Goal: Task Accomplishment & Management: Manage account settings

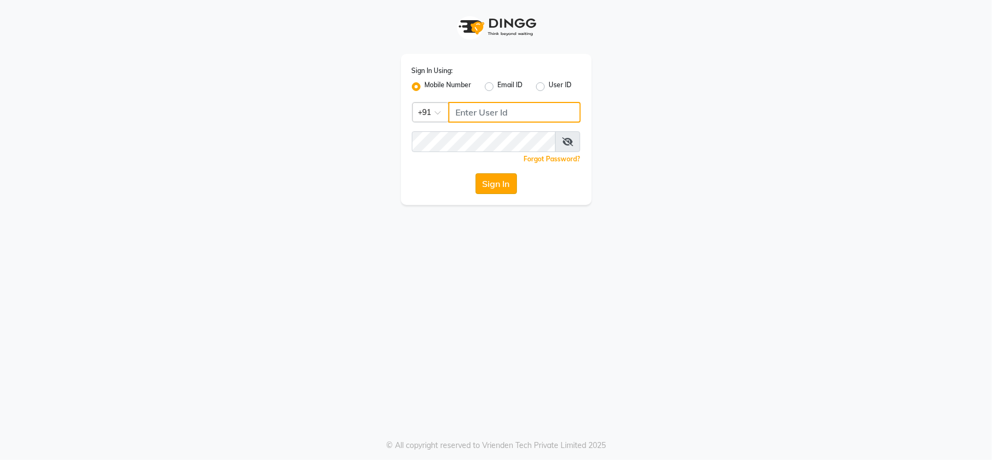
type input "7303123304"
click at [511, 184] on button "Sign In" at bounding box center [495, 183] width 41 height 21
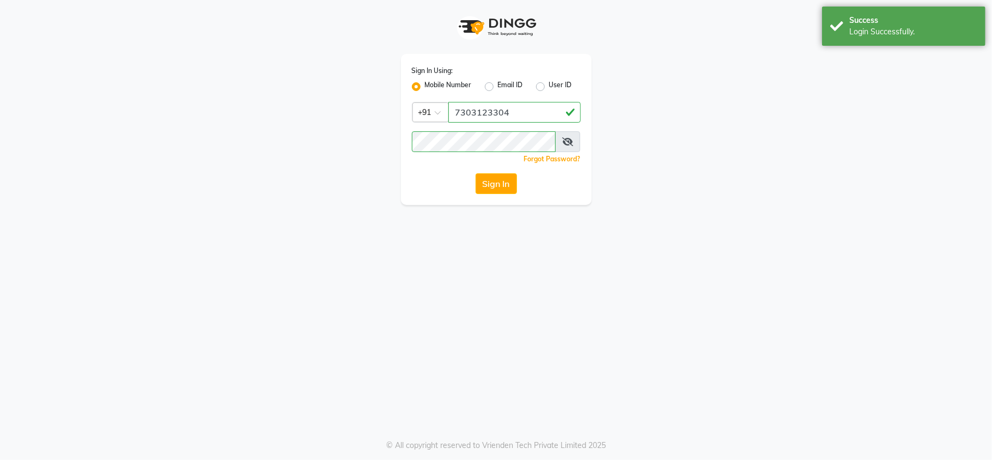
select select "service"
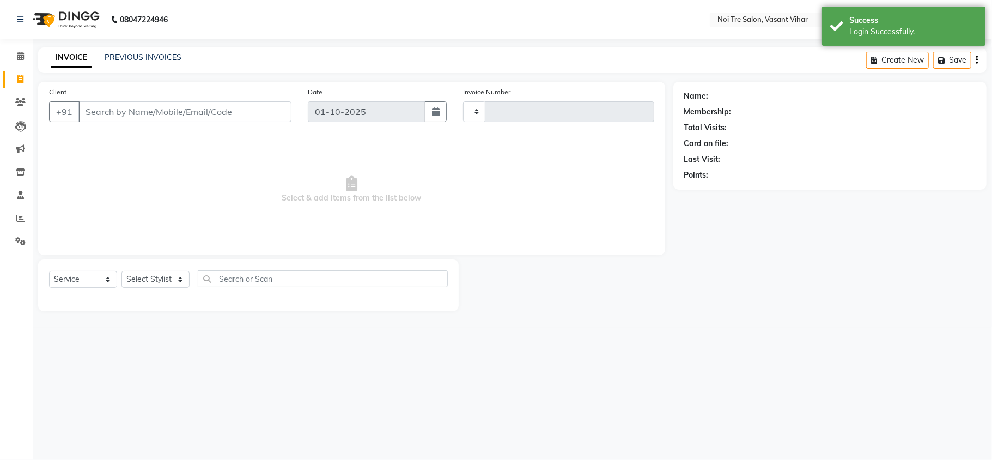
type input "3780"
select select "en"
select select "3944"
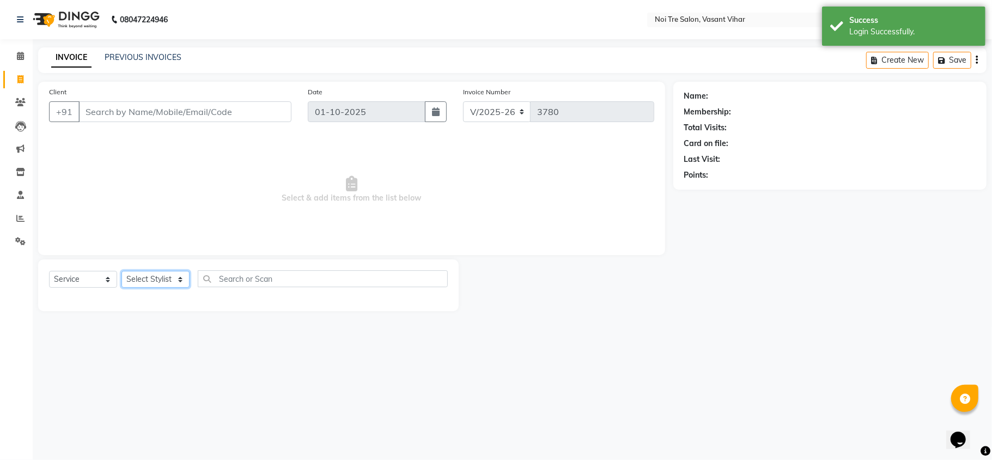
click at [169, 279] on select "Select Stylist" at bounding box center [155, 279] width 68 height 17
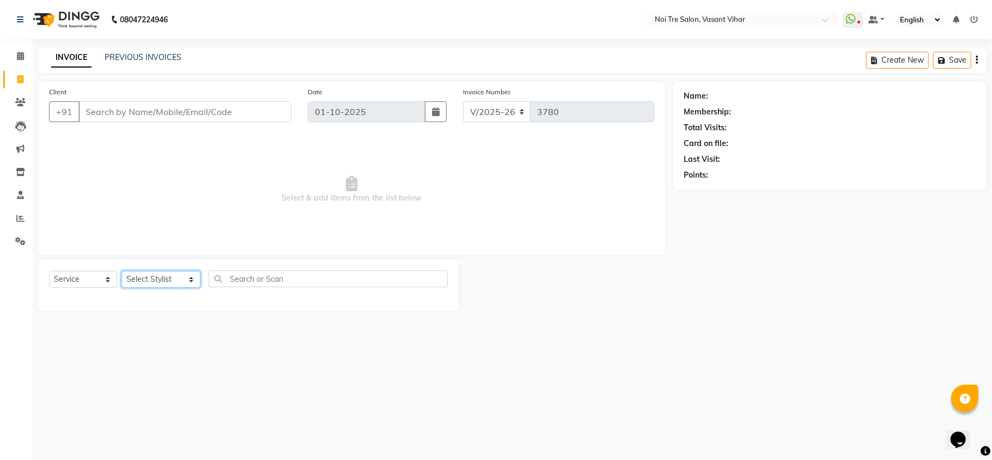
select select "46585"
click at [121, 271] on select "Select Stylist Abhishek AMARNATH Asif DANISH(PUNJABI BAGH) DHARAM FAIZAN GEETA …" at bounding box center [160, 279] width 79 height 17
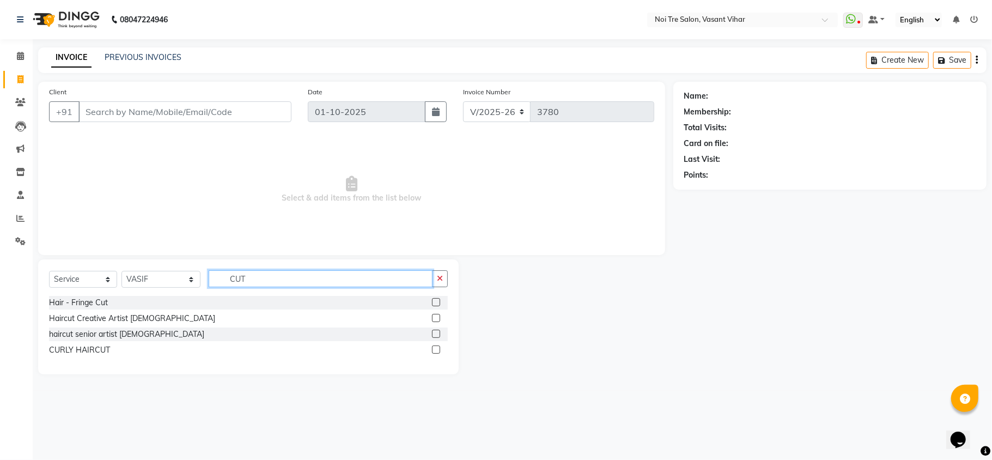
type input "CUT"
click at [436, 318] on label at bounding box center [436, 318] width 8 height 8
click at [436, 318] on input "checkbox" at bounding box center [435, 318] width 7 height 7
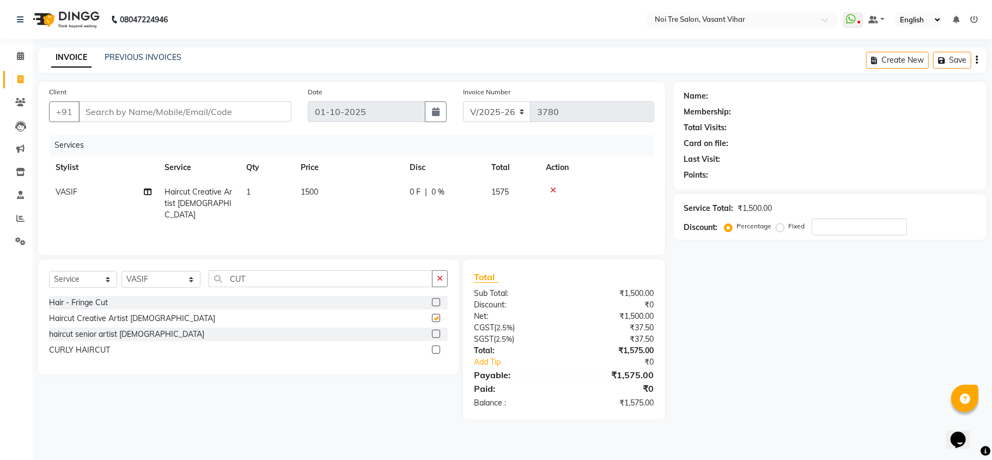
checkbox input "false"
drag, startPoint x: 255, startPoint y: 277, endPoint x: 139, endPoint y: 269, distance: 116.3
click at [139, 269] on div "Select Service Product Membership Package Voucher Prepaid Gift Card Select Styl…" at bounding box center [248, 316] width 420 height 115
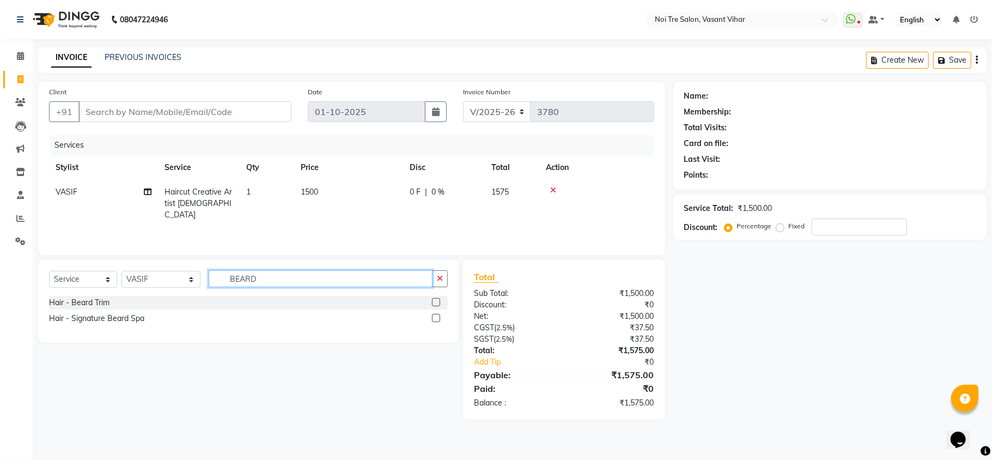
type input "BEARD"
click at [440, 303] on label at bounding box center [436, 302] width 8 height 8
click at [439, 303] on input "checkbox" at bounding box center [435, 302] width 7 height 7
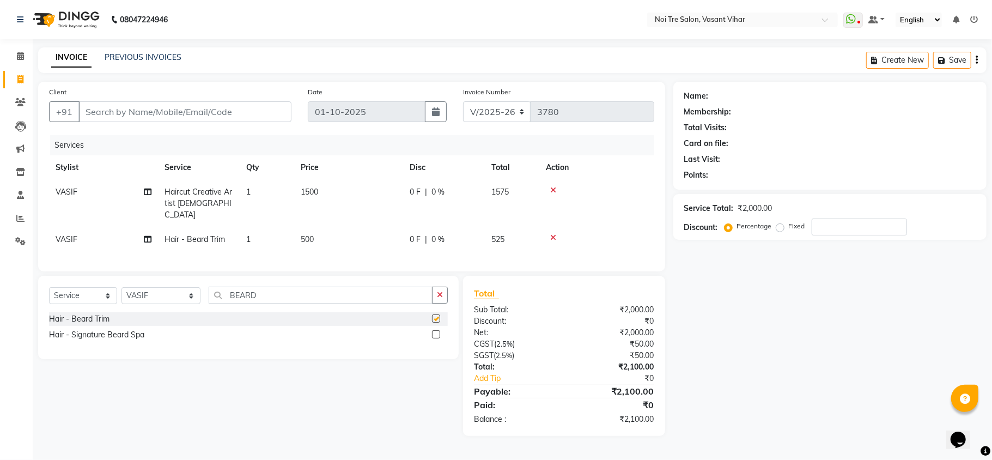
checkbox input "false"
click at [347, 197] on td "1500" at bounding box center [348, 203] width 109 height 47
select select "46585"
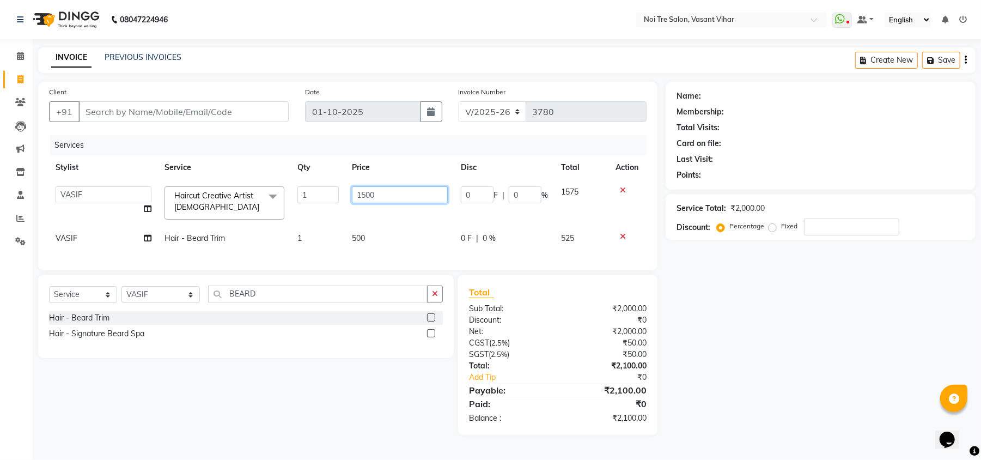
drag, startPoint x: 396, startPoint y: 186, endPoint x: 135, endPoint y: 162, distance: 262.5
click at [135, 162] on table "Stylist Service Qty Price Disc Total Action Abhishek AMARNATH Asif DANISH(PUNJA…" at bounding box center [347, 202] width 597 height 95
type input "1000"
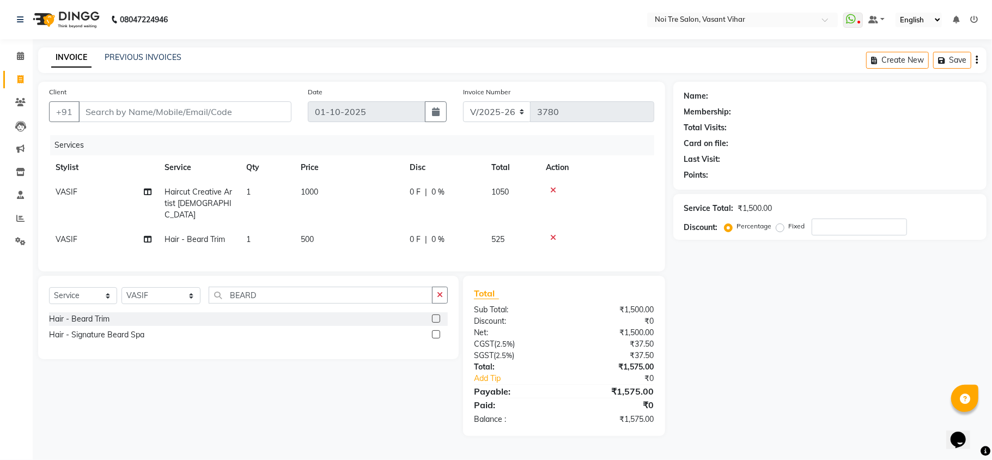
click at [404, 236] on tr "VASIF Hair - Beard Trim 1 500 0 F | 0 % 525" at bounding box center [351, 239] width 605 height 25
click at [240, 109] on input "Client" at bounding box center [184, 111] width 213 height 21
type input "P"
type input "0"
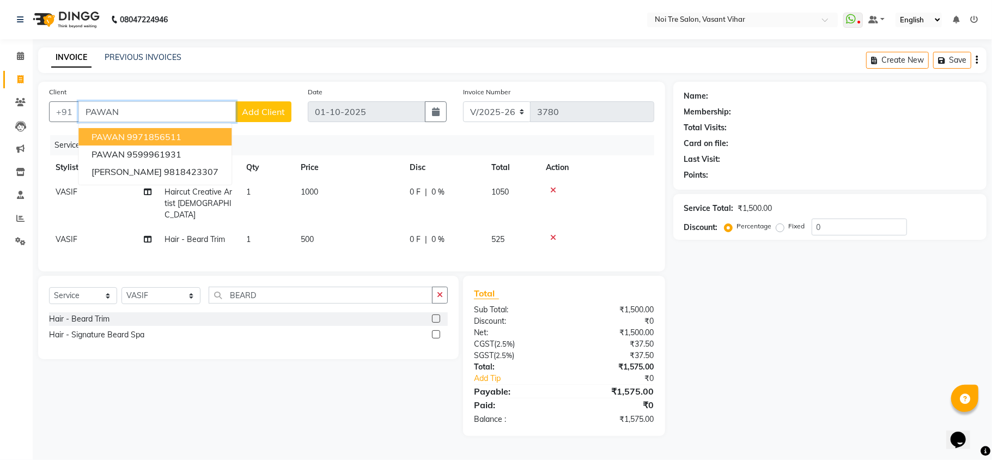
click at [193, 142] on button "PAWAN 9971856511" at bounding box center [154, 136] width 153 height 17
type input "9971856511"
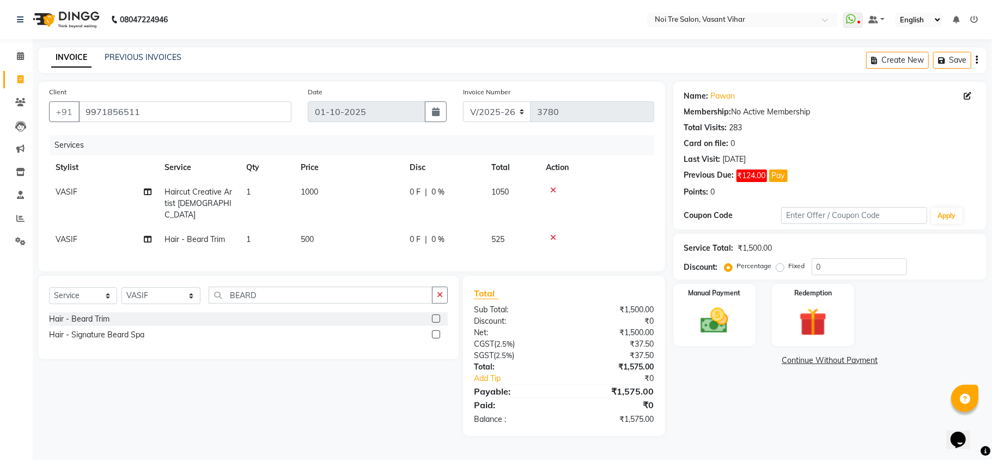
click at [735, 415] on div "Name: Pawan Membership: No Active Membership Total Visits: 283 Card on file: 0 …" at bounding box center [833, 259] width 321 height 354
click at [341, 227] on td "500" at bounding box center [348, 239] width 109 height 25
select select "46585"
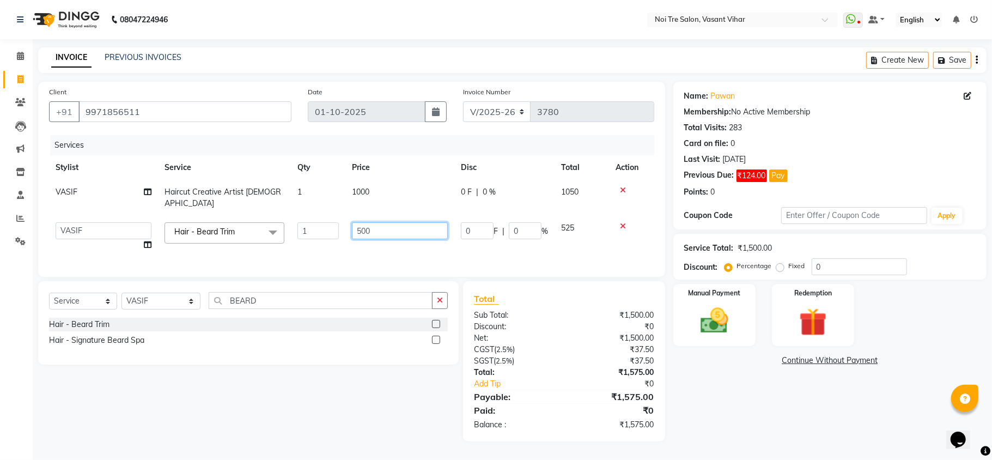
drag, startPoint x: 394, startPoint y: 223, endPoint x: 228, endPoint y: 221, distance: 166.6
click at [228, 221] on tr "Abhishek AMARNATH Asif DANISH(PUNJABI BAGH) DHARAM FAIZAN GEETA Kamal Karan PDC…" at bounding box center [351, 236] width 605 height 41
type input "700"
click at [316, 238] on tr "[PERSON_NAME](PUNJABI BAGH) [PERSON_NAME] GEETA [PERSON_NAME] PDC [PERSON_NAME]…" at bounding box center [351, 236] width 605 height 41
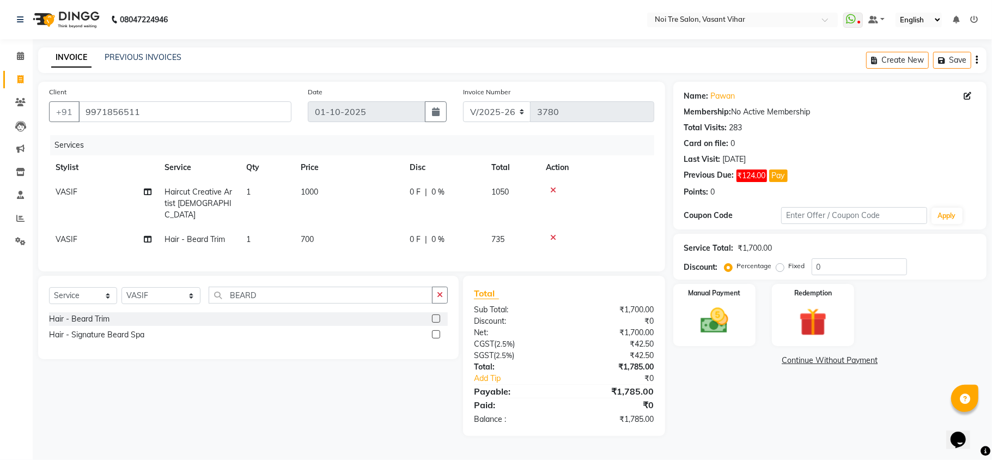
click at [321, 235] on td "700" at bounding box center [348, 239] width 109 height 25
select select "46585"
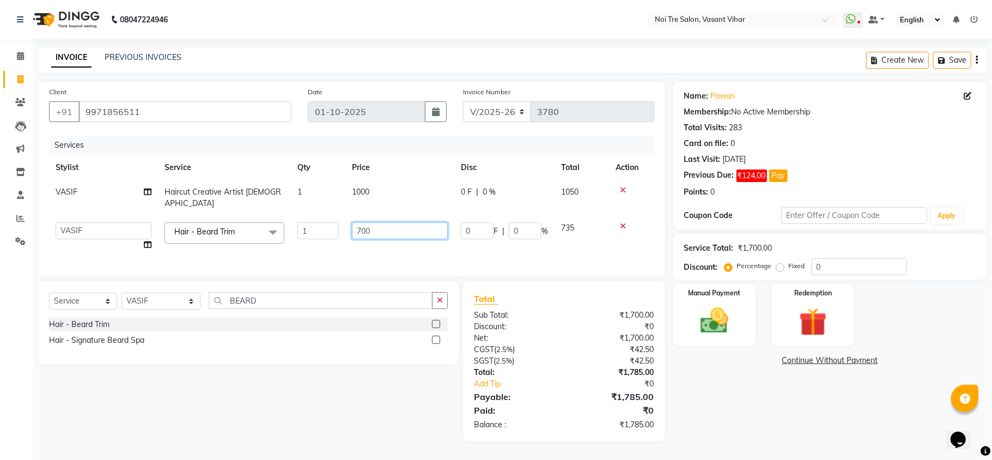
click at [392, 222] on input "700" at bounding box center [400, 230] width 96 height 17
click at [789, 268] on label "Fixed" at bounding box center [797, 266] width 16 height 10
click at [778, 268] on input "Fixed" at bounding box center [782, 266] width 8 height 8
radio input "true"
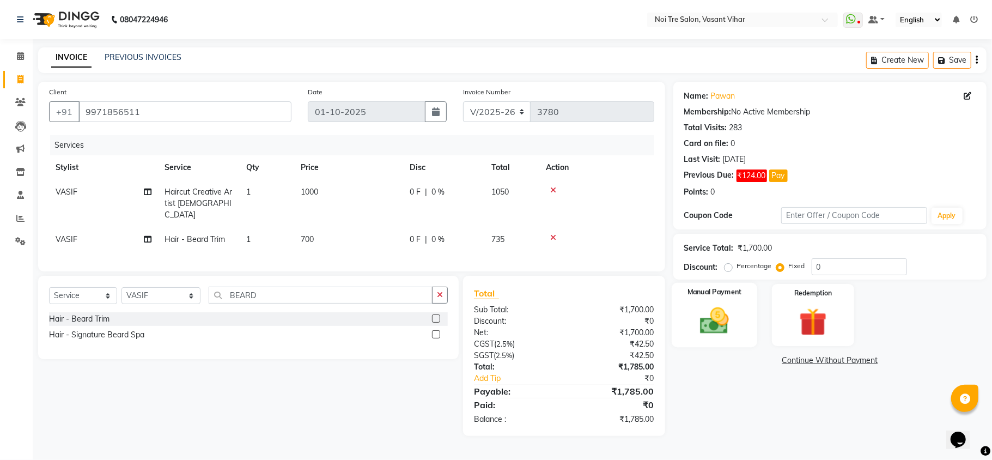
click at [750, 316] on div "Manual Payment" at bounding box center [713, 315] width 85 height 64
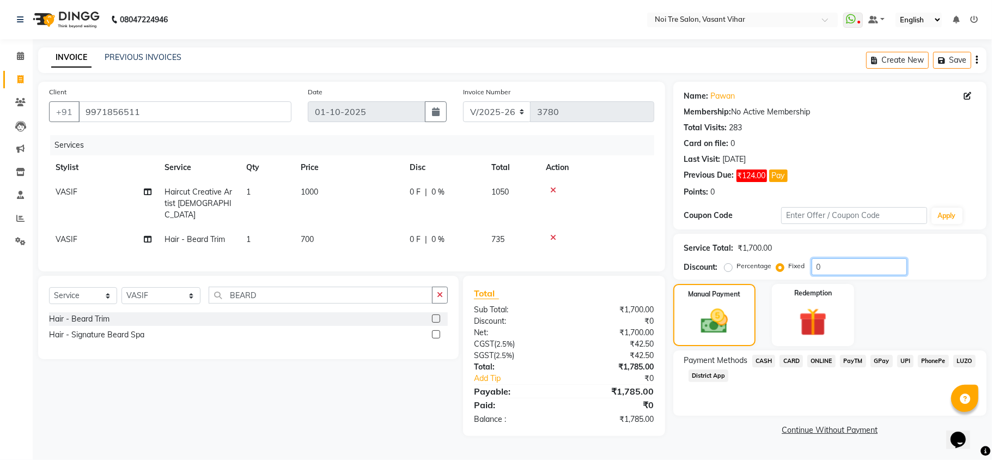
drag, startPoint x: 836, startPoint y: 264, endPoint x: 664, endPoint y: 264, distance: 172.1
click at [693, 264] on div "Discount: Percentage Fixed 0" at bounding box center [829, 266] width 291 height 17
type input "15"
click at [759, 360] on span "CASH" at bounding box center [763, 361] width 23 height 13
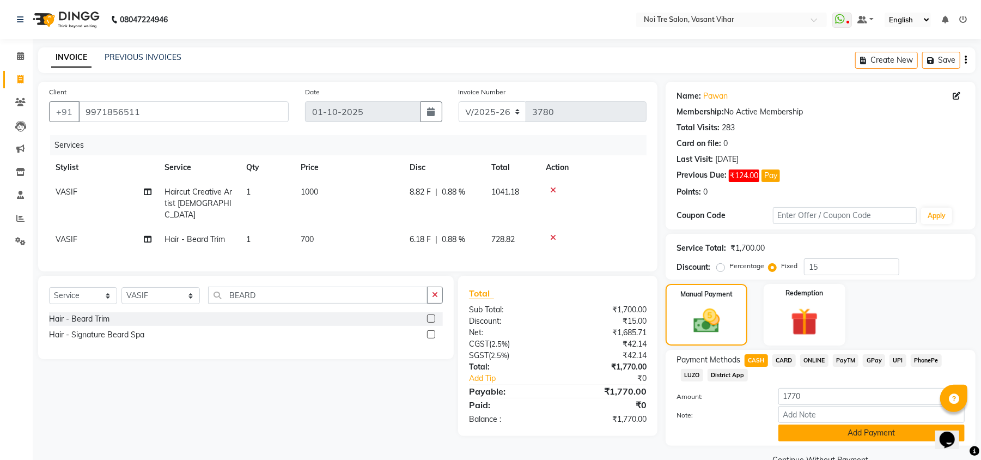
click at [865, 431] on button "Add Payment" at bounding box center [871, 432] width 186 height 17
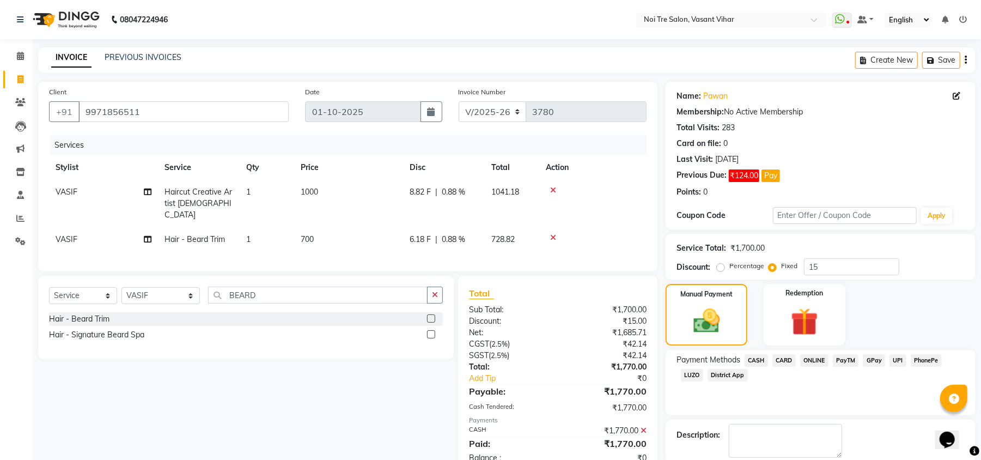
scroll to position [57, 0]
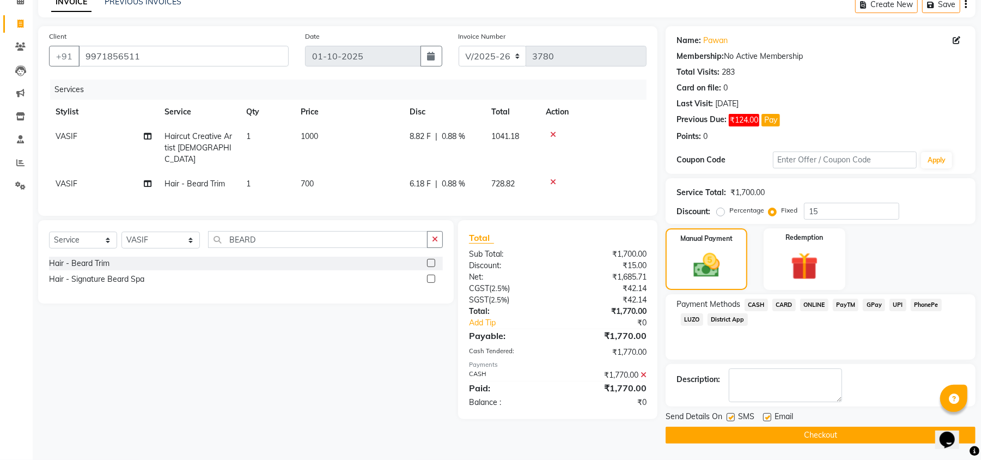
click at [812, 445] on main "INVOICE PREVIOUS INVOICES Create New Save Client +91 9971856511 Date 01-10-2025…" at bounding box center [507, 226] width 948 height 468
click at [817, 436] on button "Checkout" at bounding box center [820, 434] width 310 height 17
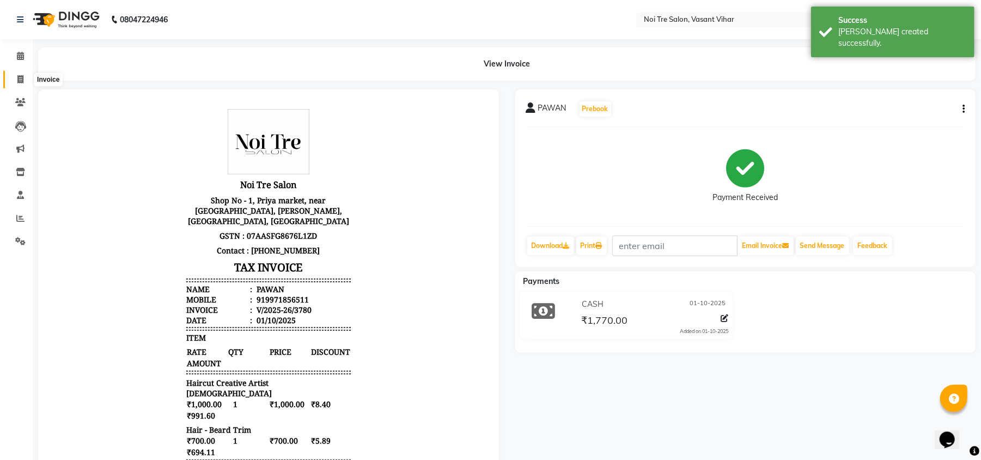
click at [20, 81] on icon at bounding box center [20, 79] width 6 height 8
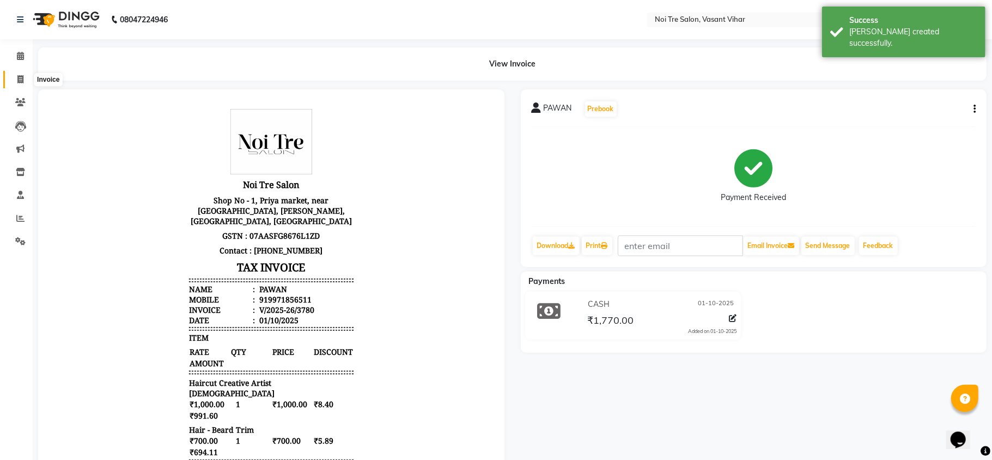
select select "service"
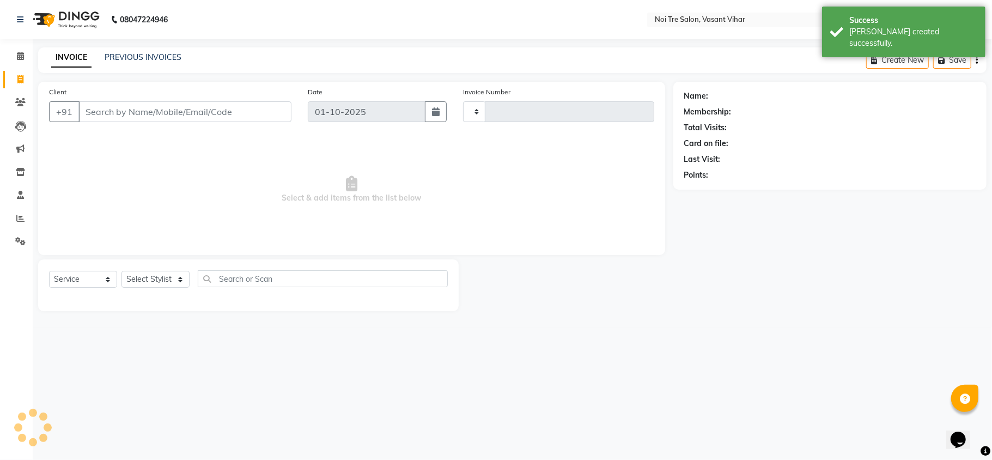
type input "3781"
select select "3944"
click at [144, 59] on link "PREVIOUS INVOICES" at bounding box center [143, 57] width 77 height 10
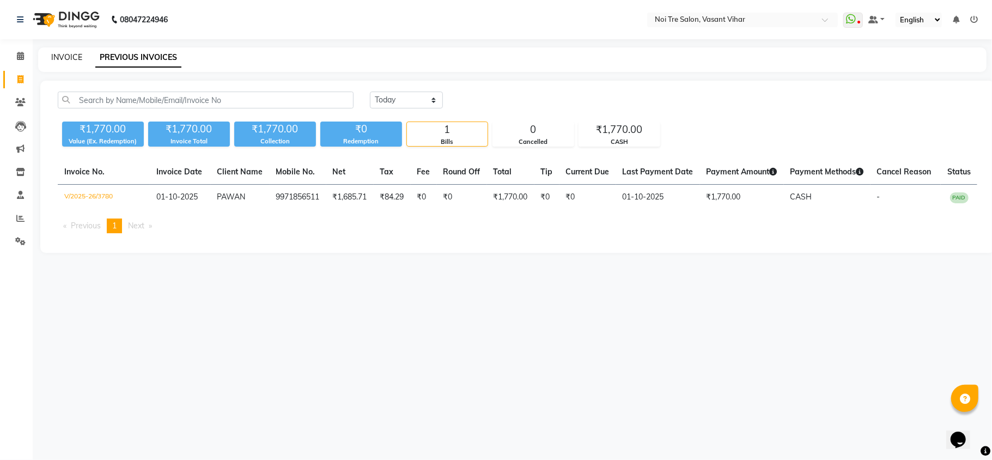
click at [70, 59] on link "INVOICE" at bounding box center [66, 57] width 31 height 10
select select "service"
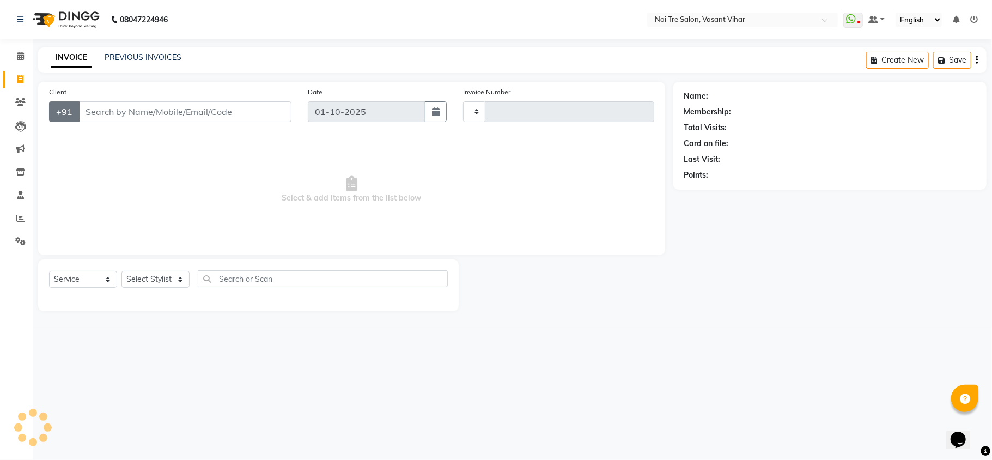
type input "3781"
select select "3944"
click at [142, 279] on select "Select Stylist Abhishek AMARNATH Asif DANISH(PUNJABI BAGH) DHARAM FAIZAN GEETA …" at bounding box center [160, 279] width 79 height 17
select select "20379"
click at [121, 271] on select "Select Stylist Abhishek AMARNATH Asif DANISH(PUNJABI BAGH) DHARAM FAIZAN GEETA …" at bounding box center [160, 279] width 79 height 17
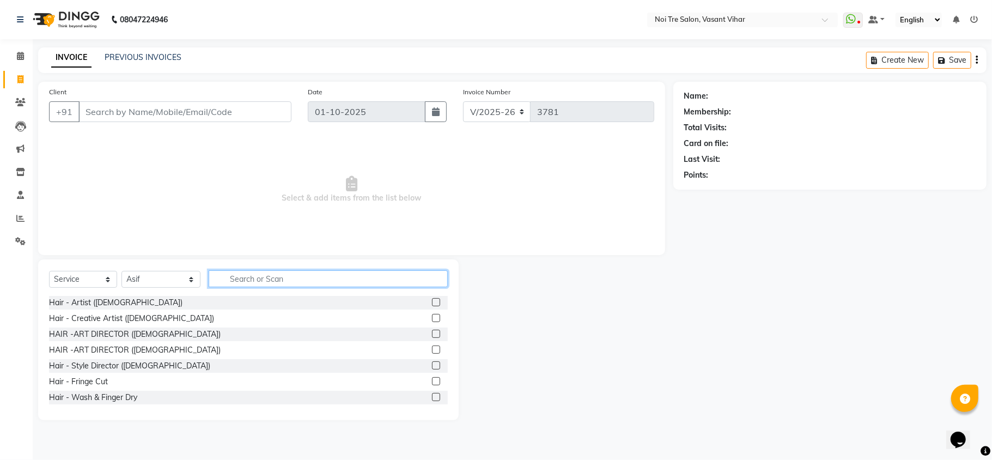
click at [302, 282] on input "text" at bounding box center [328, 278] width 239 height 17
click at [265, 283] on input "text" at bounding box center [328, 278] width 239 height 17
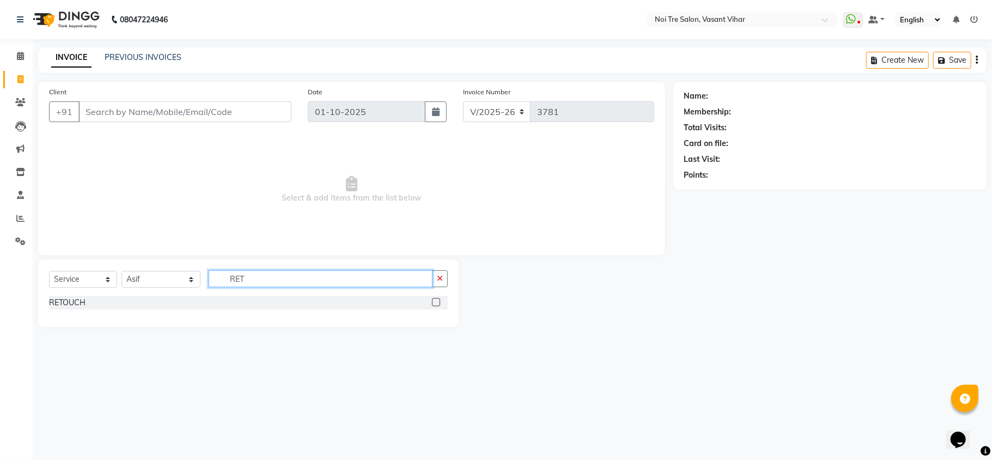
type input "RET"
click at [433, 300] on label at bounding box center [436, 302] width 8 height 8
click at [433, 300] on input "checkbox" at bounding box center [435, 302] width 7 height 7
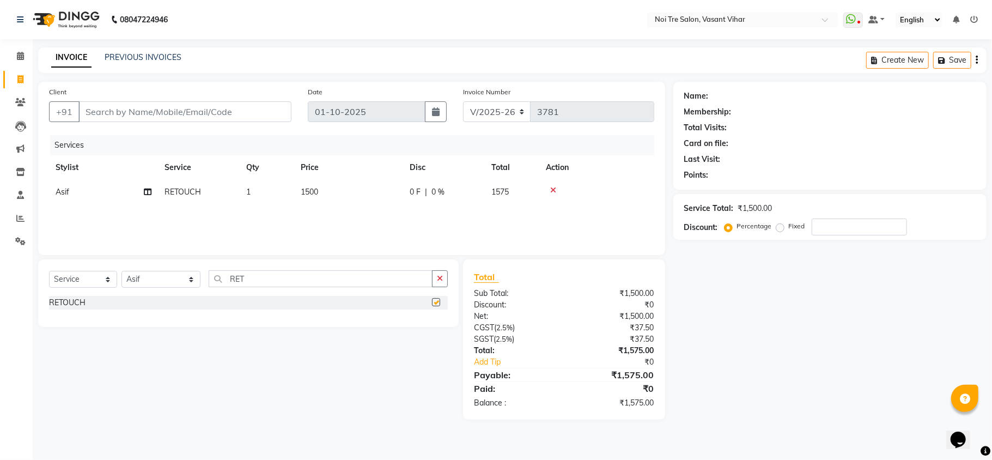
checkbox input "false"
click at [340, 201] on td "1500" at bounding box center [348, 192] width 109 height 25
select select "20379"
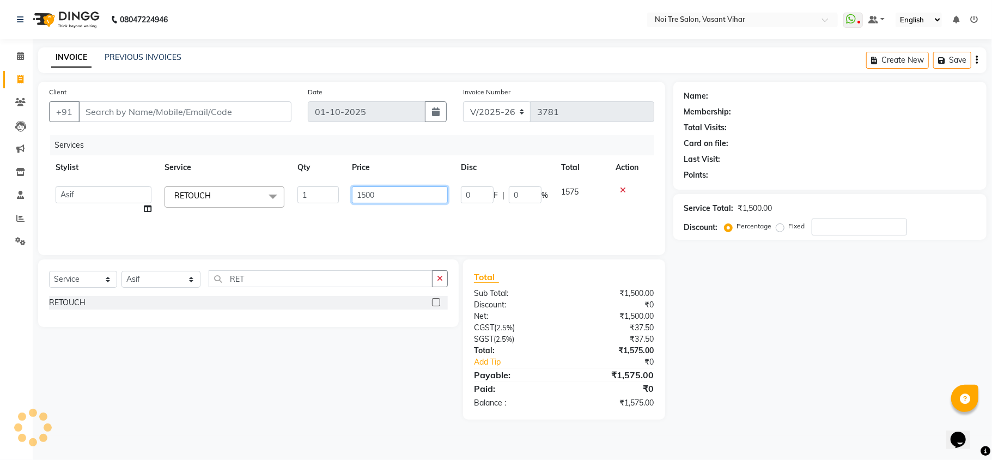
drag, startPoint x: 393, startPoint y: 186, endPoint x: 262, endPoint y: 157, distance: 133.8
click at [277, 160] on table "Stylist Service Qty Price Disc Total Action Abhishek AMARNATH Asif DANISH(PUNJA…" at bounding box center [351, 188] width 605 height 66
type input "3200"
click at [233, 110] on input "Client" at bounding box center [184, 111] width 213 height 21
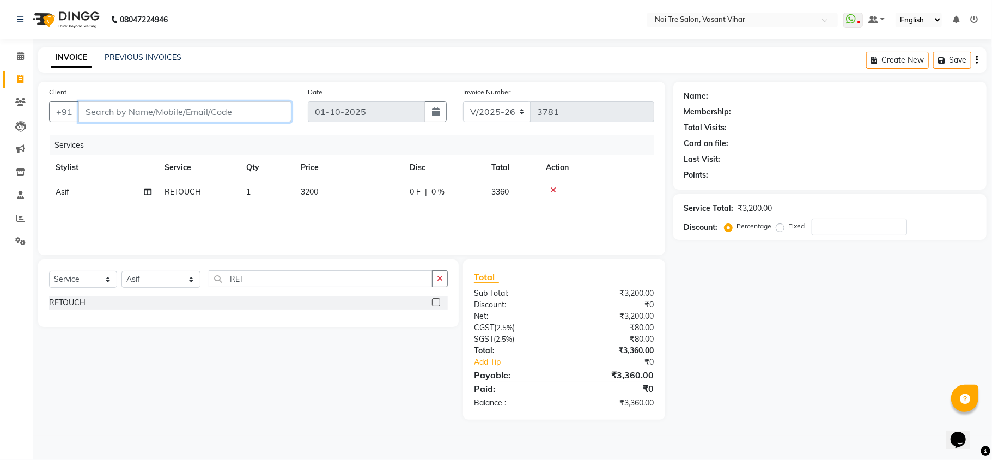
type input "P"
type input "0"
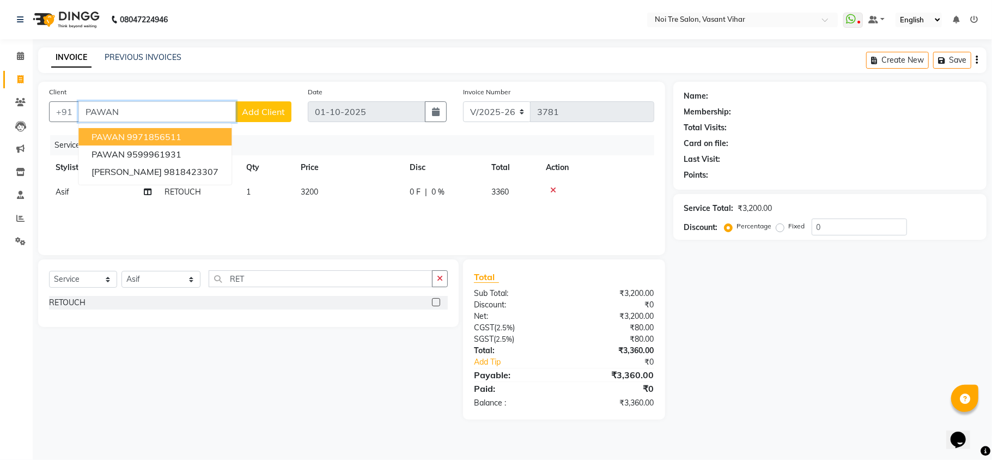
click at [122, 131] on span "PAWAN" at bounding box center [107, 136] width 33 height 11
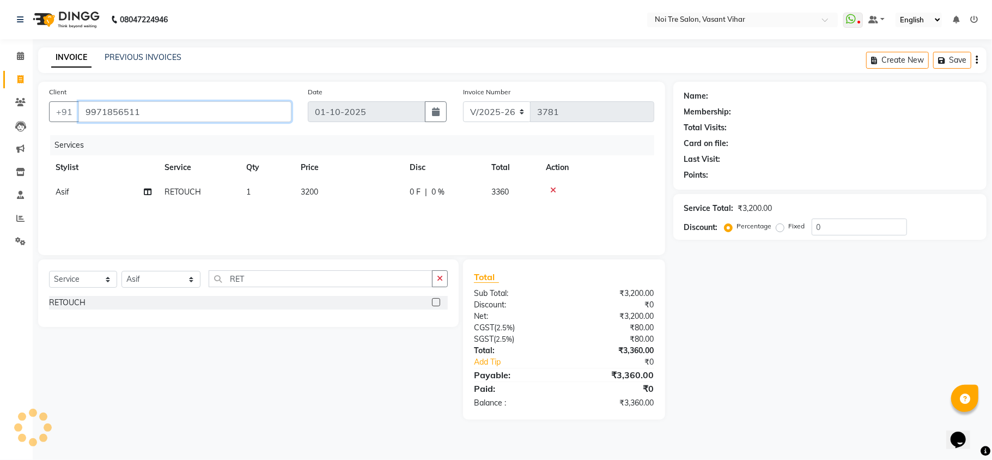
type input "9971856511"
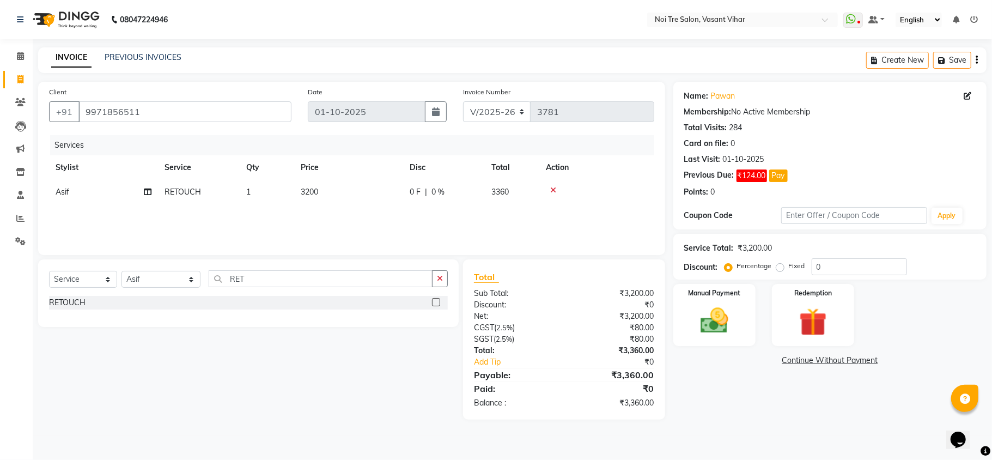
click at [711, 388] on div "Name: Pawan Membership: No Active Membership Total Visits: 284 Card on file: 0 …" at bounding box center [833, 251] width 321 height 338
click at [789, 269] on label "Fixed" at bounding box center [797, 266] width 16 height 10
click at [778, 269] on input "Fixed" at bounding box center [782, 266] width 8 height 8
radio input "true"
drag, startPoint x: 852, startPoint y: 260, endPoint x: 759, endPoint y: 255, distance: 93.2
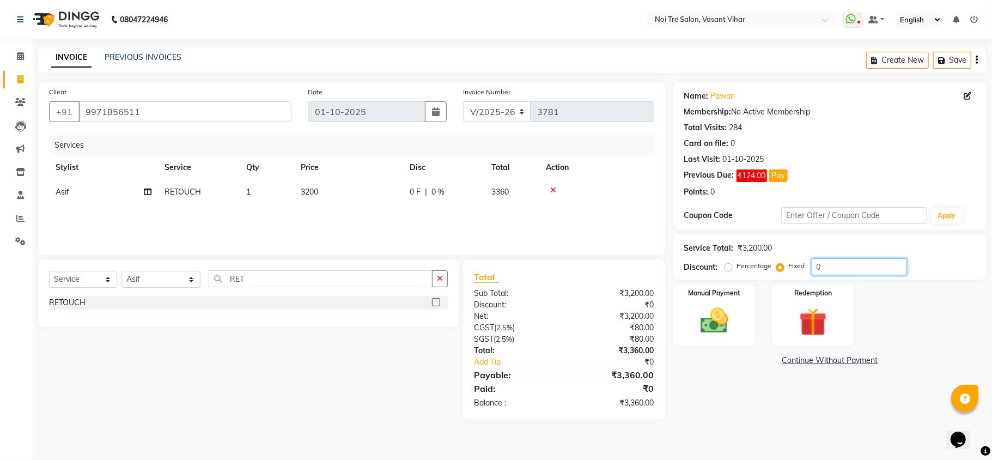
click at [759, 255] on div "Service Total: ₹3,200.00 Discount: Percentage Fixed 0" at bounding box center [829, 256] width 291 height 37
type input "160"
click at [708, 336] on img at bounding box center [713, 321] width 47 height 34
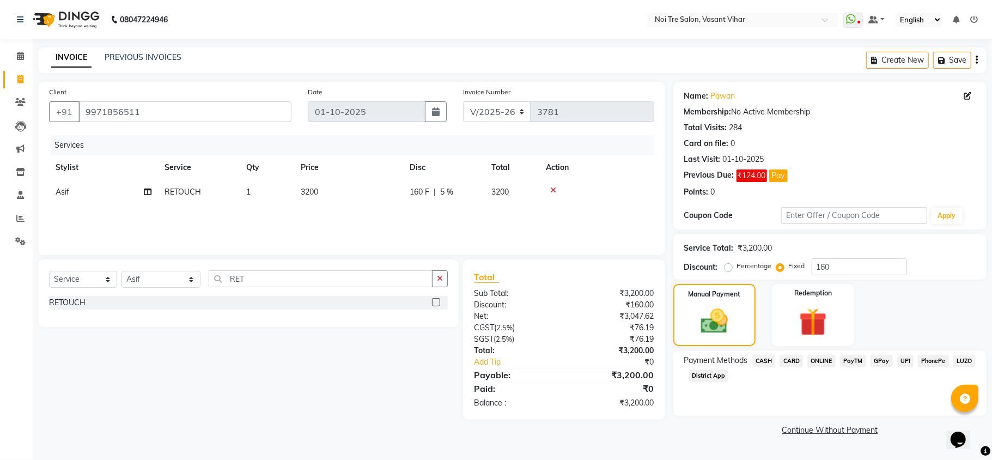
click at [899, 360] on span "UPI" at bounding box center [905, 361] width 17 height 13
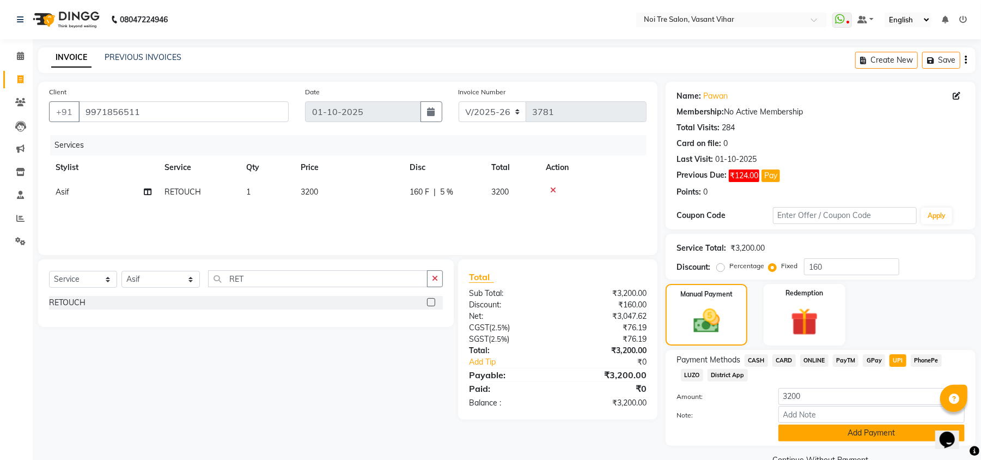
click at [879, 432] on button "Add Payment" at bounding box center [871, 432] width 186 height 17
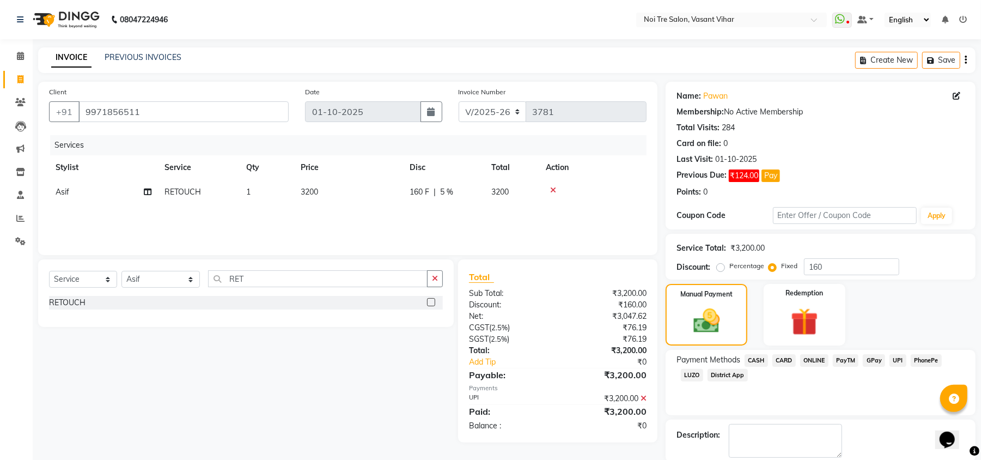
scroll to position [57, 0]
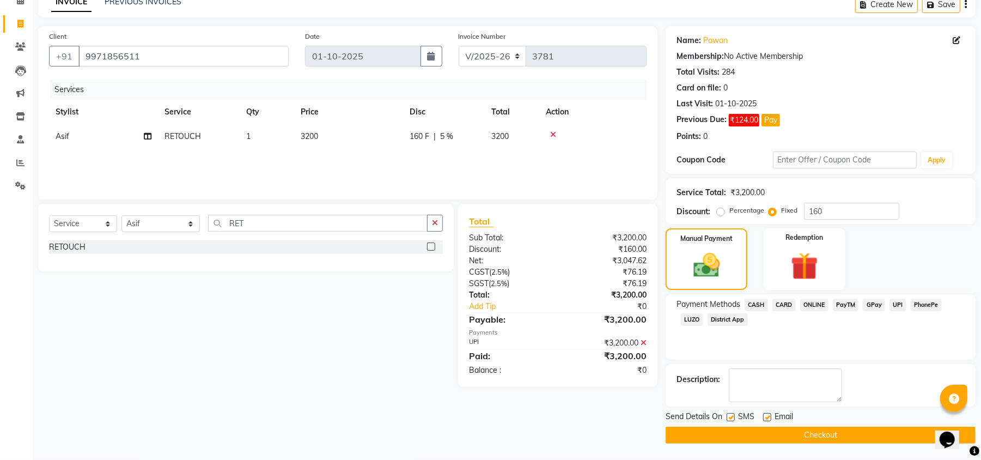
click at [784, 427] on button "Checkout" at bounding box center [820, 434] width 310 height 17
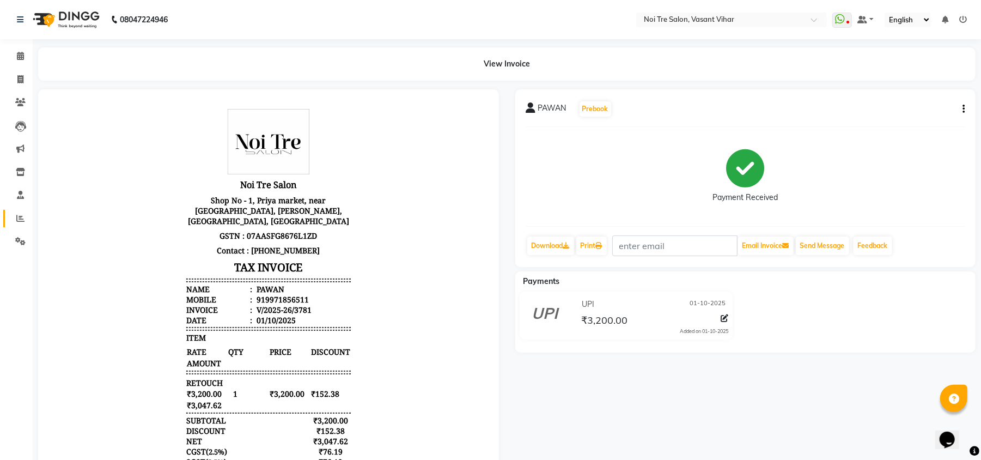
click at [7, 219] on link "Reports" at bounding box center [16, 219] width 26 height 18
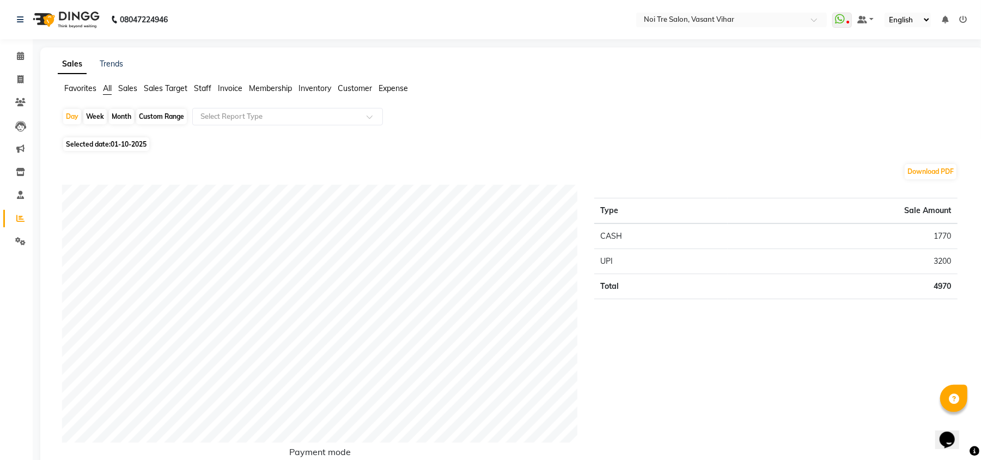
click at [207, 90] on span "Staff" at bounding box center [202, 88] width 17 height 10
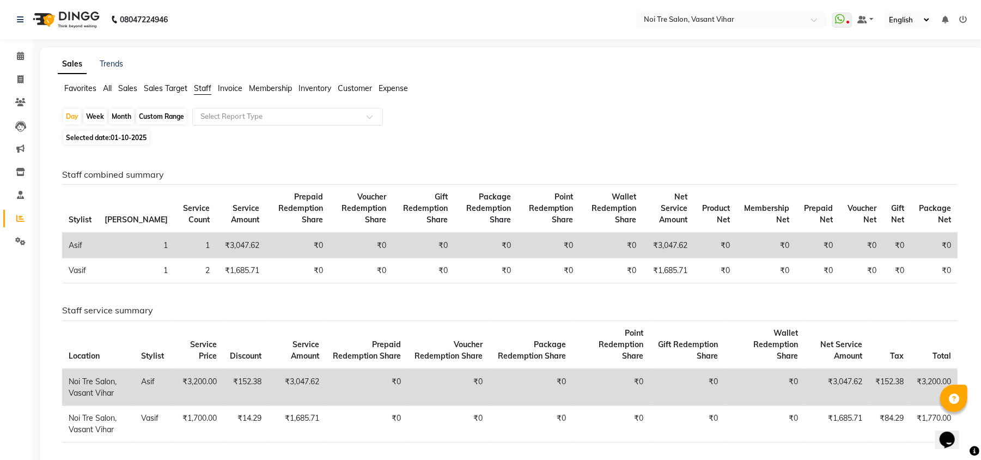
click at [230, 124] on div "Select Report Type" at bounding box center [287, 116] width 191 height 17
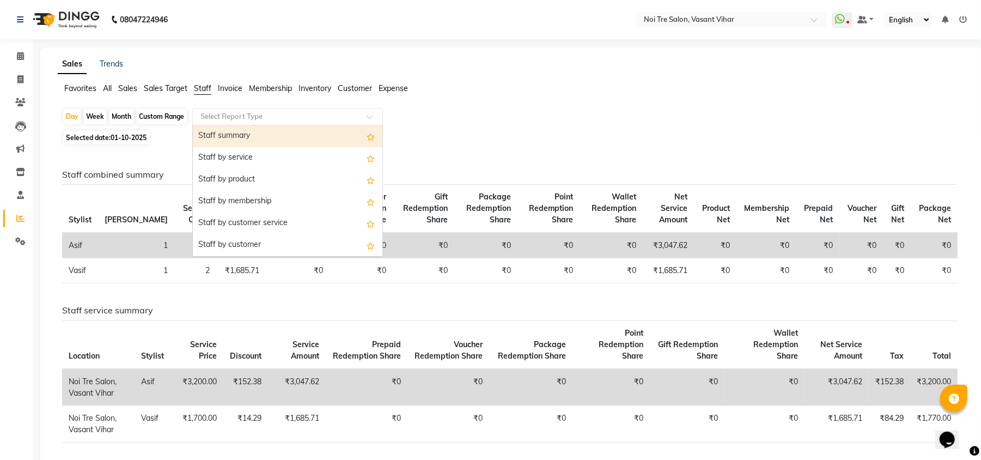
click at [232, 133] on div "Staff summary" at bounding box center [288, 136] width 190 height 22
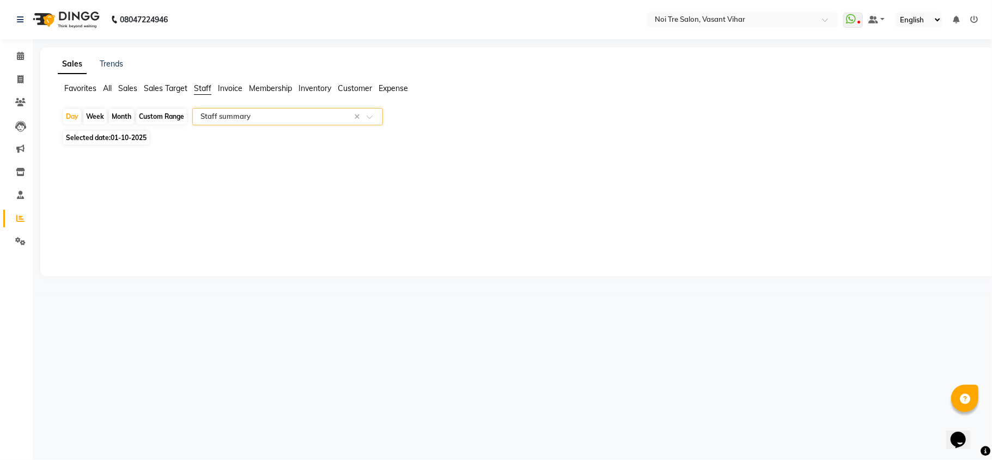
select select "full_report"
select select "csv"
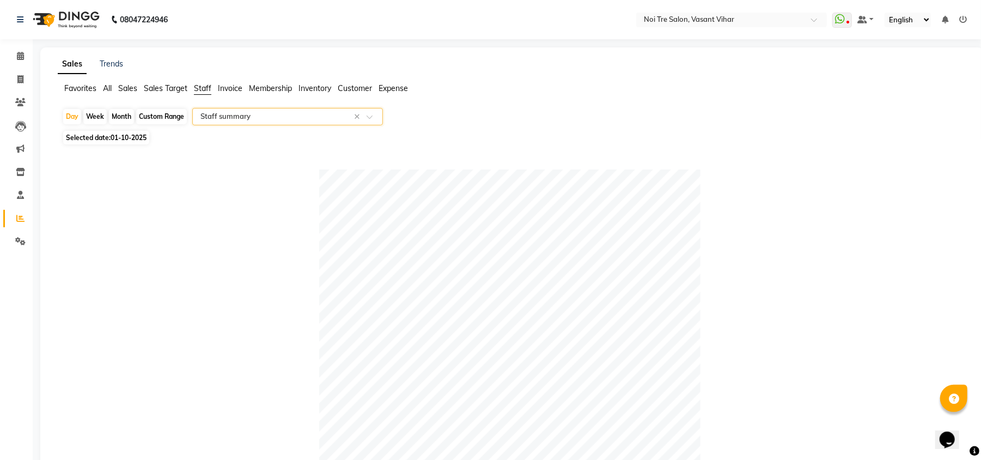
click at [118, 111] on div "Month" at bounding box center [121, 116] width 25 height 15
select select "10"
select select "2025"
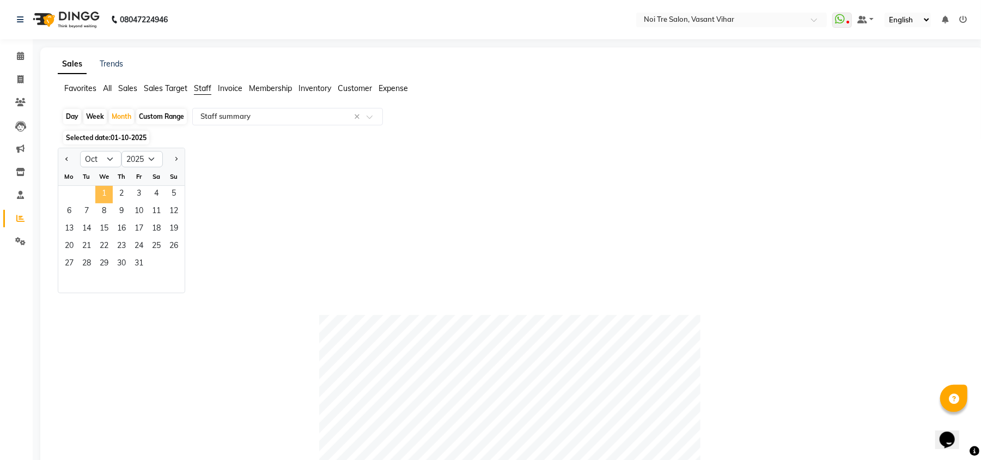
click at [108, 201] on span "1" at bounding box center [103, 194] width 17 height 17
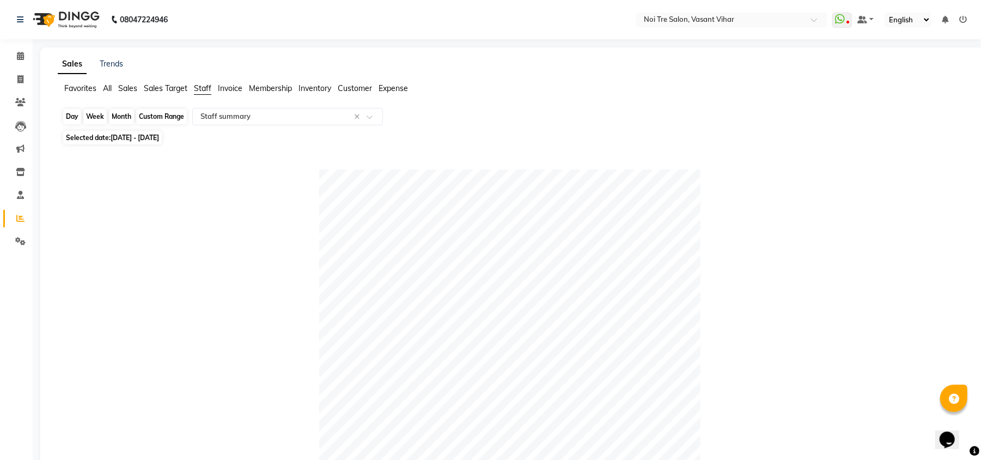
click at [127, 113] on div "Month" at bounding box center [121, 116] width 25 height 15
select select "10"
select select "2025"
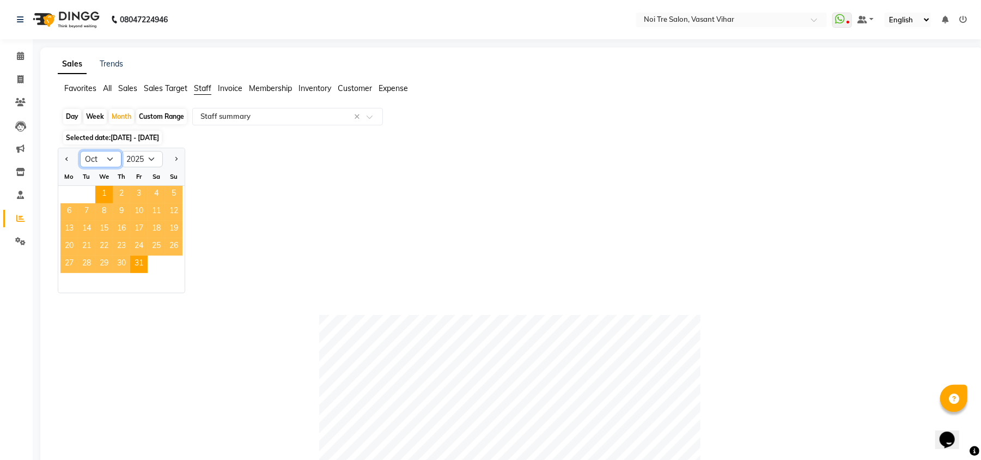
click at [118, 162] on select "Jan Feb Mar Apr May Jun Jul Aug Sep Oct Nov Dec" at bounding box center [100, 159] width 41 height 16
select select "9"
click at [80, 151] on select "Jan Feb Mar Apr May Jun Jul Aug Sep Oct Nov Dec" at bounding box center [100, 159] width 41 height 16
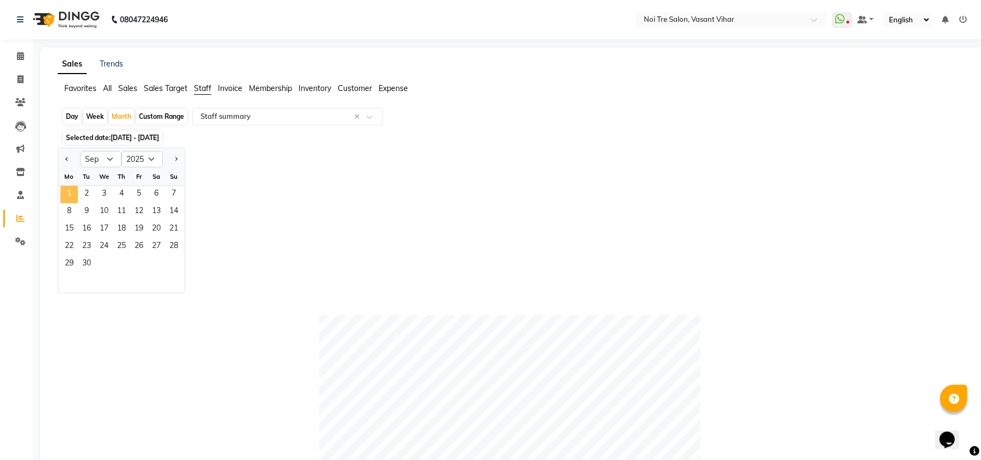
click at [65, 192] on span "1" at bounding box center [68, 194] width 17 height 17
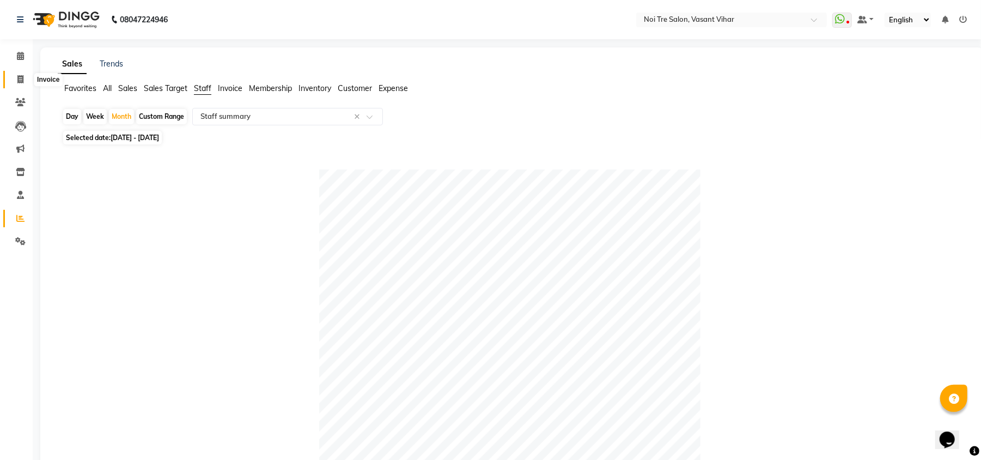
click at [20, 79] on icon at bounding box center [20, 79] width 6 height 8
select select "service"
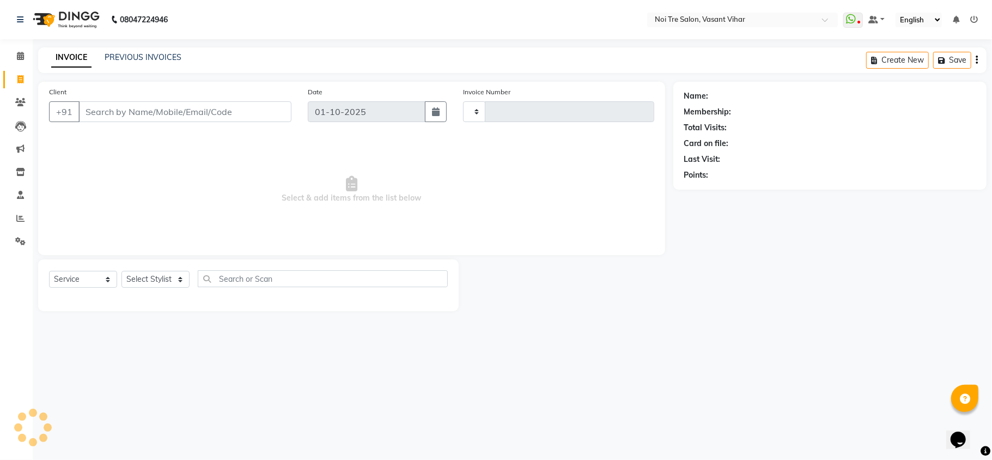
type input "3782"
select select "3944"
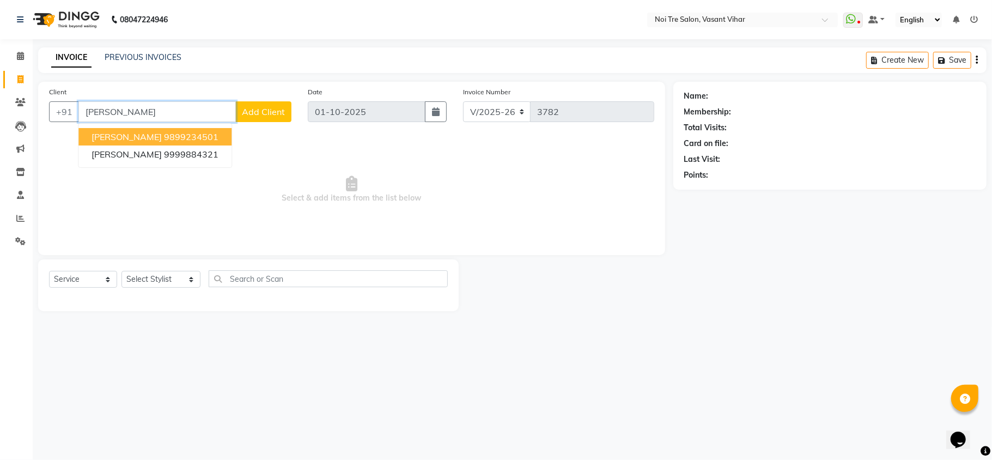
click at [149, 137] on span "[PERSON_NAME]" at bounding box center [126, 136] width 70 height 11
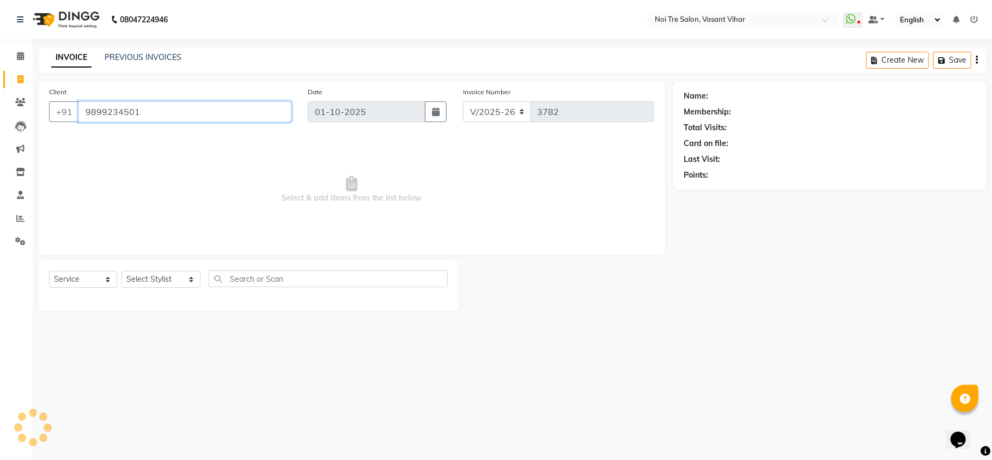
type input "9899234501"
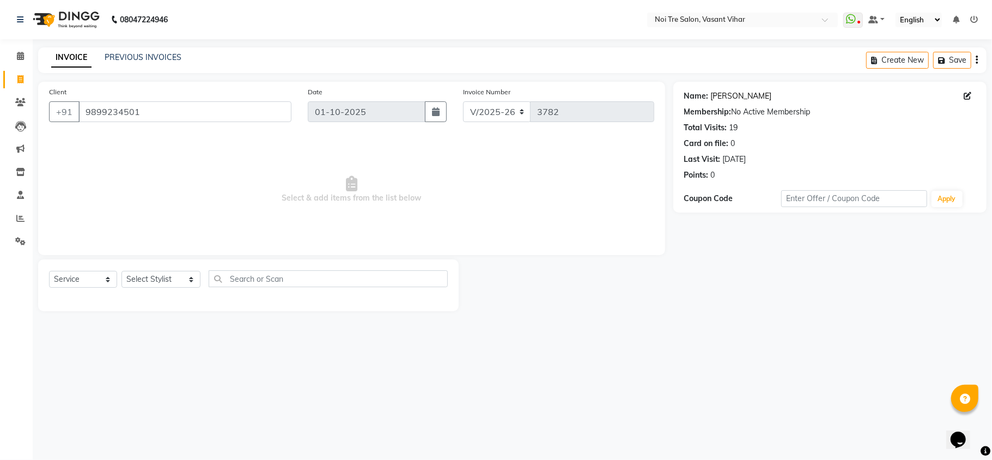
click at [744, 96] on link "Amit Khatri Vasif" at bounding box center [741, 95] width 61 height 11
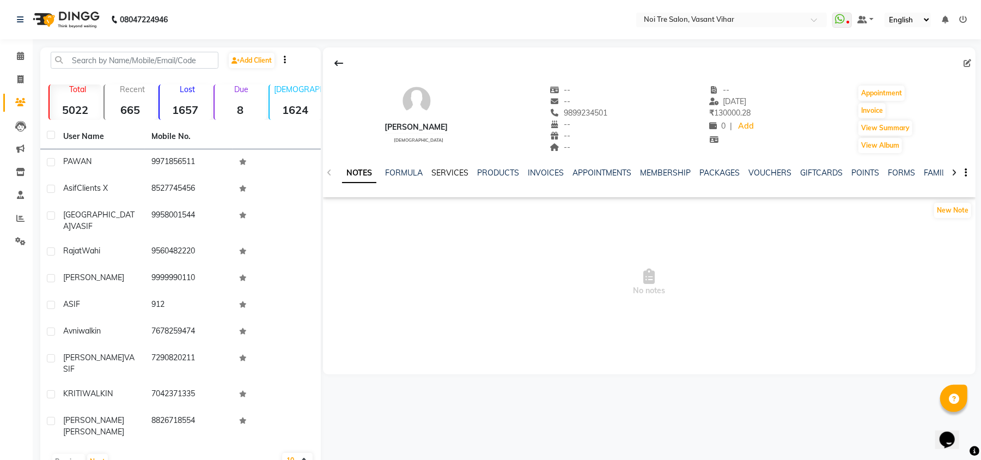
click at [444, 173] on link "SERVICES" at bounding box center [449, 173] width 37 height 10
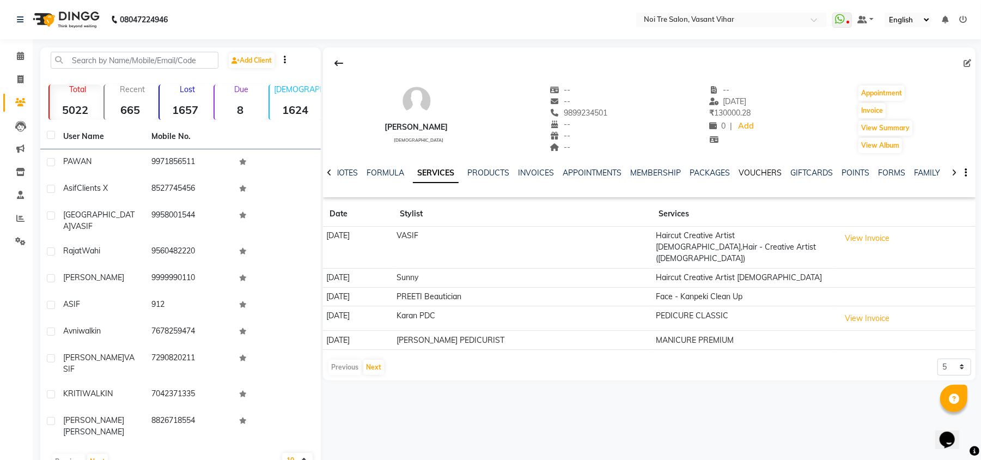
click at [768, 170] on link "VOUCHERS" at bounding box center [759, 173] width 43 height 10
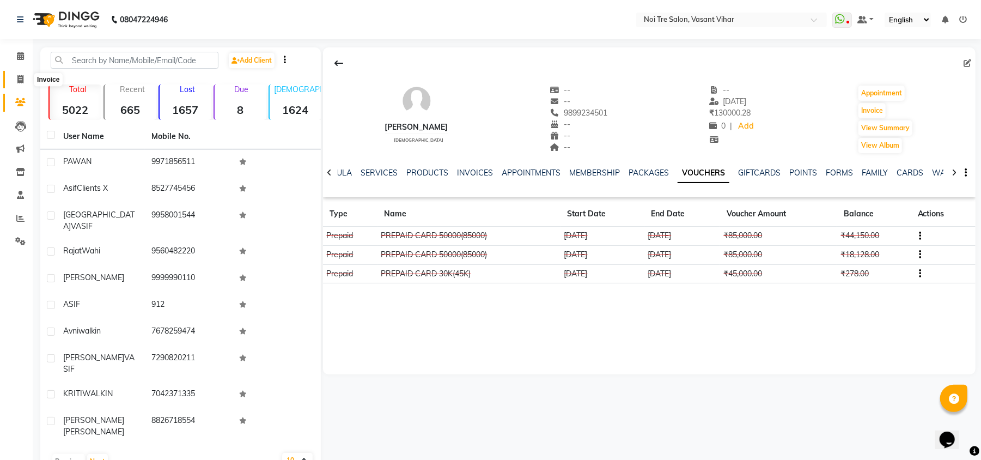
drag, startPoint x: 25, startPoint y: 84, endPoint x: 33, endPoint y: 81, distance: 8.1
click at [25, 84] on span at bounding box center [20, 80] width 19 height 13
select select "service"
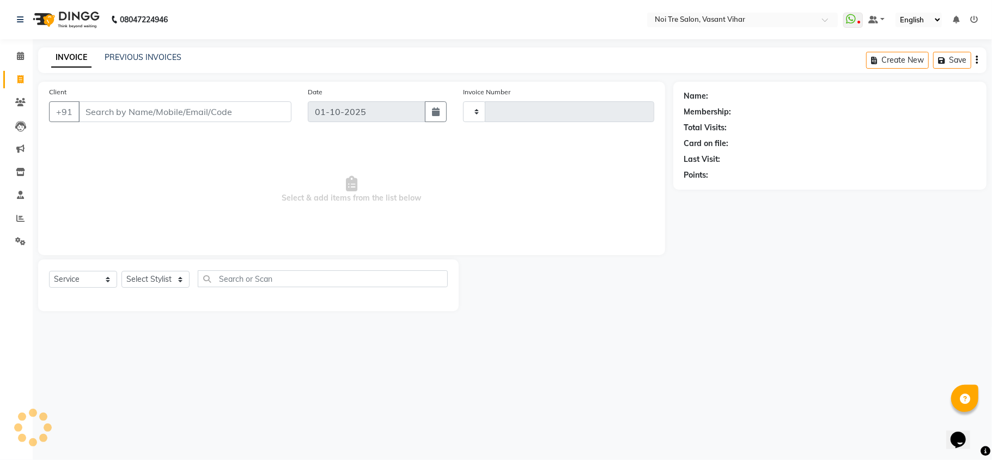
type input "3782"
select select "3944"
type input "Y"
click at [16, 101] on icon at bounding box center [20, 102] width 10 height 8
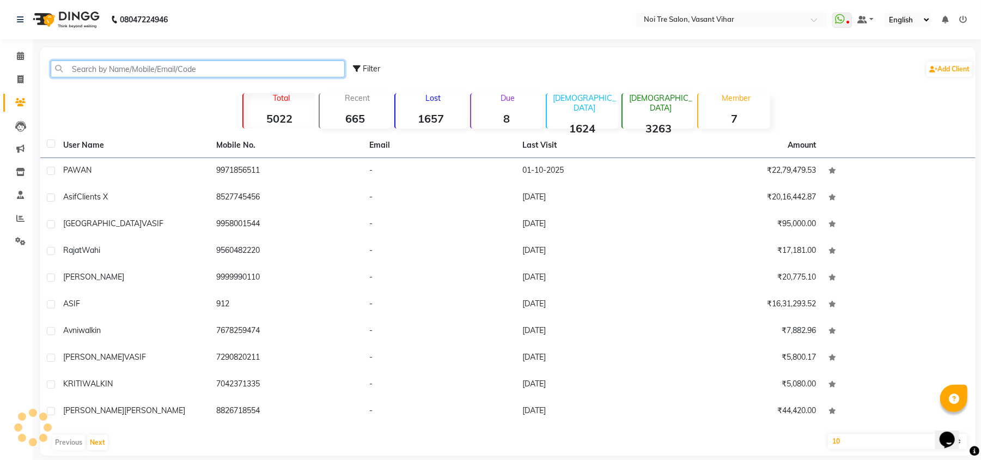
click at [210, 70] on input "text" at bounding box center [198, 68] width 294 height 17
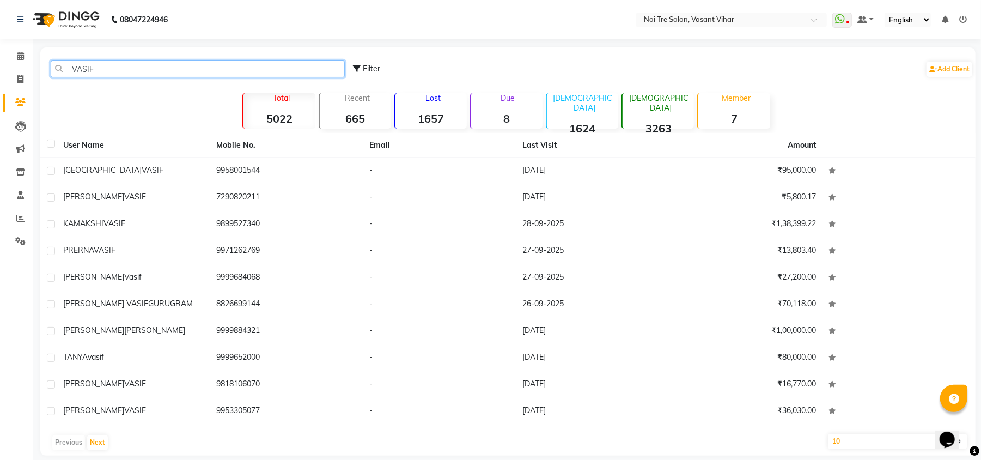
scroll to position [12, 0]
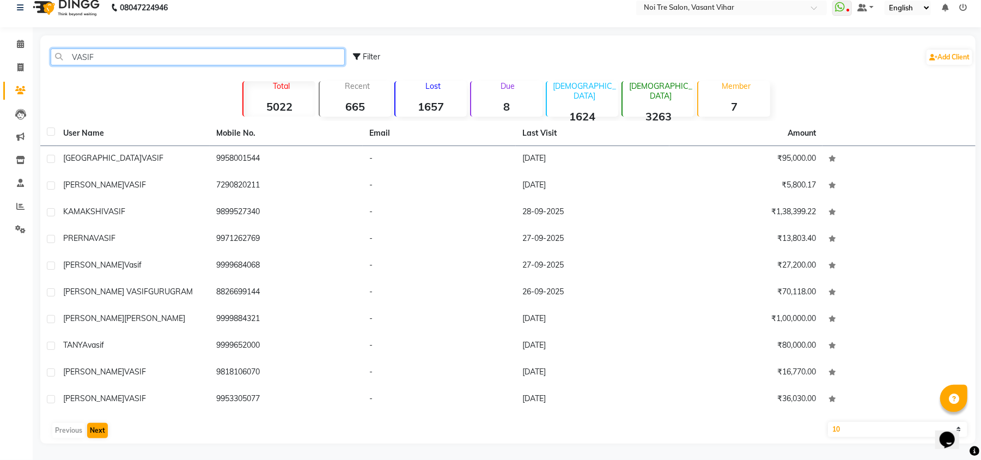
type input "VASIF"
click at [90, 432] on button "Next" at bounding box center [97, 430] width 21 height 15
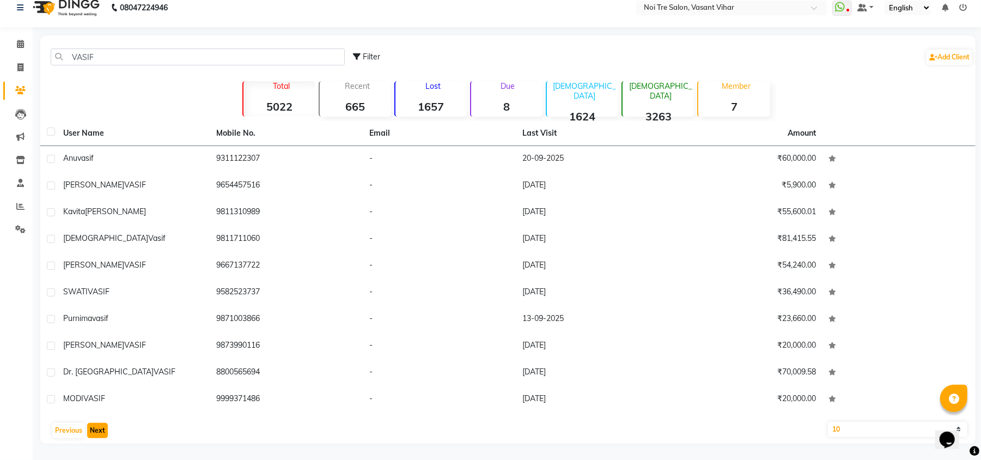
click at [90, 432] on button "Next" at bounding box center [97, 430] width 21 height 15
click at [92, 428] on button "Next" at bounding box center [97, 430] width 21 height 15
click at [90, 429] on button "Next" at bounding box center [97, 430] width 21 height 15
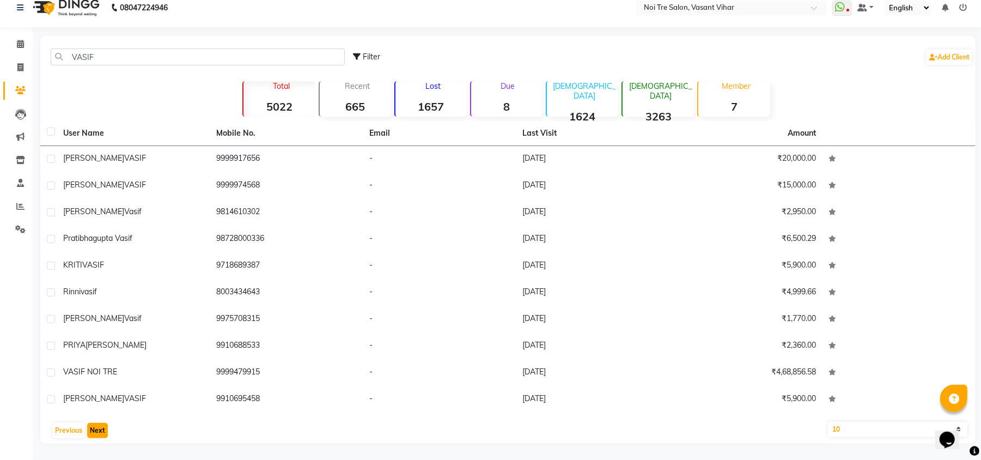
click at [90, 429] on button "Next" at bounding box center [97, 430] width 21 height 15
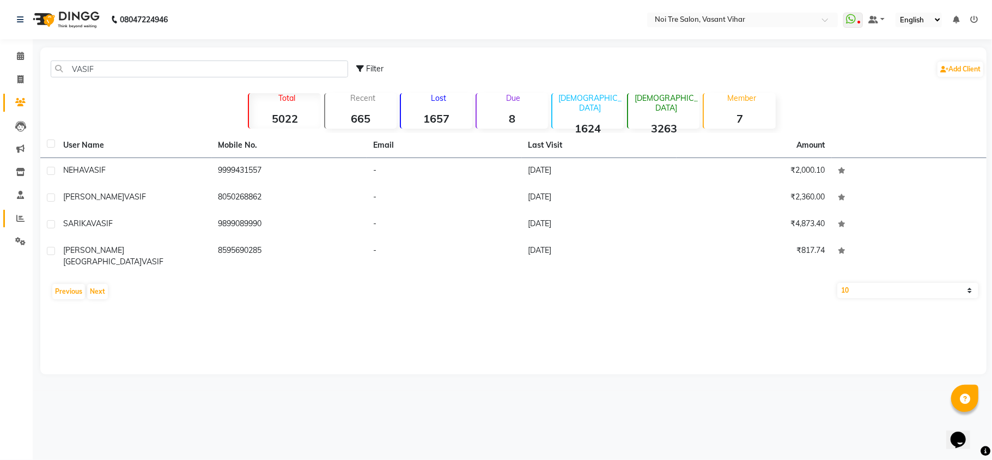
click at [19, 210] on link "Reports" at bounding box center [16, 219] width 26 height 18
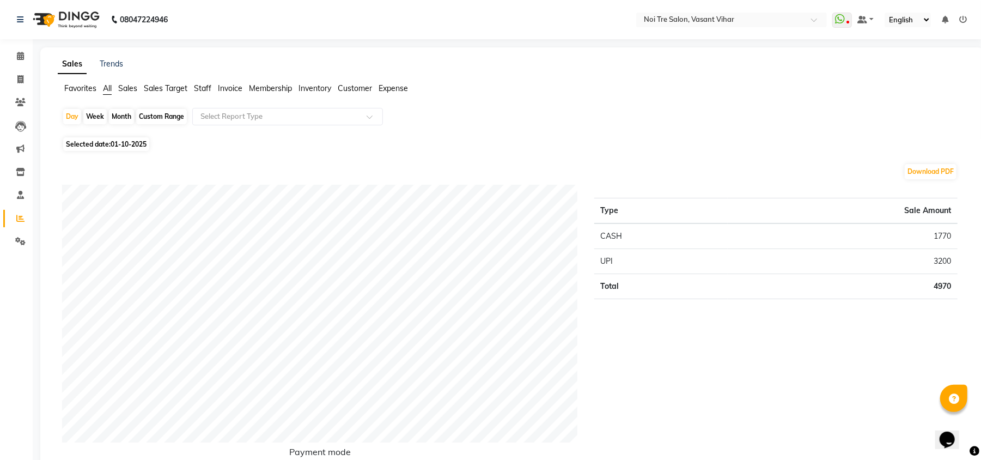
click at [353, 83] on span "Customer" at bounding box center [355, 88] width 34 height 10
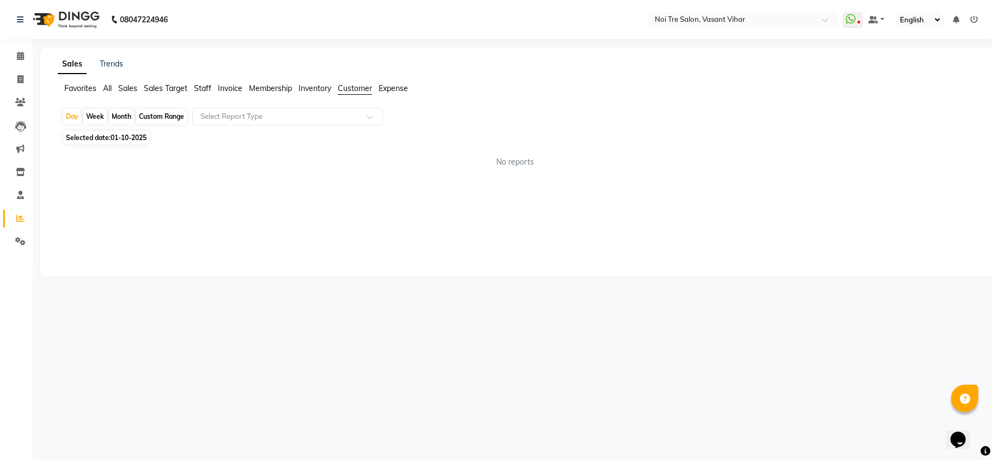
click at [282, 81] on div "Sales Trends Favorites All Sales Sales Target Staff Invoice Membership Inventor…" at bounding box center [517, 161] width 954 height 229
click at [279, 83] on span "Membership" at bounding box center [270, 88] width 43 height 10
click at [289, 113] on input "text" at bounding box center [276, 116] width 157 height 11
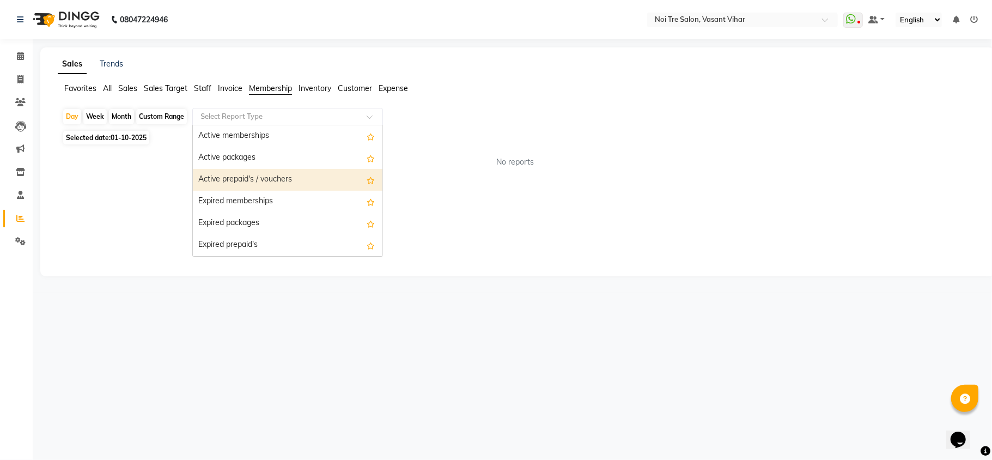
click at [234, 177] on div "Active prepaid's / vouchers" at bounding box center [288, 180] width 190 height 22
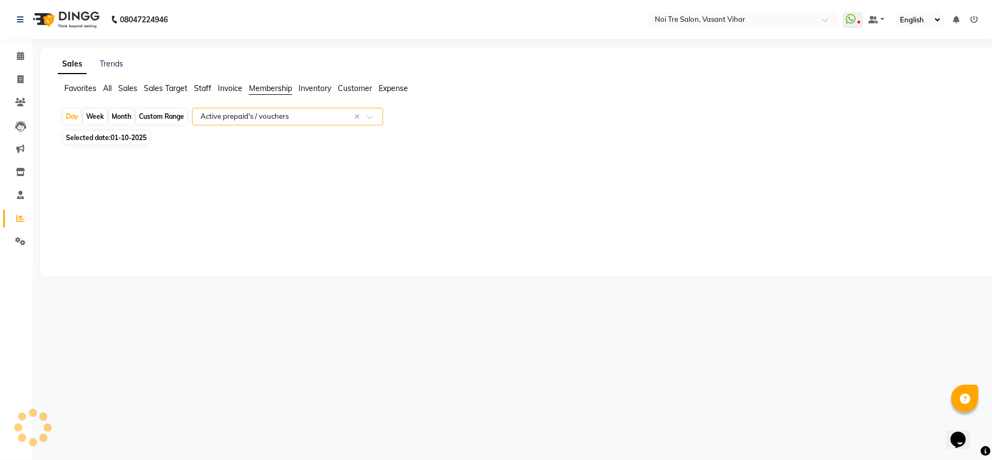
select select "full_report"
select select "csv"
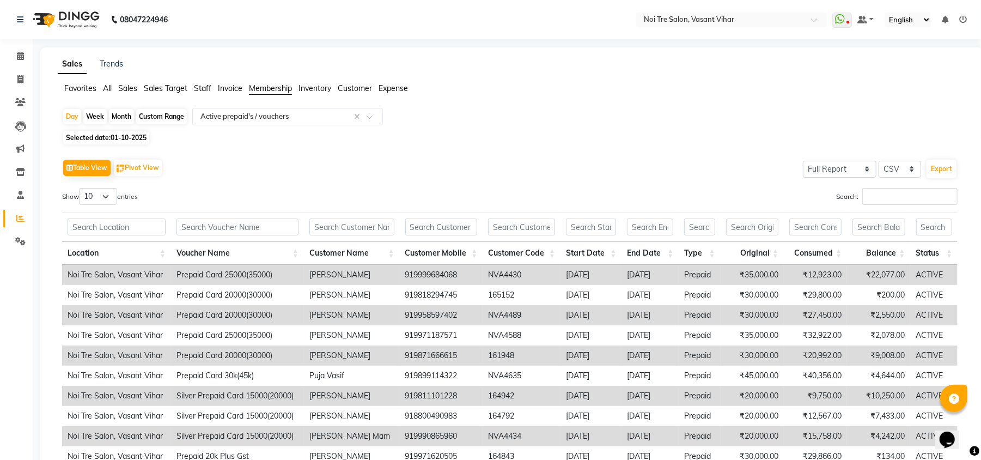
click at [123, 110] on div "Month" at bounding box center [121, 116] width 25 height 15
select select "10"
select select "2025"
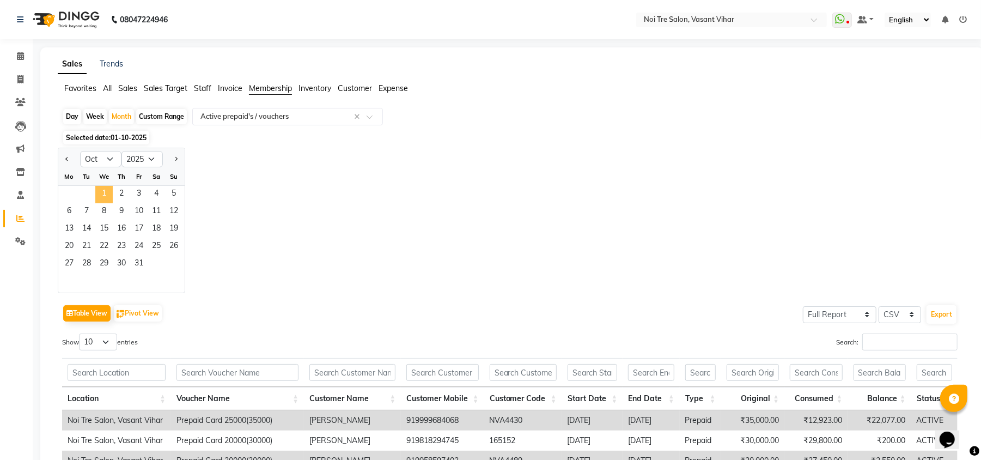
click at [101, 200] on span "1" at bounding box center [103, 194] width 17 height 17
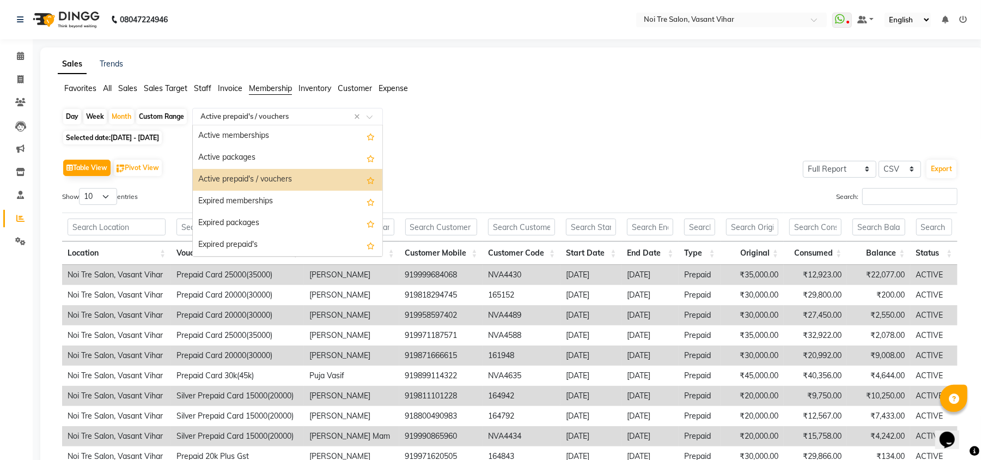
click at [247, 118] on input "text" at bounding box center [276, 116] width 157 height 11
click at [247, 241] on div "Expired prepaid's" at bounding box center [288, 245] width 190 height 22
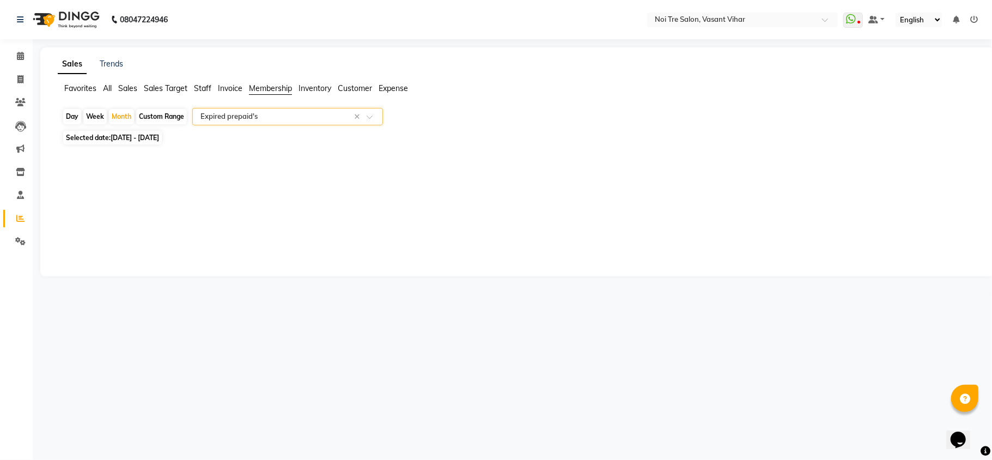
click at [284, 123] on div "Select Report Type × Expired prepaid's ×" at bounding box center [287, 116] width 191 height 17
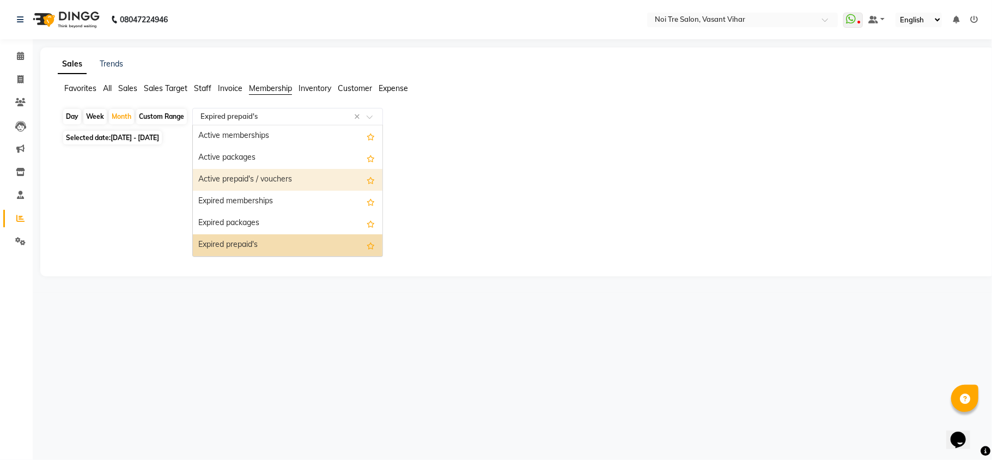
click at [284, 184] on div "Active prepaid's / vouchers" at bounding box center [288, 180] width 190 height 22
select select "full_report"
select select "csv"
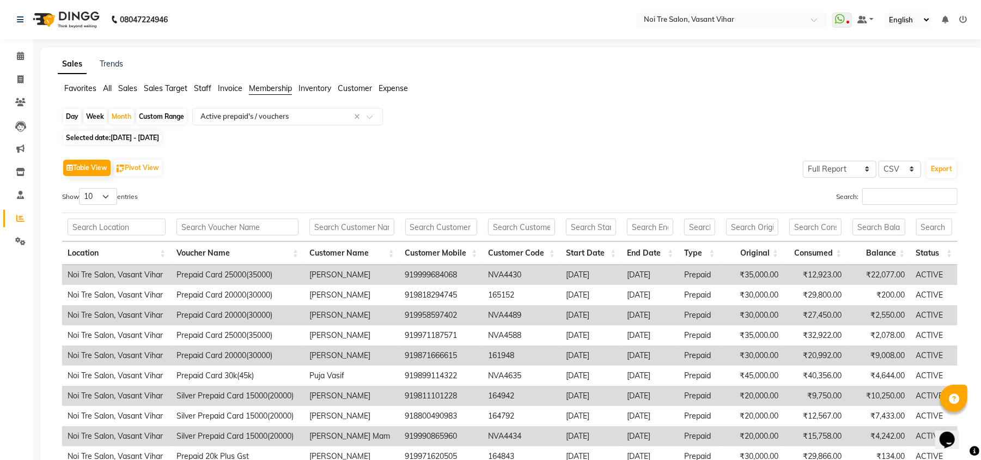
click at [682, 278] on td "Prepaid" at bounding box center [699, 275] width 41 height 20
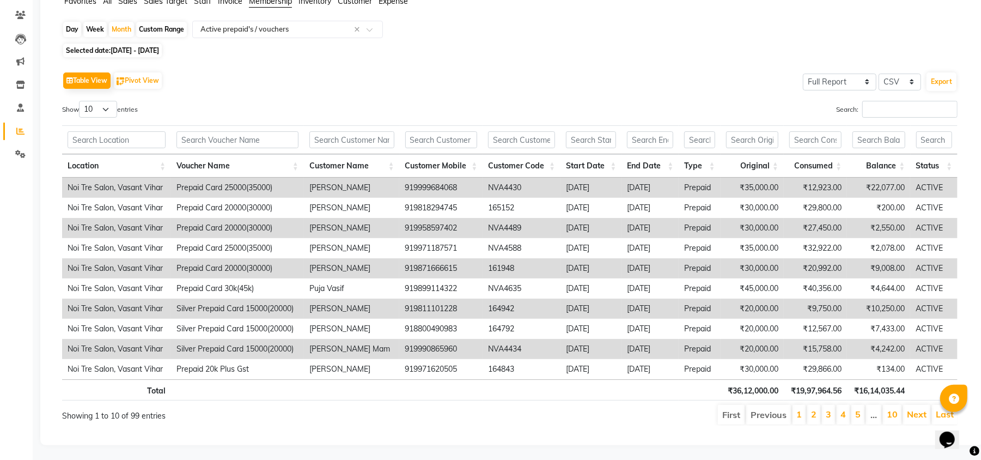
scroll to position [93, 0]
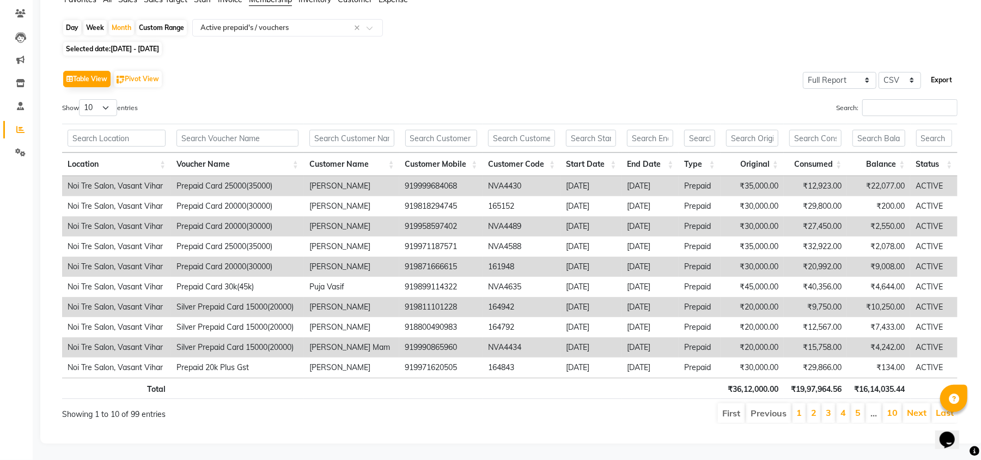
click at [939, 75] on button "Export" at bounding box center [941, 80] width 30 height 19
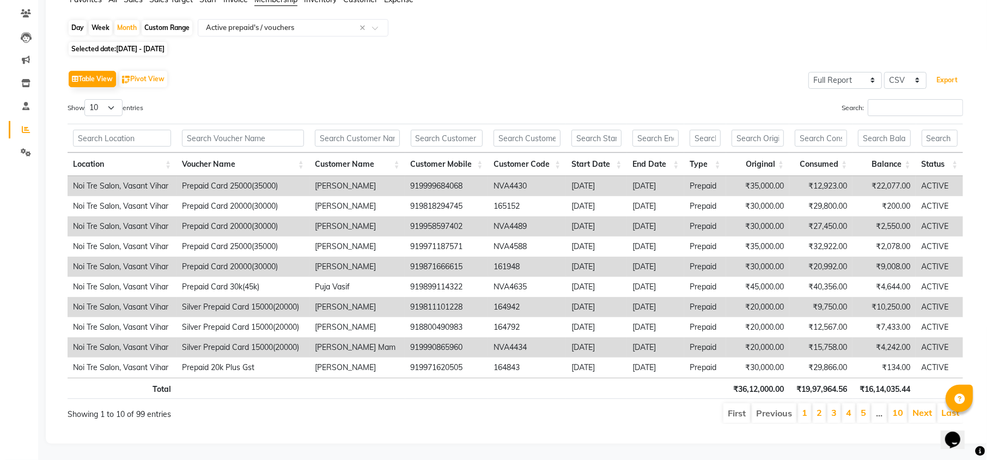
scroll to position [0, 0]
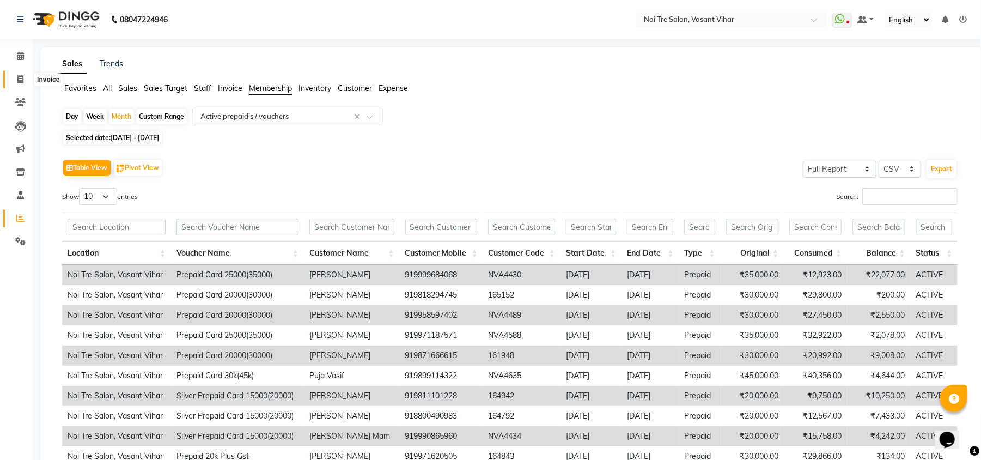
click at [28, 76] on span at bounding box center [20, 80] width 19 height 13
select select "service"
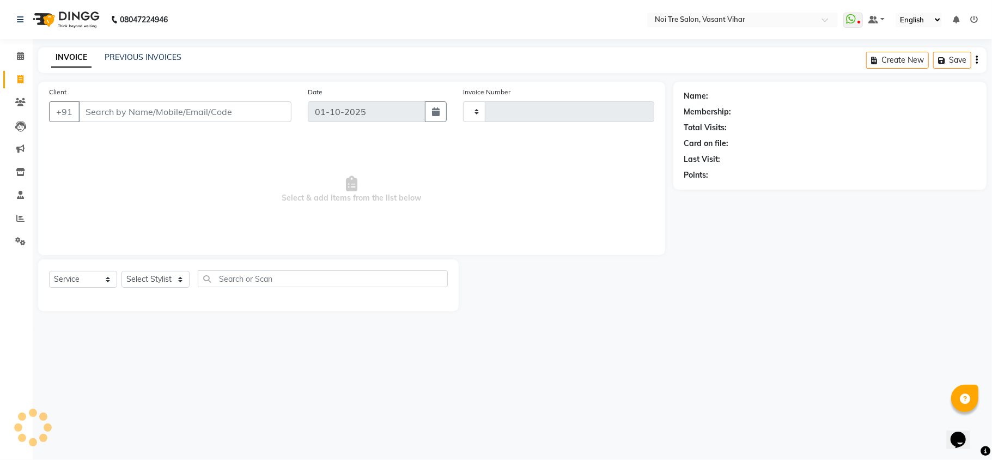
type input "3782"
select select "3944"
type input "919958597402"
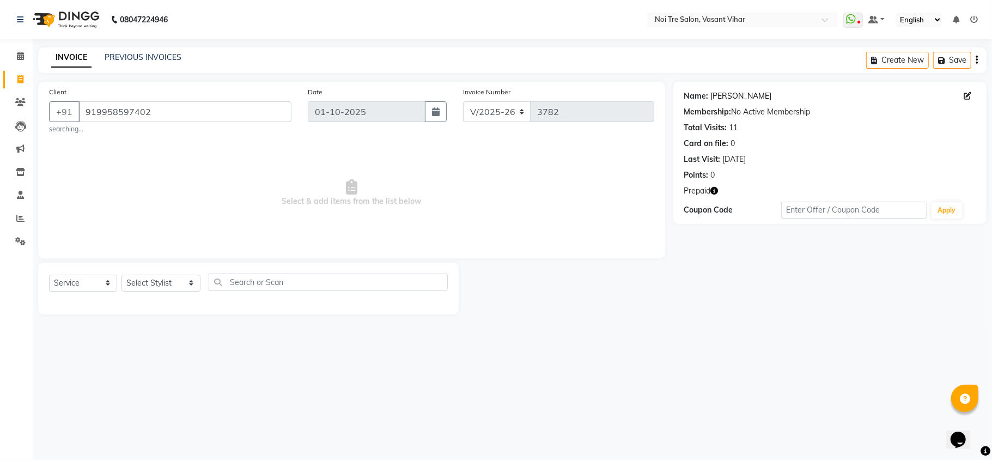
click at [716, 90] on link "Ekta" at bounding box center [741, 95] width 61 height 11
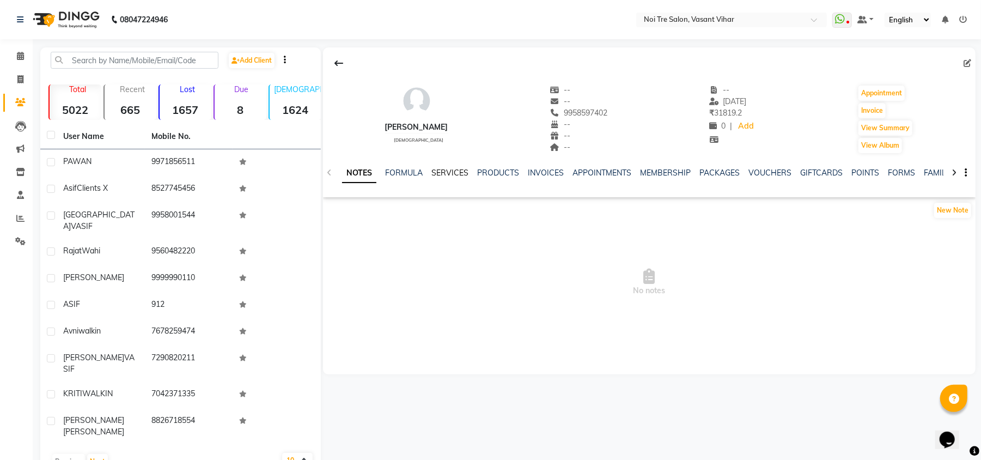
click at [458, 171] on link "SERVICES" at bounding box center [449, 173] width 37 height 10
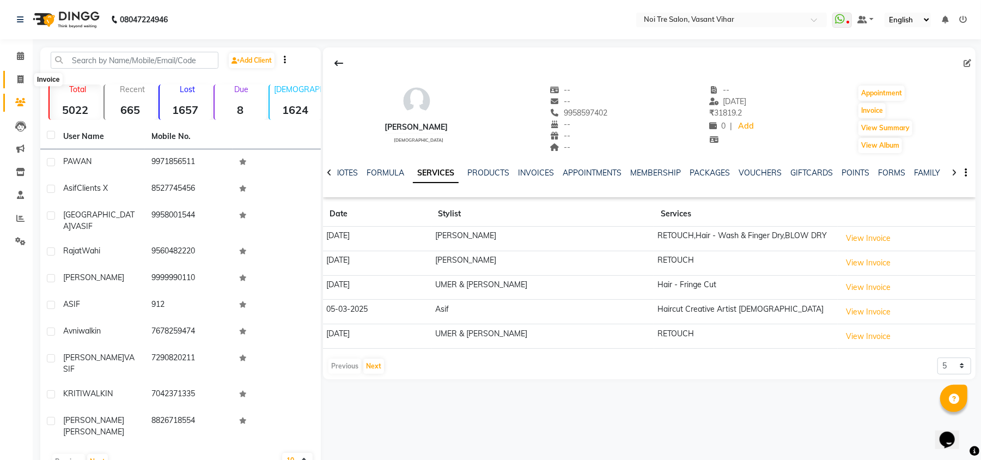
click at [25, 83] on span at bounding box center [20, 80] width 19 height 13
select select "service"
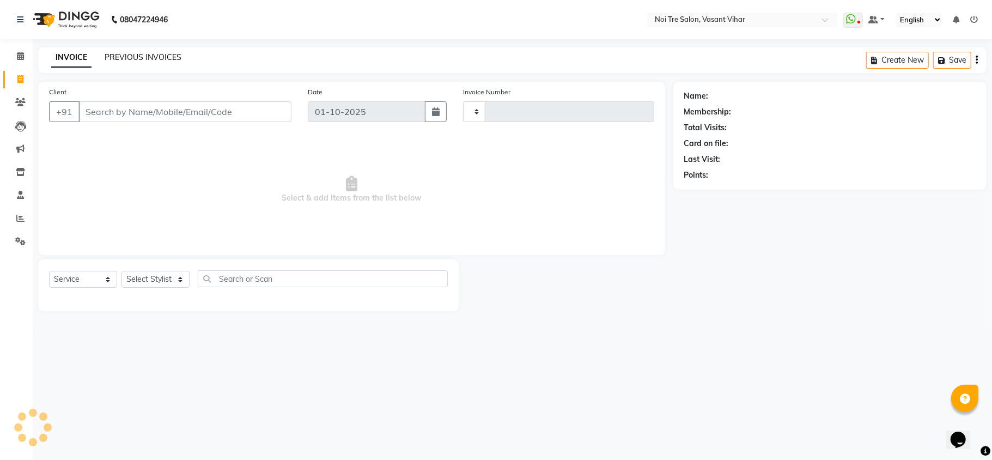
click at [111, 57] on link "PREVIOUS INVOICES" at bounding box center [143, 57] width 77 height 10
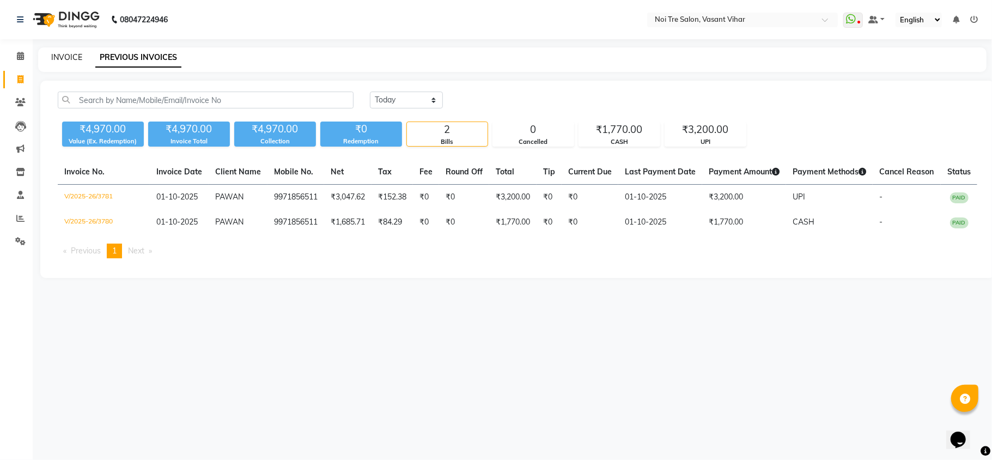
click at [62, 59] on link "INVOICE" at bounding box center [66, 57] width 31 height 10
select select "3944"
select select "service"
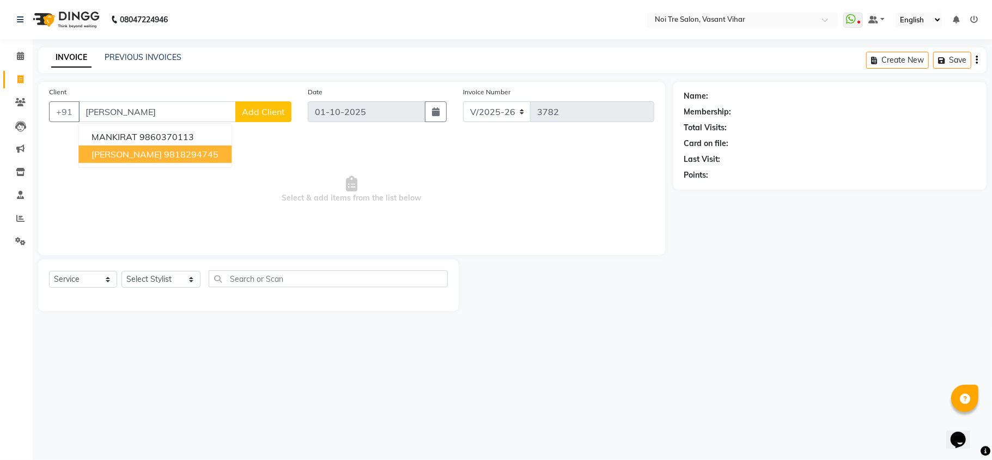
click at [126, 152] on span "[PERSON_NAME]" at bounding box center [126, 154] width 70 height 11
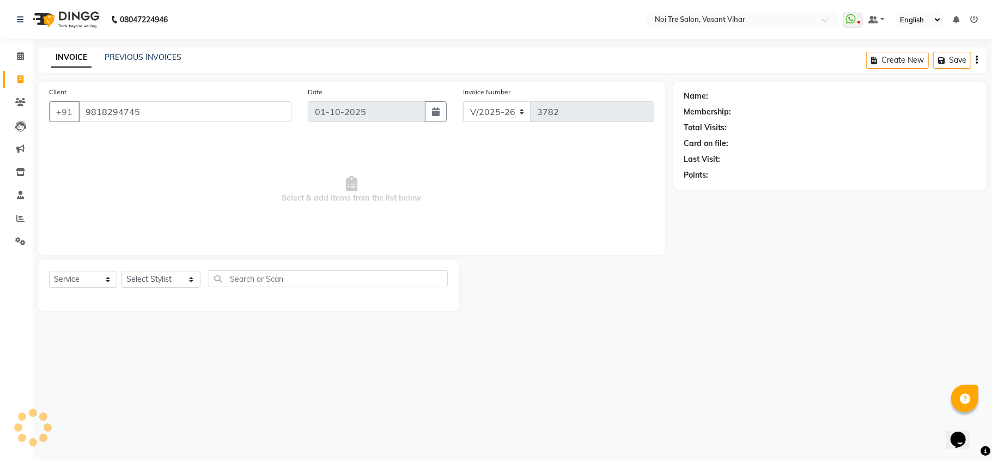
type input "9818294745"
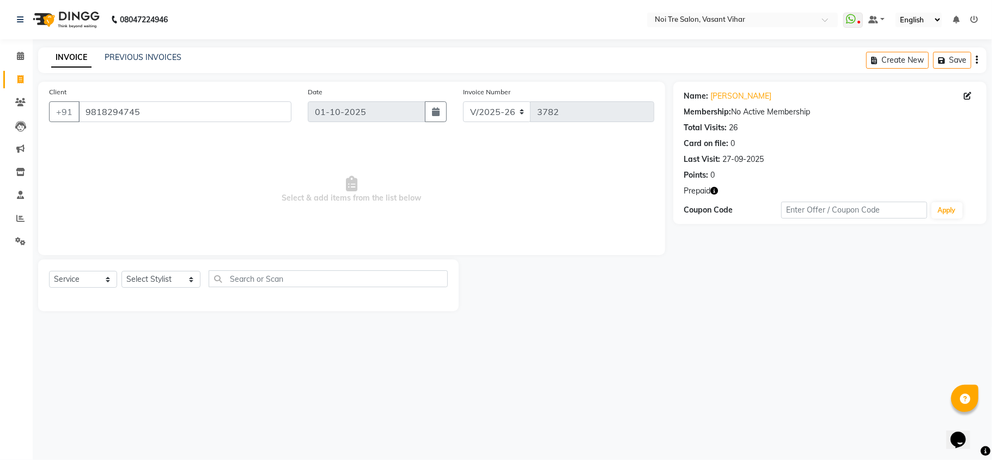
click at [715, 192] on icon "button" at bounding box center [715, 191] width 8 height 8
click at [671, 333] on div "08047224946 Select Location × Noi Tre Salon, [GEOGRAPHIC_DATA] Vihar WhatsApp S…" at bounding box center [496, 230] width 992 height 460
click at [388, 184] on span "Select & add items from the list below" at bounding box center [351, 189] width 605 height 109
click at [14, 75] on span at bounding box center [20, 80] width 19 height 13
select select "service"
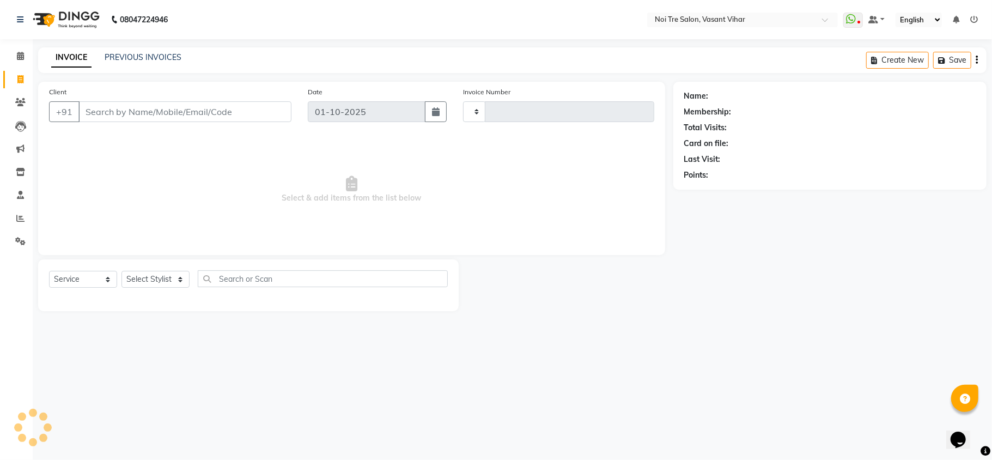
type input "3782"
select select "3944"
click at [17, 212] on span at bounding box center [20, 218] width 19 height 13
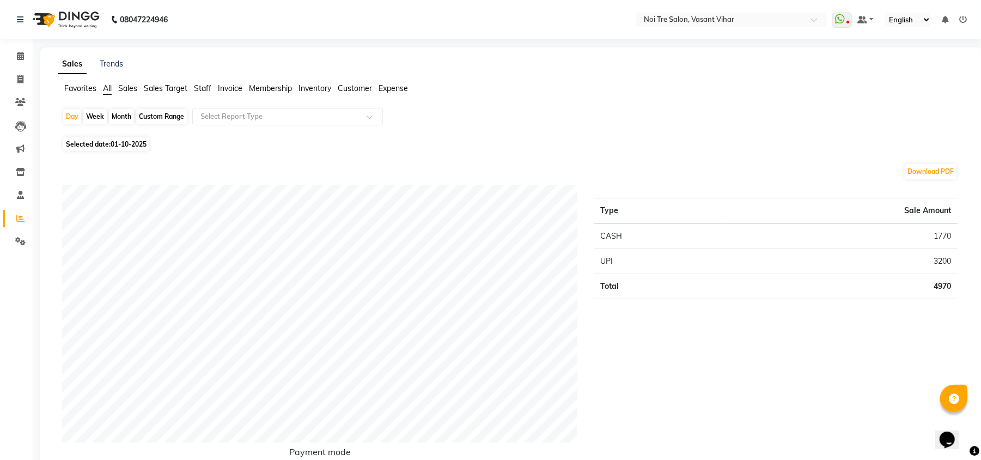
click at [210, 86] on span "Staff" at bounding box center [202, 88] width 17 height 10
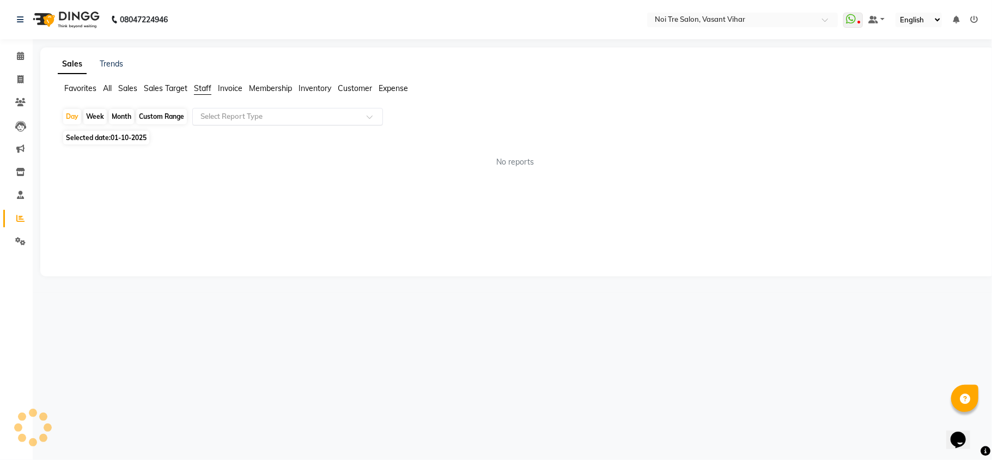
click at [225, 120] on input "text" at bounding box center [276, 116] width 157 height 11
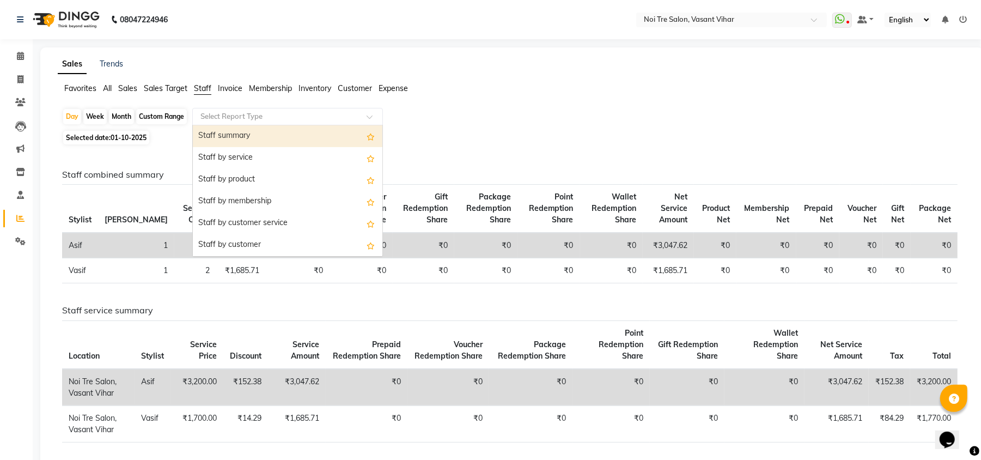
click at [227, 135] on div "Staff summary" at bounding box center [288, 136] width 190 height 22
select select "full_report"
select select "csv"
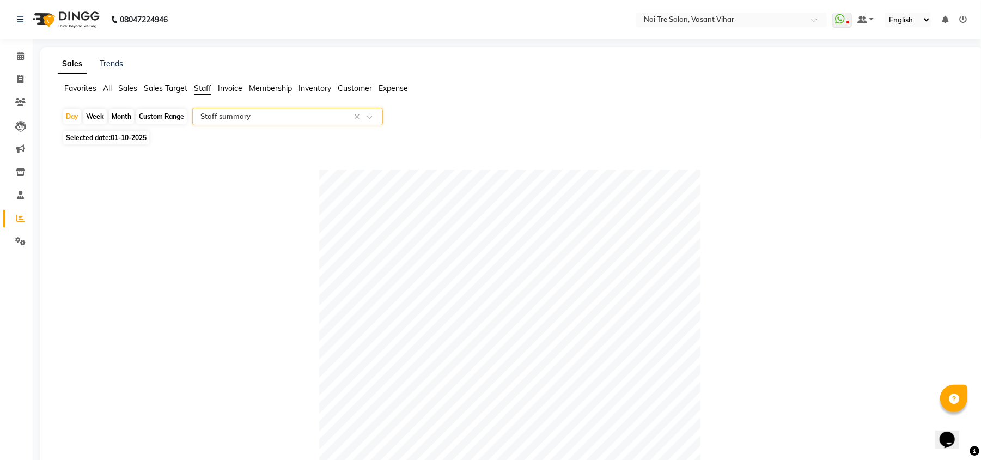
click at [120, 118] on div "Month" at bounding box center [121, 116] width 25 height 15
select select "10"
select select "2025"
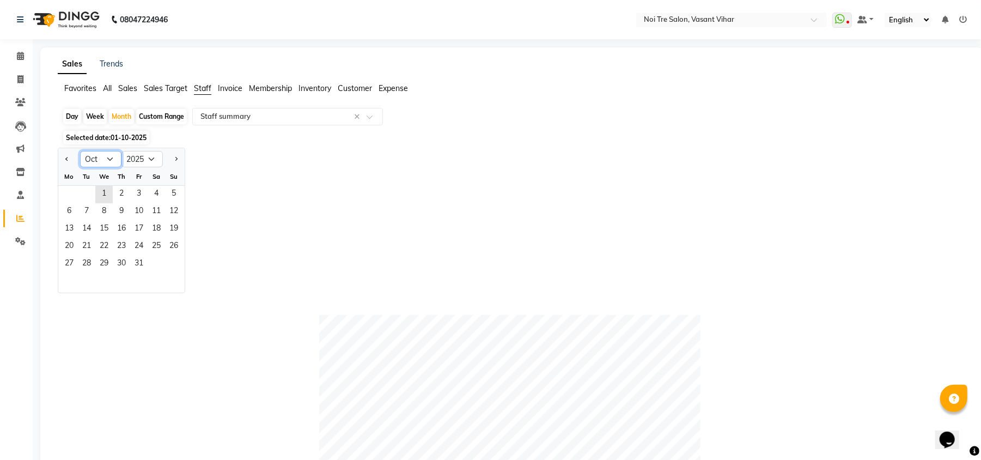
drag, startPoint x: 113, startPoint y: 157, endPoint x: 110, endPoint y: 166, distance: 9.3
click at [113, 157] on select "Jan Feb Mar Apr May Jun Jul Aug Sep Oct Nov Dec" at bounding box center [100, 159] width 41 height 16
select select "9"
click at [80, 151] on select "Jan Feb Mar Apr May Jun Jul Aug Sep Oct Nov Dec" at bounding box center [100, 159] width 41 height 16
click at [72, 190] on span "1" at bounding box center [68, 194] width 17 height 17
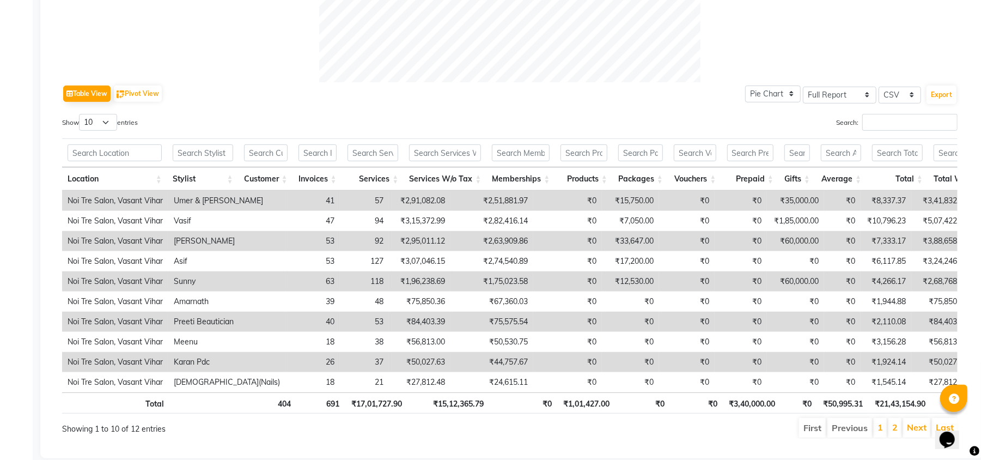
scroll to position [508, 0]
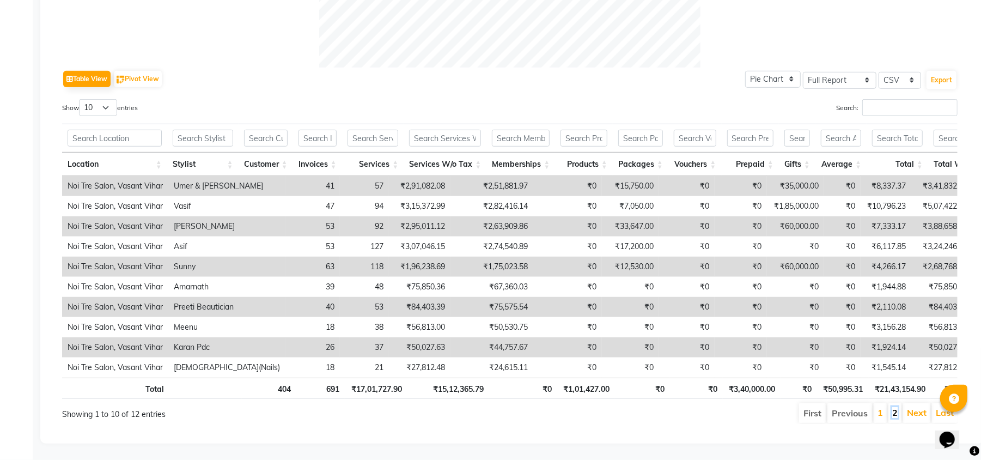
click at [896, 407] on link "2" at bounding box center [894, 412] width 5 height 11
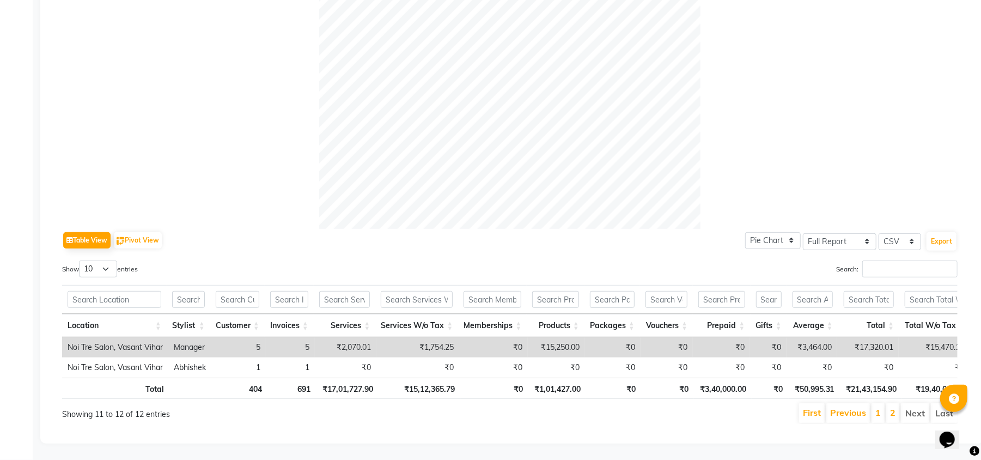
scroll to position [346, 0]
click at [915, 403] on li "Next" at bounding box center [915, 413] width 28 height 20
click at [871, 403] on li "1" at bounding box center [877, 413] width 13 height 20
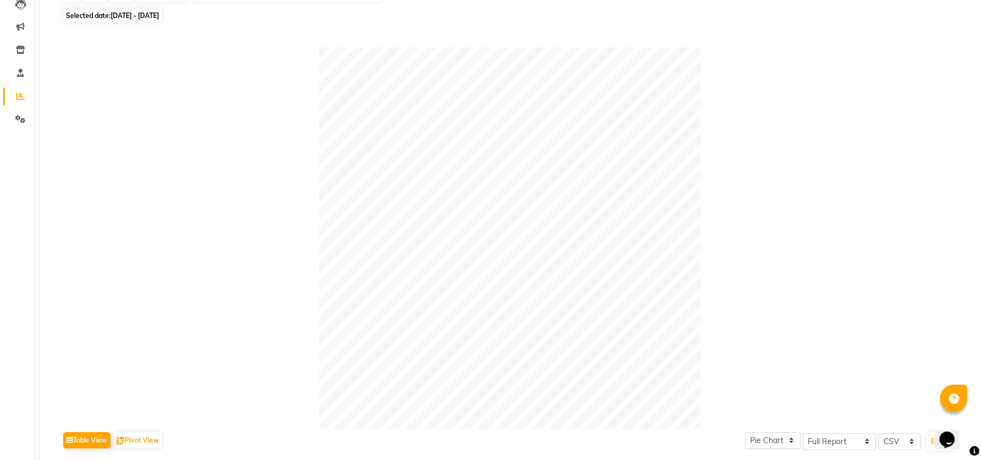
scroll to position [0, 0]
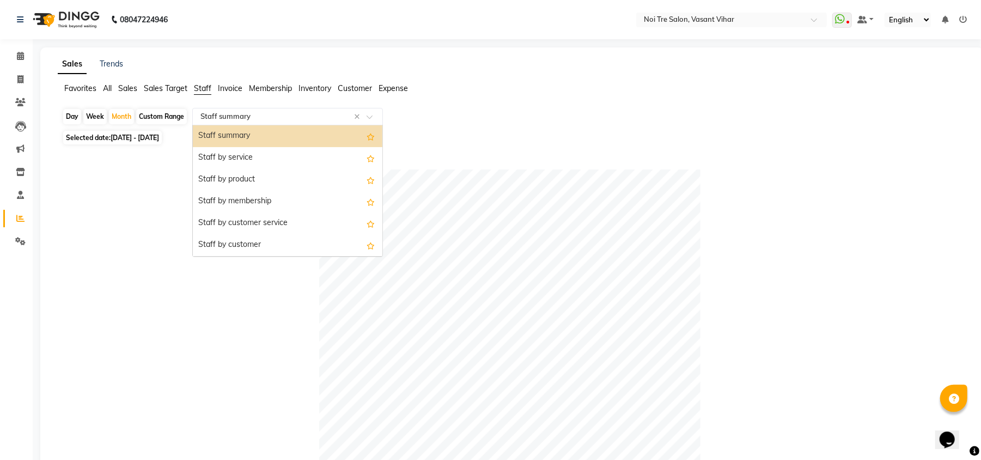
click at [264, 114] on input "text" at bounding box center [276, 116] width 157 height 11
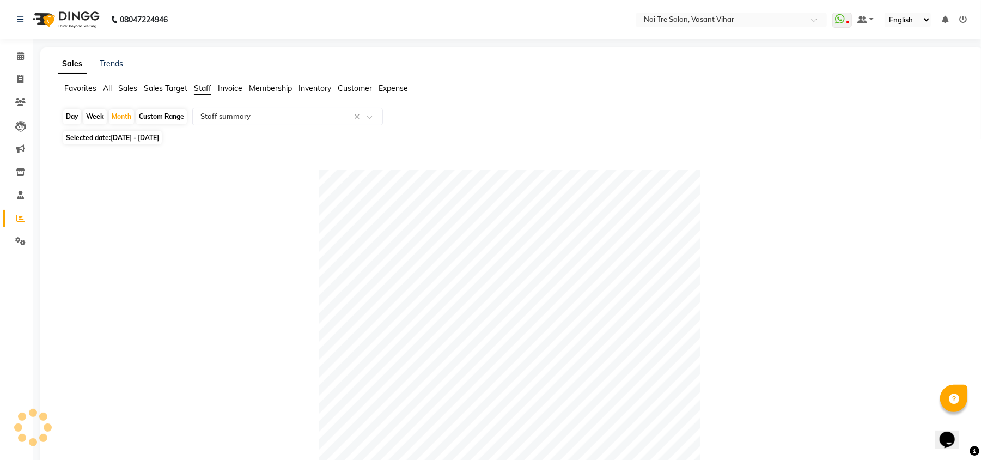
click at [239, 86] on span "Invoice" at bounding box center [230, 88] width 25 height 10
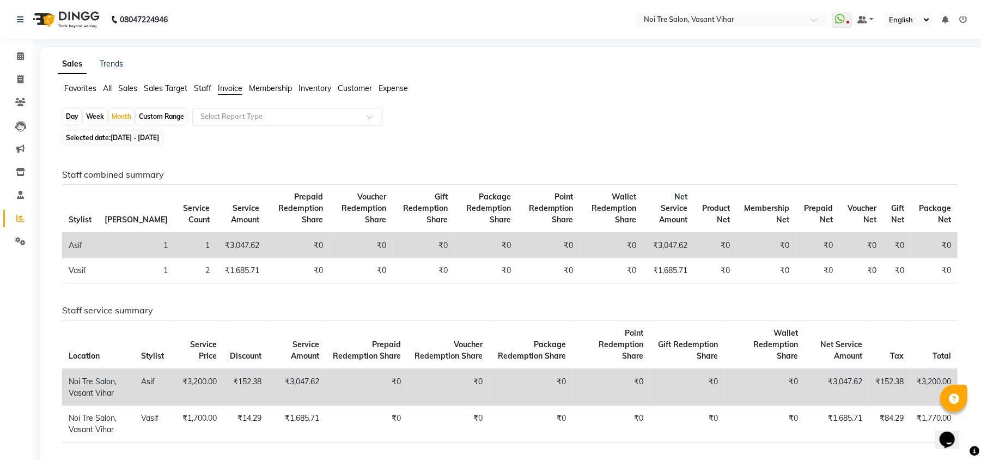
click at [369, 115] on span at bounding box center [373, 119] width 14 height 11
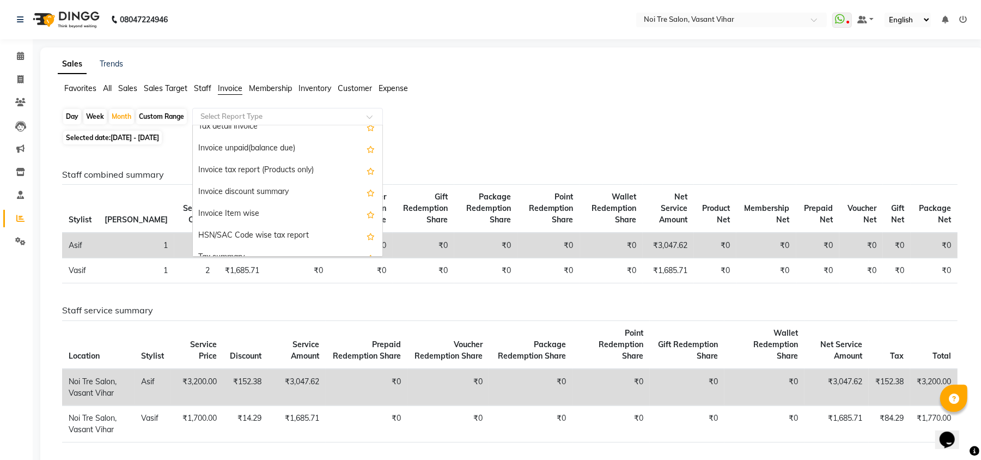
scroll to position [57, 0]
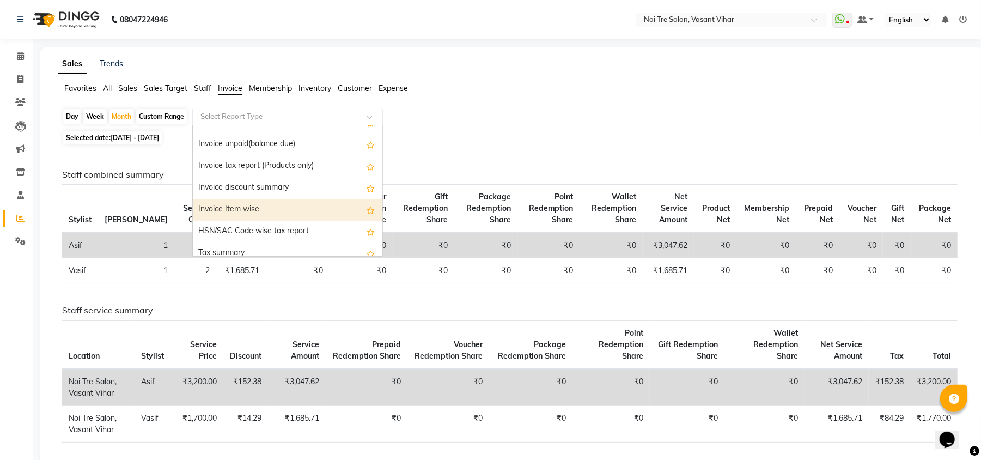
click at [237, 205] on div "Invoice Item wise" at bounding box center [288, 210] width 190 height 22
select select "full_report"
select select "csv"
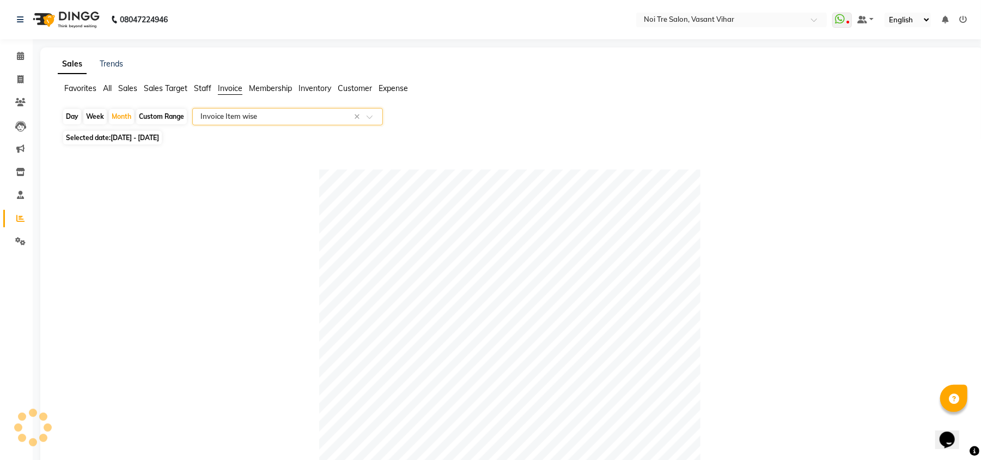
scroll to position [342, 0]
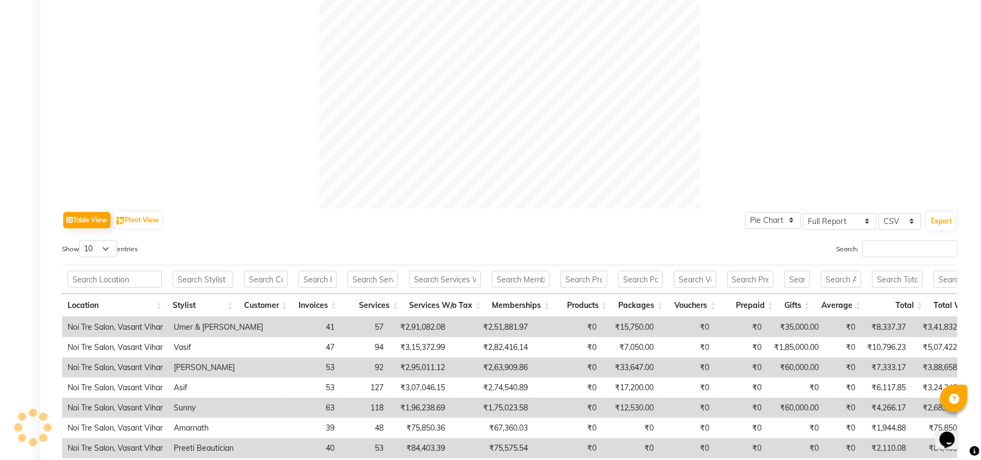
drag, startPoint x: 991, startPoint y: 72, endPoint x: 991, endPoint y: 297, distance: 224.9
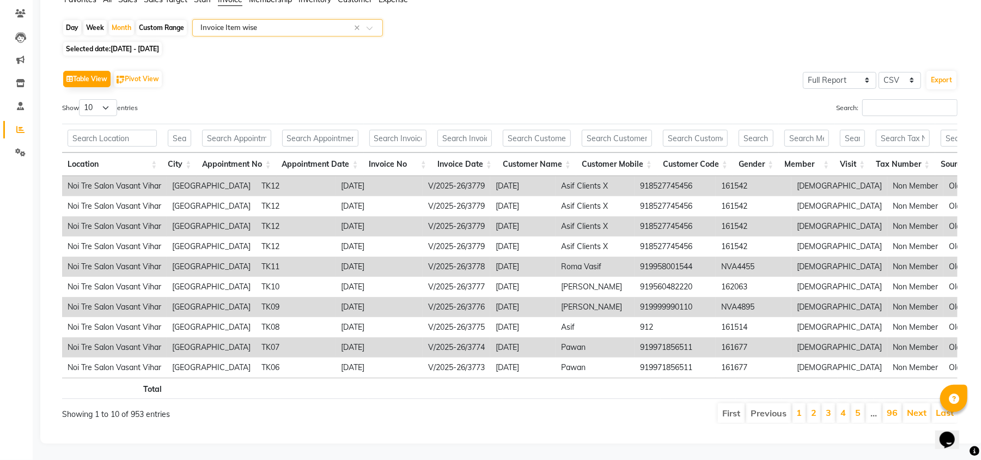
scroll to position [0, 0]
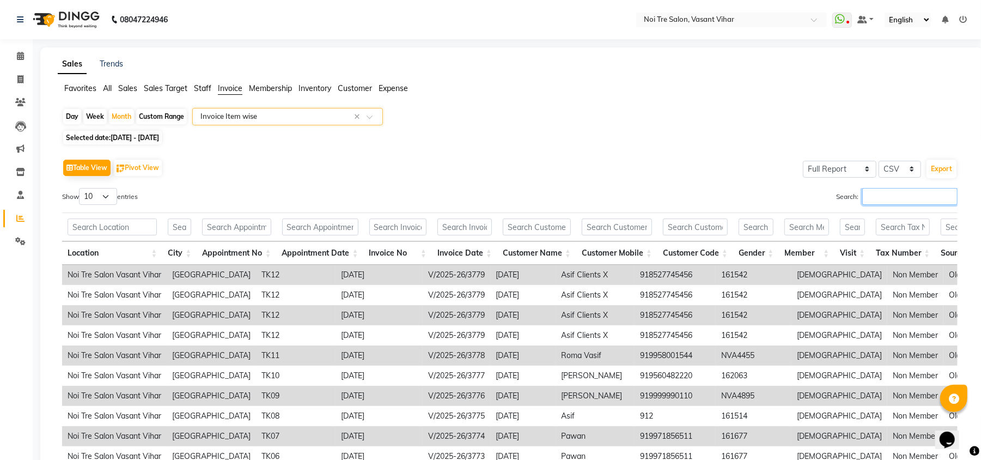
click at [892, 199] on input "Search:" at bounding box center [909, 196] width 95 height 17
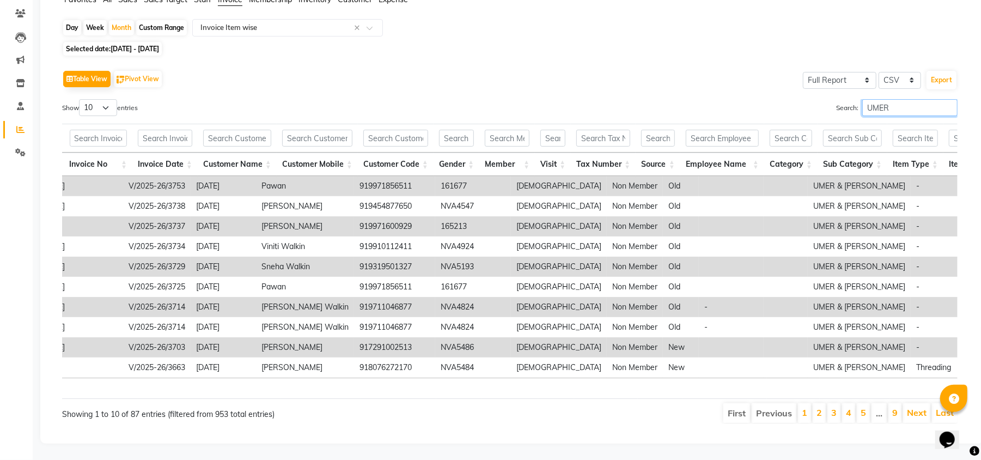
scroll to position [0, 416]
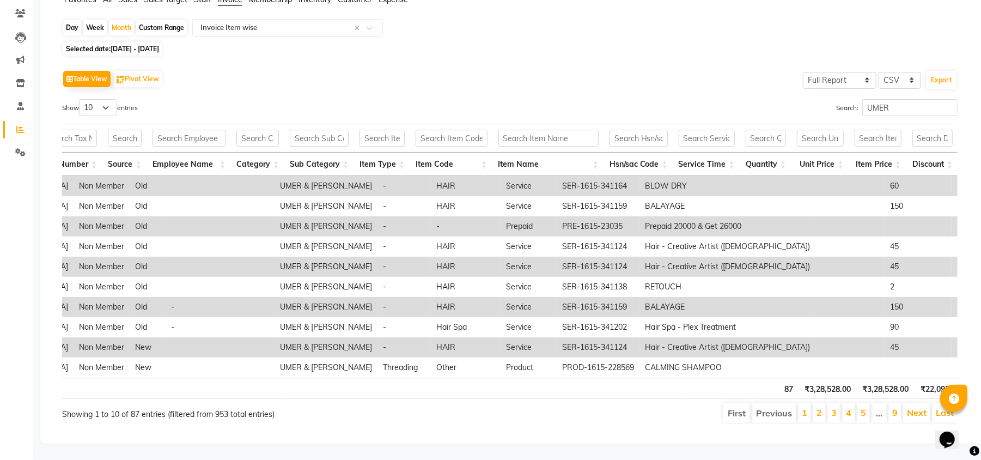
click at [814, 403] on li "2" at bounding box center [818, 413] width 13 height 20
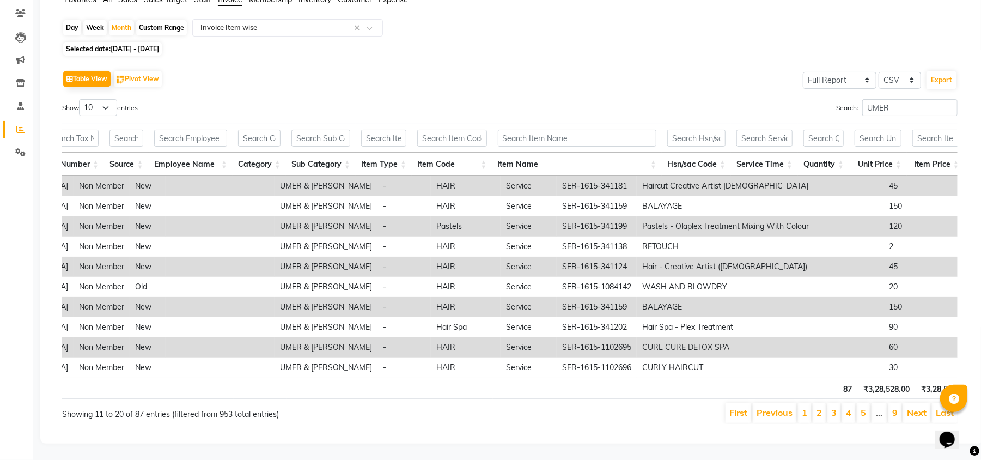
click at [814, 403] on li "2" at bounding box center [818, 413] width 13 height 20
click at [832, 407] on link "3" at bounding box center [833, 412] width 5 height 11
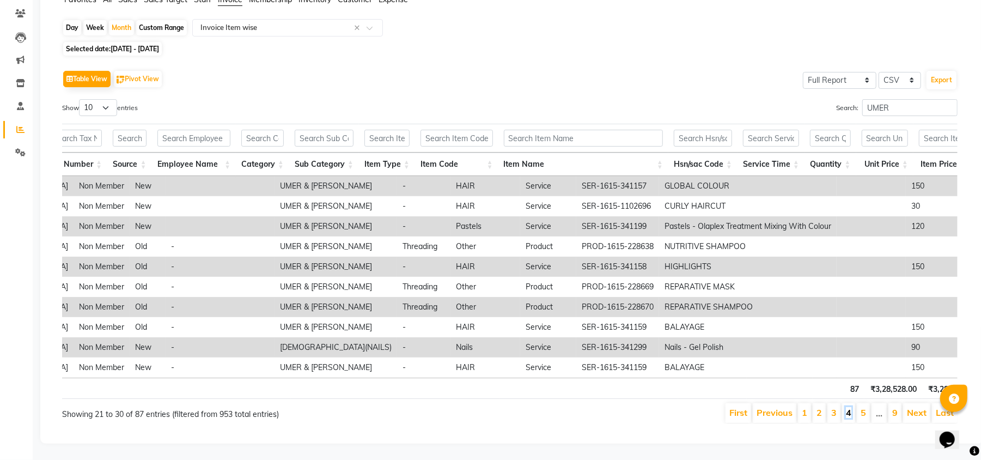
click at [848, 407] on link "4" at bounding box center [848, 412] width 5 height 11
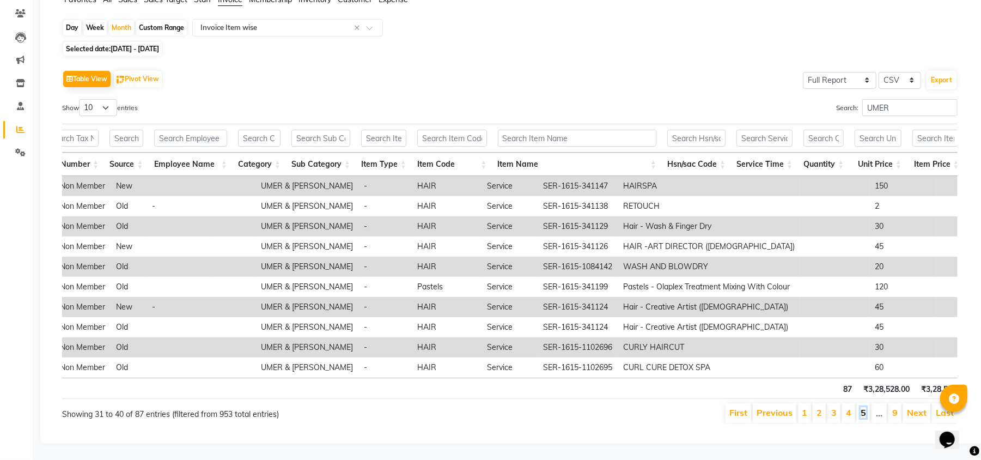
click at [863, 407] on link "5" at bounding box center [862, 412] width 5 height 11
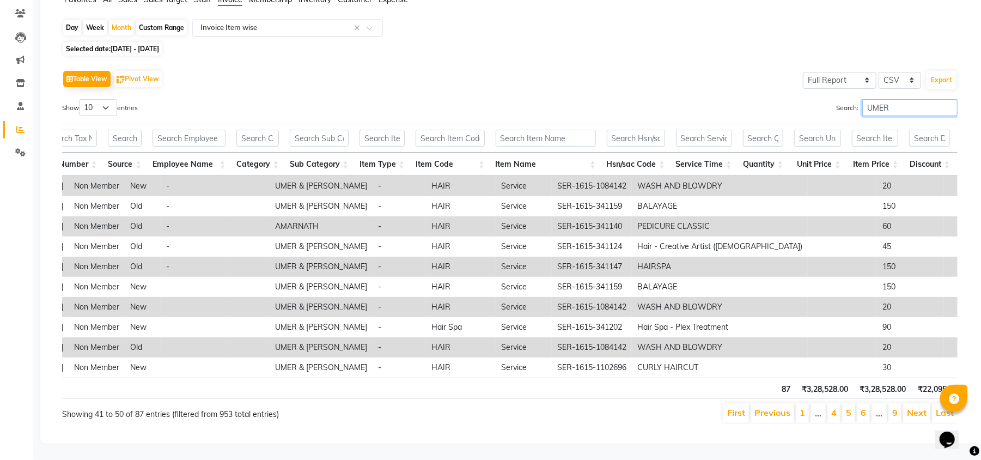
drag, startPoint x: 888, startPoint y: 86, endPoint x: 220, endPoint y: 1, distance: 673.1
click at [236, 19] on div "Day Week Month Custom Range Select Report Type × Invoice Item wise × Selected d…" at bounding box center [512, 225] width 908 height 413
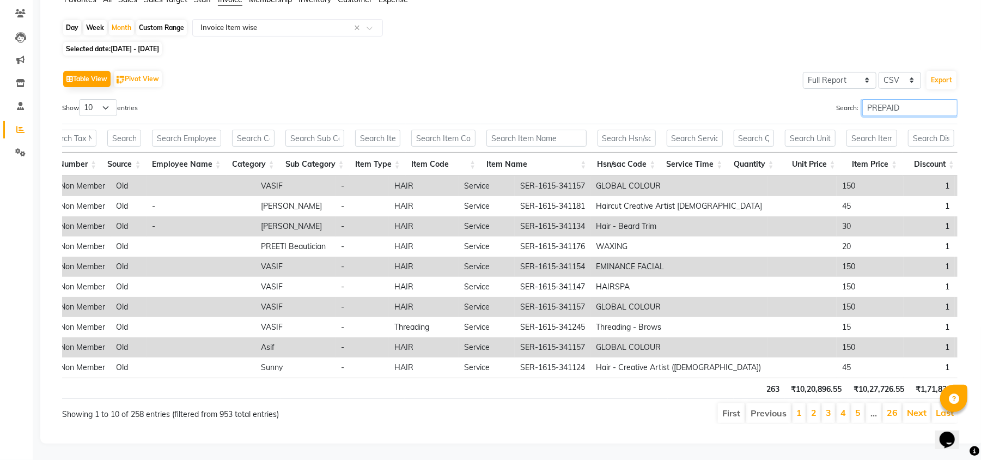
type input "PREPAID"
click at [375, 152] on th "Item Type" at bounding box center [378, 163] width 56 height 23
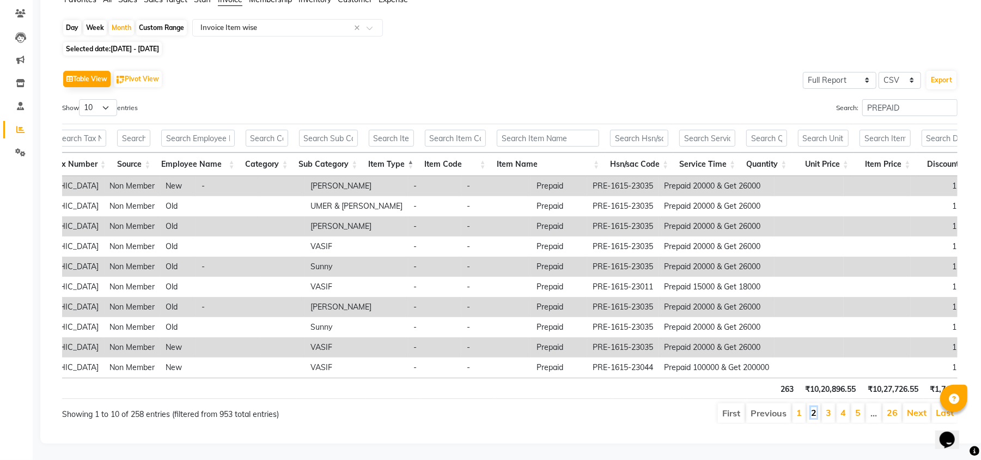
click at [811, 407] on link "2" at bounding box center [813, 412] width 5 height 11
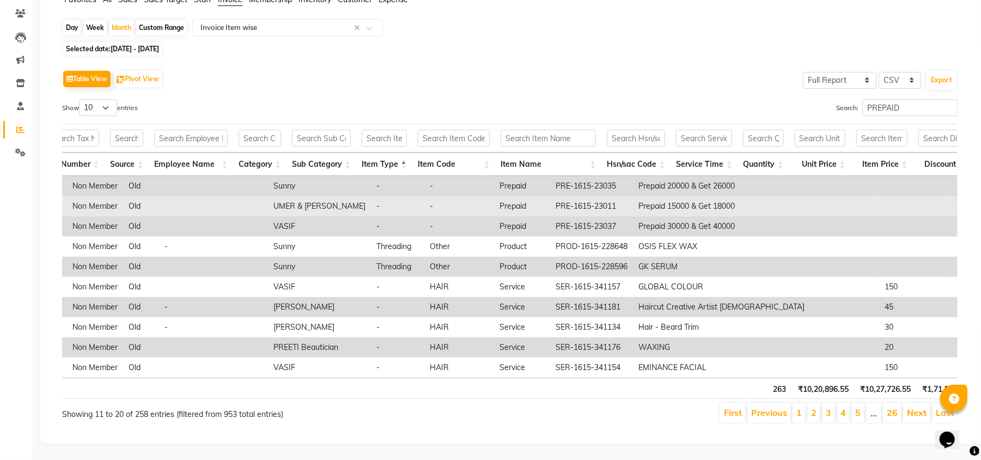
click at [879, 196] on td at bounding box center [912, 206] width 67 height 20
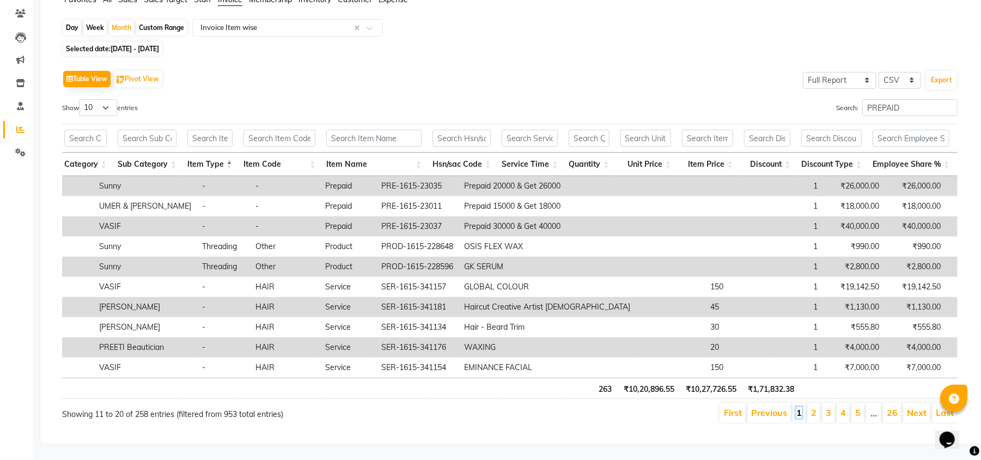
click at [796, 407] on link "1" at bounding box center [798, 412] width 5 height 11
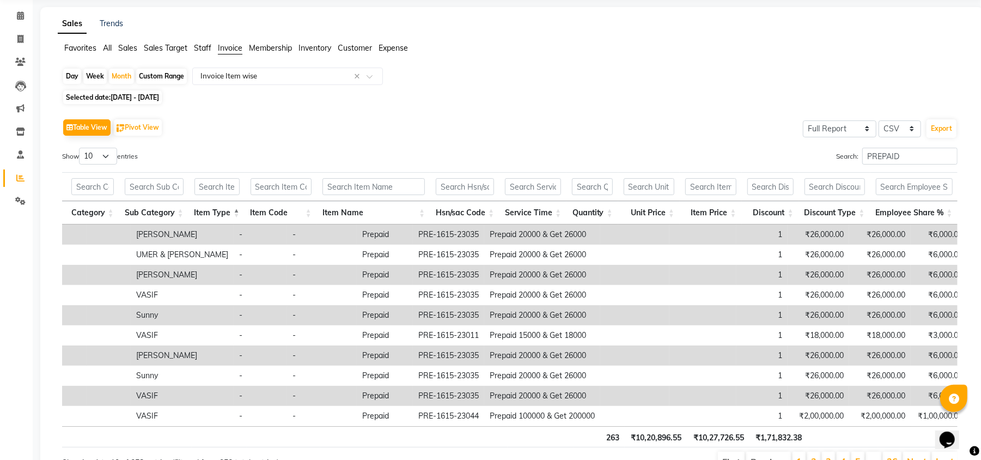
click at [669, 229] on td at bounding box center [702, 234] width 67 height 20
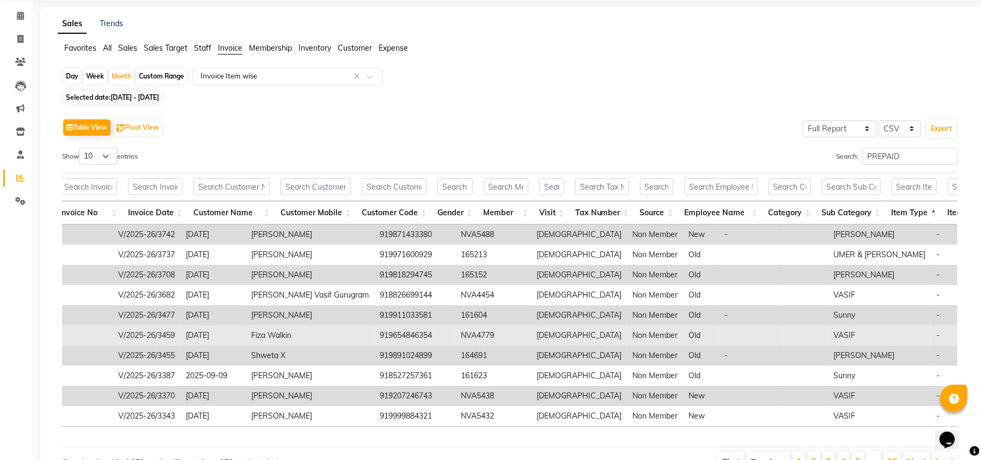
click at [931, 344] on td "-" at bounding box center [957, 335] width 53 height 20
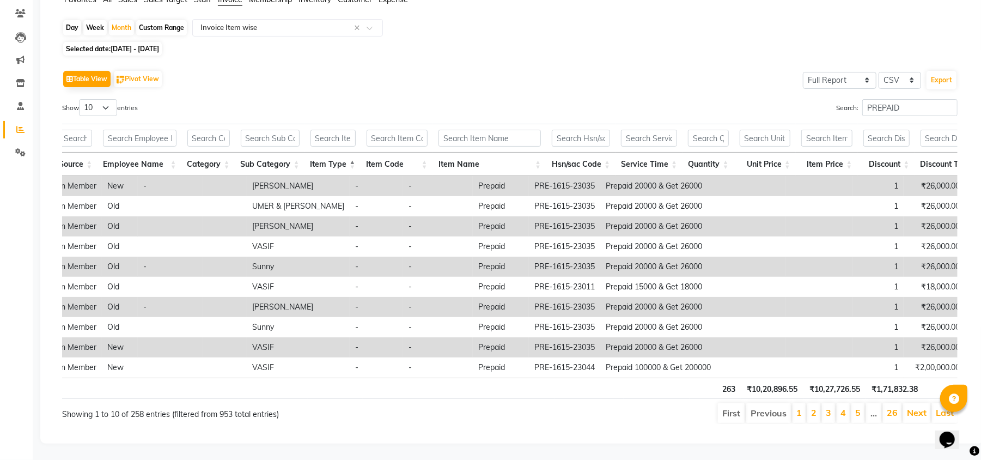
click at [811, 411] on li "2" at bounding box center [813, 413] width 13 height 20
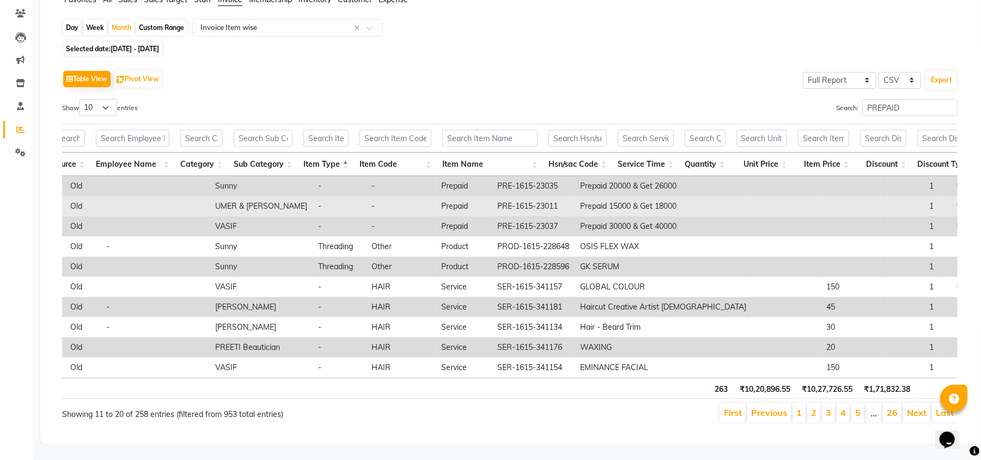
click at [751, 196] on td at bounding box center [785, 206] width 69 height 20
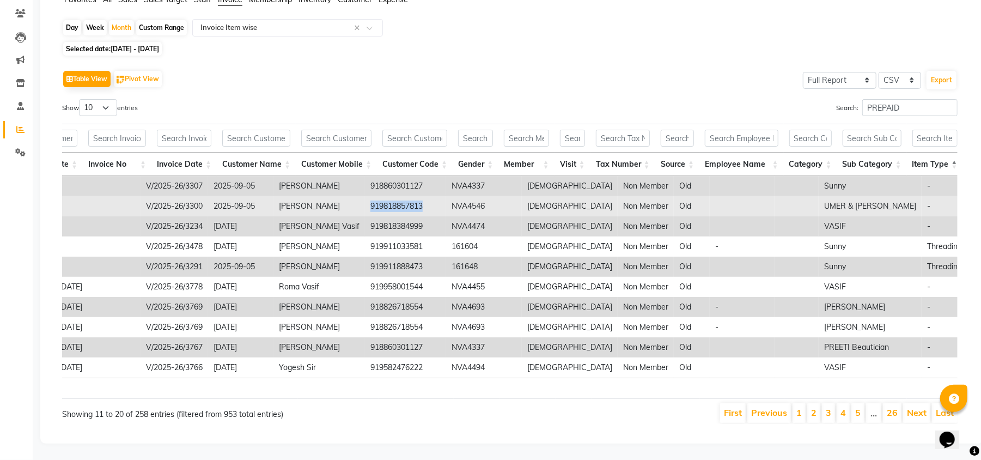
drag, startPoint x: 358, startPoint y: 182, endPoint x: 301, endPoint y: 190, distance: 57.1
click at [365, 196] on td "919818857813" at bounding box center [405, 206] width 81 height 20
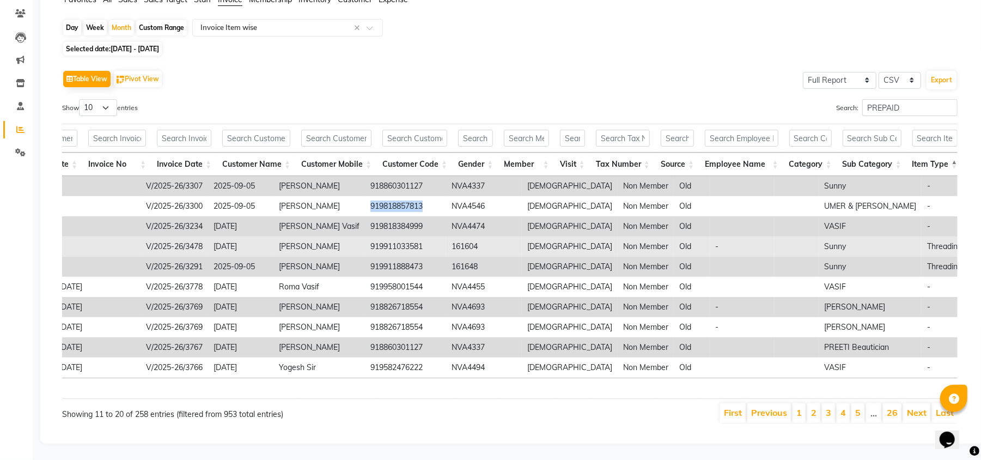
copy td "919818857813"
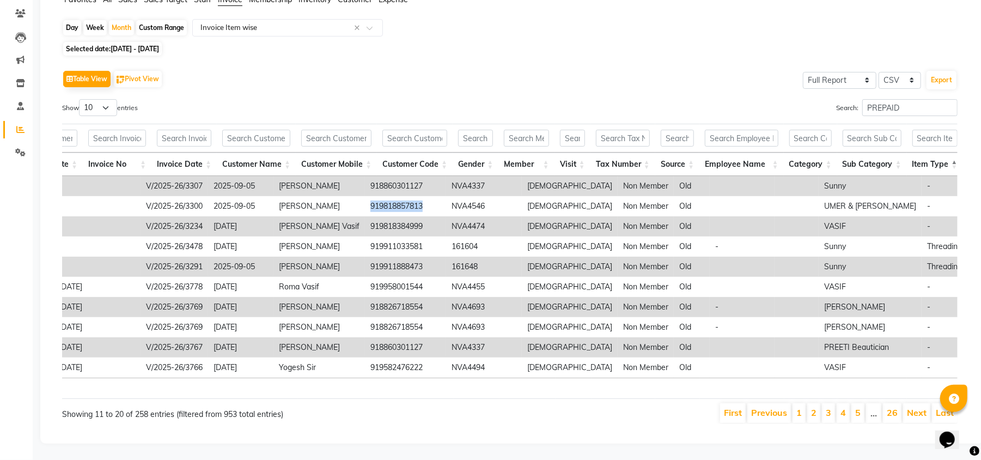
scroll to position [0, 0]
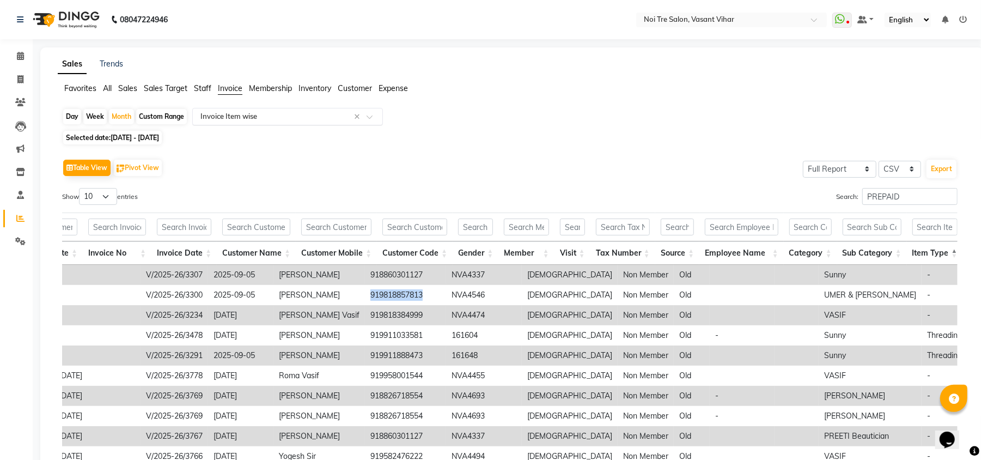
click at [253, 122] on input "text" at bounding box center [276, 116] width 157 height 11
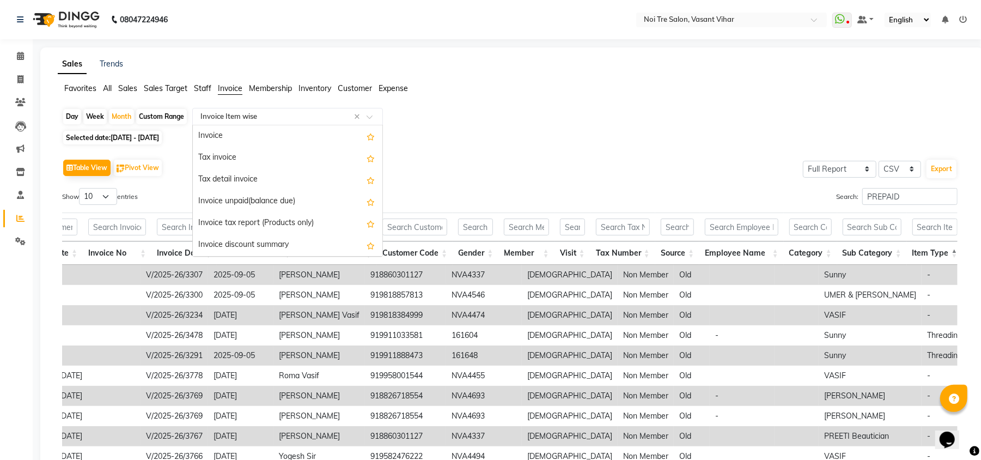
scroll to position [65, 0]
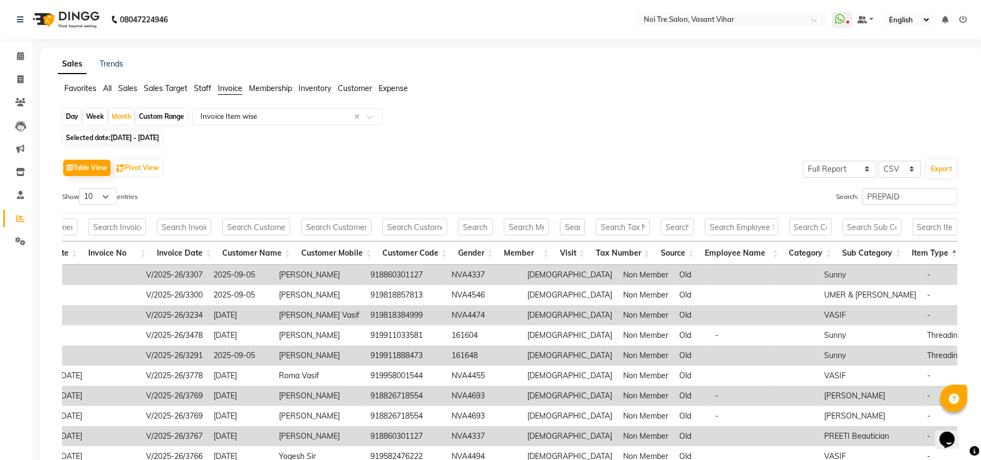
click at [201, 89] on span "Staff" at bounding box center [202, 88] width 17 height 10
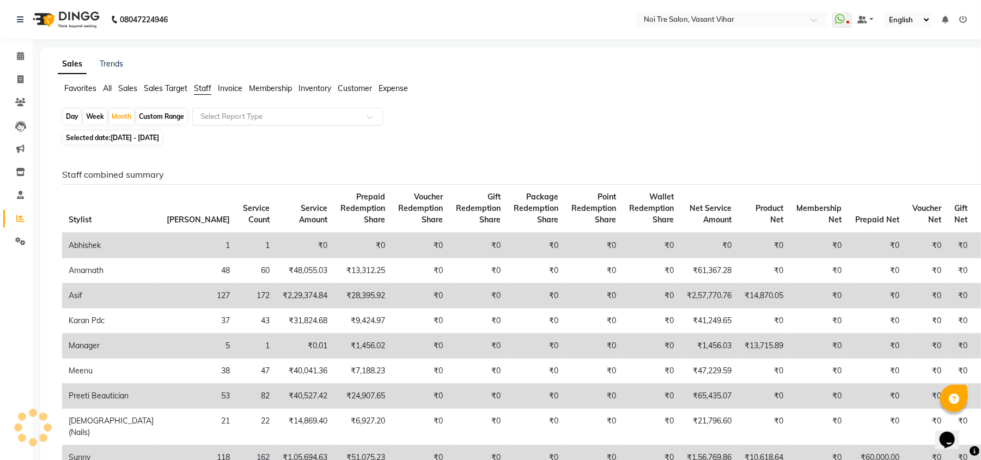
click at [264, 120] on input "text" at bounding box center [276, 116] width 157 height 11
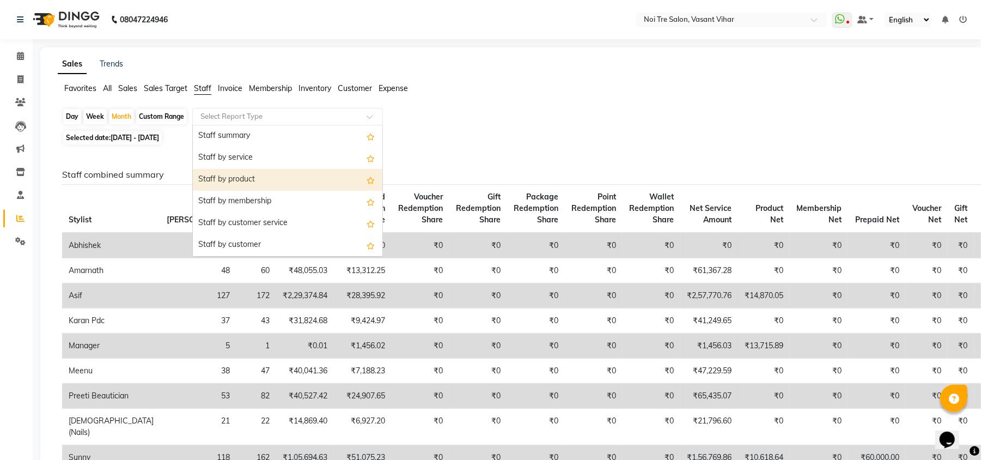
click at [252, 173] on div "Staff by product" at bounding box center [288, 180] width 190 height 22
select select "full_report"
select select "csv"
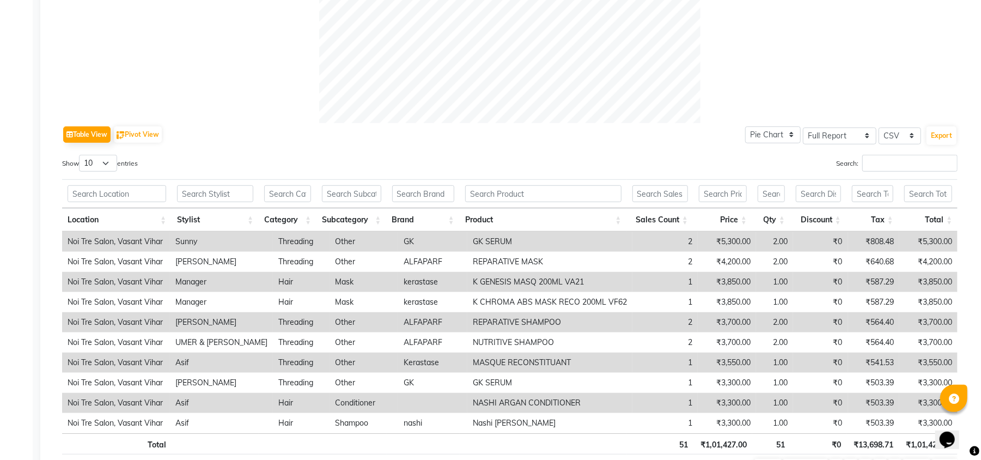
scroll to position [399, 0]
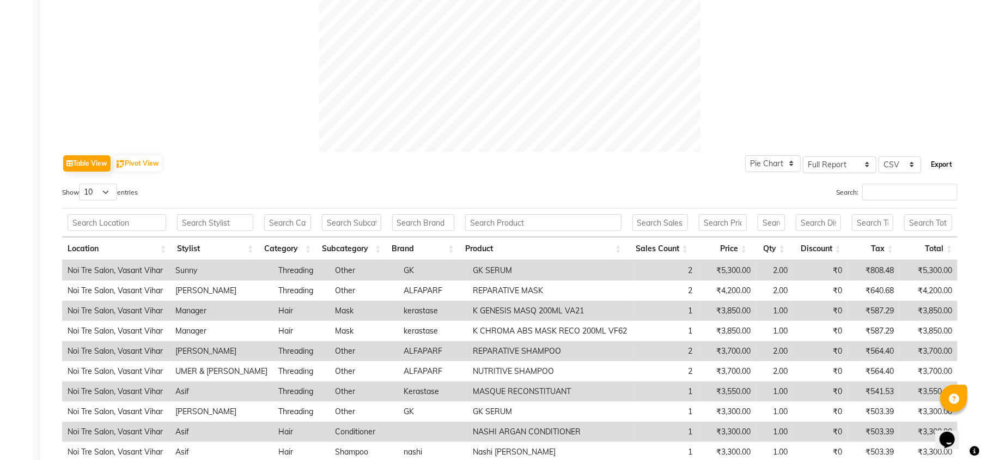
click at [942, 171] on button "Export" at bounding box center [941, 164] width 30 height 19
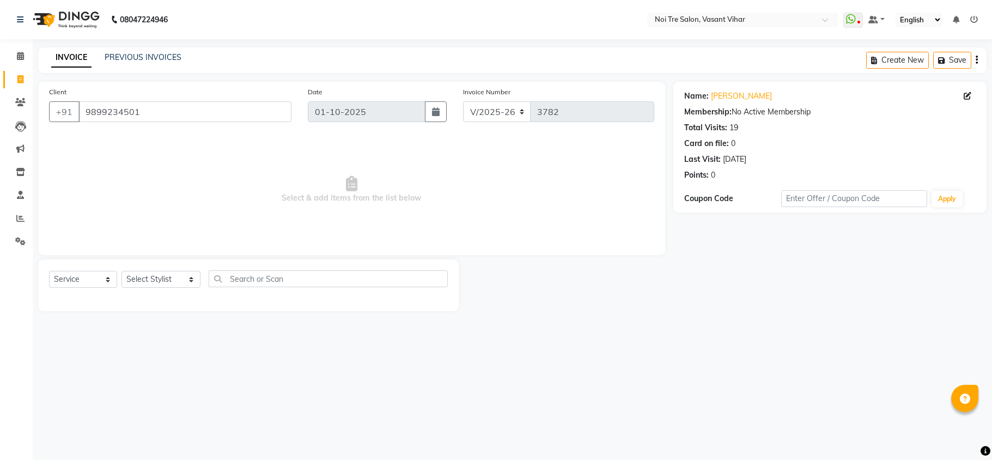
select select "3944"
select select "service"
click at [753, 100] on link "[PERSON_NAME]" at bounding box center [741, 95] width 61 height 11
drag, startPoint x: 157, startPoint y: 107, endPoint x: 0, endPoint y: 92, distance: 157.6
click at [0, 92] on app-home "08047224946 Select Location × Noi Tre Salon, Vasant Vihar WhatsApp Status ✕ Sta…" at bounding box center [496, 163] width 992 height 327
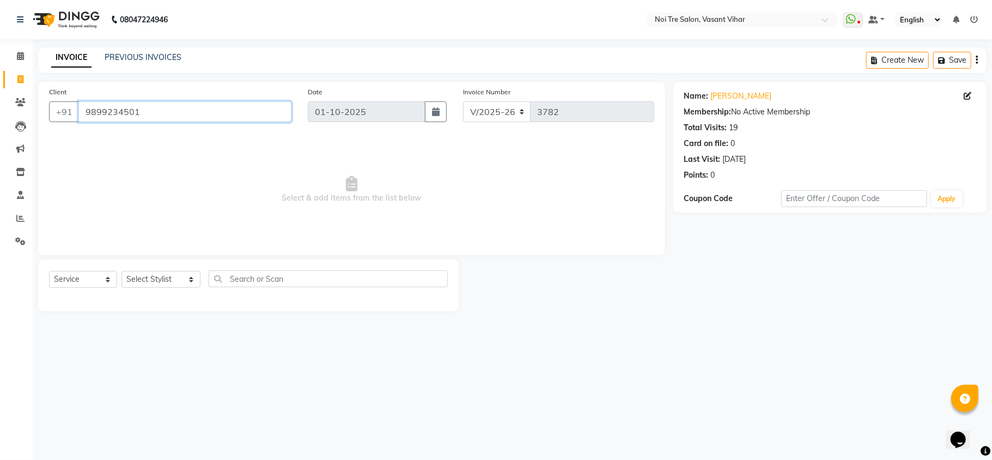
paste input "19818857813"
type input "919818857813"
click at [737, 92] on link "[PERSON_NAME]" at bounding box center [741, 95] width 61 height 11
click at [719, 193] on div "Prepaid" at bounding box center [829, 190] width 291 height 11
click at [714, 192] on icon "button" at bounding box center [715, 191] width 8 height 8
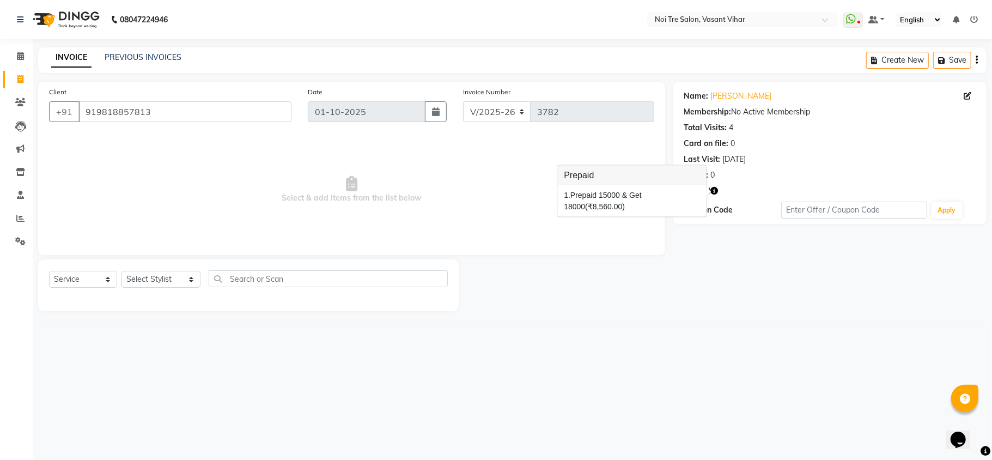
click at [693, 344] on div "08047224946 Select Location × Noi Tre Salon, Vasant Vihar WhatsApp Status ✕ Sta…" at bounding box center [496, 230] width 992 height 460
click at [143, 274] on select "Select Stylist Abhishek AMARNATH Asif DANISH(PUNJABI BAGH) DHARAM FAIZAN GEETA …" at bounding box center [160, 279] width 79 height 17
select select "54150"
click at [121, 271] on select "Select Stylist Abhishek AMARNATH Asif DANISH(PUNJABI BAGH) DHARAM FAIZAN GEETA …" at bounding box center [160, 279] width 79 height 17
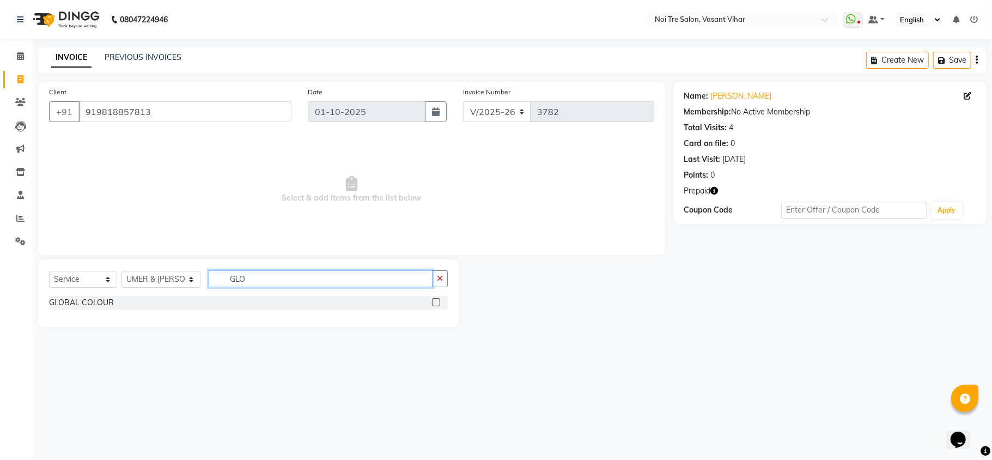
type input "GLO"
click at [435, 302] on label at bounding box center [436, 302] width 8 height 8
click at [435, 302] on input "checkbox" at bounding box center [435, 302] width 7 height 7
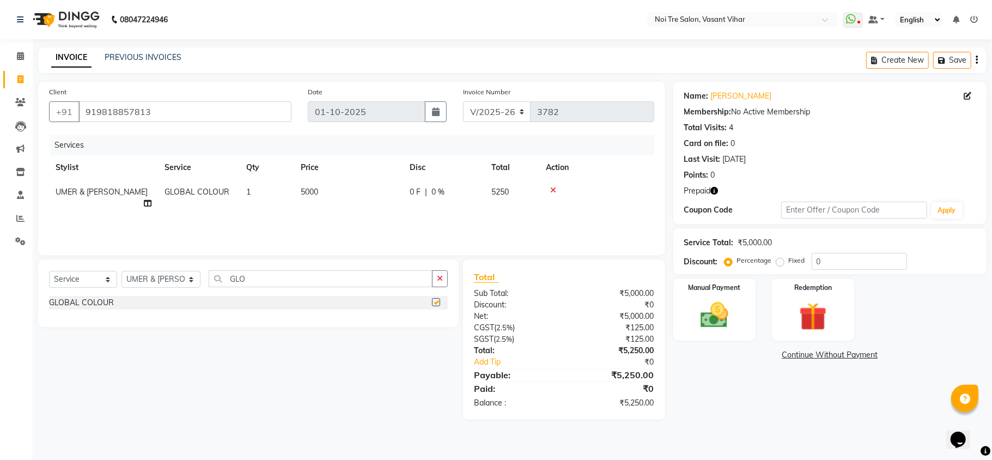
checkbox input "false"
click at [342, 200] on td "5000" at bounding box center [348, 198] width 109 height 36
select select "54150"
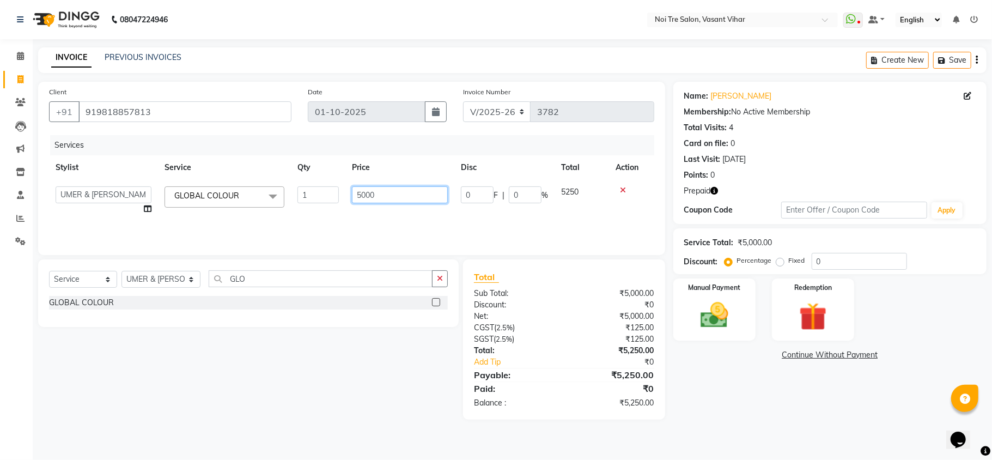
drag, startPoint x: 395, startPoint y: 190, endPoint x: 301, endPoint y: 204, distance: 95.8
click at [301, 204] on tr "Abhishek AMARNATH Asif DANISH(PUNJABI BAGH) DHARAM FAIZAN GEETA Kamal Karan PDC…" at bounding box center [351, 200] width 605 height 41
type input "8100"
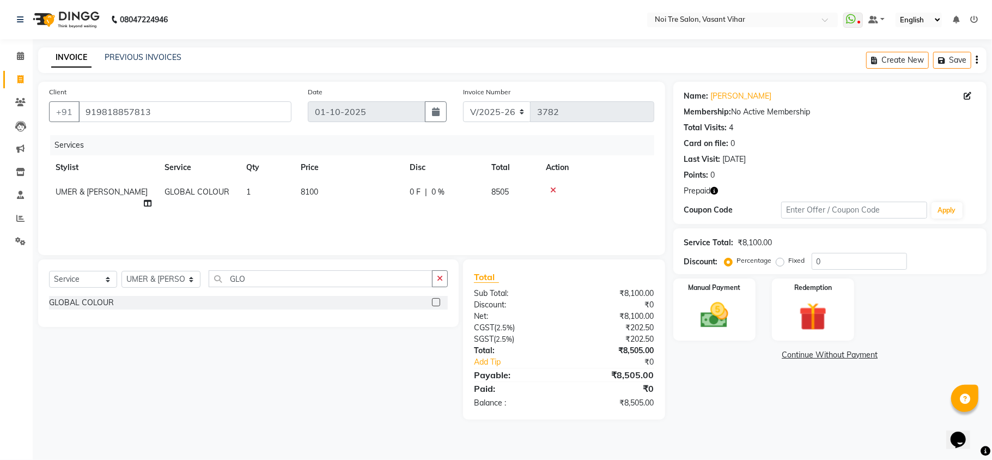
click at [335, 207] on div "Services Stylist Service Qty Price Disc Total Action UMER & PRATIKSHA GLOBAL CO…" at bounding box center [351, 189] width 605 height 109
click at [352, 197] on td "8100" at bounding box center [348, 198] width 109 height 36
select select "54150"
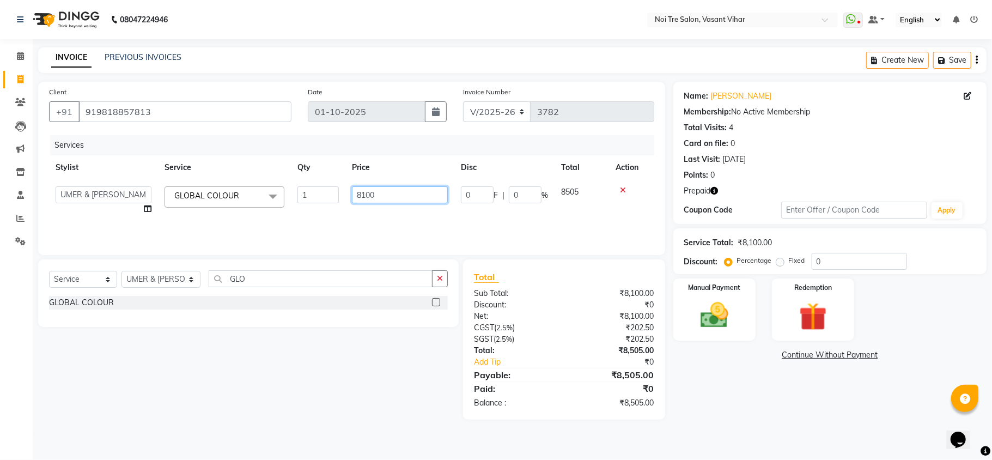
click at [384, 193] on input "8100" at bounding box center [400, 194] width 96 height 17
type input "8140"
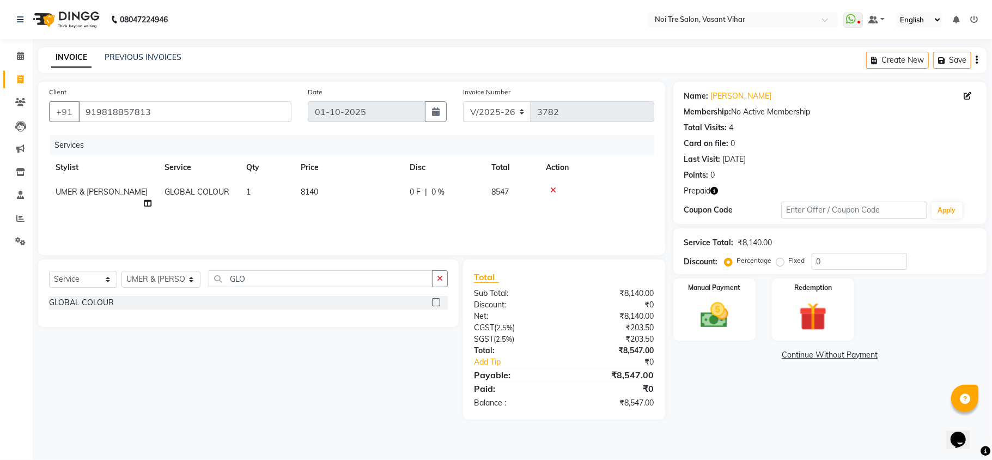
click at [386, 222] on div "Services Stylist Service Qty Price Disc Total Action UMER & PRATIKSHA GLOBAL CO…" at bounding box center [351, 189] width 605 height 109
click at [375, 195] on td "8140" at bounding box center [348, 198] width 109 height 36
select select "54150"
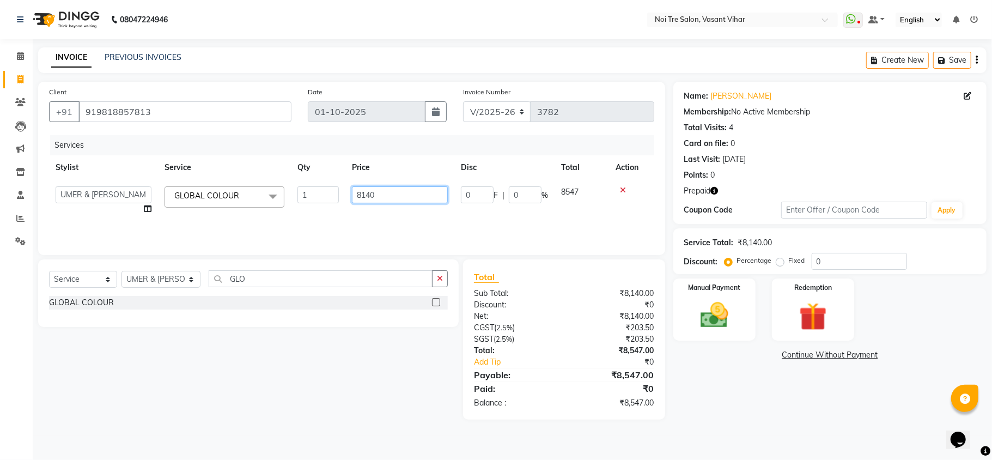
click at [386, 188] on input "8140" at bounding box center [400, 194] width 96 height 17
type input "8155"
click at [403, 207] on div "Services Stylist Service Qty Price Disc Total Action Abhishek AMARNATH Asif DAN…" at bounding box center [351, 189] width 605 height 109
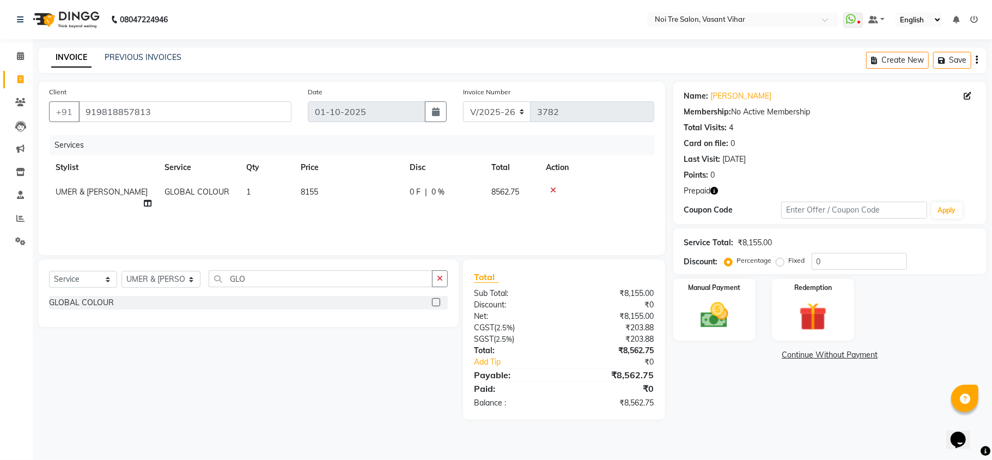
click at [391, 200] on td "8155" at bounding box center [348, 198] width 109 height 36
select select "54150"
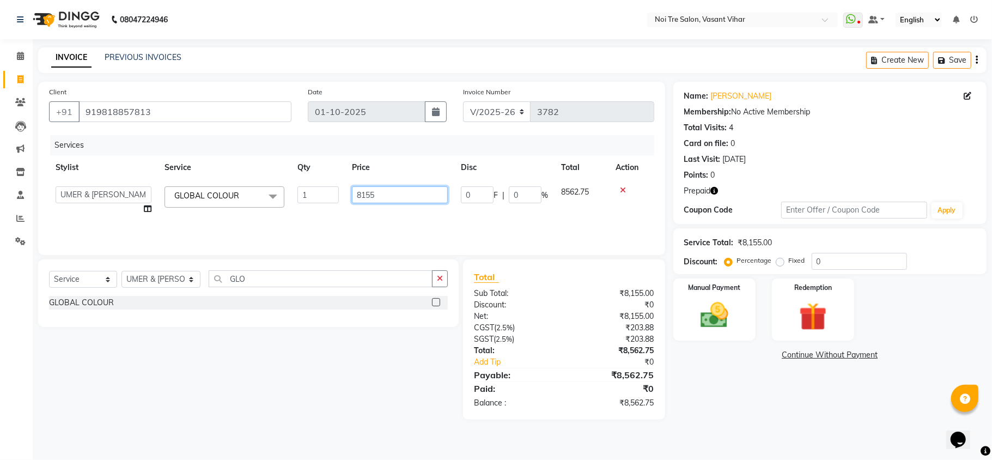
click at [395, 200] on input "8155" at bounding box center [400, 194] width 96 height 17
type input "8153"
click at [400, 216] on div "Services Stylist Service Qty Price Disc Total Action Abhishek AMARNATH Asif DAN…" at bounding box center [351, 189] width 605 height 109
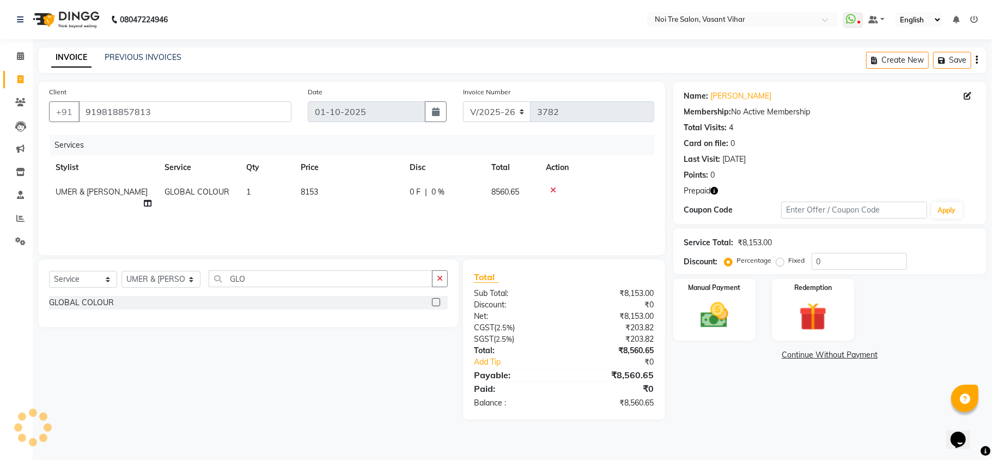
click at [789, 264] on label "Fixed" at bounding box center [797, 260] width 16 height 10
click at [782, 264] on input "Fixed" at bounding box center [782, 260] width 8 height 8
radio input "true"
drag, startPoint x: 828, startPoint y: 259, endPoint x: 742, endPoint y: 258, distance: 86.6
click at [742, 258] on div "Percentage Fixed 0" at bounding box center [816, 261] width 180 height 17
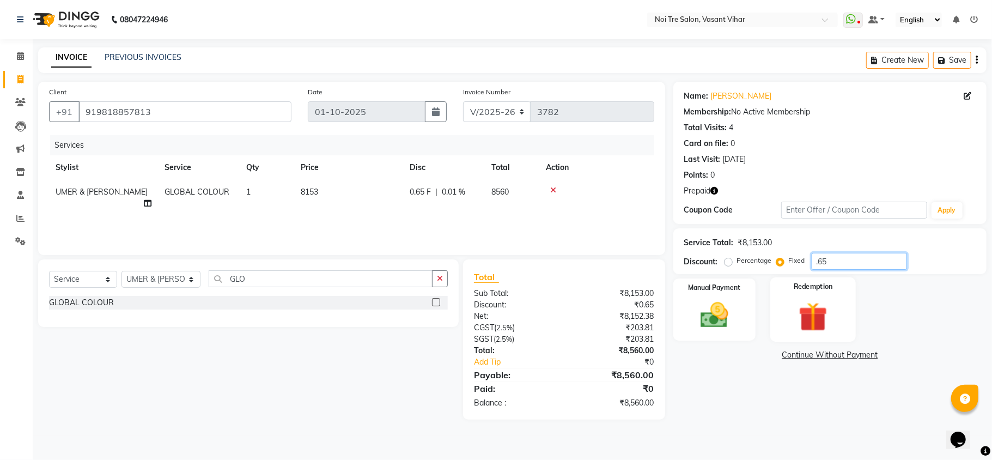
type input ".65"
click at [790, 321] on img at bounding box center [812, 316] width 47 height 36
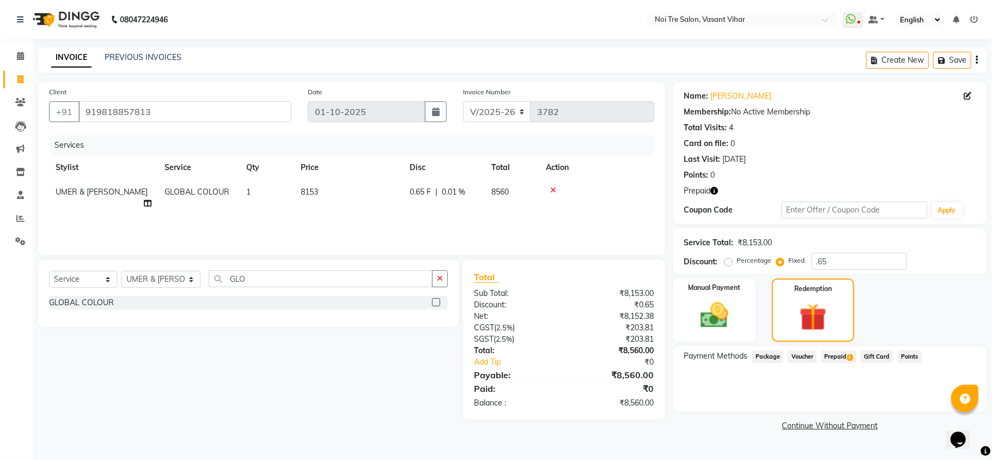
click at [849, 354] on span "1" at bounding box center [850, 357] width 6 height 7
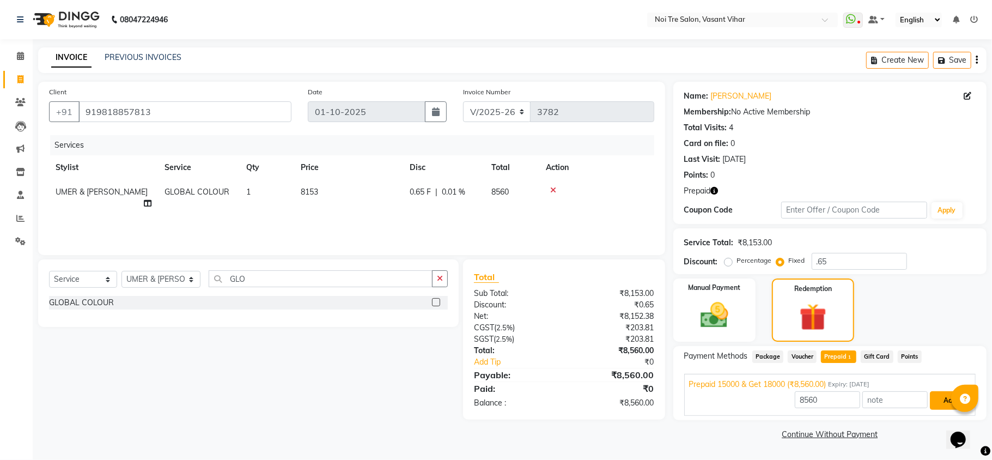
click at [935, 395] on button "Add" at bounding box center [950, 400] width 40 height 19
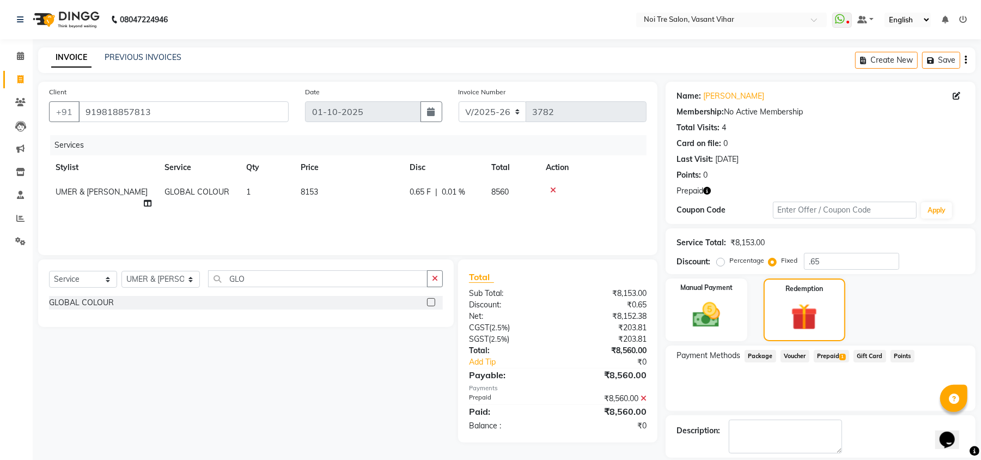
scroll to position [51, 0]
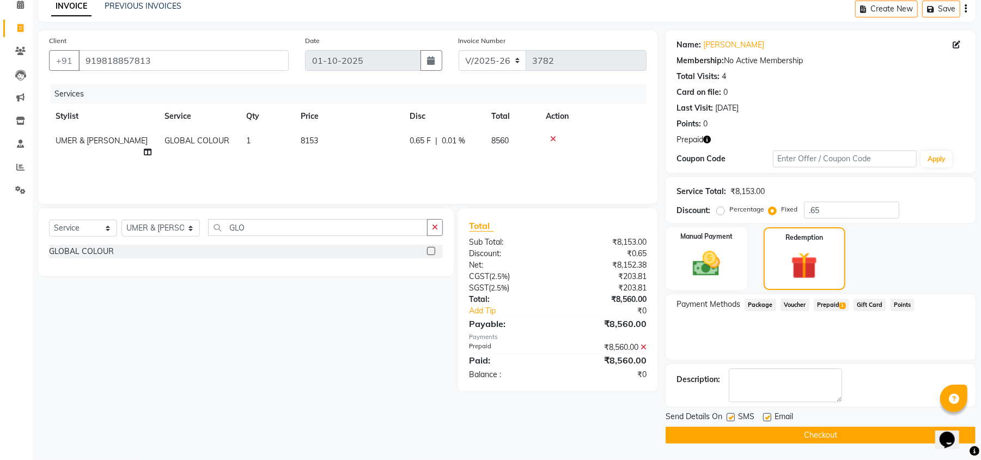
click at [763, 417] on label at bounding box center [767, 417] width 8 height 8
click at [763, 417] on input "checkbox" at bounding box center [766, 417] width 7 height 7
checkbox input "false"
click at [736, 415] on div "SMS" at bounding box center [744, 418] width 36 height 14
click at [732, 415] on label at bounding box center [730, 417] width 8 height 8
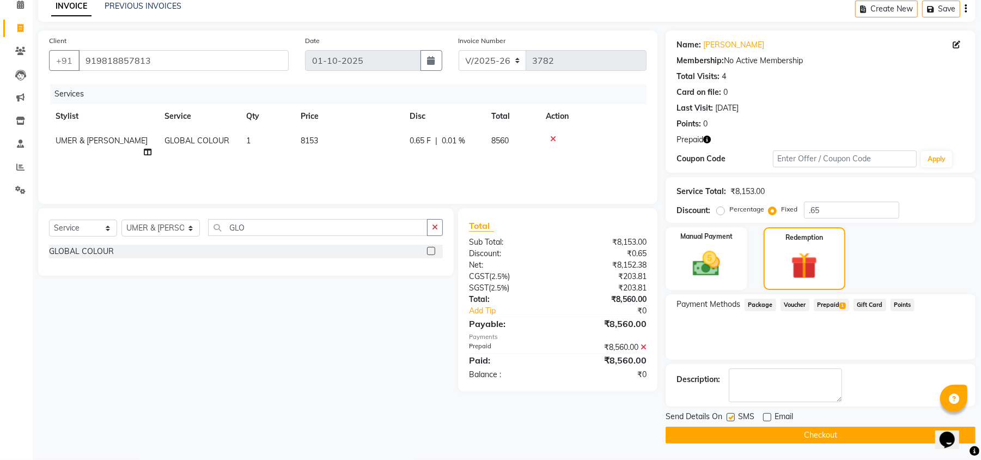
click at [732, 415] on input "checkbox" at bounding box center [729, 417] width 7 height 7
checkbox input "false"
click at [953, 42] on icon at bounding box center [956, 45] width 8 height 8
select select "[DEMOGRAPHIC_DATA]"
select select "28143"
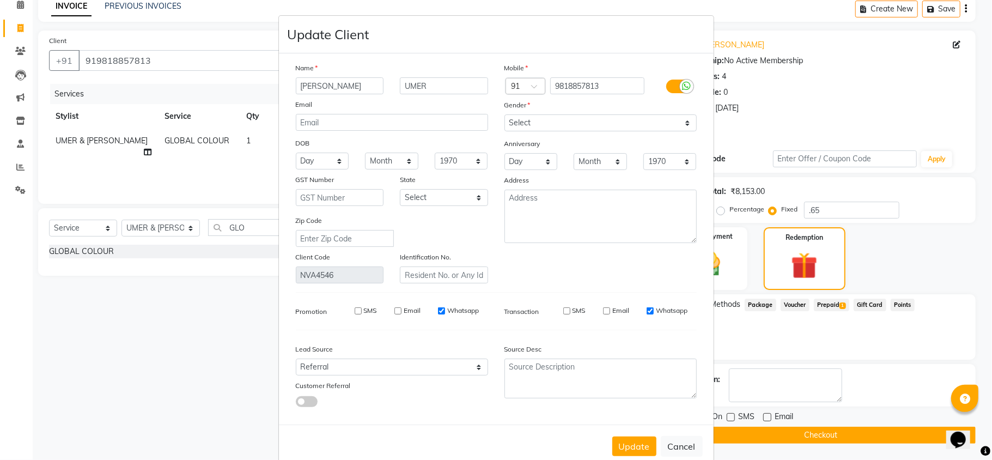
click at [690, 88] on div at bounding box center [678, 85] width 52 height 17
click at [682, 83] on icon at bounding box center [686, 86] width 9 height 10
click at [0, 0] on input "checkbox" at bounding box center [0, 0] width 0 height 0
click at [636, 445] on button "Update" at bounding box center [634, 446] width 44 height 20
type input "9818857813"
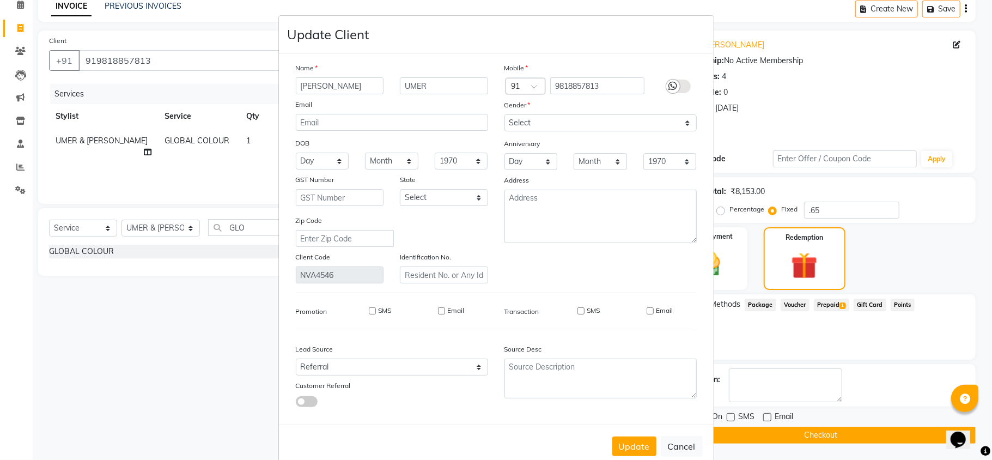
select select
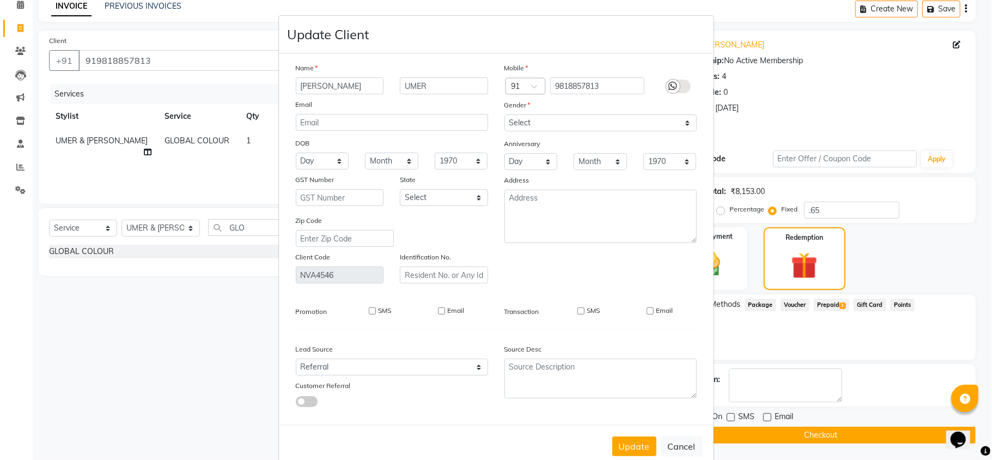
select select
checkbox input "false"
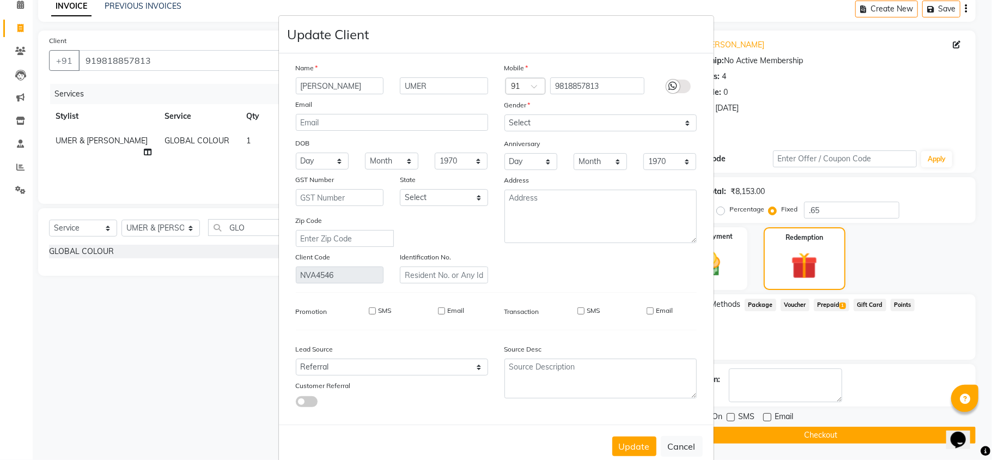
checkbox input "false"
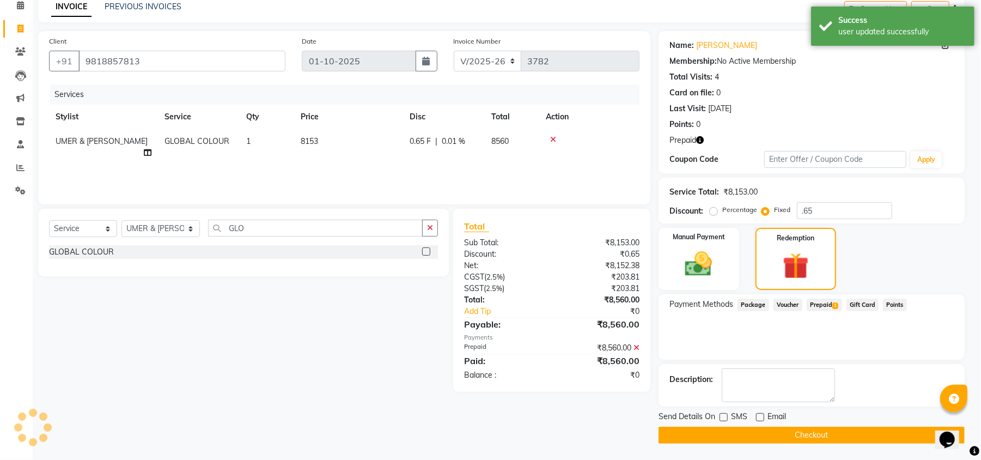
click at [829, 435] on button "Checkout" at bounding box center [811, 434] width 306 height 17
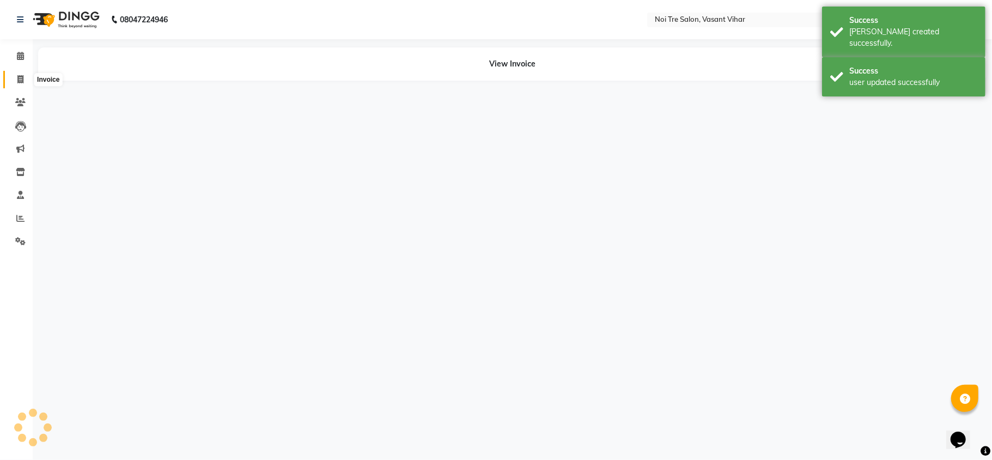
drag, startPoint x: 19, startPoint y: 78, endPoint x: 38, endPoint y: 71, distance: 20.5
click at [19, 78] on icon at bounding box center [20, 79] width 6 height 8
select select "service"
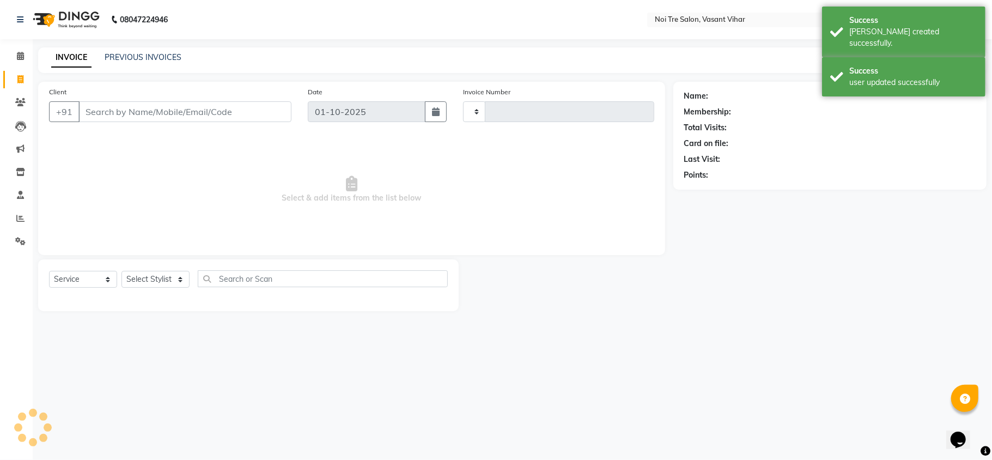
type input "3783"
select select "3944"
click at [111, 55] on link "PREVIOUS INVOICES" at bounding box center [143, 57] width 77 height 10
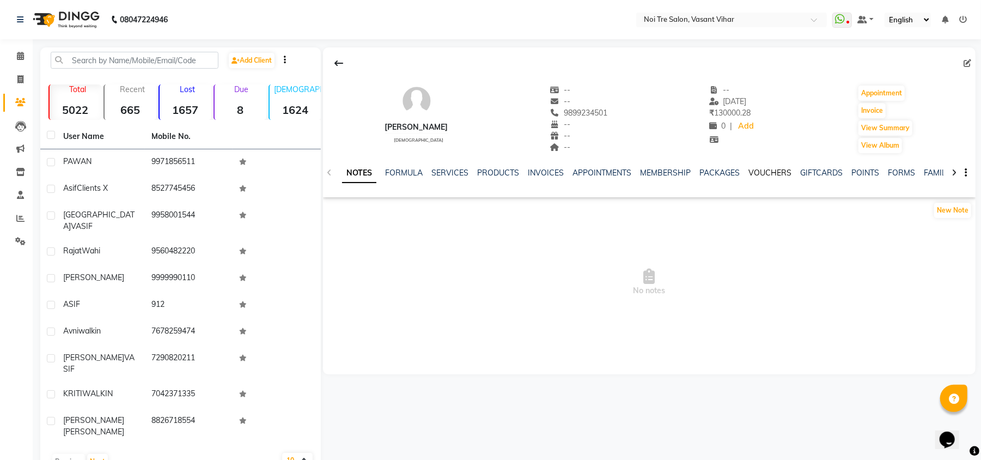
click at [754, 171] on link "VOUCHERS" at bounding box center [769, 173] width 43 height 10
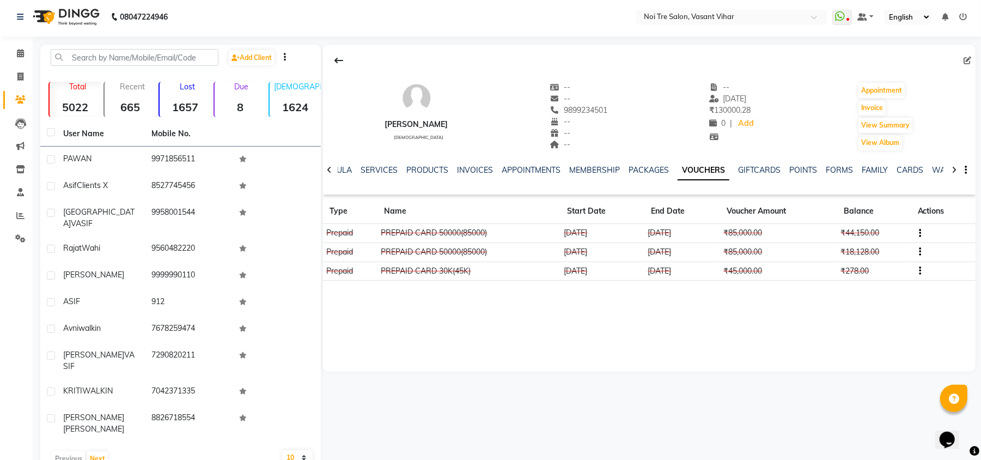
scroll to position [3, 0]
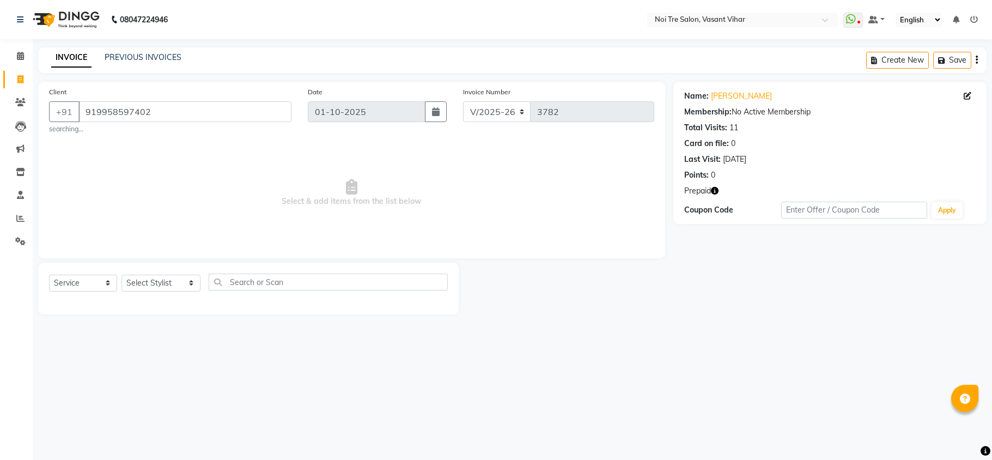
select select "3944"
select select "service"
click at [712, 192] on icon "button" at bounding box center [715, 191] width 8 height 8
click at [586, 286] on div at bounding box center [566, 288] width 215 height 52
drag, startPoint x: 231, startPoint y: 115, endPoint x: 48, endPoint y: 115, distance: 183.5
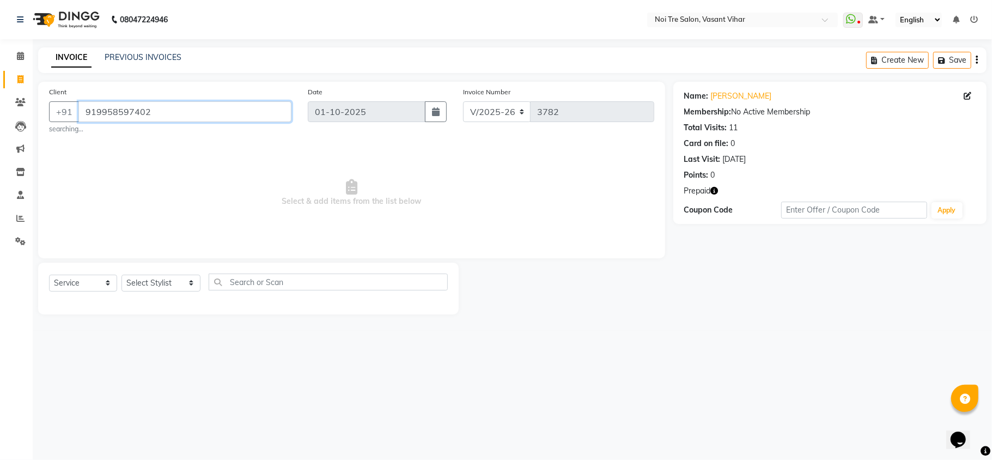
click at [49, 115] on div "[PHONE_NUMBER]" at bounding box center [170, 111] width 242 height 21
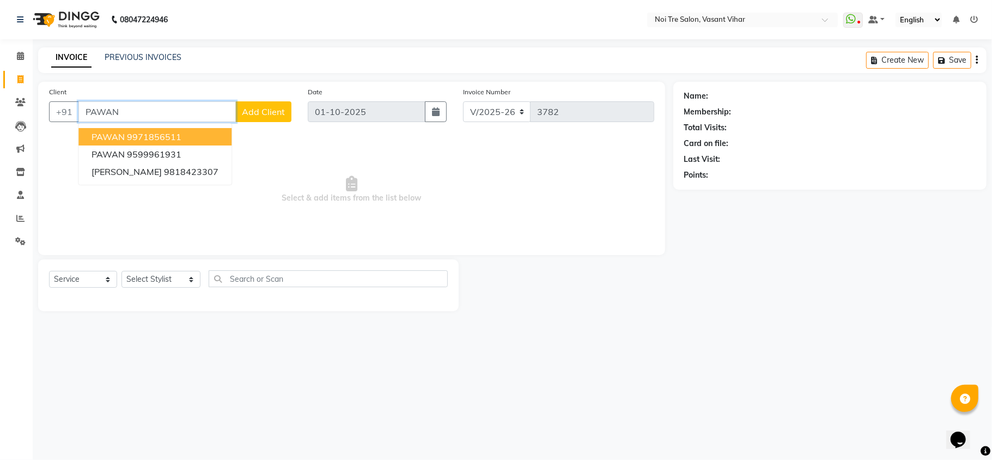
click at [177, 144] on button "PAWAN 9971856511" at bounding box center [154, 136] width 153 height 17
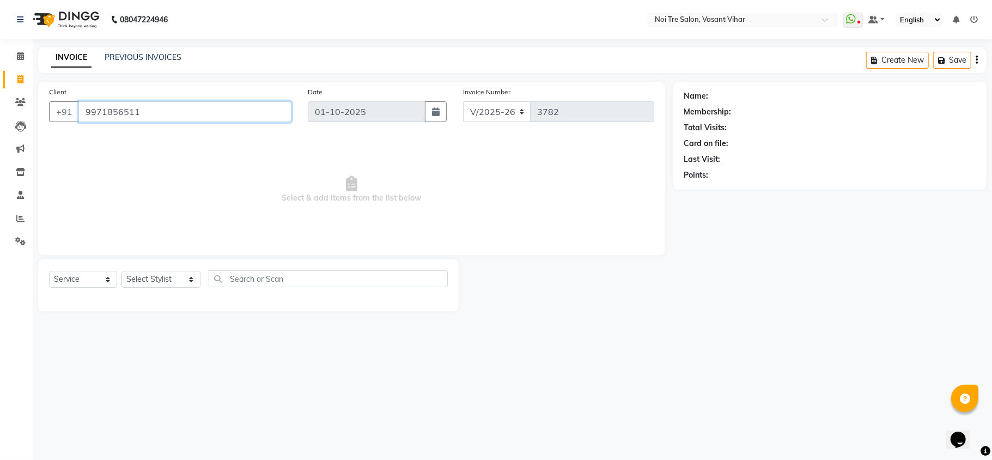
type input "9971856511"
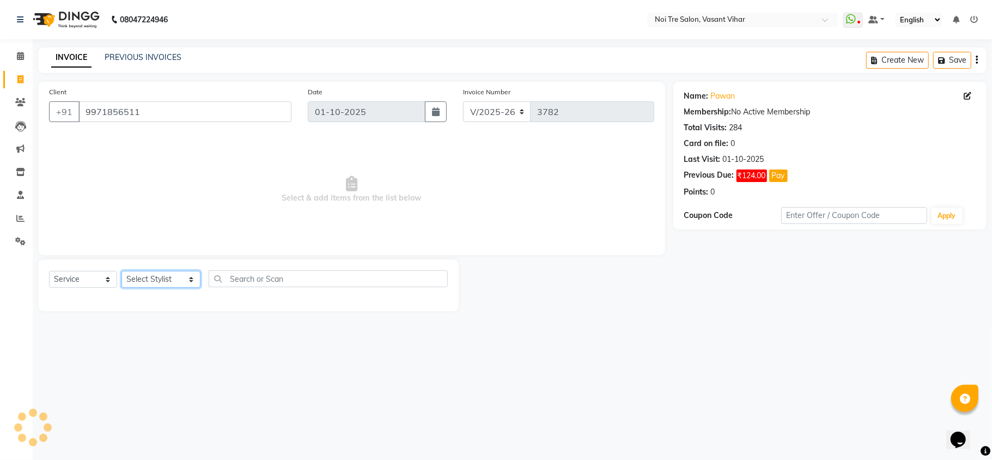
click at [134, 274] on select "Select Stylist [PERSON_NAME](PUNJABI BAGH) [PERSON_NAME] GEETA [PERSON_NAME] PD…" at bounding box center [160, 279] width 79 height 17
select select "20380"
click at [121, 271] on select "Select Stylist [PERSON_NAME](PUNJABI BAGH) [PERSON_NAME] GEETA [PERSON_NAME] PD…" at bounding box center [160, 279] width 79 height 17
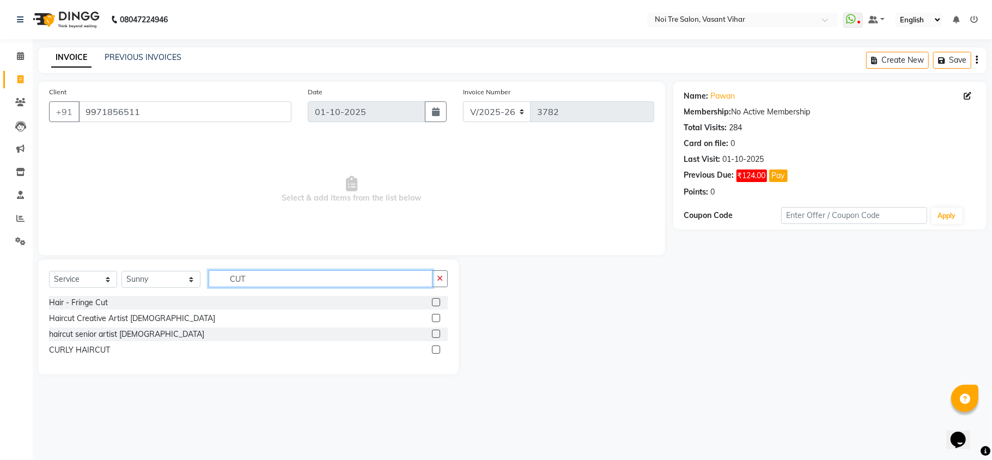
type input "CUT"
click at [434, 321] on label at bounding box center [436, 318] width 8 height 8
click at [434, 321] on input "checkbox" at bounding box center [435, 318] width 7 height 7
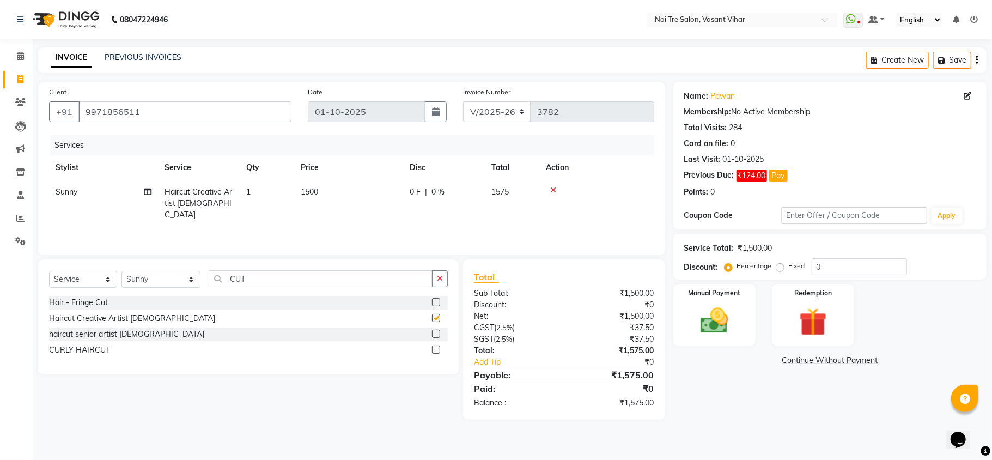
checkbox input "false"
click at [362, 197] on td "1500" at bounding box center [348, 203] width 109 height 47
select select "20380"
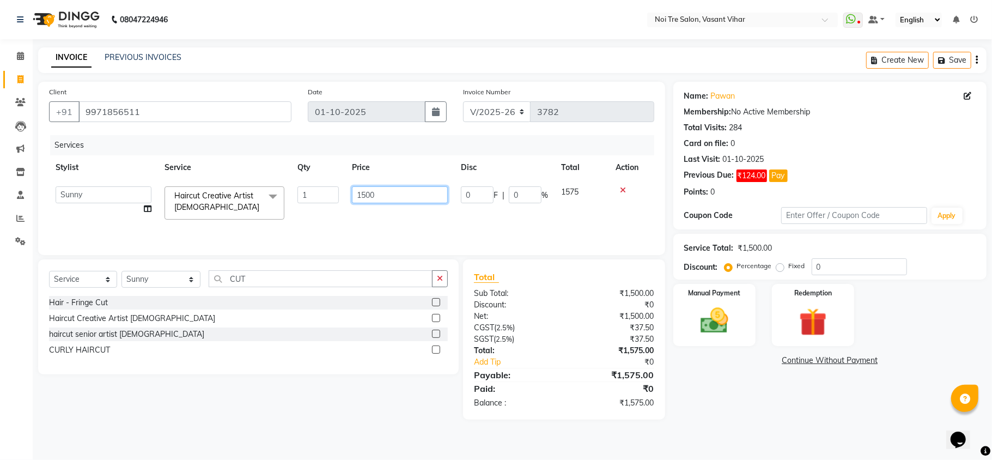
drag, startPoint x: 399, startPoint y: 191, endPoint x: 182, endPoint y: 188, distance: 216.7
click at [182, 188] on tr "Abhishek AMARNATH Asif DANISH(PUNJABI BAGH) DHARAM FAIZAN GEETA Kamal Karan PDC…" at bounding box center [351, 203] width 605 height 46
type input "800"
click at [311, 217] on div "Services Stylist Service Qty Price Disc Total Action Abhishek AMARNATH Asif DAN…" at bounding box center [351, 189] width 605 height 109
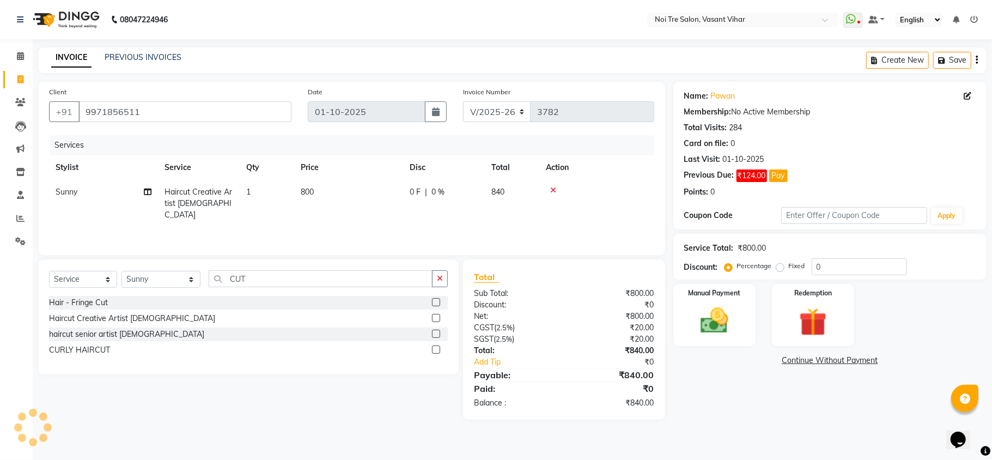
click at [382, 203] on td "800" at bounding box center [348, 203] width 109 height 47
select select "20380"
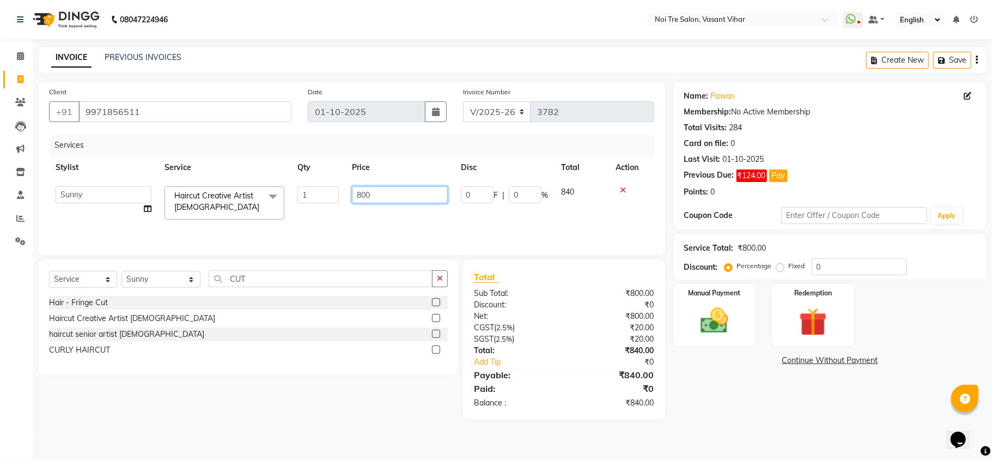
drag, startPoint x: 404, startPoint y: 194, endPoint x: 110, endPoint y: 166, distance: 294.9
click at [110, 166] on table "Stylist Service Qty Price Disc Total Action Abhishek AMARNATH Asif DANISH(PUNJA…" at bounding box center [351, 190] width 605 height 71
type input "807"
click at [331, 205] on tr "Abhishek AMARNATH Asif DANISH(PUNJABI BAGH) DHARAM FAIZAN GEETA Kamal Karan PDC…" at bounding box center [351, 203] width 605 height 46
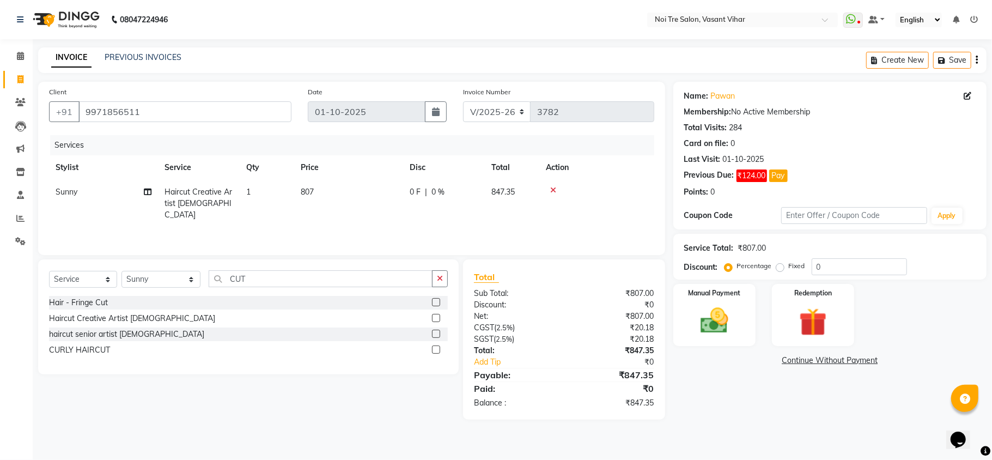
click at [344, 192] on td "807" at bounding box center [348, 203] width 109 height 47
select select "20380"
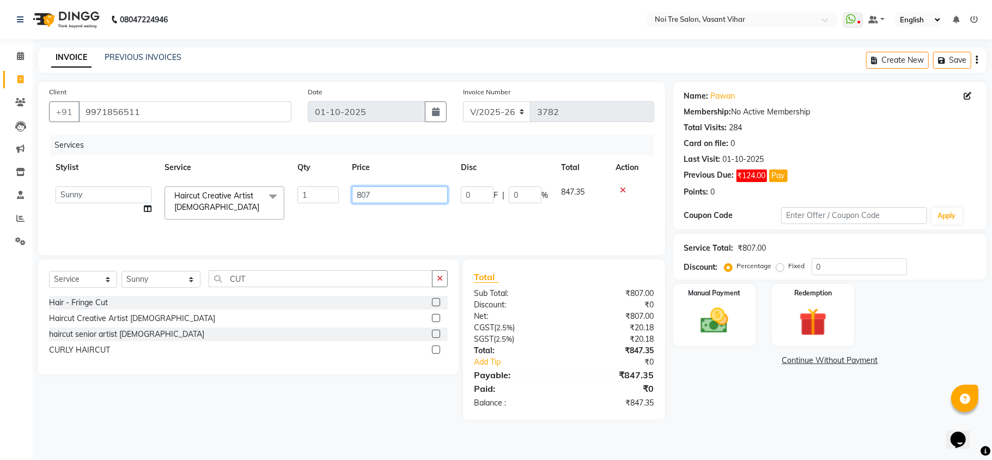
click at [405, 190] on input "807" at bounding box center [400, 194] width 96 height 17
type input "809"
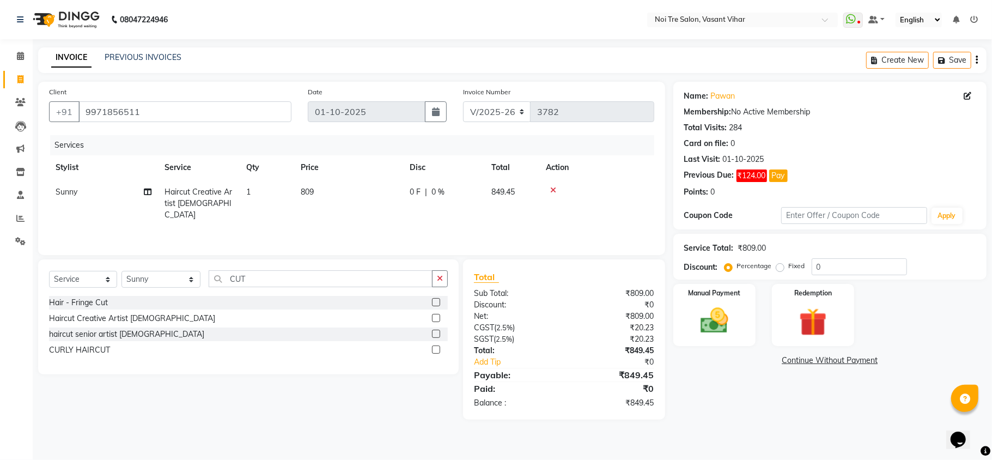
click at [405, 221] on div "Services Stylist Service Qty Price Disc Total Action Sunny Haircut Creative Art…" at bounding box center [351, 189] width 605 height 109
click at [714, 314] on img at bounding box center [713, 321] width 47 height 34
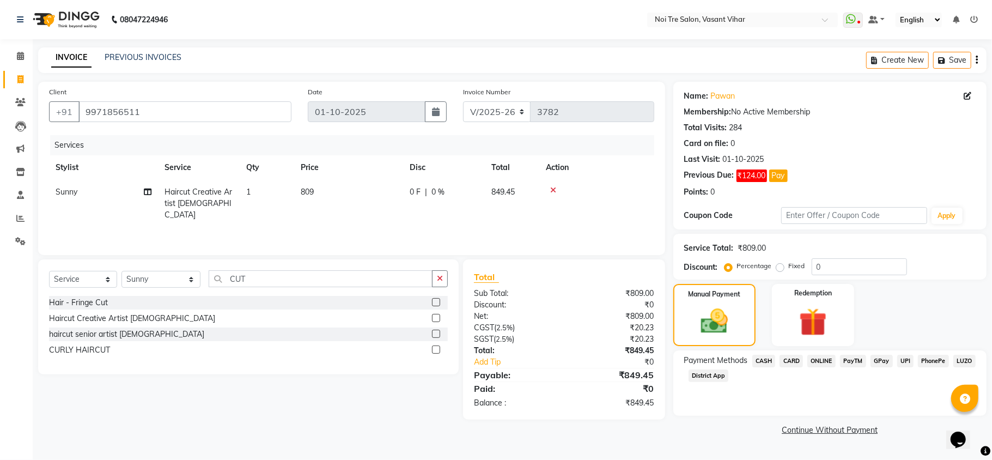
click at [769, 363] on span "CASH" at bounding box center [763, 361] width 23 height 13
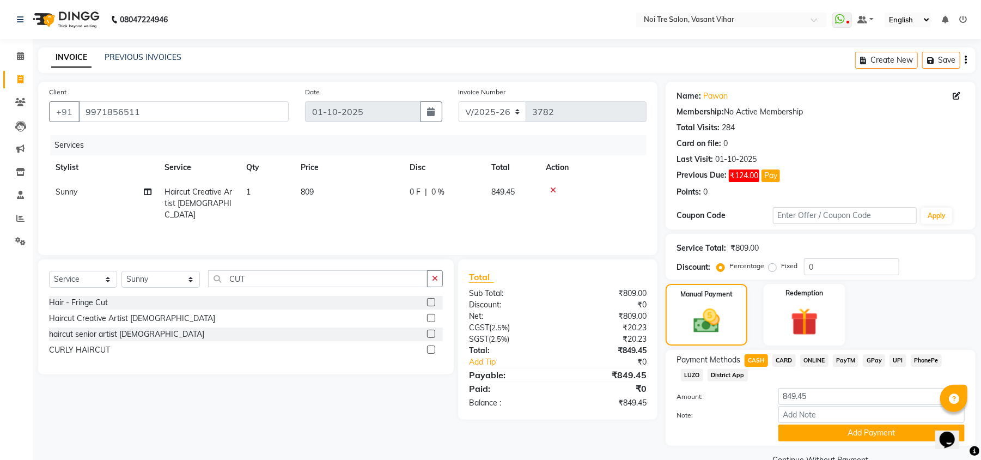
click at [900, 358] on span "UPI" at bounding box center [897, 360] width 17 height 13
click at [894, 436] on button "Add Payment" at bounding box center [871, 432] width 186 height 17
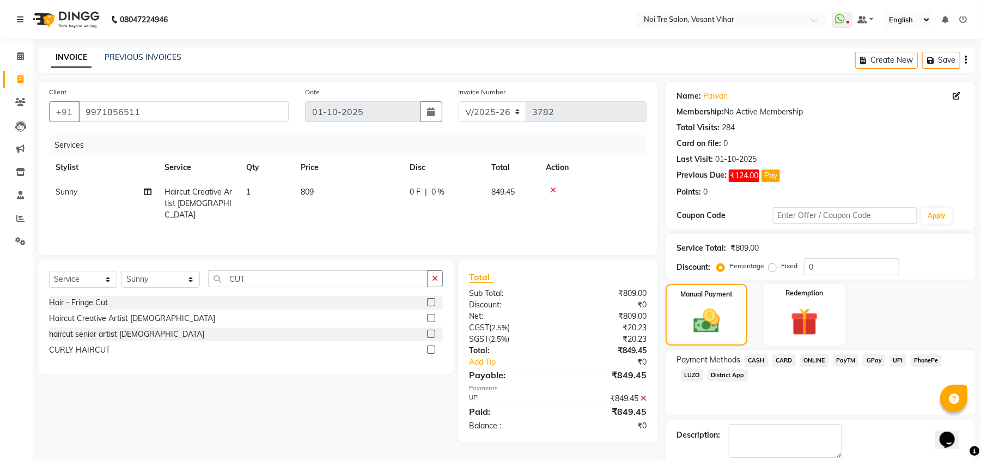
scroll to position [57, 0]
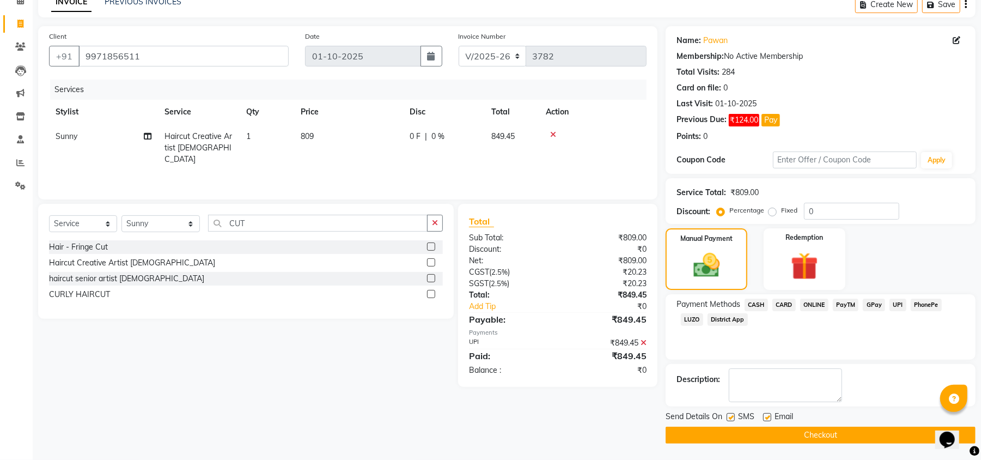
click at [875, 431] on button "Checkout" at bounding box center [820, 434] width 310 height 17
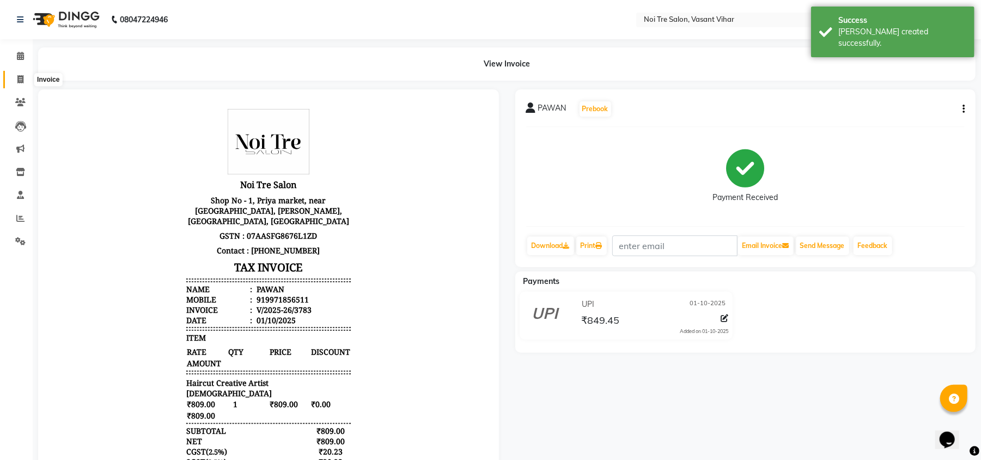
click at [18, 79] on icon at bounding box center [20, 79] width 6 height 8
select select "service"
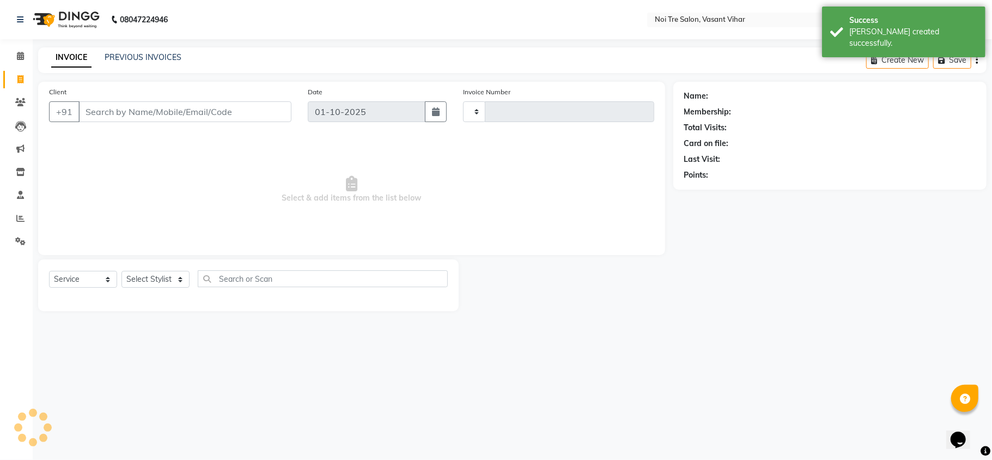
type input "3784"
select select "3944"
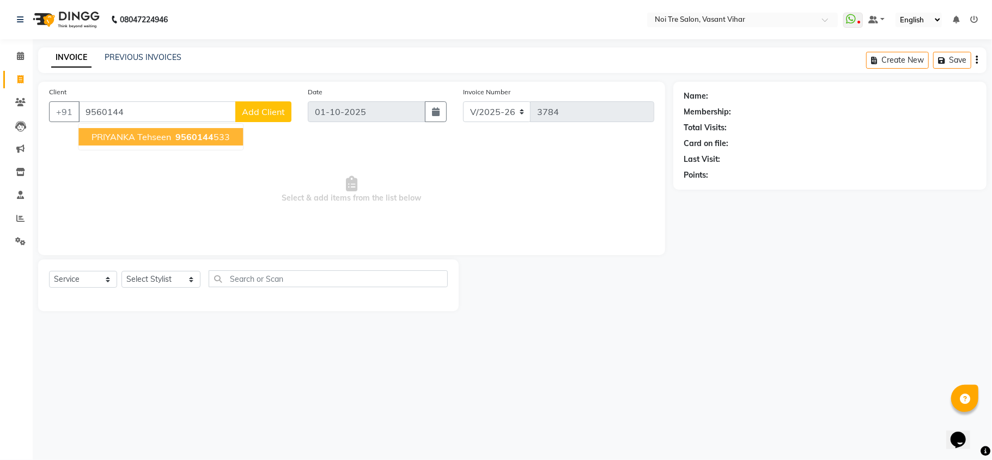
click at [156, 134] on span "PRIYANKA tehseen" at bounding box center [131, 136] width 80 height 11
type input "9560144533"
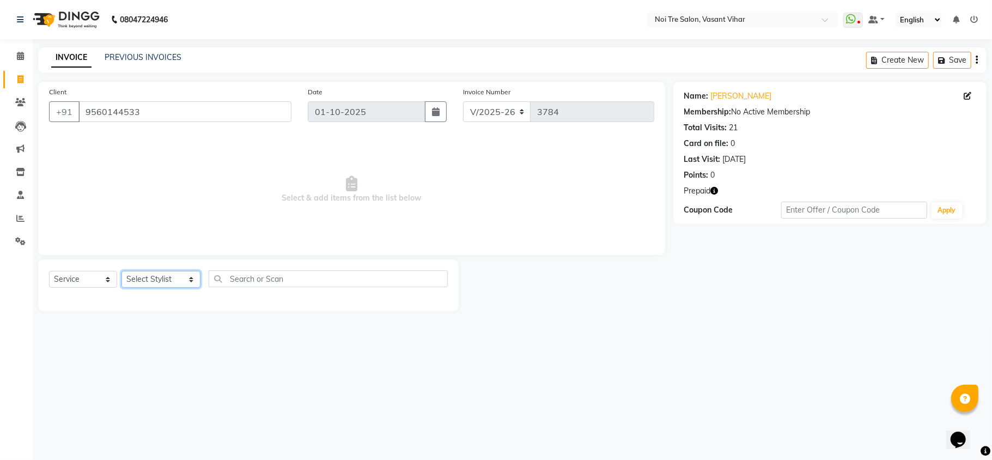
click at [144, 273] on select "Select Stylist Abhishek AMARNATH Asif DANISH(PUNJABI BAGH) DHARAM FAIZAN GEETA …" at bounding box center [160, 279] width 79 height 17
select select "20382"
click at [121, 271] on select "Select Stylist Abhishek AMARNATH Asif DANISH(PUNJABI BAGH) DHARAM FAIZAN GEETA …" at bounding box center [160, 279] width 79 height 17
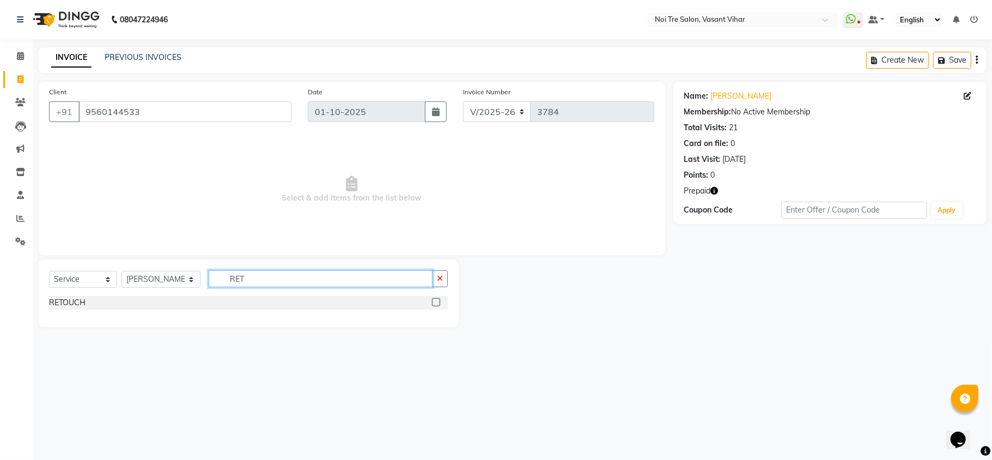
type input "RET"
click at [436, 301] on label at bounding box center [436, 302] width 8 height 8
click at [436, 301] on input "checkbox" at bounding box center [435, 302] width 7 height 7
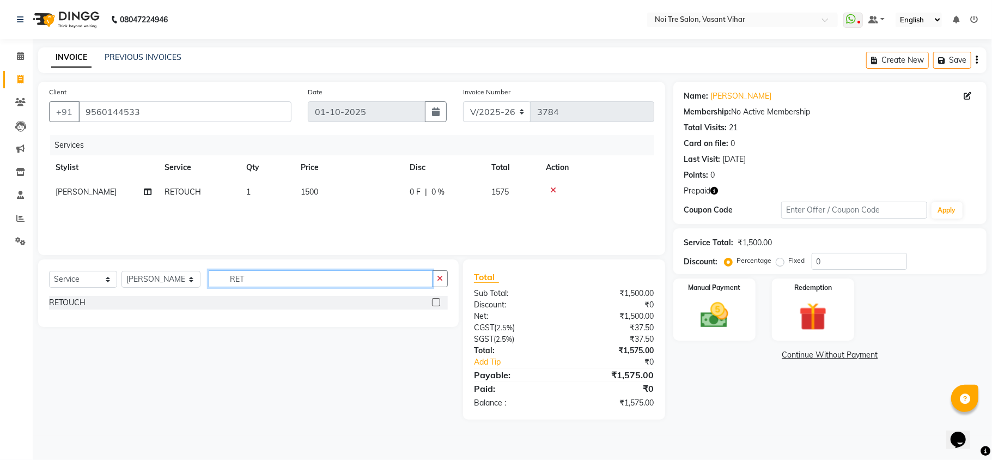
checkbox input "false"
drag, startPoint x: 301, startPoint y: 281, endPoint x: 83, endPoint y: 262, distance: 218.7
click at [114, 266] on div "Select Service Product Membership Package Voucher Prepaid Gift Card Select Styl…" at bounding box center [248, 293] width 420 height 68
type input "S"
type input "BOOS"
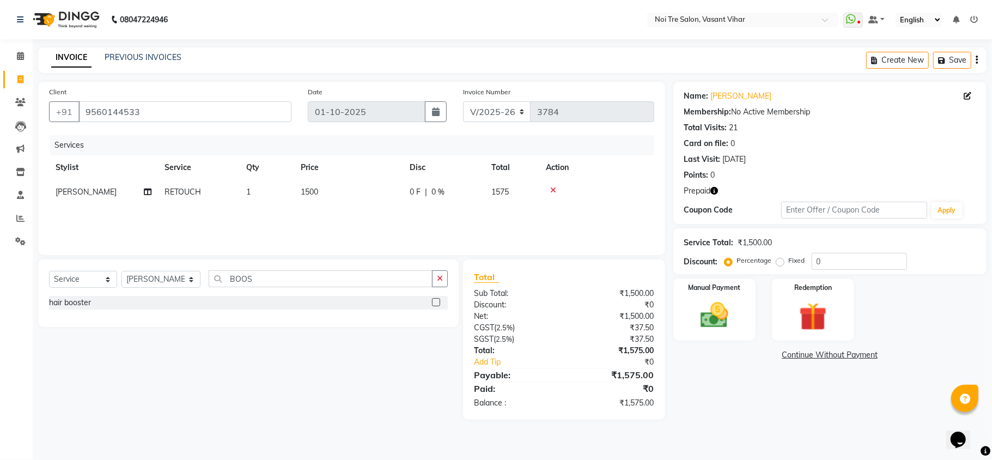
click at [436, 301] on label at bounding box center [436, 302] width 8 height 8
click at [436, 301] on input "checkbox" at bounding box center [435, 302] width 7 height 7
checkbox input "false"
click at [352, 216] on td "1000" at bounding box center [348, 216] width 109 height 25
select select "20382"
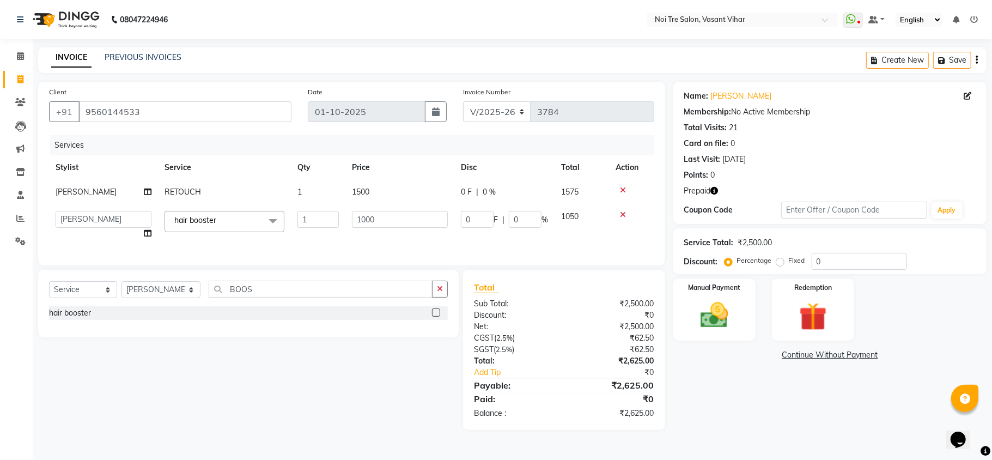
click at [717, 203] on div "Coupon Code Apply" at bounding box center [829, 210] width 291 height 19
click at [713, 193] on icon "button" at bounding box center [715, 191] width 8 height 8
click at [809, 138] on div "Card on file: 0" at bounding box center [829, 143] width 291 height 11
drag, startPoint x: 393, startPoint y: 221, endPoint x: 281, endPoint y: 216, distance: 112.3
click at [281, 216] on tr "Abhishek AMARNATH Asif DANISH(PUNJABI BAGH) DHARAM FAIZAN GEETA Kamal Karan PDC…" at bounding box center [351, 224] width 605 height 41
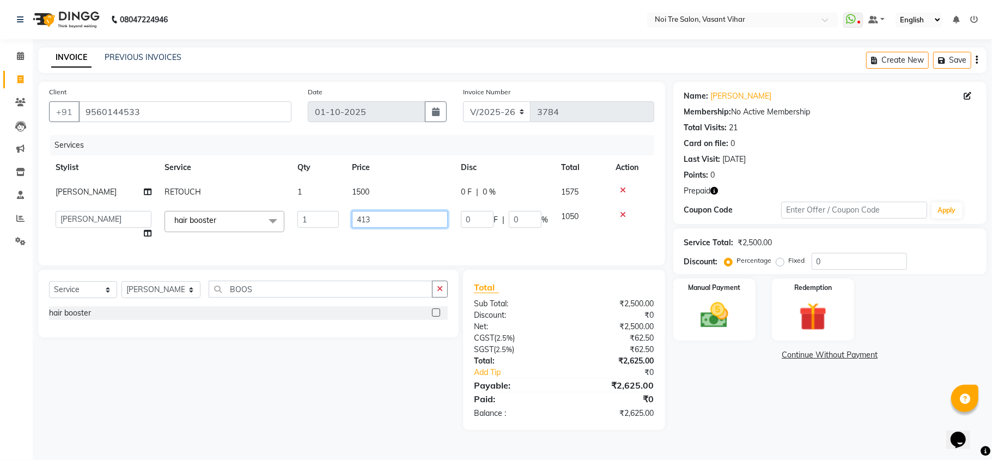
type input "4130"
click at [390, 193] on td "1500" at bounding box center [399, 192] width 109 height 25
select select "20382"
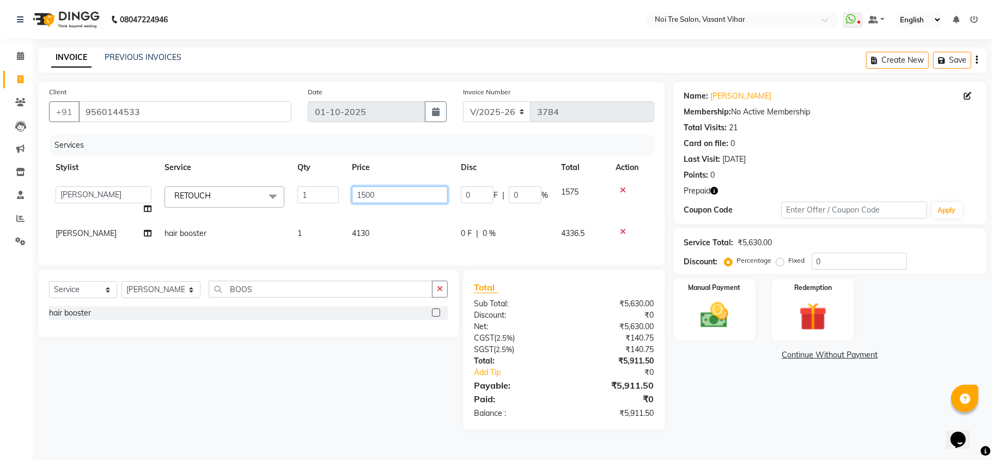
drag, startPoint x: 395, startPoint y: 193, endPoint x: 71, endPoint y: 164, distance: 325.3
click at [76, 166] on table "Stylist Service Qty Price Disc Total Action Abhishek AMARNATH Asif DANISH(PUNJA…" at bounding box center [351, 200] width 605 height 90
type input "1770"
click at [428, 212] on tbody "Abhishek AMARNATH Asif DANISH(PUNJABI BAGH) DHARAM FAIZAN GEETA Kamal Karan PDC…" at bounding box center [351, 213] width 605 height 66
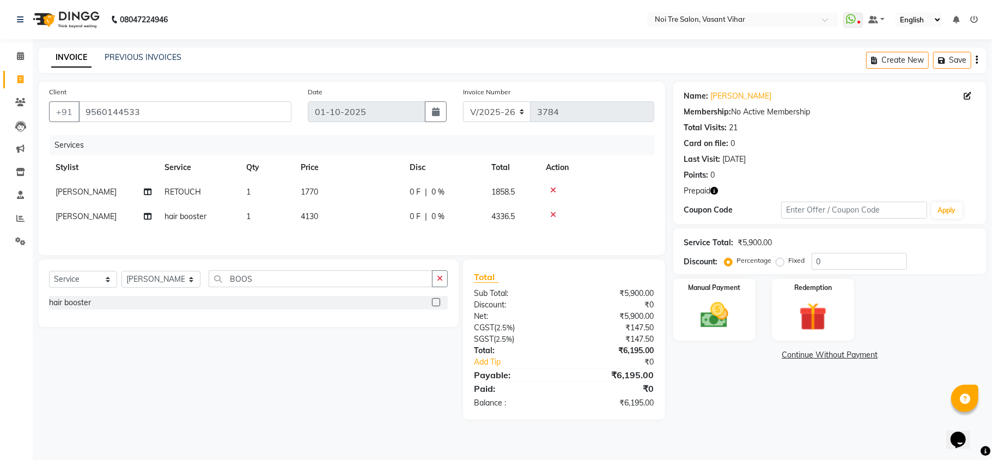
click at [333, 186] on td "1770" at bounding box center [348, 192] width 109 height 25
select select "20382"
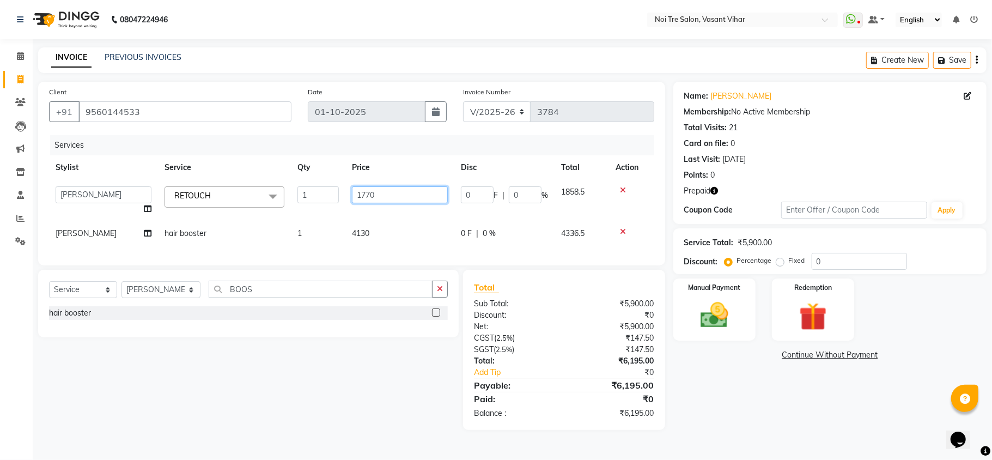
click at [401, 197] on input "1770" at bounding box center [400, 194] width 96 height 17
click at [789, 262] on label "Fixed" at bounding box center [797, 260] width 16 height 10
click at [778, 262] on input "Fixed" at bounding box center [782, 260] width 8 height 8
radio input "true"
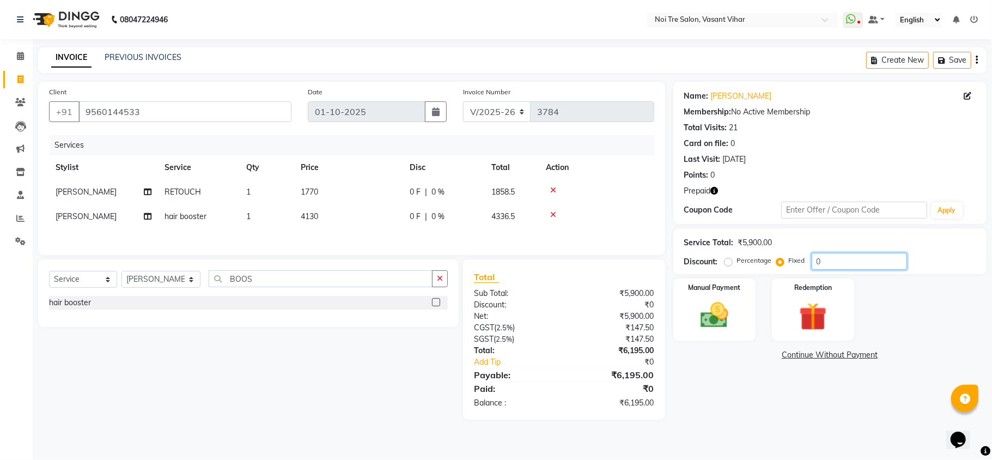
drag, startPoint x: 837, startPoint y: 260, endPoint x: 657, endPoint y: 228, distance: 183.1
click at [665, 230] on div "Client +91 9560144533 Date 01-10-2025 Invoice Number V/2025 V/2025-26 3784 Serv…" at bounding box center [512, 251] width 964 height 338
type input "295"
click at [826, 310] on img at bounding box center [812, 316] width 47 height 36
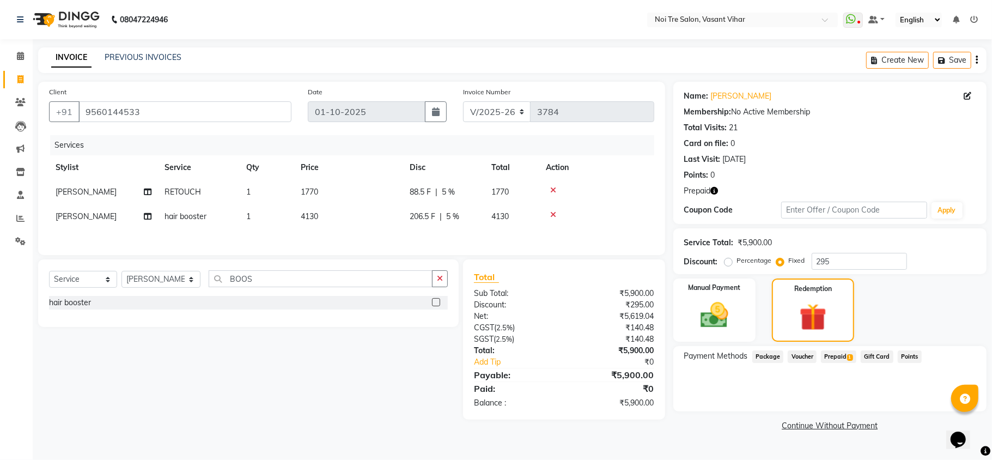
click at [847, 356] on span "1" at bounding box center [850, 357] width 6 height 7
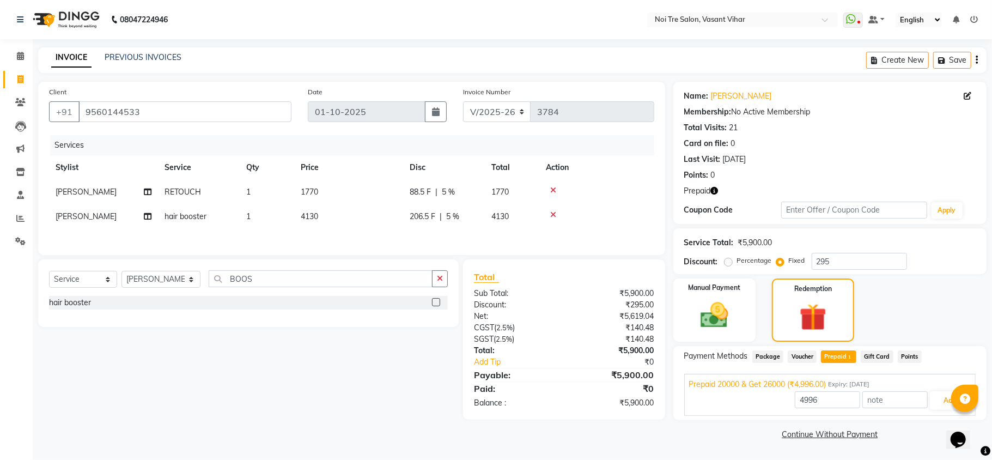
drag, startPoint x: 991, startPoint y: 285, endPoint x: 990, endPoint y: 384, distance: 98.6
click at [990, 384] on div "Name: Priyanka Tehseen Membership: No Active Membership Total Visits: 21 Card o…" at bounding box center [833, 262] width 321 height 360
click at [943, 401] on button "Add" at bounding box center [950, 400] width 40 height 19
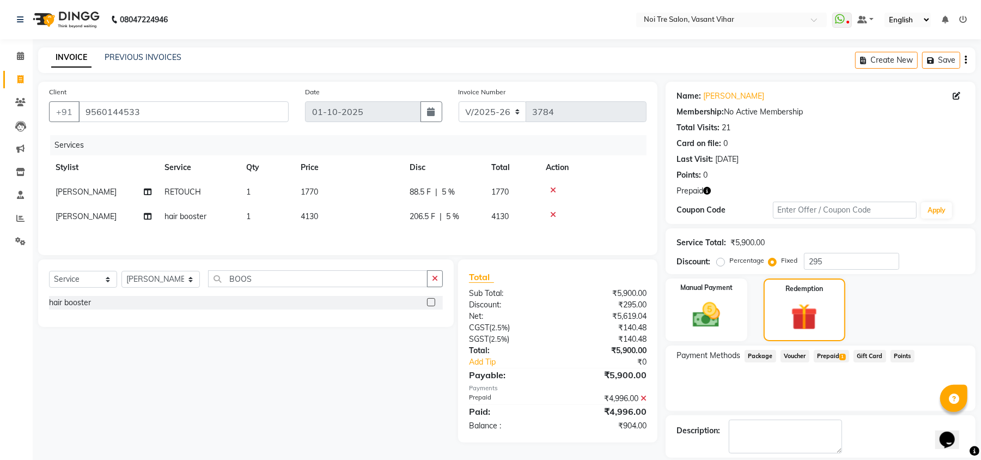
scroll to position [51, 0]
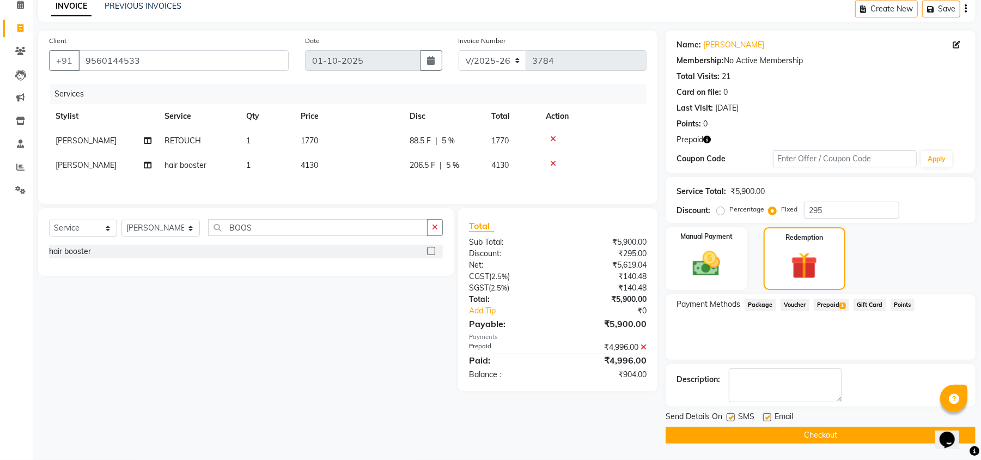
click at [856, 345] on div "Payment Methods Package Voucher Prepaid 1 Gift Card Points" at bounding box center [820, 326] width 310 height 65
drag, startPoint x: 283, startPoint y: 236, endPoint x: 94, endPoint y: 238, distance: 189.5
click at [117, 238] on div "Select Service Product Membership Package Voucher Prepaid Gift Card Select Styl…" at bounding box center [246, 232] width 394 height 26
click at [896, 266] on div "Manual Payment Redemption" at bounding box center [820, 258] width 326 height 63
drag, startPoint x: 269, startPoint y: 236, endPoint x: 0, endPoint y: 207, distance: 270.5
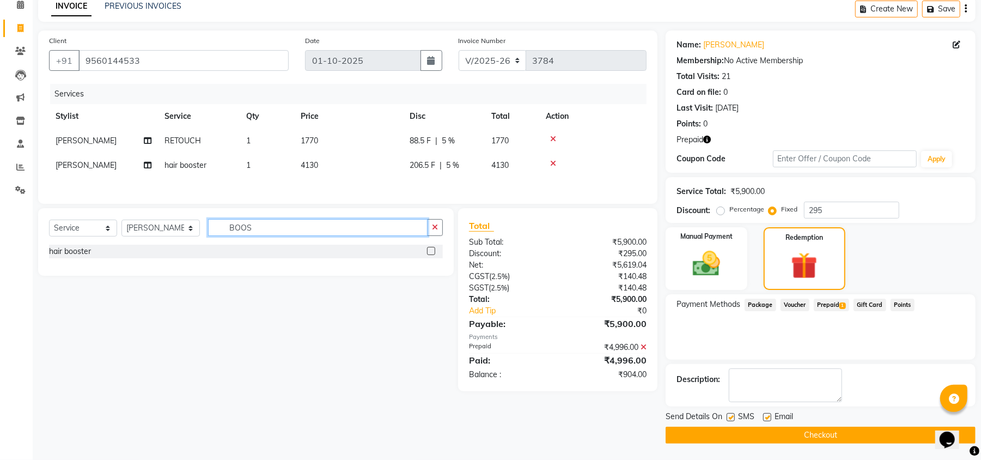
click at [0, 213] on app-home "08047224946 Select Location × Noi Tre Salon, Vasant Vihar WhatsApp Status ✕ Sta…" at bounding box center [490, 204] width 981 height 511
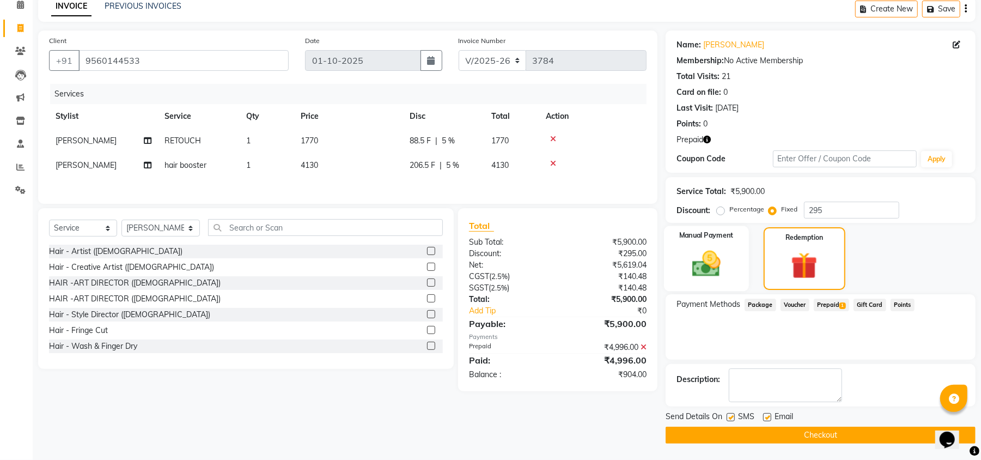
click at [728, 277] on img at bounding box center [706, 263] width 47 height 33
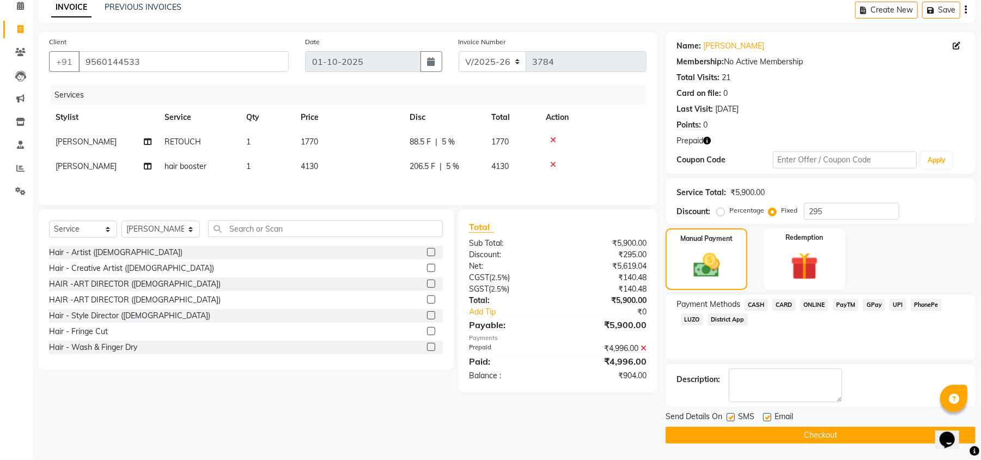
click at [894, 306] on span "UPI" at bounding box center [897, 304] width 17 height 13
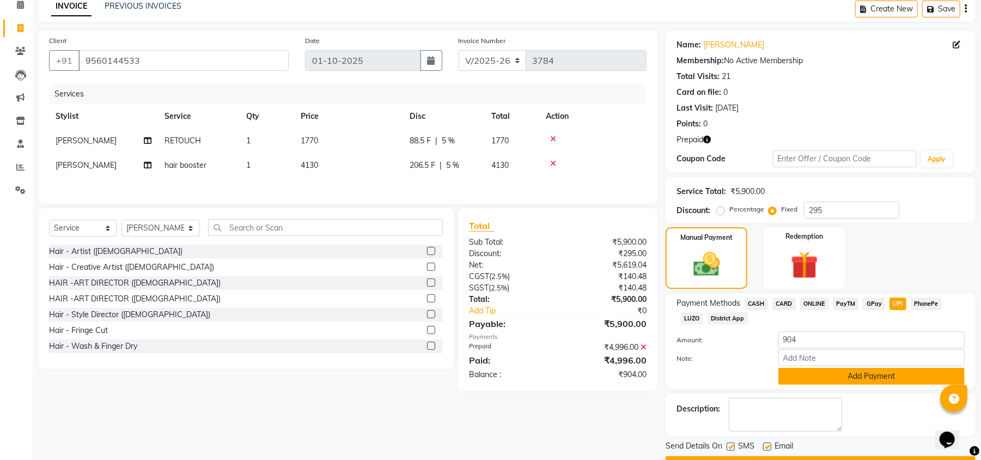
click at [883, 369] on button "Add Payment" at bounding box center [871, 376] width 186 height 17
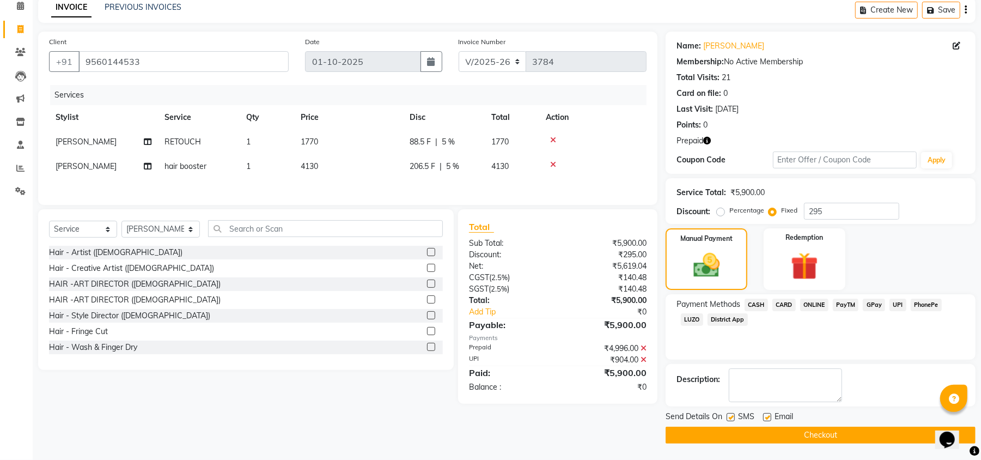
click at [868, 421] on div "Send Details On SMS Email" at bounding box center [820, 418] width 310 height 14
click at [868, 436] on button "Checkout" at bounding box center [820, 434] width 310 height 17
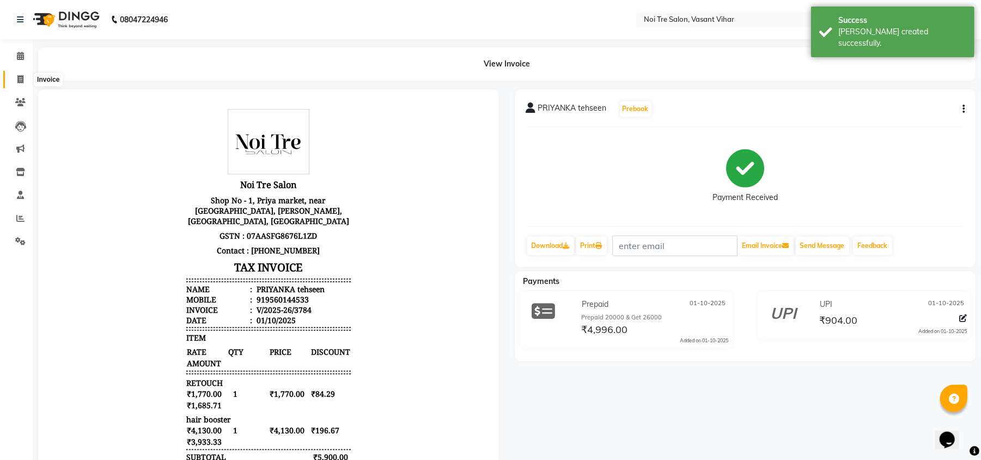
click at [29, 83] on span at bounding box center [20, 80] width 19 height 13
select select "service"
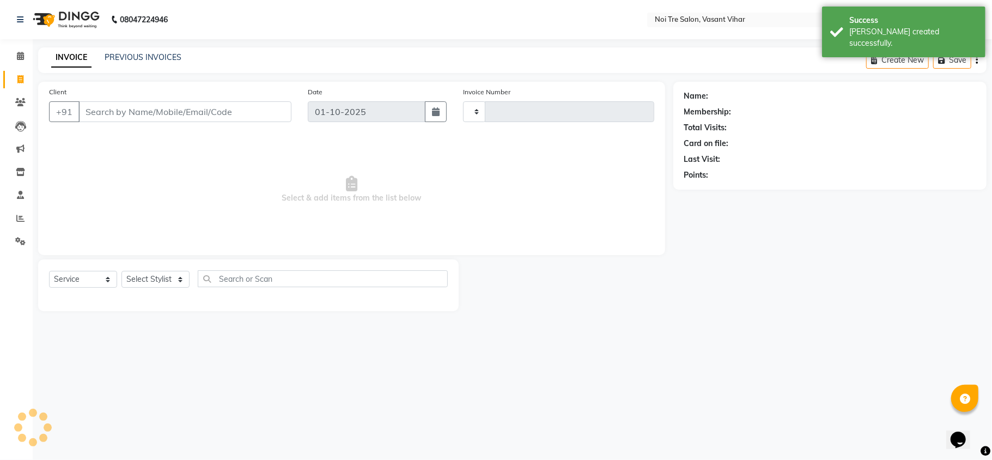
type input "3785"
select select "3944"
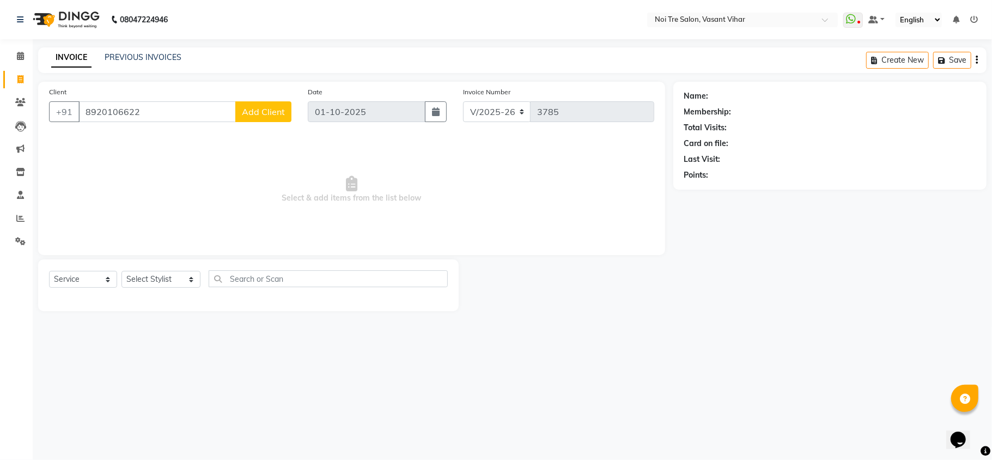
type input "8920106622"
click at [282, 117] on button "Add Client" at bounding box center [263, 111] width 56 height 21
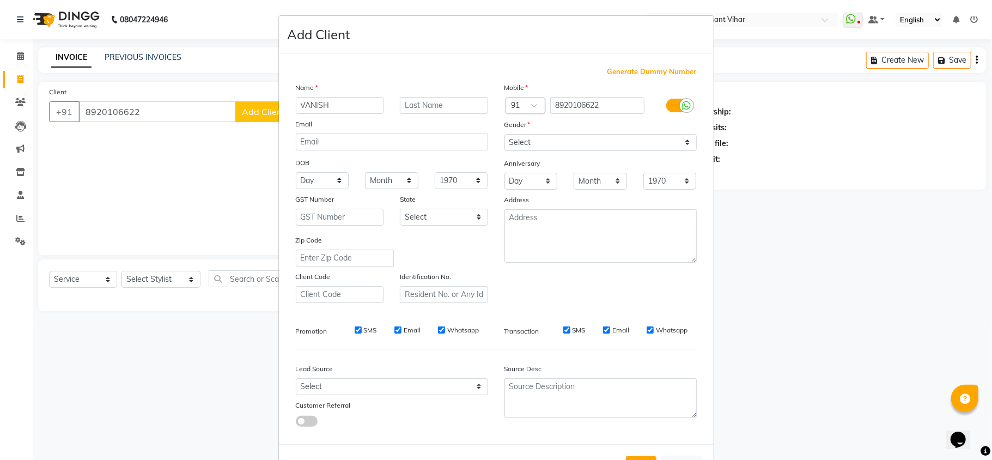
type input "VANISH"
type input "ASIF"
drag, startPoint x: 551, startPoint y: 136, endPoint x: 543, endPoint y: 149, distance: 15.4
click at [551, 136] on select "Select Male Female Other Prefer Not To Say" at bounding box center [600, 142] width 192 height 17
select select "[DEMOGRAPHIC_DATA]"
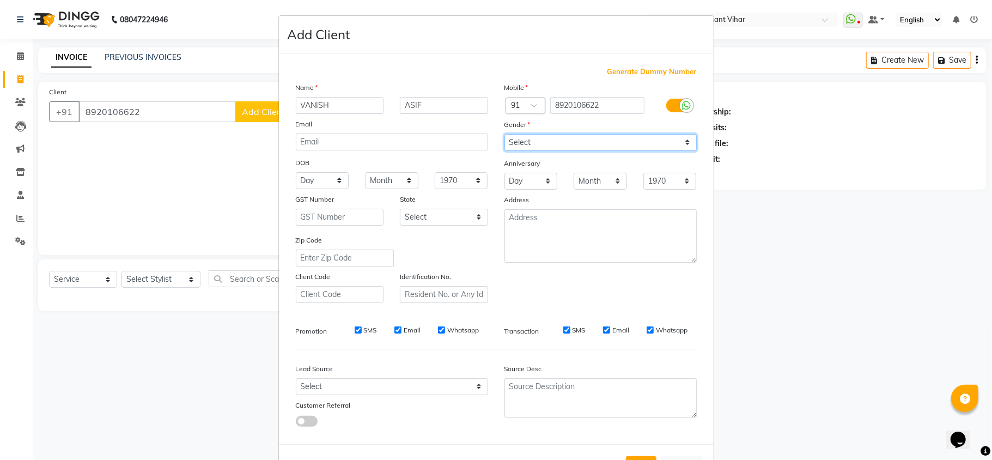
click at [504, 134] on select "Select Male Female Other Prefer Not To Say" at bounding box center [600, 142] width 192 height 17
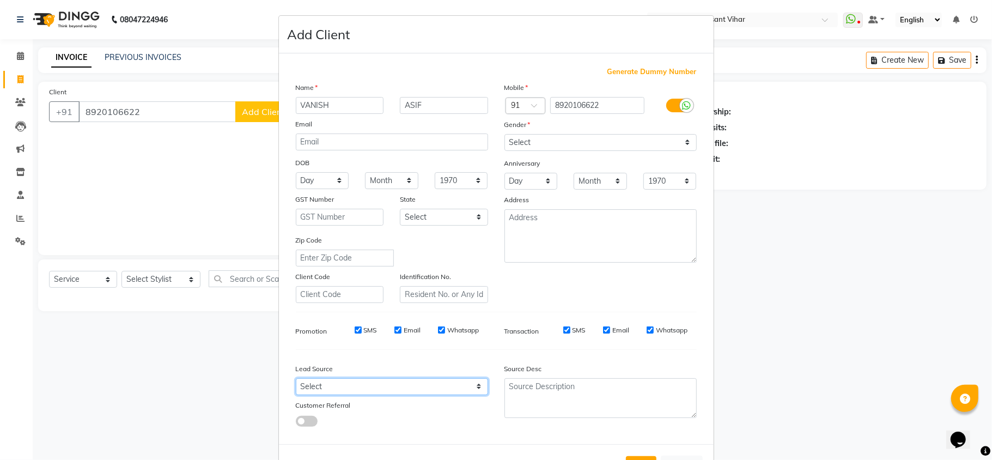
click at [415, 388] on select "Select Walk-in Referral Internet Friend Word of Mouth Advertisement Facebook Ju…" at bounding box center [392, 386] width 192 height 17
select select "28151"
click at [296, 378] on select "Select Walk-in Referral Internet Friend Word of Mouth Advertisement Facebook Ju…" at bounding box center [392, 386] width 192 height 17
click at [641, 456] on button "Add" at bounding box center [641, 466] width 30 height 20
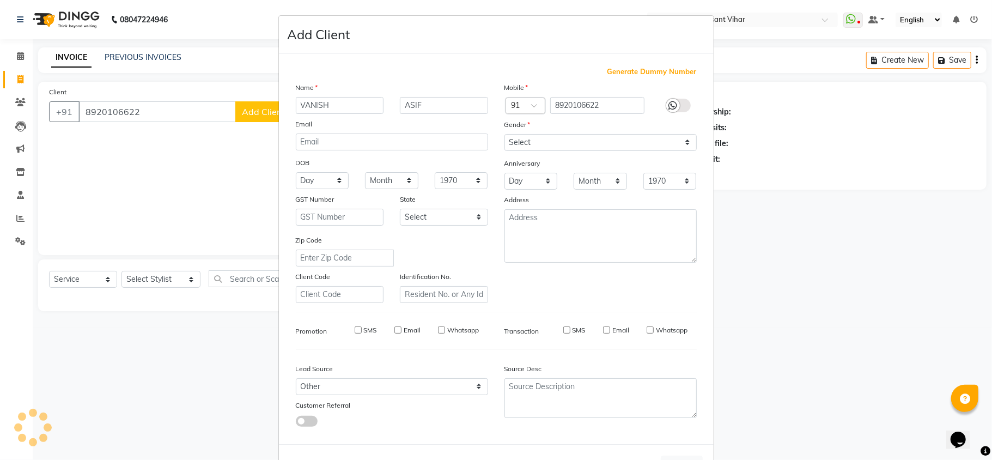
select select
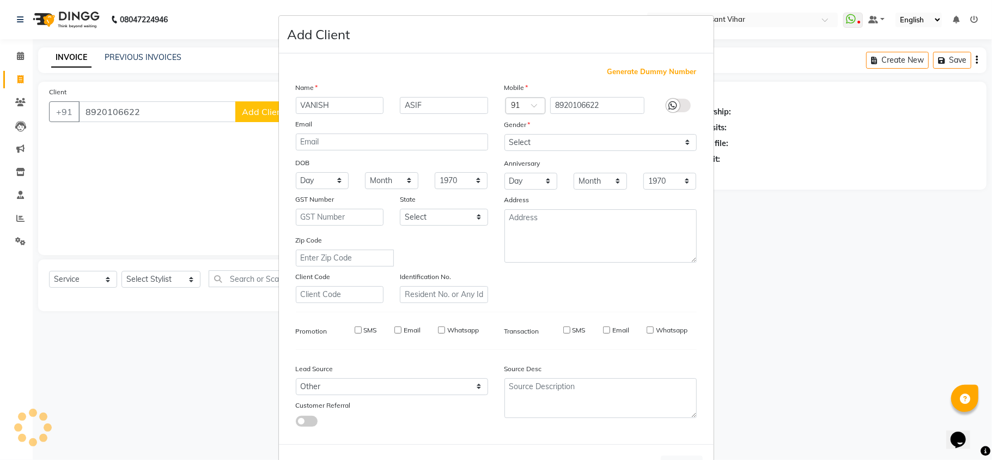
select select
checkbox input "false"
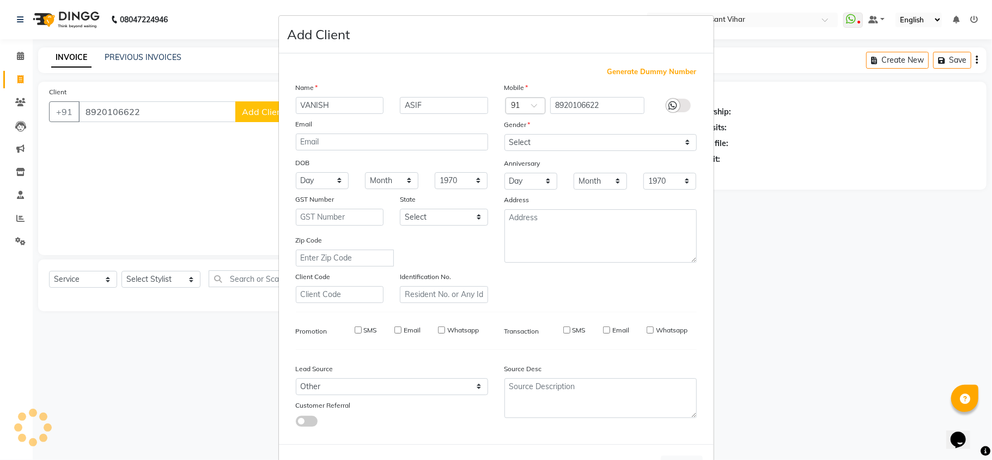
checkbox input "false"
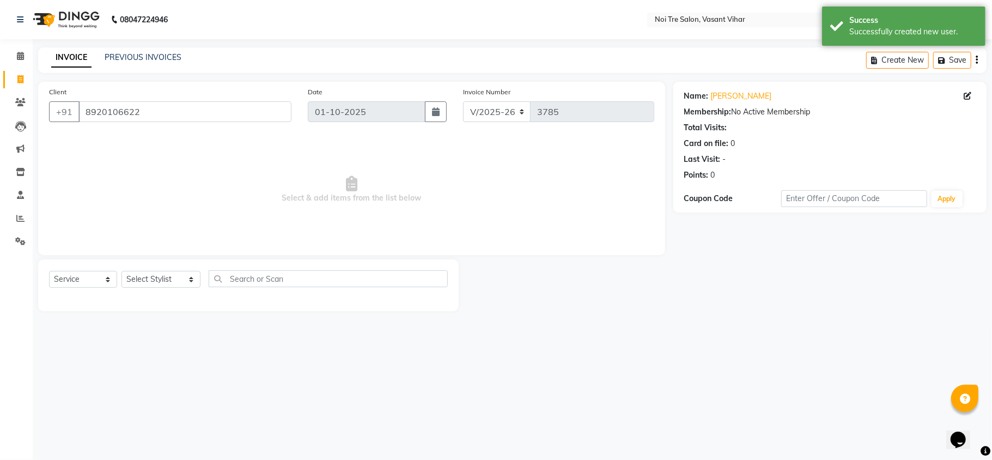
drag, startPoint x: 129, startPoint y: 269, endPoint x: 136, endPoint y: 279, distance: 12.2
click at [133, 277] on div "Select Service Product Membership Package Voucher Prepaid Gift Card Select Styl…" at bounding box center [248, 285] width 420 height 52
click at [136, 279] on select "Select Stylist Abhishek AMARNATH Asif DANISH(PUNJABI BAGH) DHARAM FAIZAN GEETA …" at bounding box center [160, 279] width 79 height 17
select select "20379"
click at [121, 271] on select "Select Stylist Abhishek AMARNATH Asif DANISH(PUNJABI BAGH) DHARAM FAIZAN GEETA …" at bounding box center [160, 279] width 79 height 17
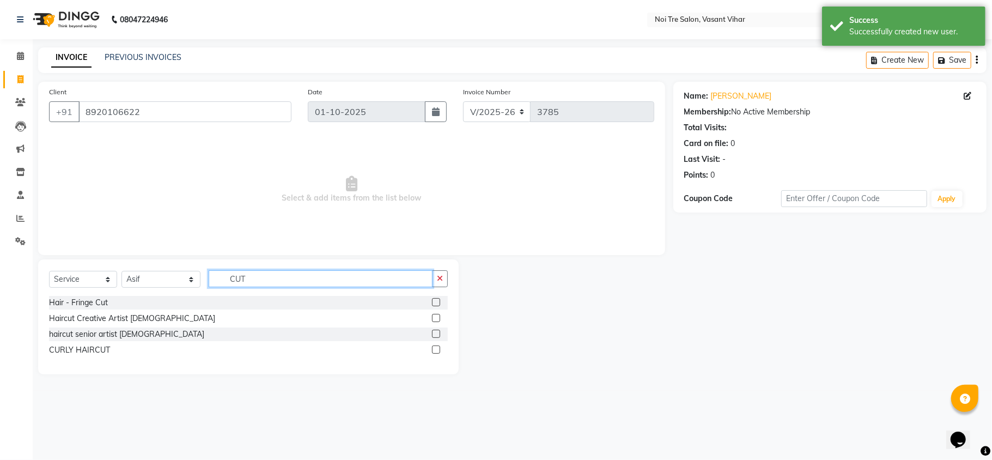
type input "CUT"
click at [438, 322] on div at bounding box center [435, 319] width 7 height 11
click at [438, 315] on label at bounding box center [436, 318] width 8 height 8
click at [438, 315] on input "checkbox" at bounding box center [435, 318] width 7 height 7
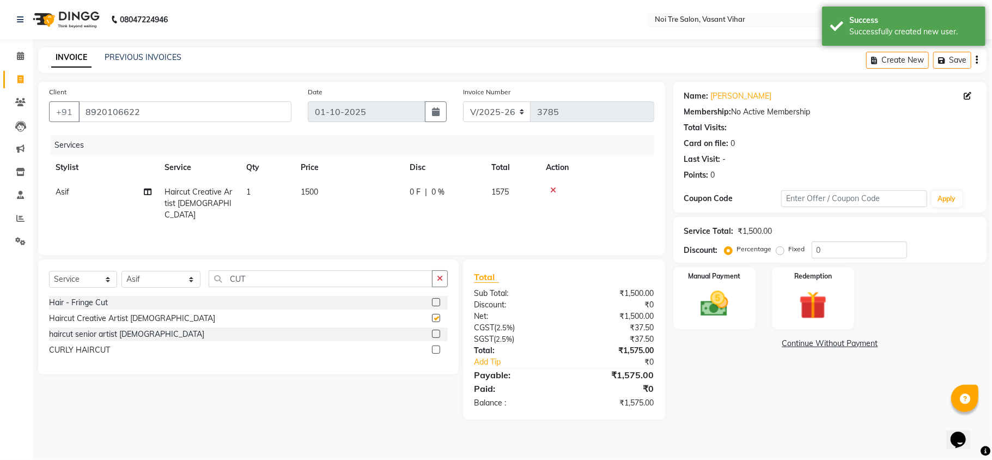
checkbox input "false"
click at [352, 196] on td "1500" at bounding box center [348, 203] width 109 height 47
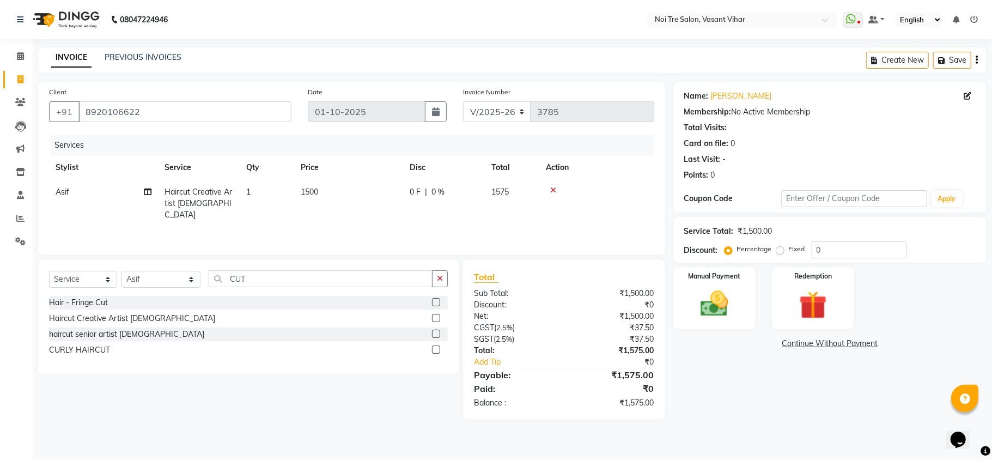
select select "20379"
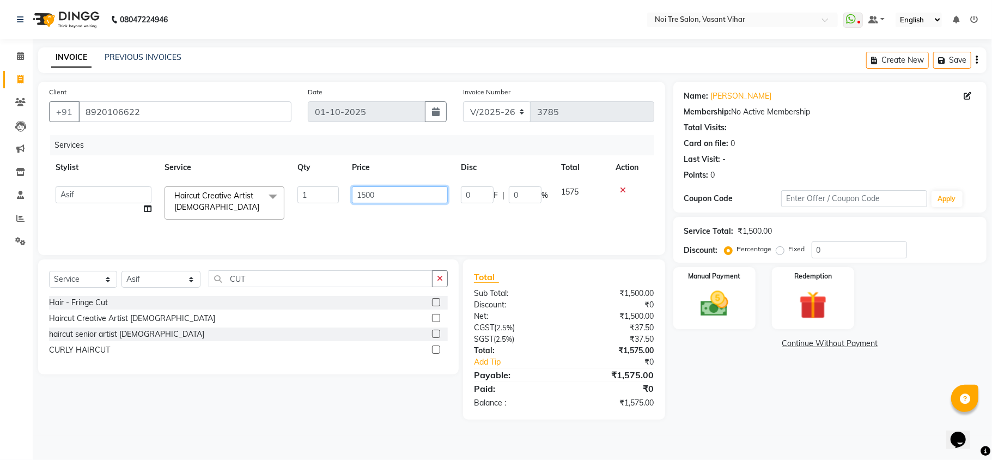
drag, startPoint x: 378, startPoint y: 196, endPoint x: 258, endPoint y: 188, distance: 120.6
click at [260, 188] on tr "Abhishek AMARNATH Asif DANISH(PUNJABI BAGH) DHARAM FAIZAN GEETA Kamal Karan PDC…" at bounding box center [351, 203] width 605 height 46
type input "950"
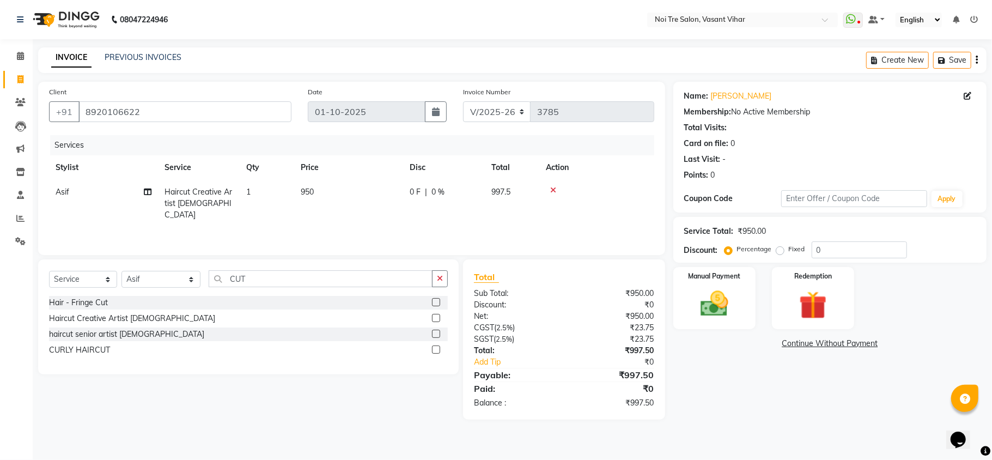
click at [341, 227] on div "Services Stylist Service Qty Price Disc Total Action Asif Haircut Creative Arti…" at bounding box center [351, 189] width 605 height 109
drag, startPoint x: 991, startPoint y: 401, endPoint x: 990, endPoint y: 419, distance: 17.5
click at [990, 419] on div "Name: Vanish Asif Membership: No Active Membership Total Visits: Card on file: …" at bounding box center [833, 251] width 321 height 338
click at [789, 250] on label "Fixed" at bounding box center [797, 249] width 16 height 10
click at [778, 250] on input "Fixed" at bounding box center [782, 249] width 8 height 8
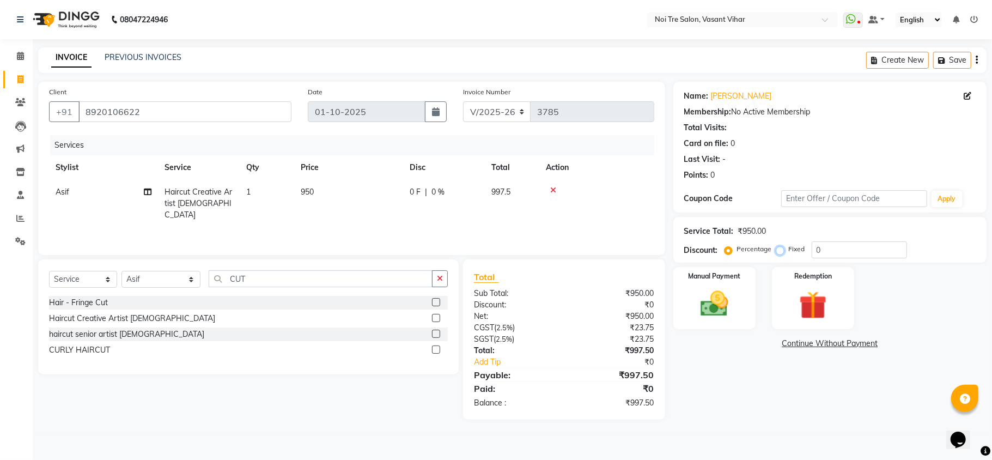
radio input "true"
drag, startPoint x: 842, startPoint y: 254, endPoint x: 665, endPoint y: 242, distance: 177.4
click at [686, 245] on div "Discount: Percentage Fixed 0" at bounding box center [829, 249] width 291 height 17
type input "47.5"
click at [693, 360] on div "Name: Vanish Asif Membership: No Active Membership Total Visits: Card on file: …" at bounding box center [833, 251] width 321 height 338
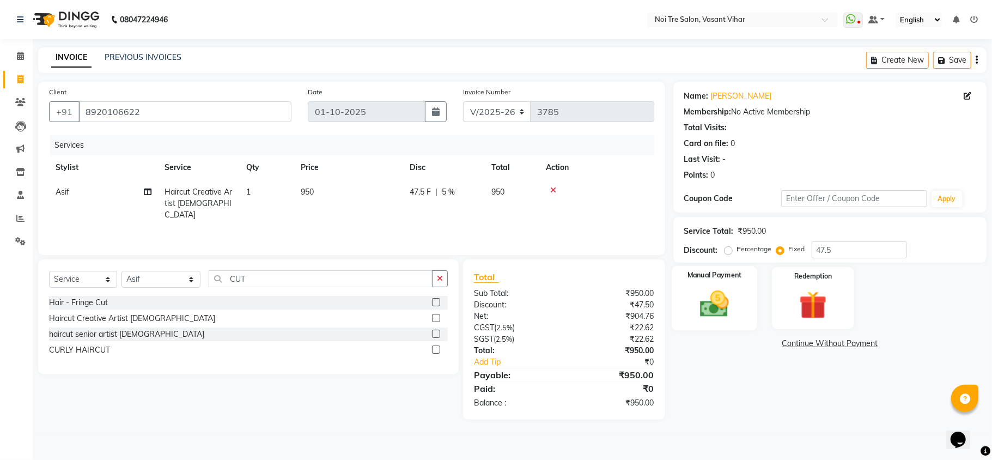
click at [713, 304] on img at bounding box center [713, 304] width 47 height 34
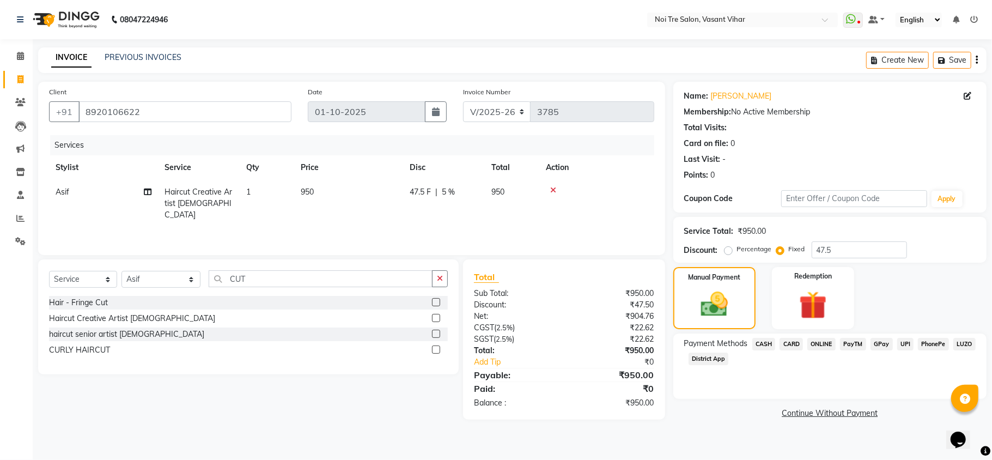
click at [903, 343] on span "UPI" at bounding box center [905, 344] width 17 height 13
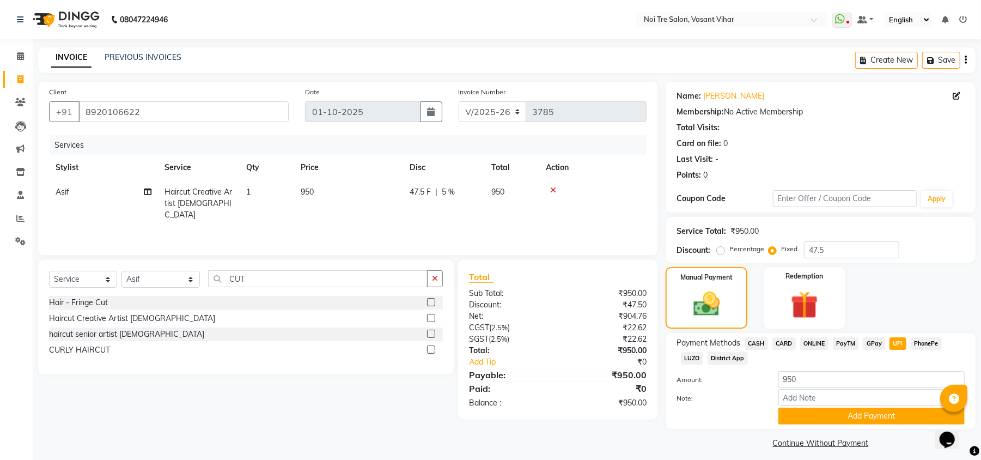
click at [784, 345] on span "CARD" at bounding box center [783, 343] width 23 height 13
click at [900, 415] on button "Add Payment" at bounding box center [871, 415] width 186 height 17
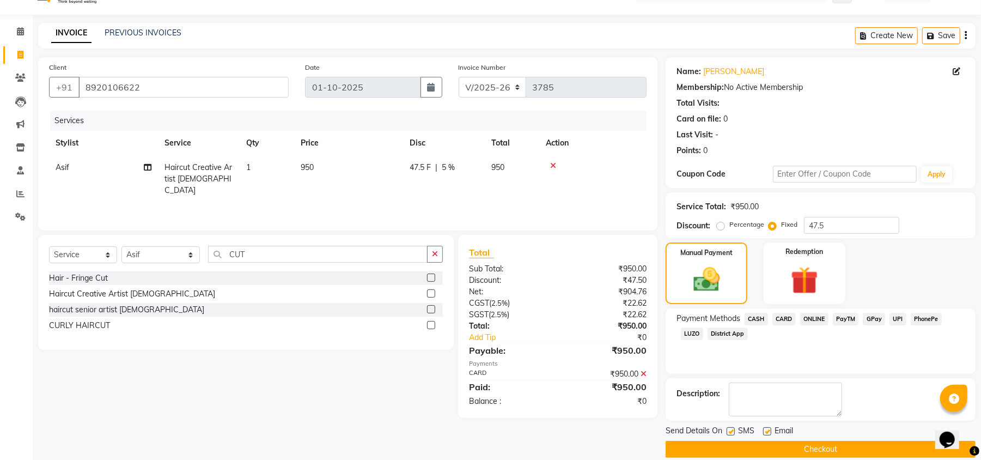
scroll to position [40, 0]
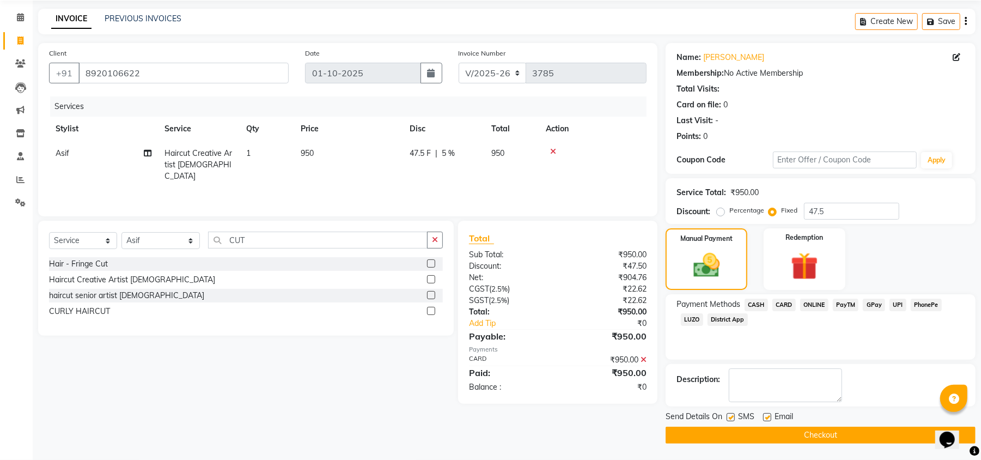
click at [878, 432] on button "Checkout" at bounding box center [820, 434] width 310 height 17
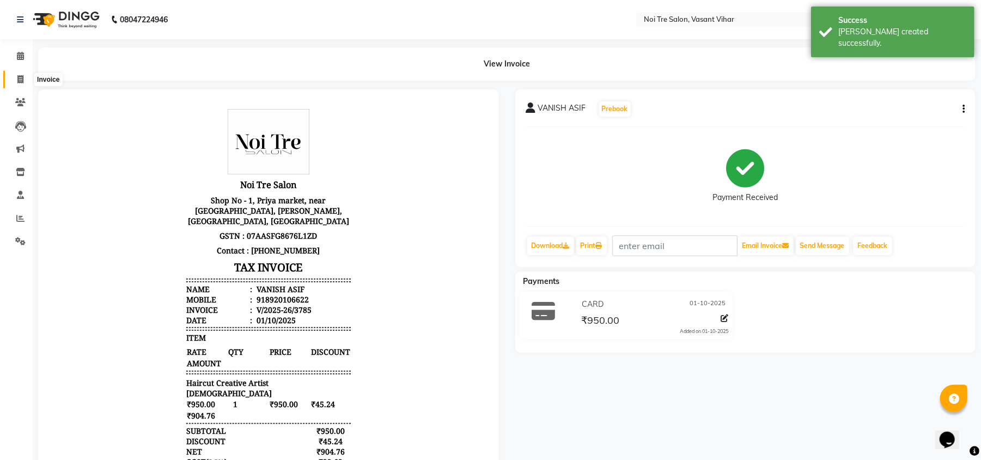
drag, startPoint x: 11, startPoint y: 75, endPoint x: 17, endPoint y: 77, distance: 6.9
click at [11, 75] on span at bounding box center [20, 80] width 19 height 13
select select "service"
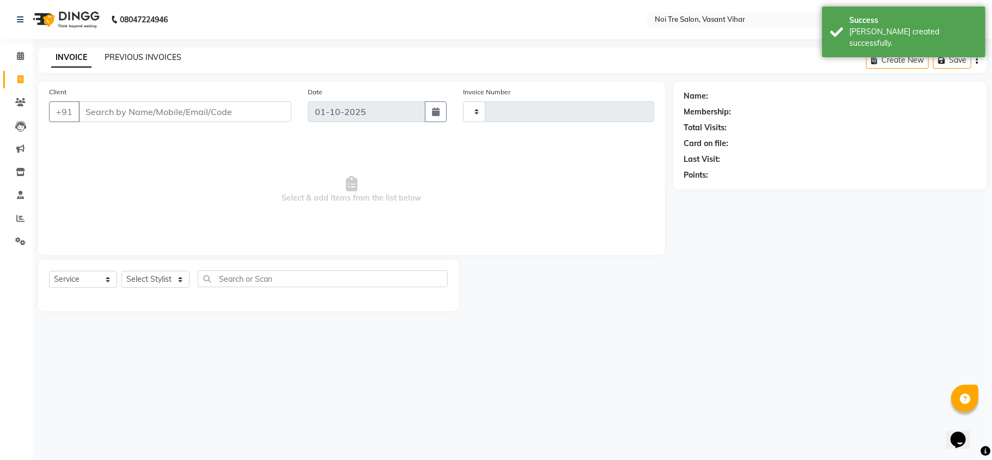
type input "3786"
select select "3944"
click at [160, 61] on link "PREVIOUS INVOICES" at bounding box center [143, 57] width 77 height 10
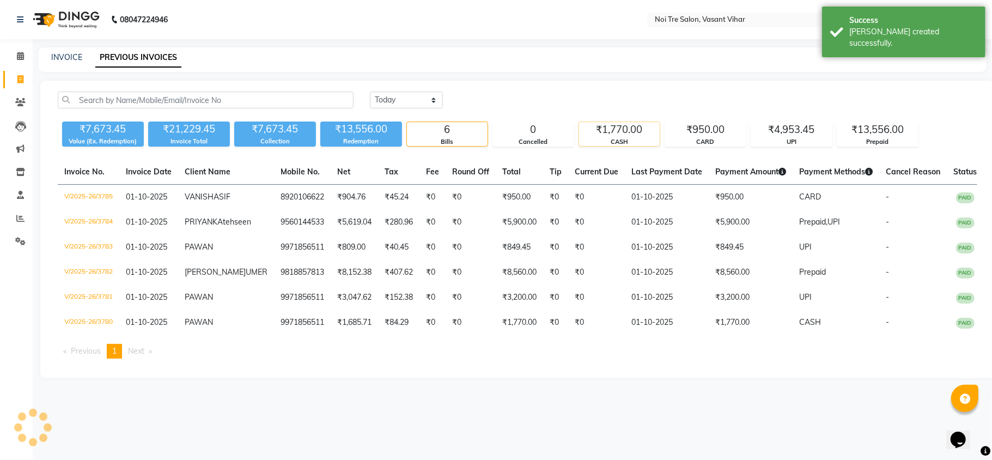
click at [627, 142] on div "CASH" at bounding box center [619, 141] width 81 height 9
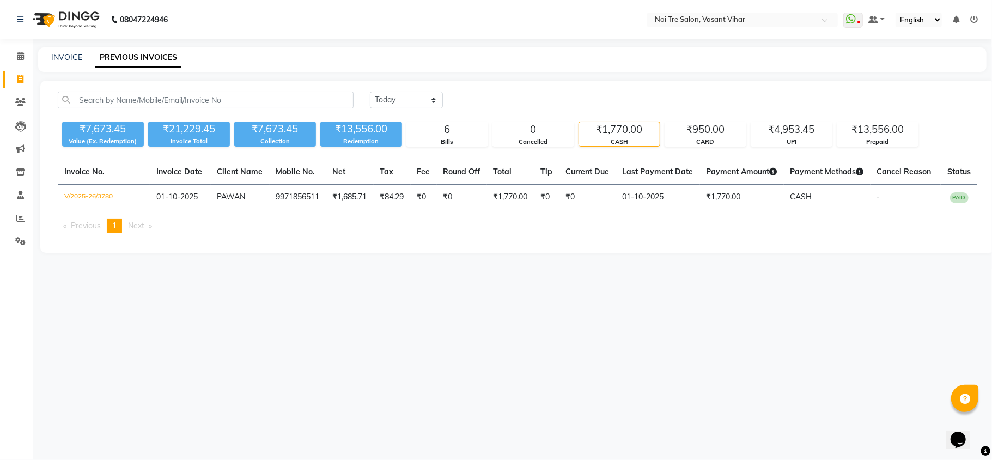
click at [89, 55] on div "INVOICE PREVIOUS INVOICES" at bounding box center [505, 57] width 935 height 11
click at [59, 55] on link "INVOICE" at bounding box center [66, 57] width 31 height 10
select select "service"
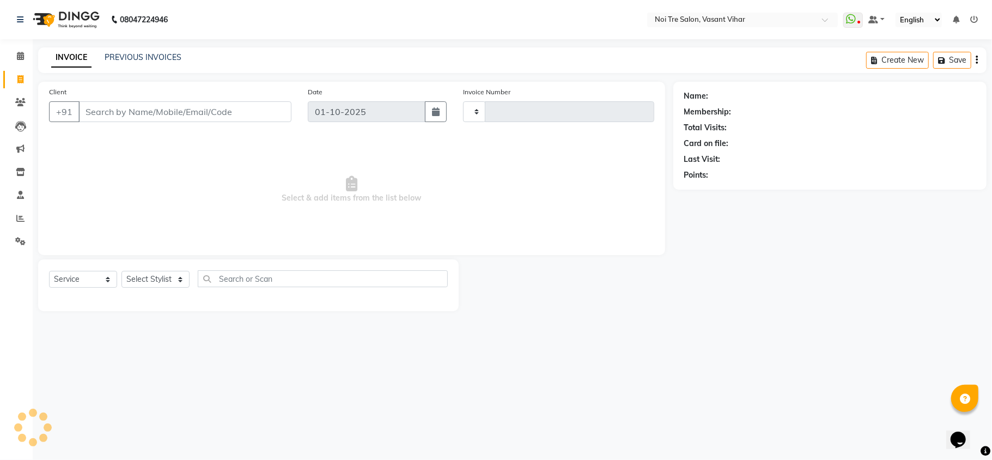
type input "3786"
select select "3944"
click at [90, 113] on input "Client" at bounding box center [184, 111] width 213 height 21
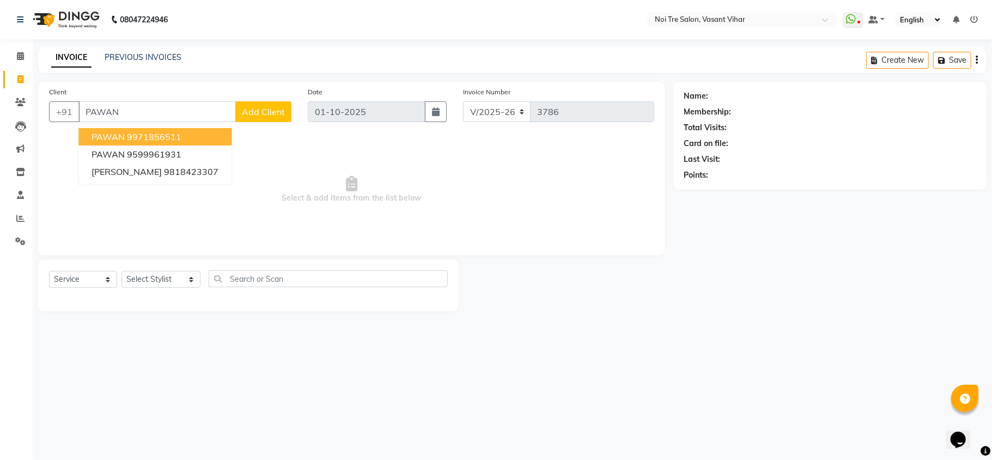
type input "PAWAN"
click at [239, 138] on span "Select & add items from the list below" at bounding box center [351, 189] width 605 height 109
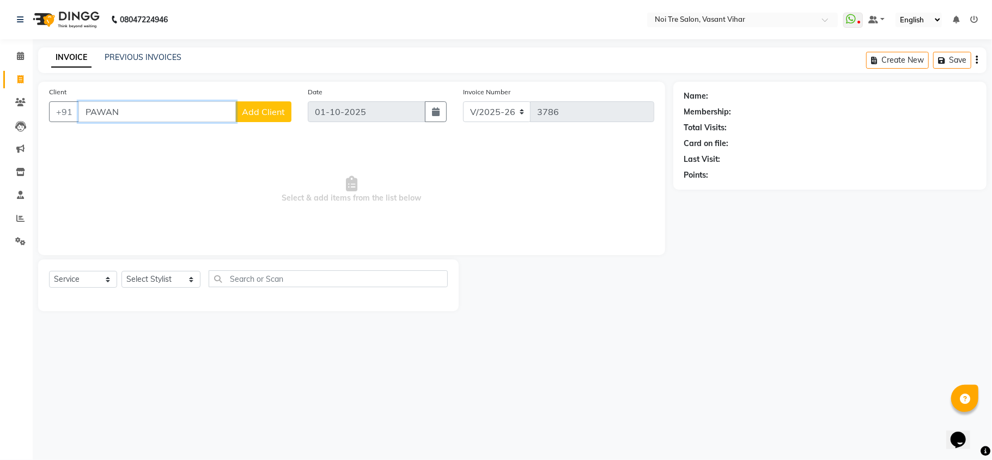
drag, startPoint x: 151, startPoint y: 109, endPoint x: 0, endPoint y: 87, distance: 152.9
click at [0, 93] on app-home "08047224946 Select Location × Noi Tre Salon, Vasant Vihar WhatsApp Status ✕ Sta…" at bounding box center [496, 163] width 992 height 327
type input "9999966666"
click at [246, 111] on span "Add Client" at bounding box center [263, 111] width 43 height 11
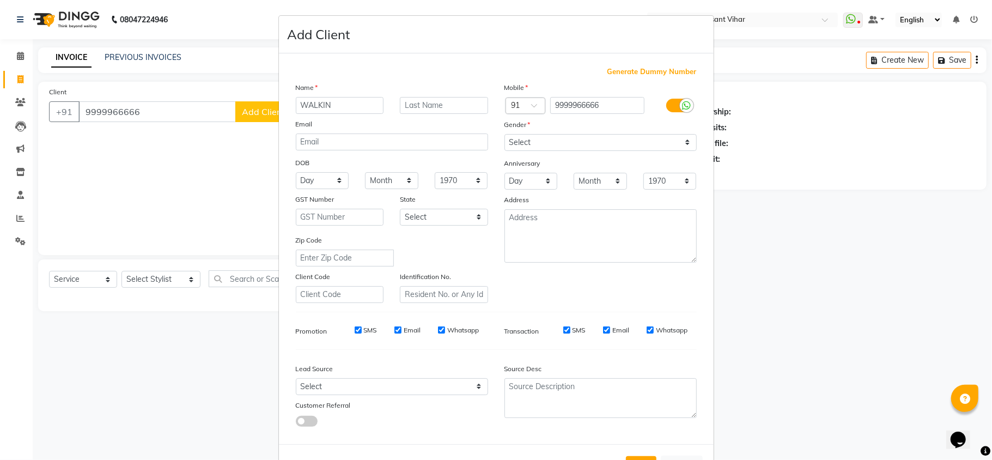
type input "WALKIN"
click at [444, 101] on input "text" at bounding box center [444, 105] width 88 height 17
type input "WALKINN"
click at [572, 136] on select "Select Male Female Other Prefer Not To Say" at bounding box center [600, 142] width 192 height 17
select select "[DEMOGRAPHIC_DATA]"
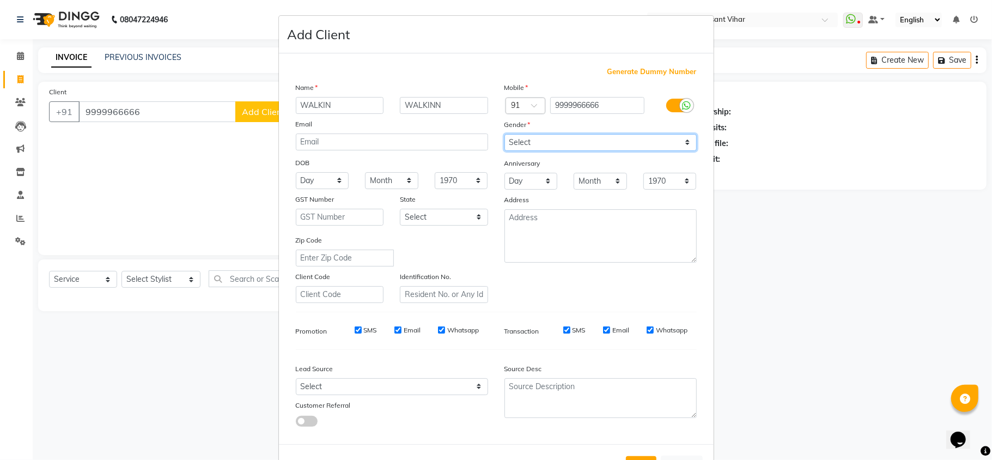
click at [504, 134] on select "Select Male Female Other Prefer Not To Say" at bounding box center [600, 142] width 192 height 17
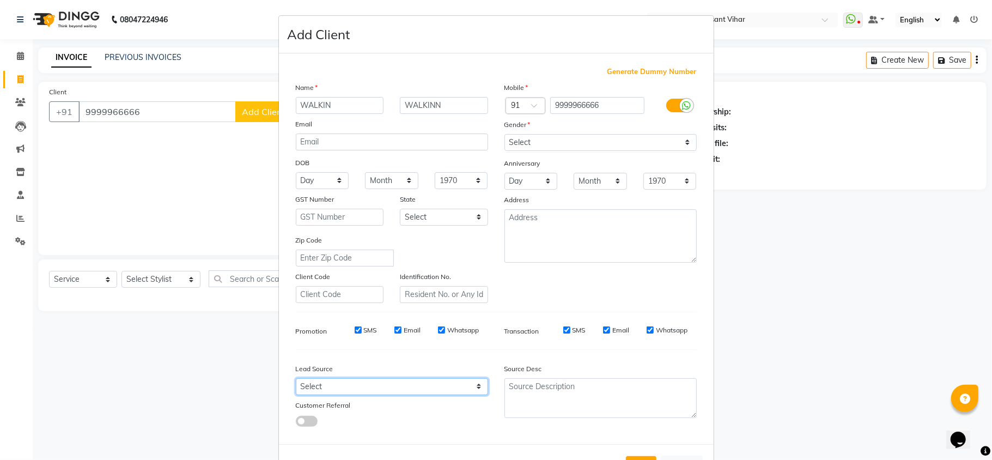
click at [392, 384] on select "Select Walk-in Referral Internet Friend Word of Mouth Advertisement Facebook Ju…" at bounding box center [392, 386] width 192 height 17
select select "28142"
click at [296, 378] on select "Select Walk-in Referral Internet Friend Word of Mouth Advertisement Facebook Ju…" at bounding box center [392, 386] width 192 height 17
click at [637, 456] on button "Add" at bounding box center [641, 466] width 30 height 20
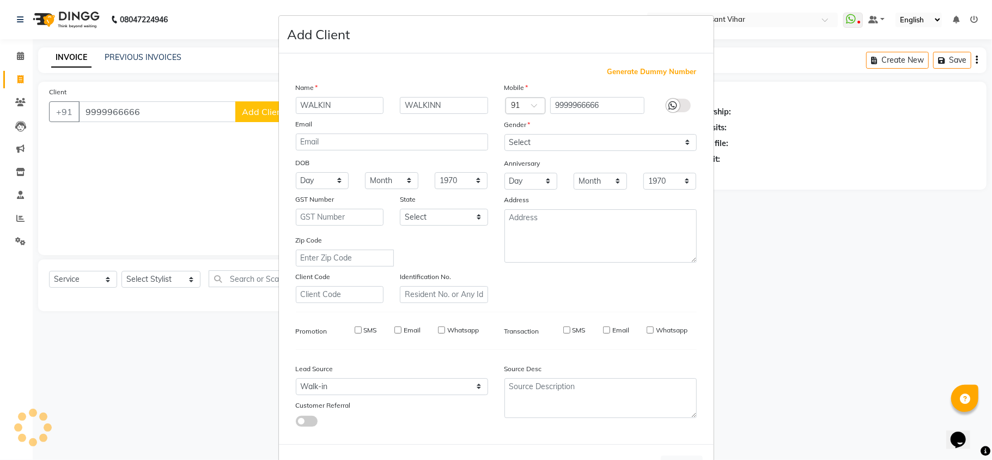
select select
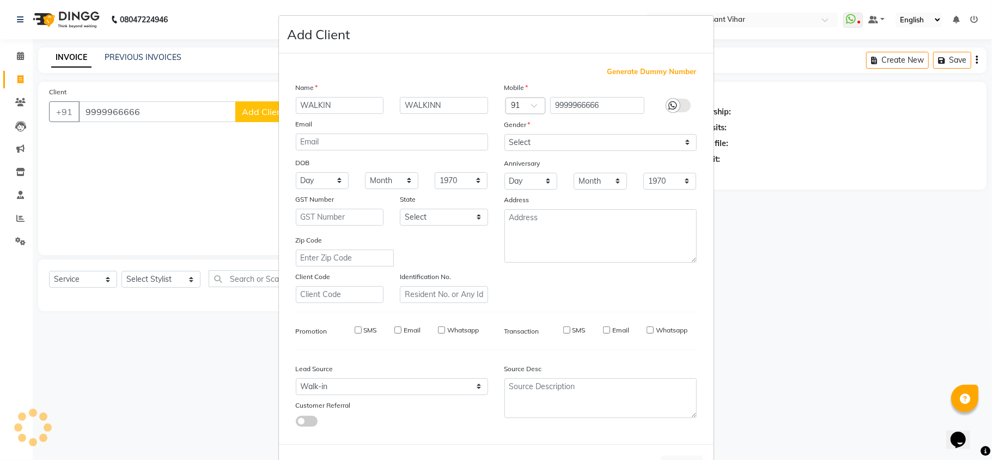
select select
checkbox input "false"
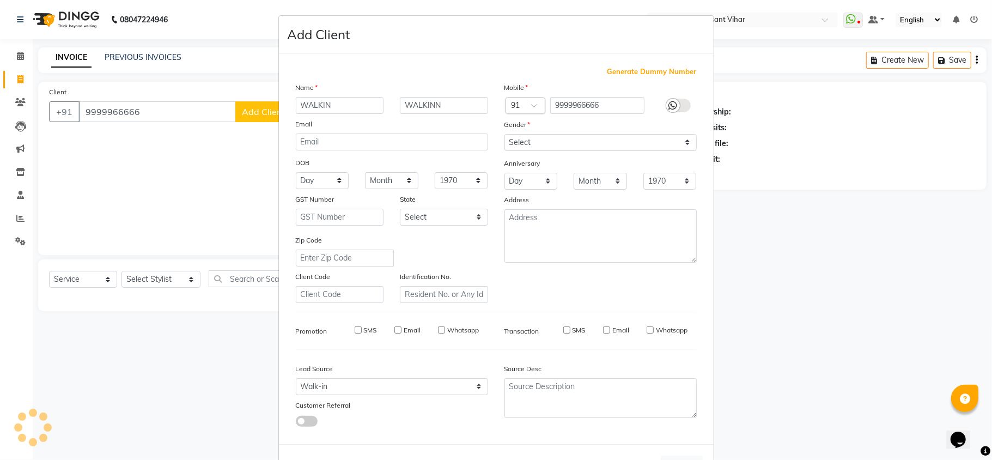
checkbox input "false"
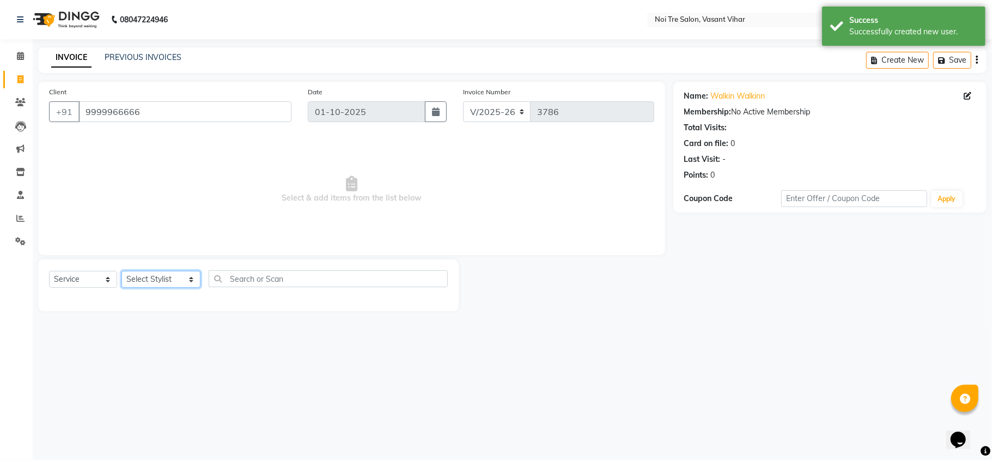
click at [146, 284] on select "Select Stylist Abhishek AMARNATH Asif DANISH(PUNJABI BAGH) DHARAM FAIZAN GEETA …" at bounding box center [160, 279] width 79 height 17
select select "20379"
click at [121, 271] on select "Select Stylist Abhishek AMARNATH Asif DANISH(PUNJABI BAGH) DHARAM FAIZAN GEETA …" at bounding box center [160, 279] width 79 height 17
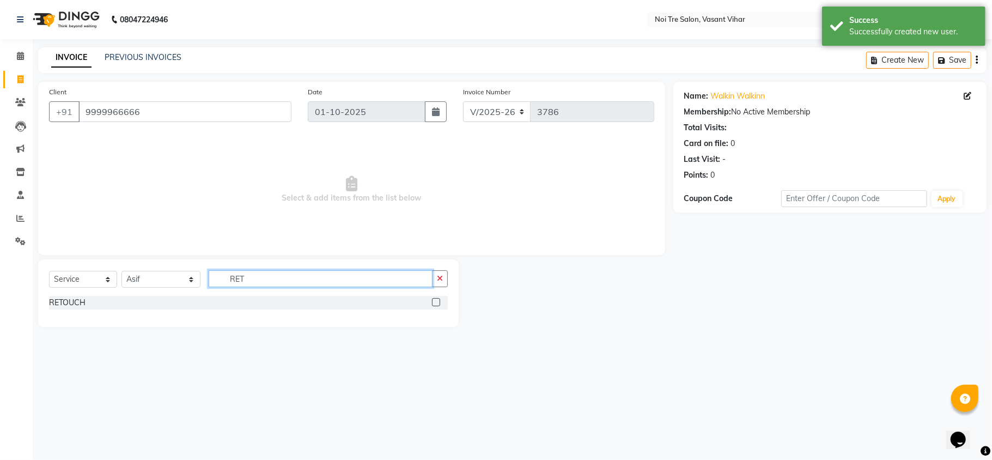
type input "RET"
click at [438, 302] on label at bounding box center [436, 302] width 8 height 8
click at [438, 302] on input "checkbox" at bounding box center [435, 302] width 7 height 7
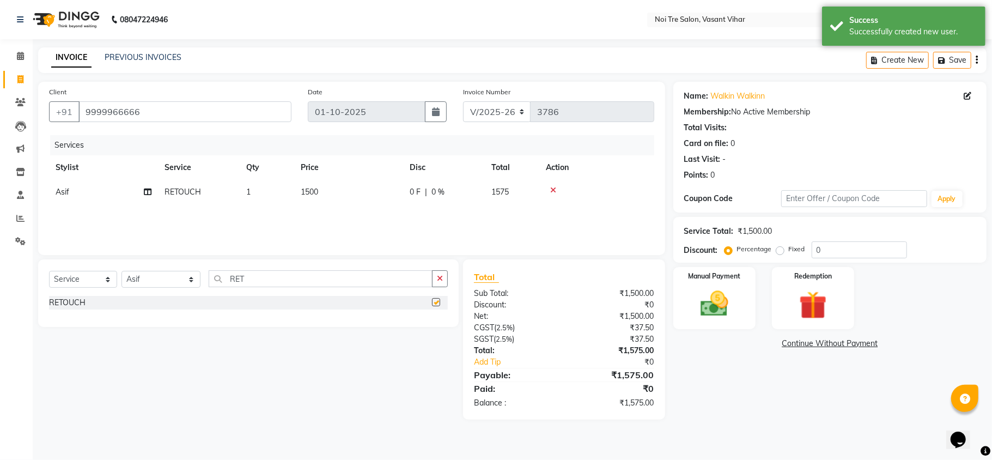
checkbox input "false"
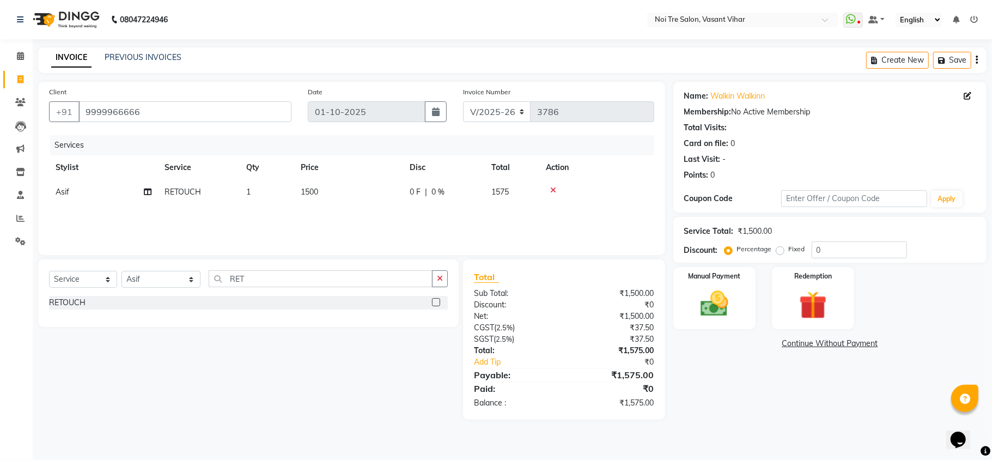
click at [789, 252] on label "Fixed" at bounding box center [797, 249] width 16 height 10
click at [778, 252] on input "Fixed" at bounding box center [782, 249] width 8 height 8
radio input "true"
drag, startPoint x: 840, startPoint y: 250, endPoint x: 732, endPoint y: 250, distance: 107.8
click at [732, 250] on div "Percentage Fixed 0" at bounding box center [816, 249] width 180 height 17
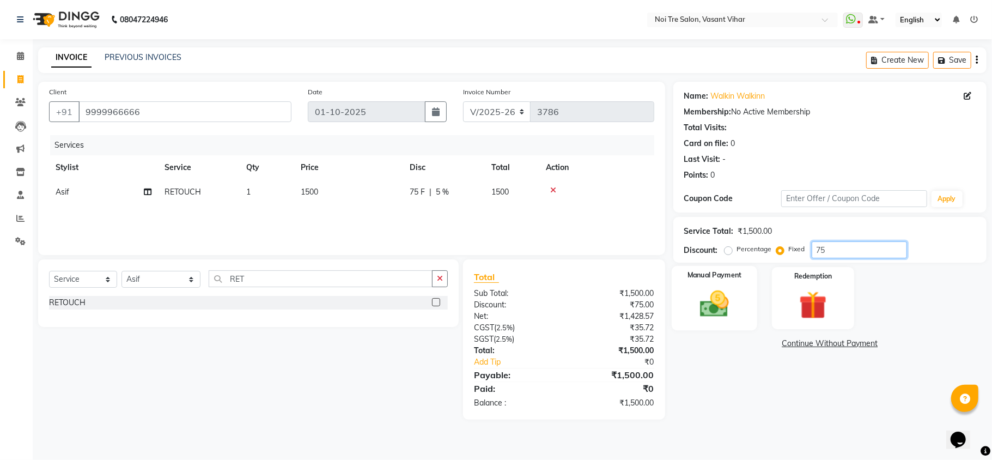
type input "75"
click at [726, 308] on img at bounding box center [713, 304] width 47 height 34
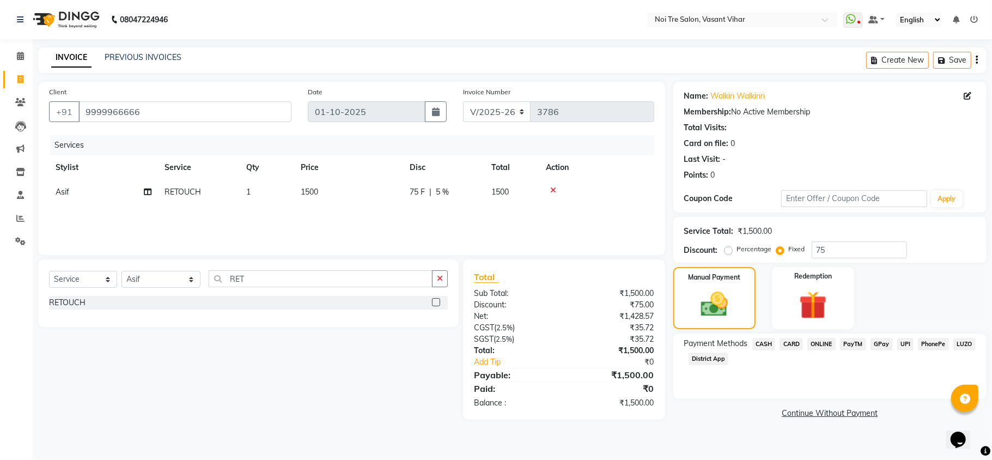
click at [794, 347] on span "CARD" at bounding box center [790, 344] width 23 height 13
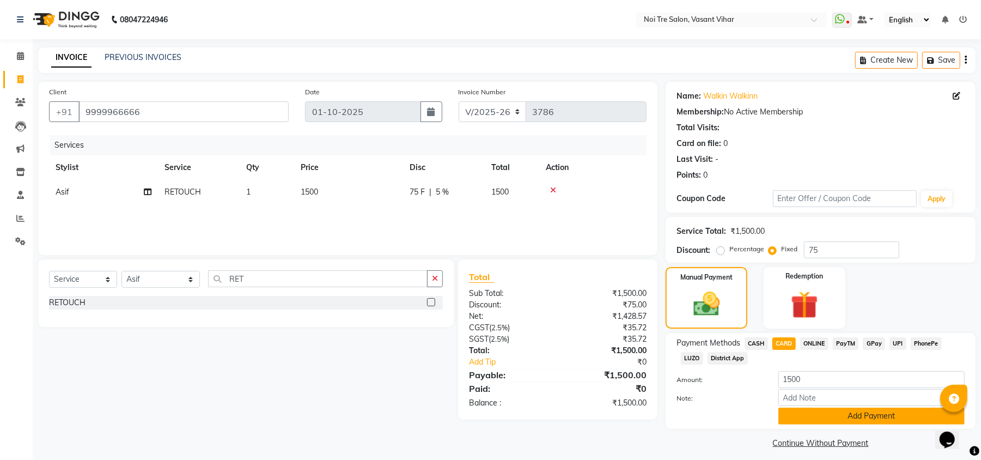
click at [859, 423] on button "Add Payment" at bounding box center [871, 415] width 186 height 17
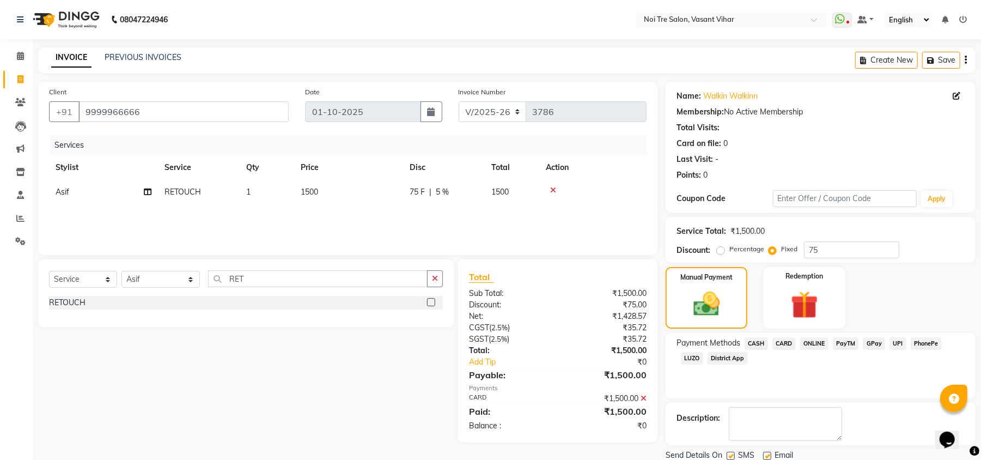
scroll to position [40, 0]
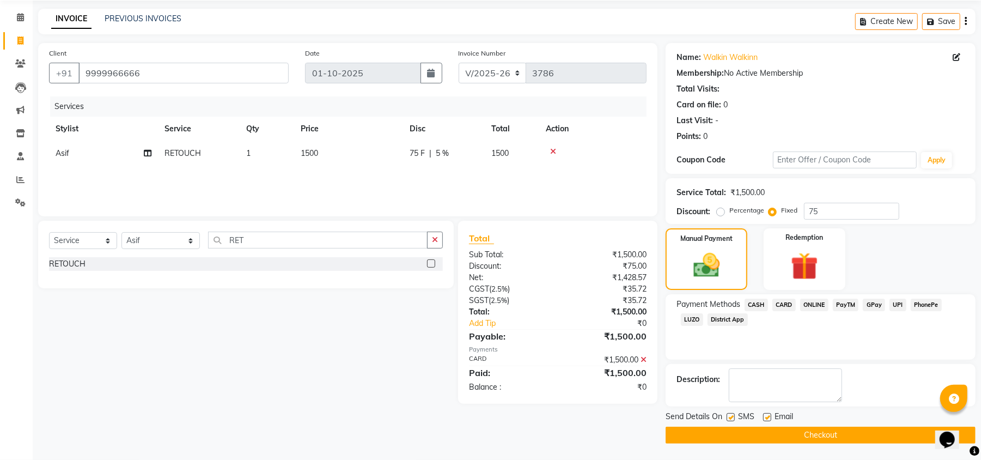
click at [805, 417] on div "Send Details On SMS Email" at bounding box center [820, 418] width 310 height 14
click at [804, 430] on button "Checkout" at bounding box center [820, 434] width 310 height 17
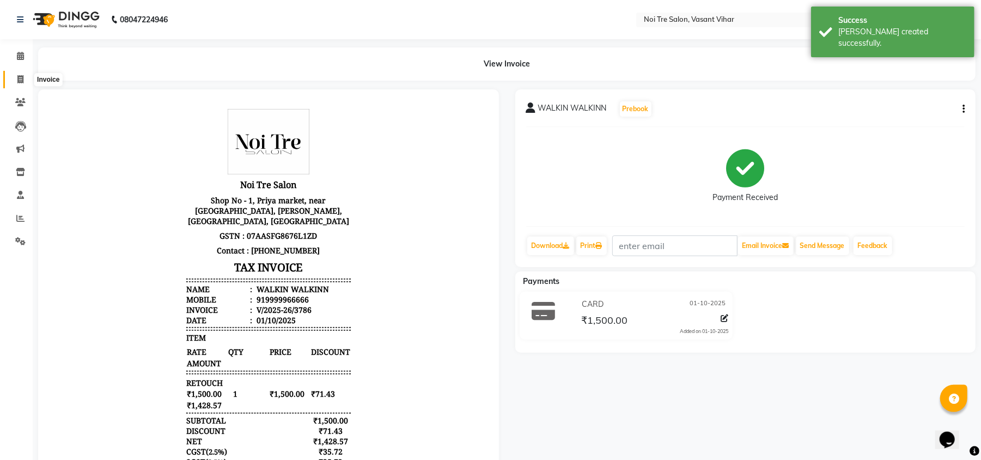
click at [15, 80] on span at bounding box center [20, 80] width 19 height 13
select select "service"
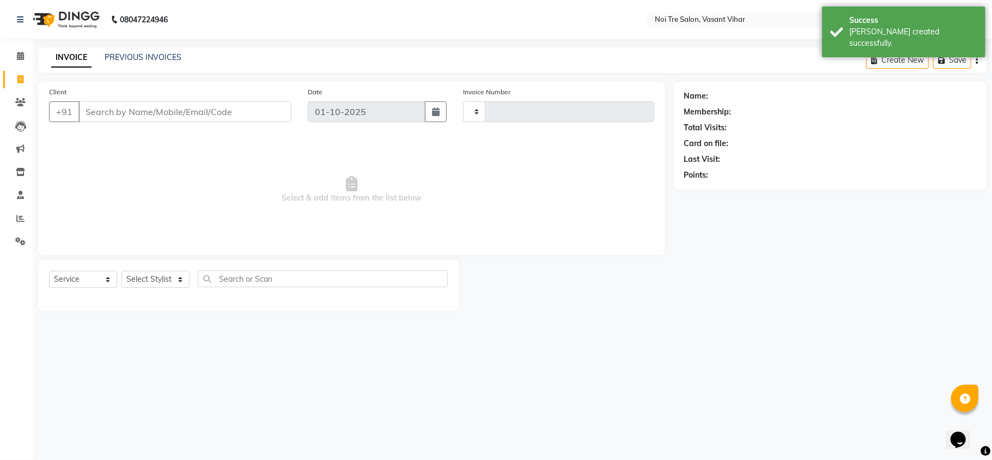
type input "3787"
select select "3944"
click at [111, 109] on input "Client" at bounding box center [184, 111] width 213 height 21
type input "P"
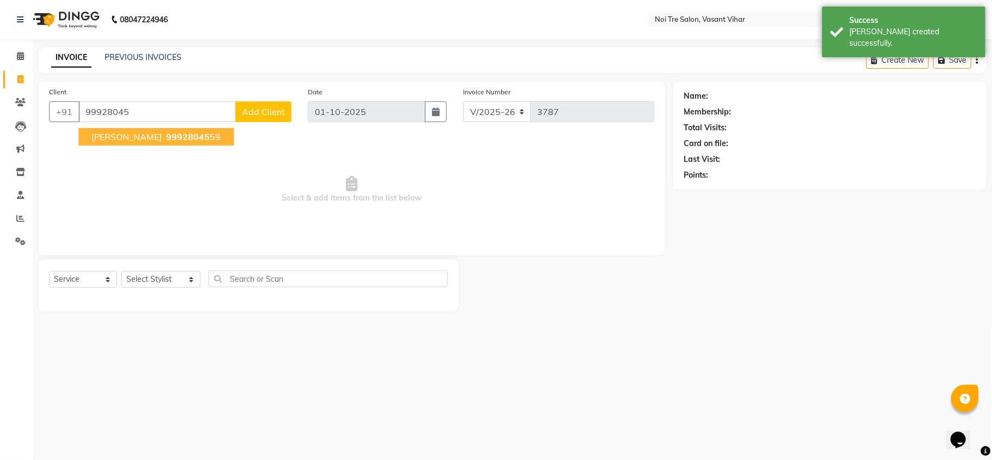
click at [99, 136] on span "MRIDULA" at bounding box center [126, 136] width 70 height 11
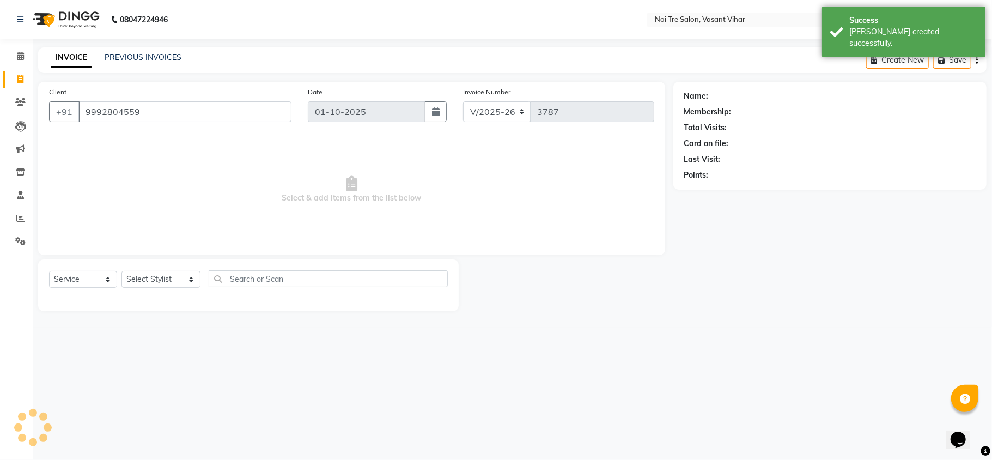
type input "9992804559"
click at [136, 286] on select "Select Stylist Abhishek AMARNATH Asif DANISH(PUNJABI BAGH) DHARAM FAIZAN GEETA …" at bounding box center [160, 279] width 79 height 17
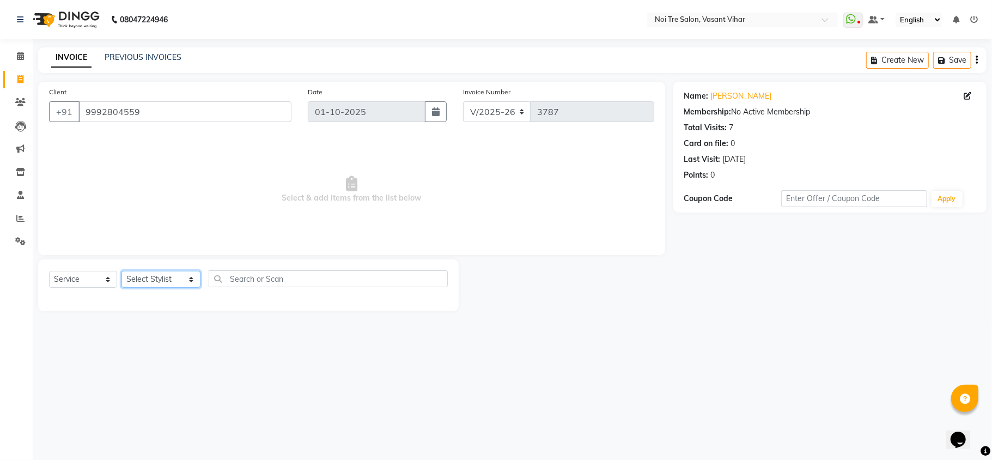
select select "41769"
click at [121, 271] on select "Select Stylist Abhishek AMARNATH Asif DANISH(PUNJABI BAGH) DHARAM FAIZAN GEETA …" at bounding box center [160, 279] width 79 height 17
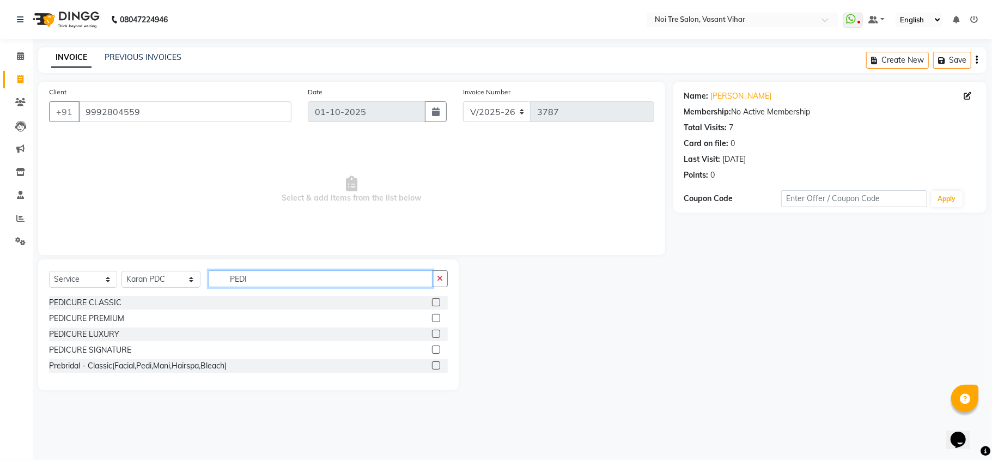
type input "PEDI"
click at [439, 337] on label at bounding box center [436, 333] width 8 height 8
click at [439, 337] on input "checkbox" at bounding box center [435, 334] width 7 height 7
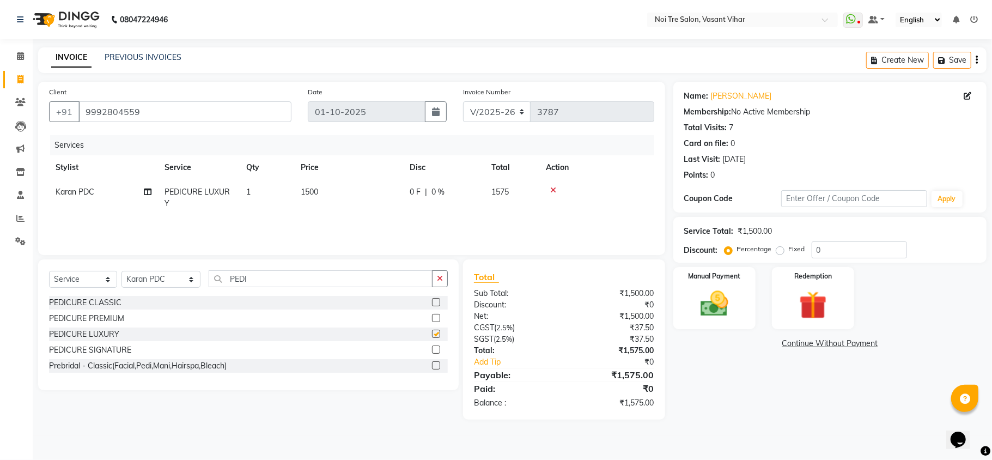
checkbox input "false"
click at [366, 192] on td "1500" at bounding box center [348, 198] width 109 height 36
select select "41769"
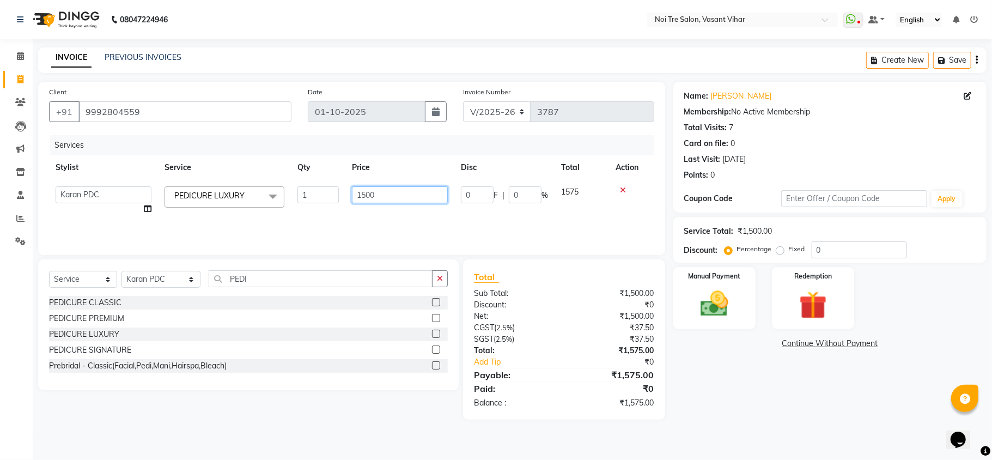
drag, startPoint x: 395, startPoint y: 187, endPoint x: 158, endPoint y: 191, distance: 236.9
click at [158, 191] on tr "Abhishek AMARNATH Asif DANISH(PUNJABI BAGH) DHARAM FAIZAN GEETA Kamal Karan PDC…" at bounding box center [351, 200] width 605 height 41
type input "1800"
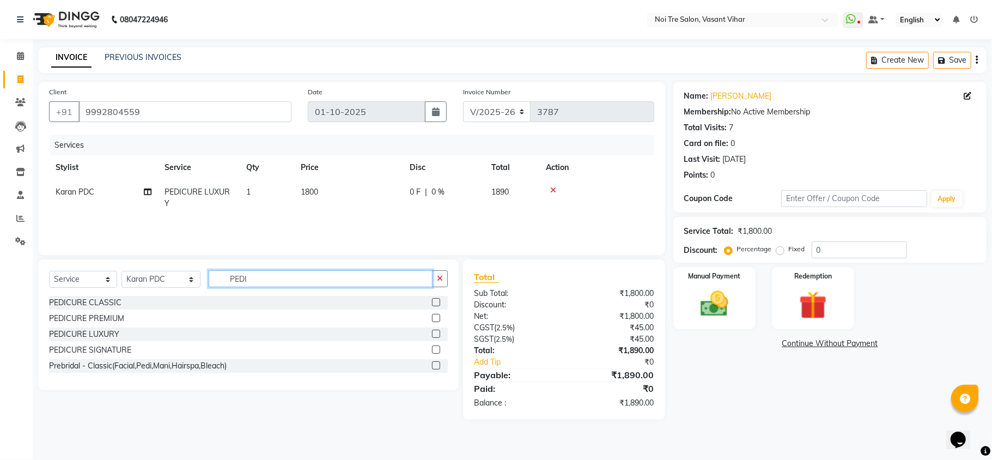
drag, startPoint x: 249, startPoint y: 271, endPoint x: 185, endPoint y: 267, distance: 64.4
click at [185, 267] on div "Select Service Product Membership Package Voucher Prepaid Gift Card Select Styl…" at bounding box center [248, 324] width 420 height 131
type input "NAIL"
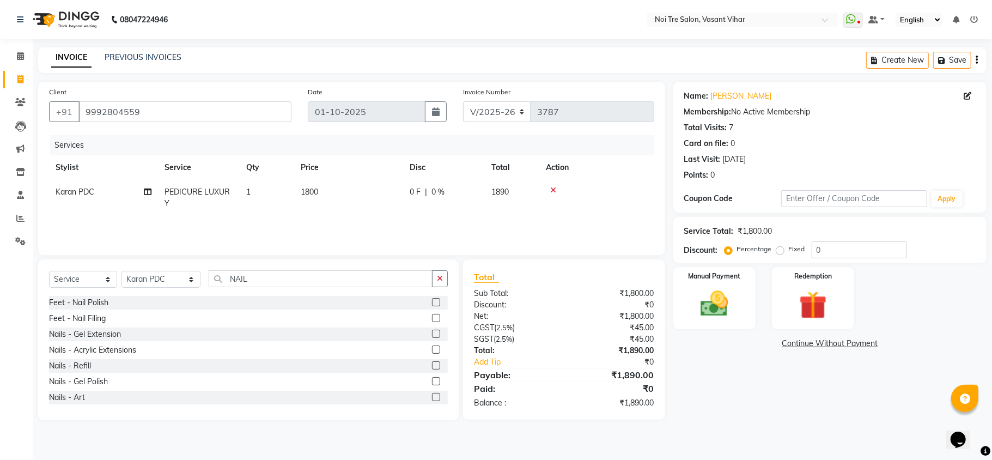
click at [432, 300] on label at bounding box center [436, 302] width 8 height 8
click at [432, 300] on input "checkbox" at bounding box center [435, 302] width 7 height 7
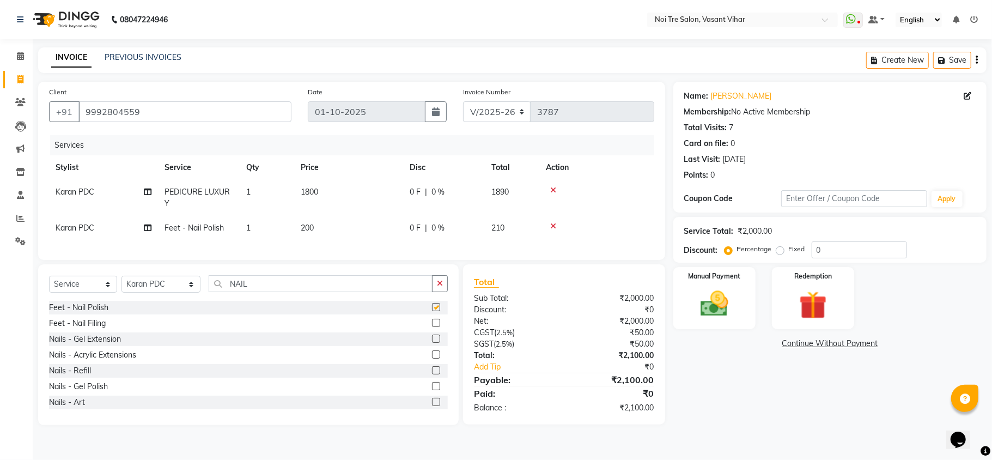
checkbox input "false"
click at [725, 311] on img at bounding box center [713, 304] width 47 height 34
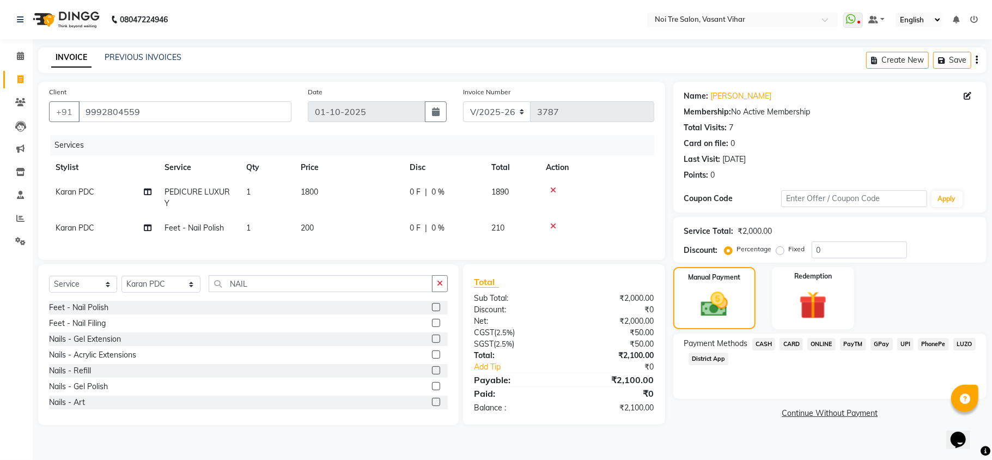
click at [793, 346] on span "CARD" at bounding box center [790, 344] width 23 height 13
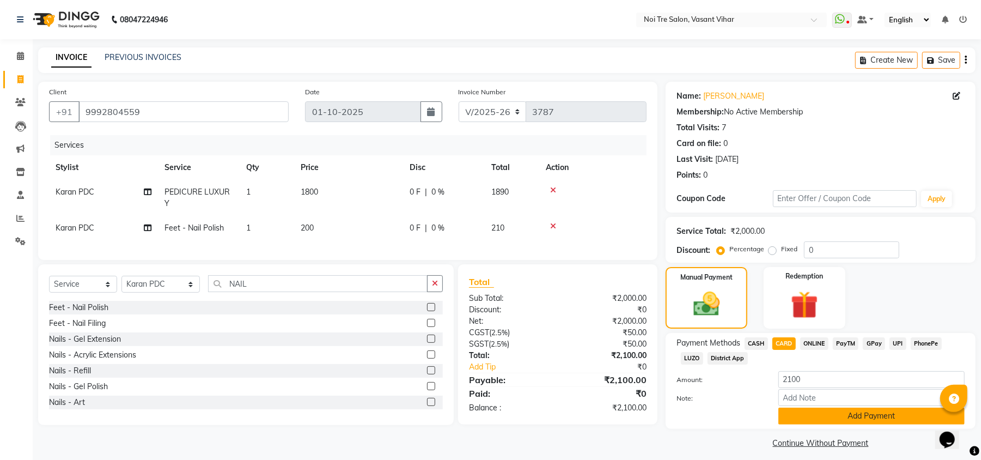
click at [848, 408] on button "Add Payment" at bounding box center [871, 415] width 186 height 17
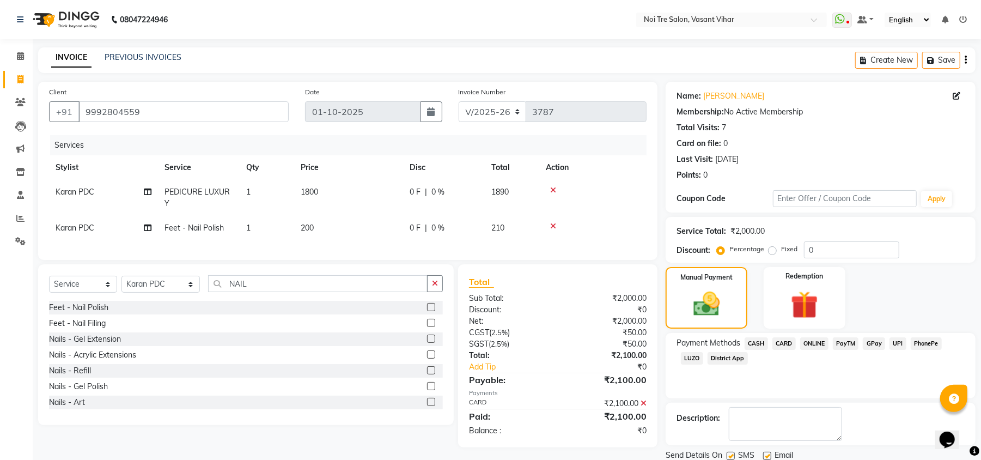
scroll to position [40, 0]
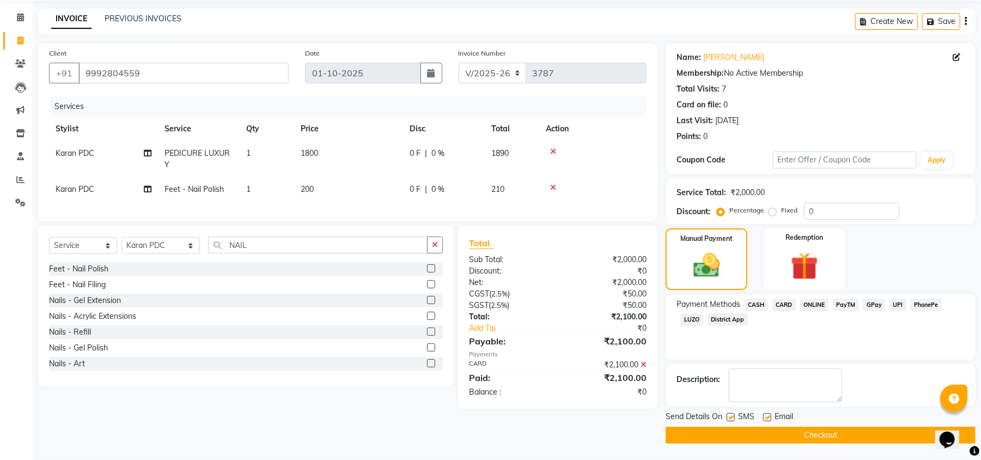
click at [767, 415] on label at bounding box center [767, 417] width 8 height 8
click at [767, 415] on input "checkbox" at bounding box center [766, 417] width 7 height 7
checkbox input "false"
click at [728, 414] on label at bounding box center [730, 417] width 8 height 8
click at [728, 414] on input "checkbox" at bounding box center [729, 417] width 7 height 7
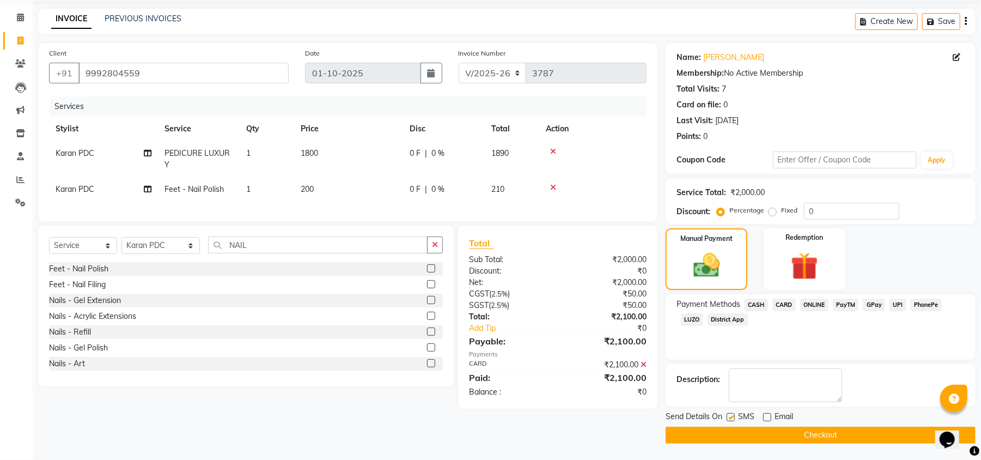
checkbox input "false"
click at [955, 53] on icon at bounding box center [956, 57] width 8 height 8
select select "female"
select select "28143"
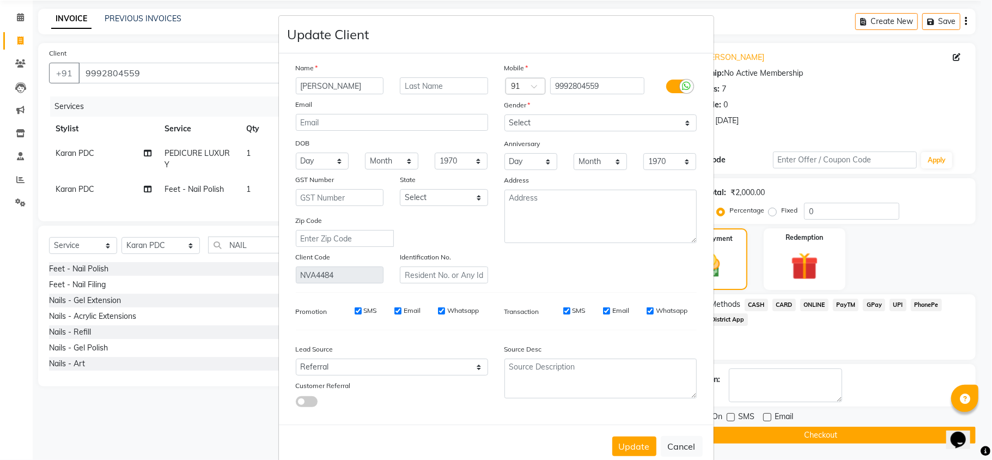
click at [682, 84] on icon at bounding box center [686, 86] width 9 height 10
click at [0, 0] on input "checkbox" at bounding box center [0, 0] width 0 height 0
click at [641, 443] on button "Update" at bounding box center [634, 446] width 44 height 20
select select
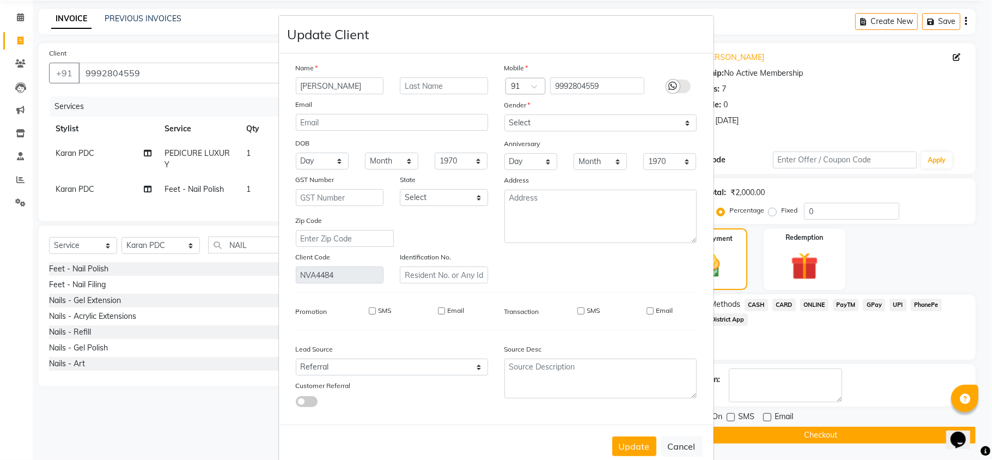
select select
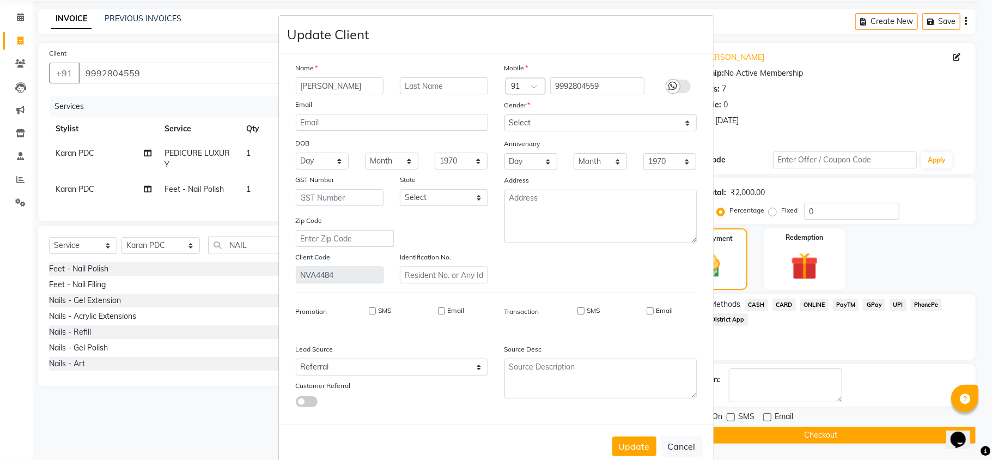
checkbox input "false"
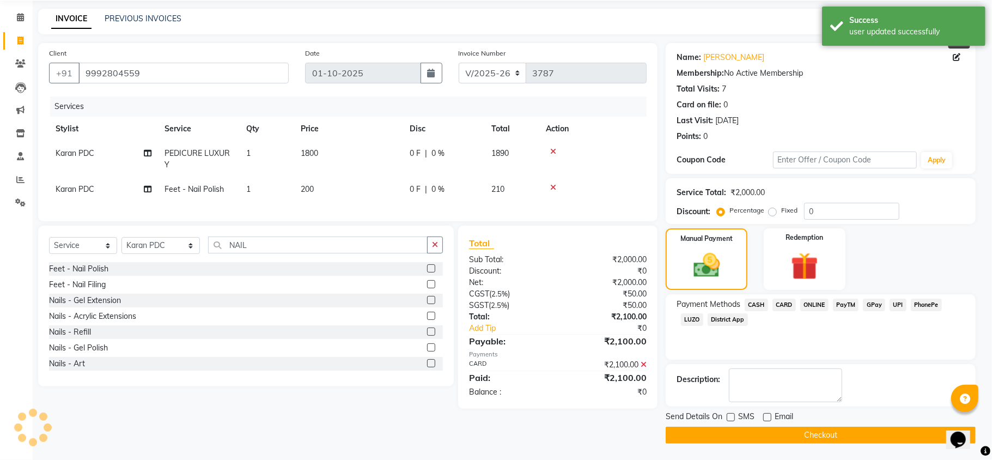
click at [878, 454] on ngb-modal-window "Update Client Name Email DOB Day 01 02 03 04 05 06 07 08 09 10 11 12 13 14 15 1…" at bounding box center [496, 230] width 992 height 460
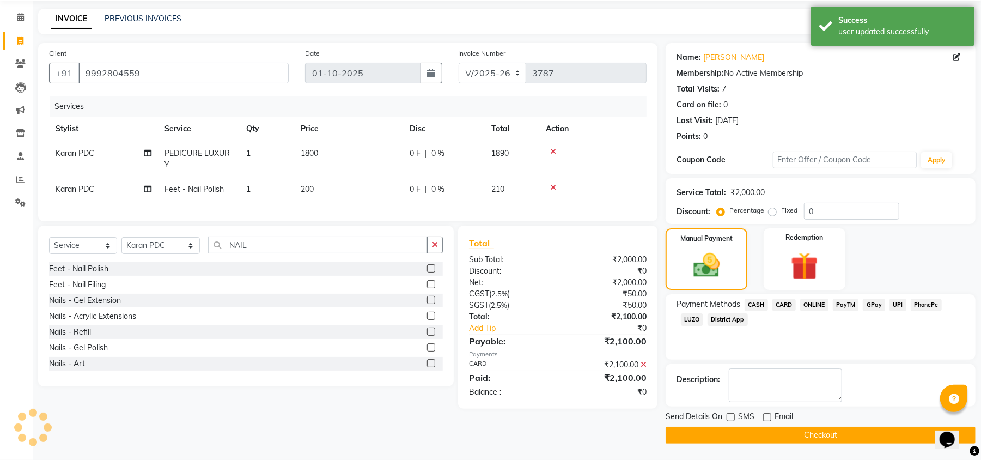
click at [881, 436] on button "Checkout" at bounding box center [820, 434] width 310 height 17
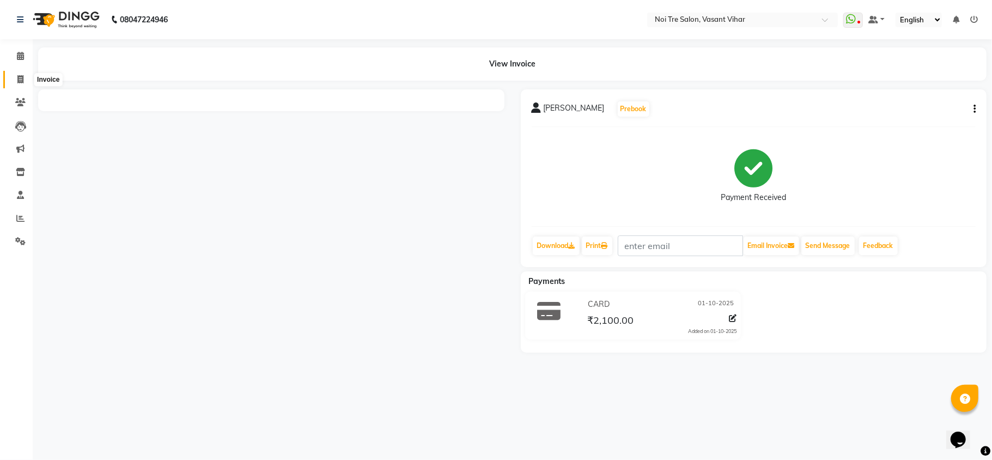
click at [16, 74] on span at bounding box center [20, 80] width 19 height 13
select select "service"
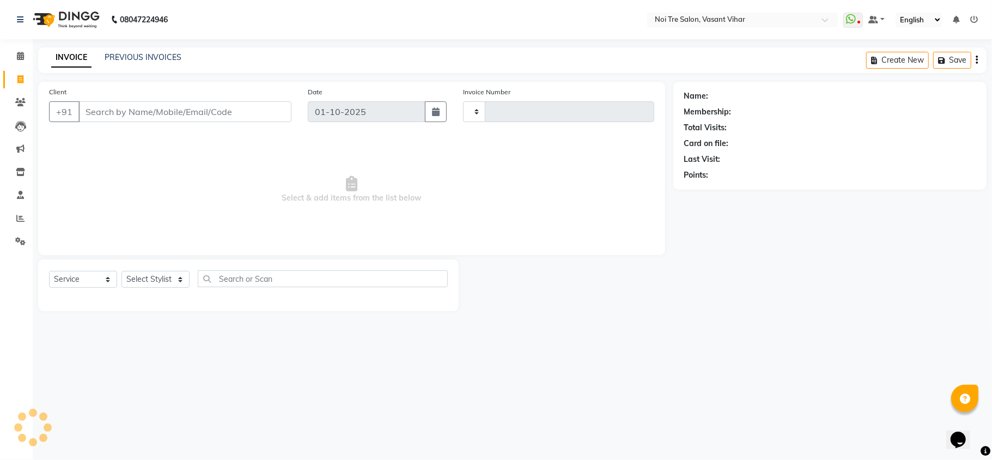
type input "3788"
select select "3944"
click at [144, 52] on link "PREVIOUS INVOICES" at bounding box center [143, 57] width 77 height 10
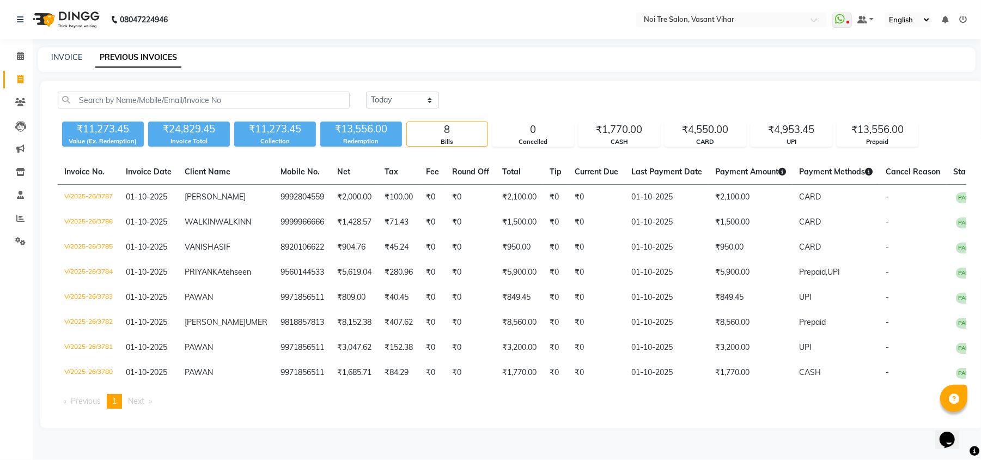
click at [78, 64] on div "INVOICE PREVIOUS INVOICES" at bounding box center [506, 59] width 937 height 25
click at [78, 56] on link "INVOICE" at bounding box center [66, 57] width 31 height 10
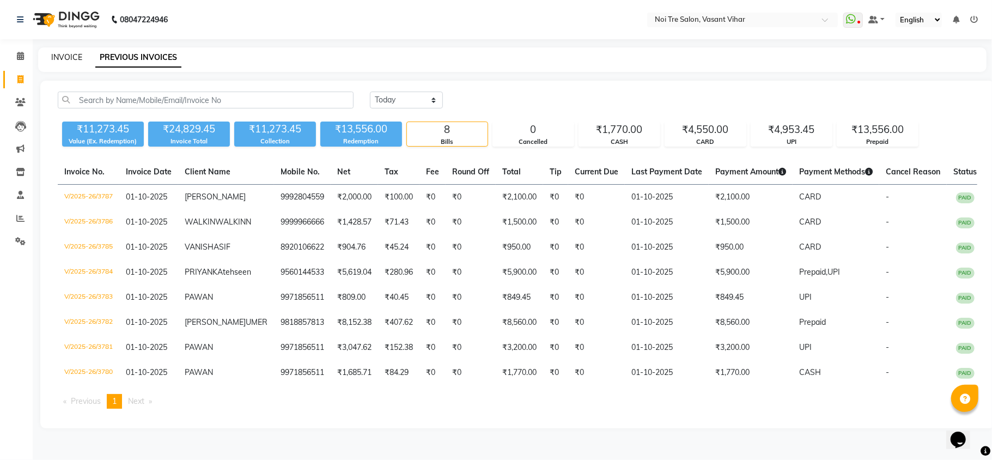
select select "3944"
select select "service"
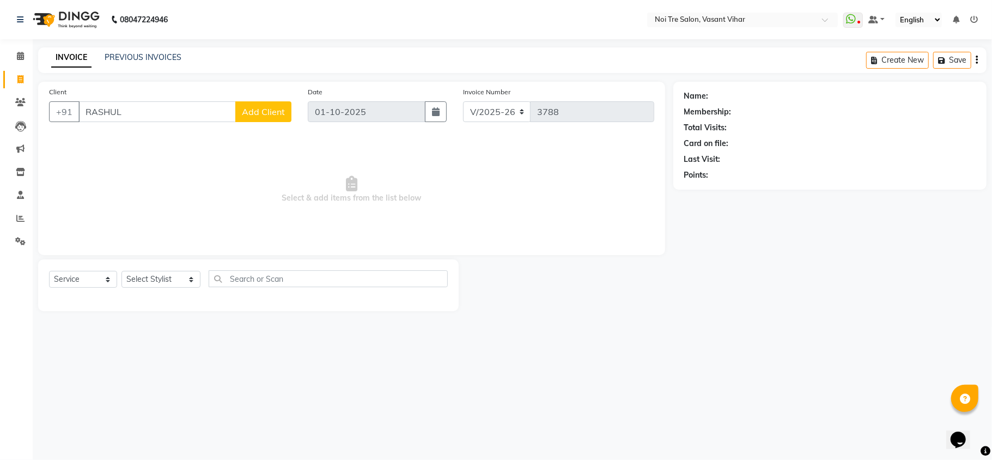
type input "RASHU"
drag, startPoint x: 150, startPoint y: 108, endPoint x: 0, endPoint y: 110, distance: 150.3
click at [0, 110] on app-home "08047224946 Select Location × Noi Tre Salon, Vasant Vihar WhatsApp Status ✕ Sta…" at bounding box center [496, 163] width 992 height 327
click at [166, 133] on span "9717121" at bounding box center [185, 136] width 38 height 11
type input "9717121049"
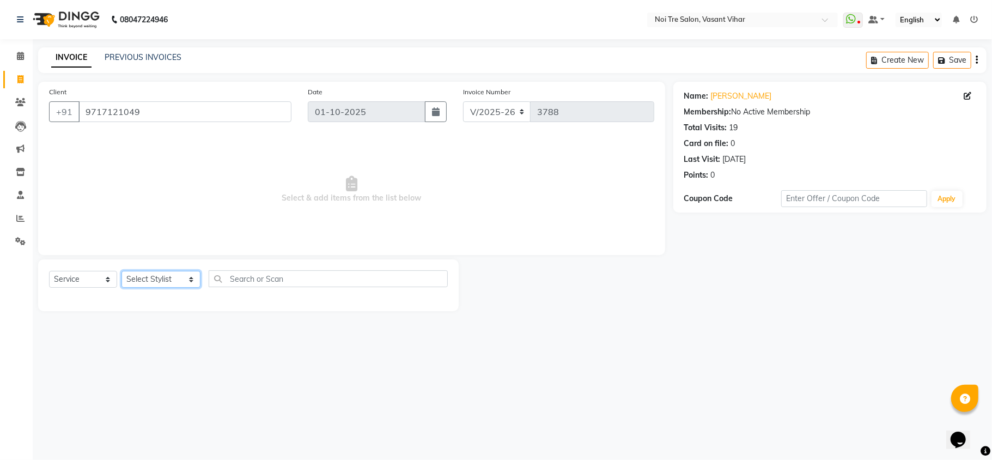
click at [142, 278] on select "Select Stylist Abhishek AMARNATH Asif DANISH(PUNJABI BAGH) DHARAM FAIZAN GEETA …" at bounding box center [160, 279] width 79 height 17
select select "20379"
click at [121, 271] on select "Select Stylist Abhishek AMARNATH Asif DANISH(PUNJABI BAGH) DHARAM FAIZAN GEETA …" at bounding box center [160, 279] width 79 height 17
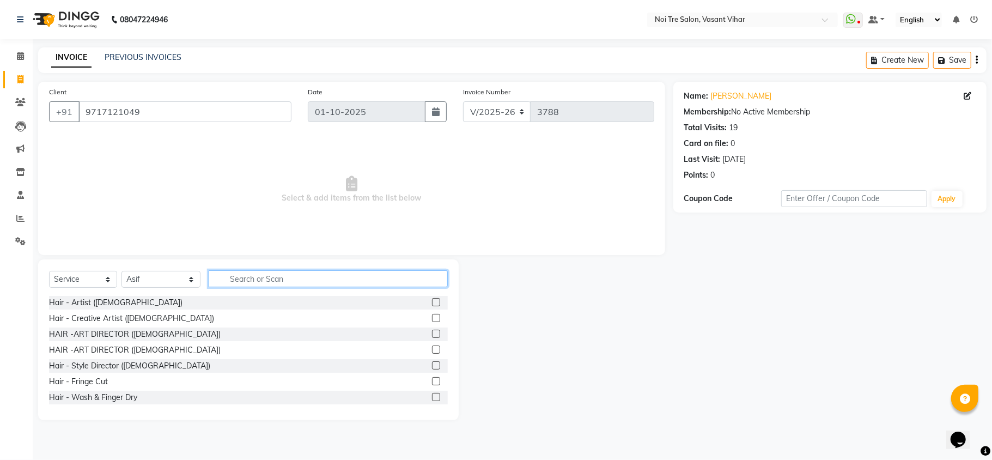
click at [251, 286] on input "text" at bounding box center [328, 278] width 239 height 17
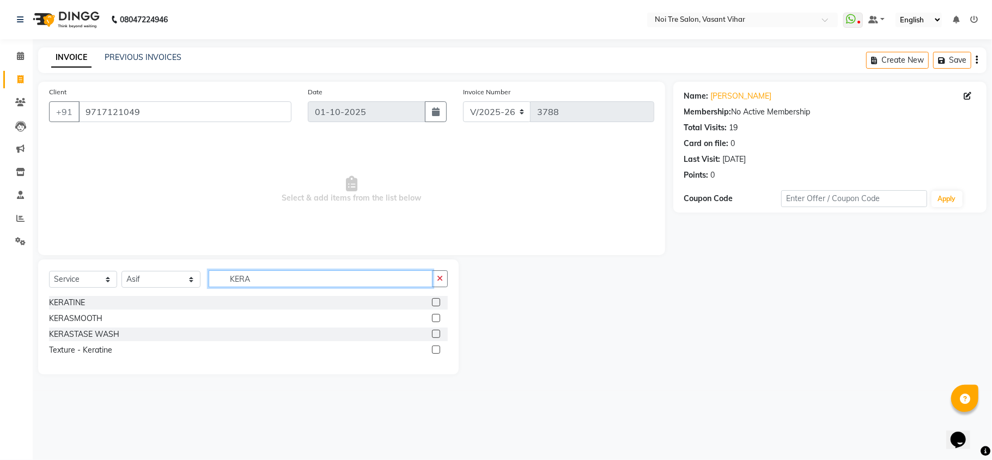
type input "KERA"
click at [436, 299] on label at bounding box center [436, 302] width 8 height 8
click at [436, 299] on input "checkbox" at bounding box center [435, 302] width 7 height 7
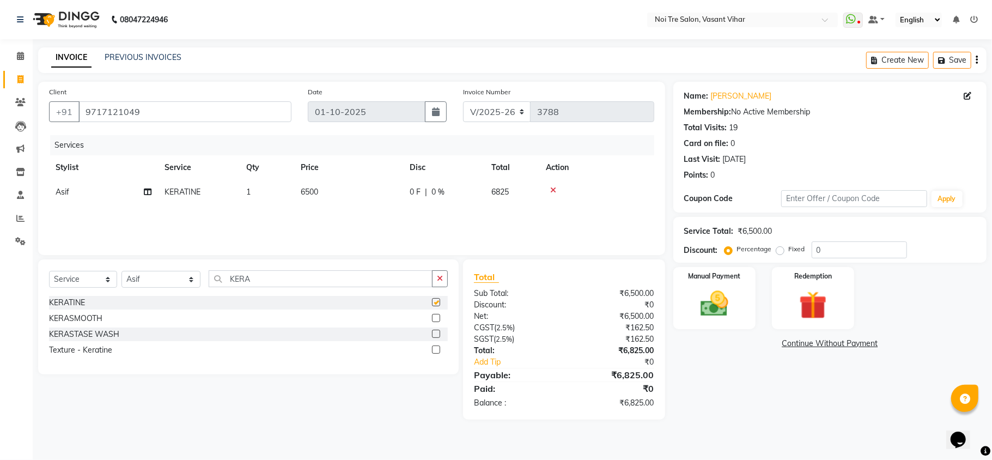
checkbox input "false"
click at [347, 192] on td "6500" at bounding box center [348, 192] width 109 height 25
select select "20379"
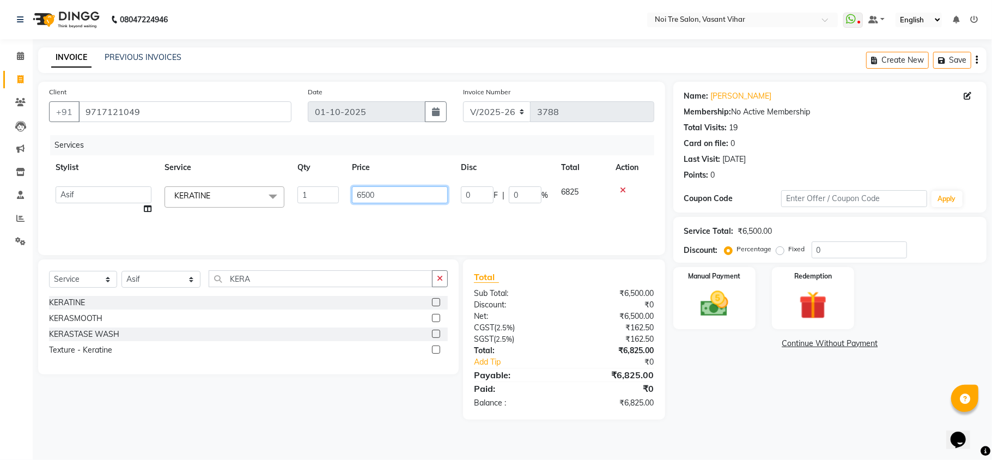
drag, startPoint x: 399, startPoint y: 185, endPoint x: 123, endPoint y: 192, distance: 276.2
click at [123, 192] on tr "Abhishek AMARNATH Asif DANISH(PUNJABI BAGH) DHARAM FAIZAN GEETA Kamal Karan PDC…" at bounding box center [351, 200] width 605 height 41
type input "6000"
click at [774, 253] on div "Percentage Fixed" at bounding box center [768, 249] width 85 height 14
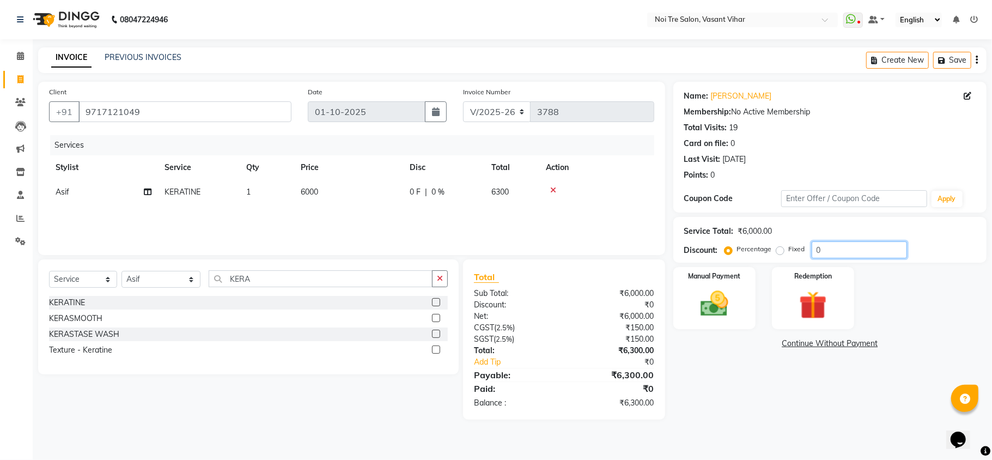
drag, startPoint x: 852, startPoint y: 254, endPoint x: 715, endPoint y: 242, distance: 137.2
click at [715, 242] on div "Discount: Percentage Fixed 0" at bounding box center [829, 249] width 291 height 17
type input "1"
click at [789, 250] on label "Fixed" at bounding box center [797, 249] width 16 height 10
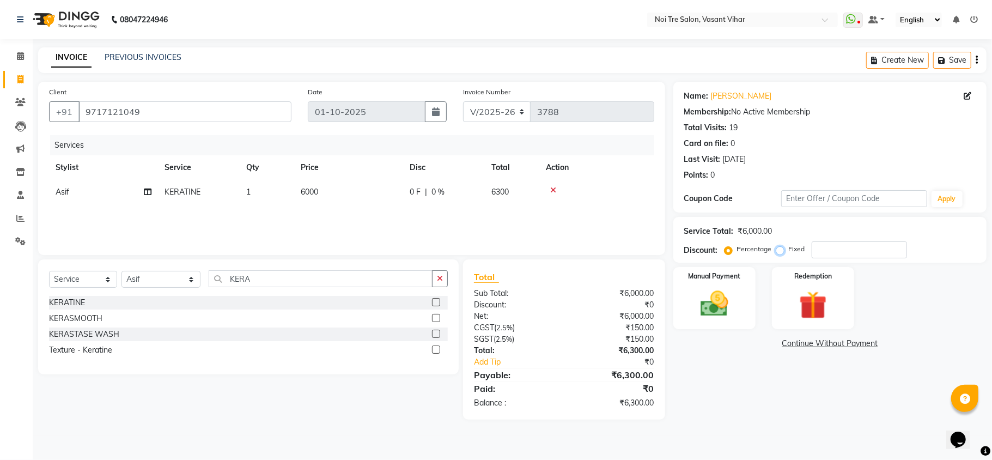
click at [778, 250] on input "Fixed" at bounding box center [782, 249] width 8 height 8
radio input "true"
click at [606, 200] on td at bounding box center [596, 192] width 115 height 25
click at [729, 316] on img at bounding box center [713, 304] width 47 height 34
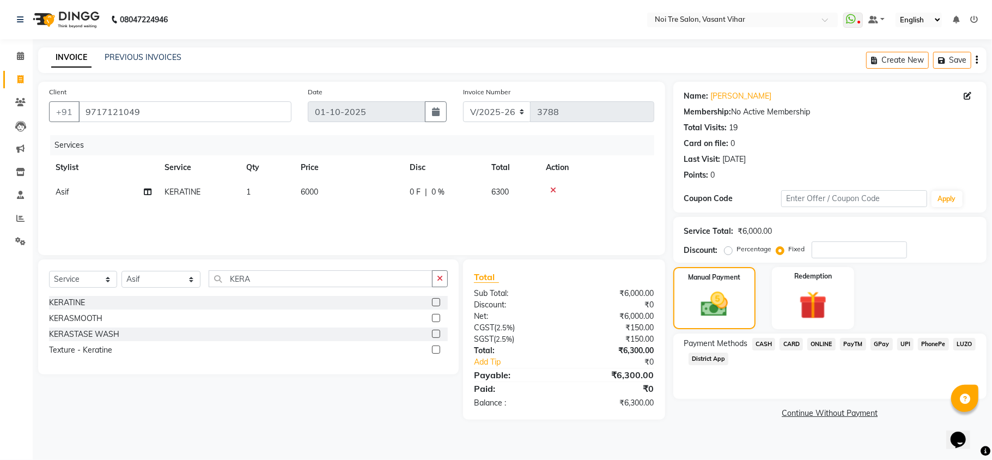
click at [765, 349] on span "CASH" at bounding box center [763, 344] width 23 height 13
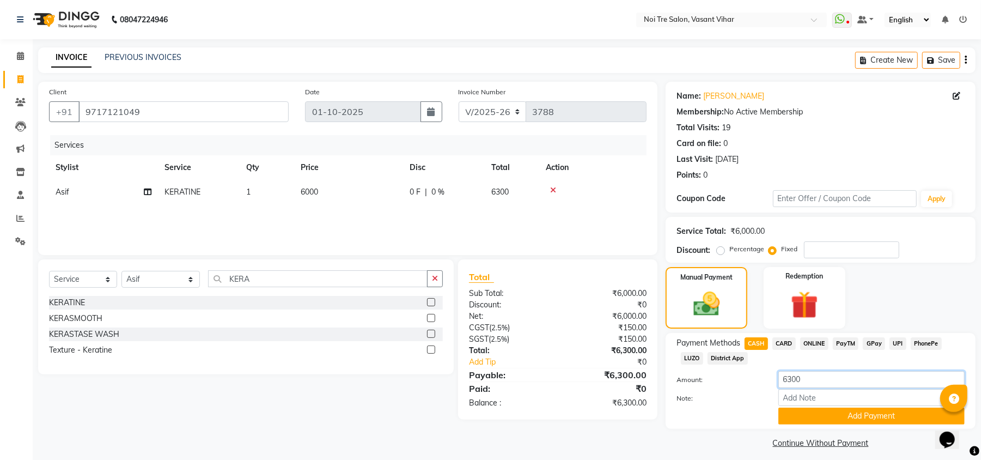
drag, startPoint x: 743, startPoint y: 387, endPoint x: 657, endPoint y: 384, distance: 86.1
click at [658, 384] on div "Client +91 9717121049 Date 01-10-2025 Invoice Number V/2025 V/2025-26 3788 Serv…" at bounding box center [507, 266] width 954 height 369
click at [829, 256] on input "number" at bounding box center [851, 249] width 95 height 17
type input "300"
drag, startPoint x: 750, startPoint y: 379, endPoint x: 671, endPoint y: 360, distance: 81.6
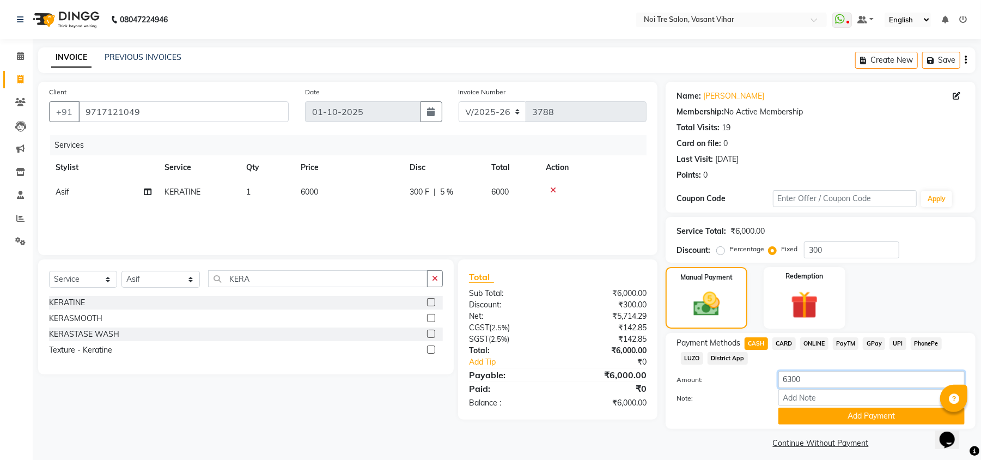
click at [677, 366] on div "Payment Methods CASH CARD ONLINE PayTM GPay UPI PhonePe LUZO District App Amoun…" at bounding box center [820, 380] width 288 height 87
type input "3000"
click at [842, 417] on button "Add Payment" at bounding box center [871, 415] width 186 height 17
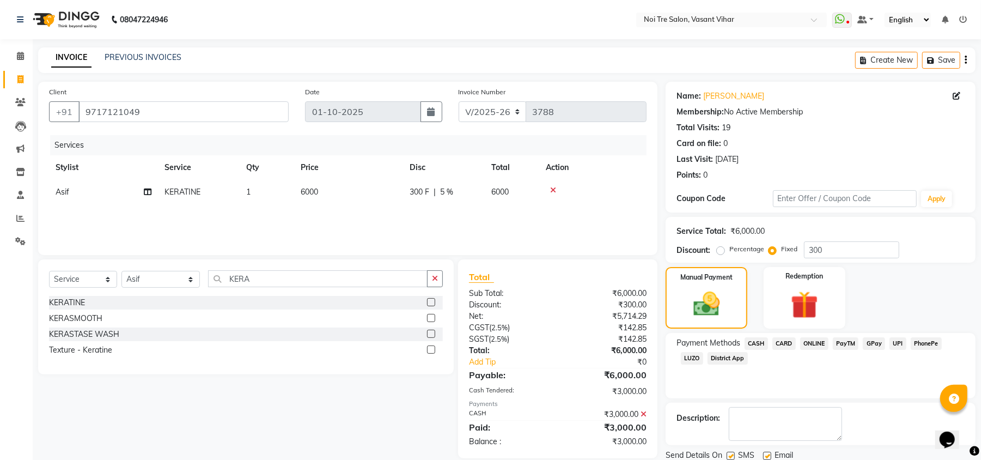
click at [645, 412] on icon at bounding box center [643, 414] width 6 height 8
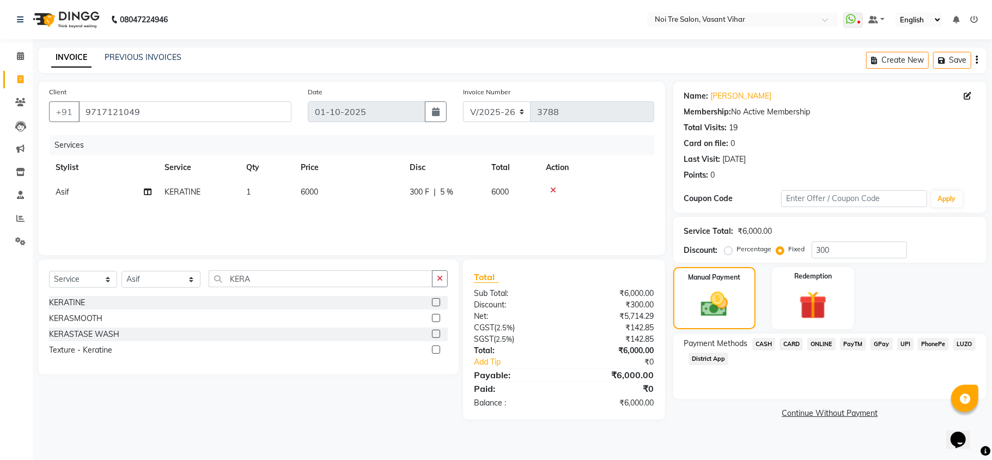
click at [794, 345] on span "CARD" at bounding box center [790, 344] width 23 height 13
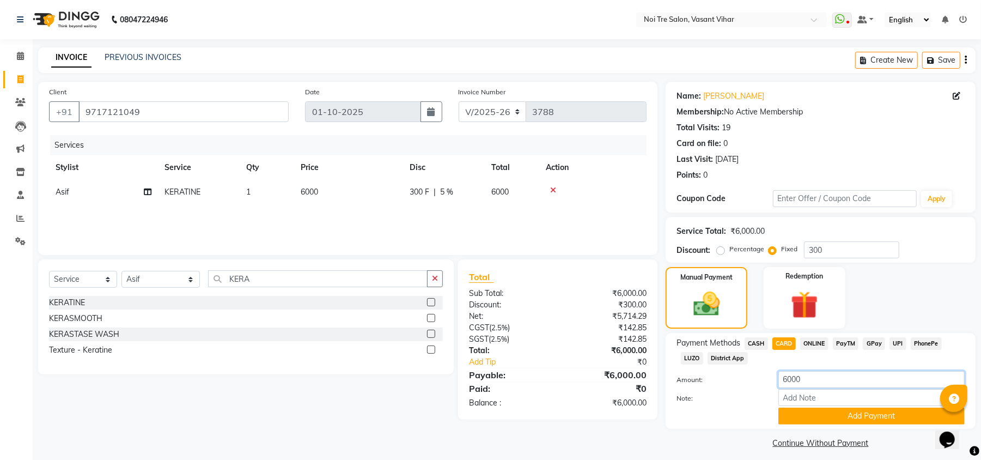
drag, startPoint x: 823, startPoint y: 374, endPoint x: 635, endPoint y: 366, distance: 188.6
click at [644, 369] on div "Client +91 9717121049 Date 01-10-2025 Invoice Number V/2025 V/2025-26 3788 Serv…" at bounding box center [507, 266] width 954 height 369
type input "3000"
click at [823, 354] on div "Payment Methods CASH CARD ONLINE PayTM GPay UPI PhonePe LUZO District App" at bounding box center [820, 351] width 288 height 29
click at [867, 414] on button "Add Payment" at bounding box center [871, 415] width 186 height 17
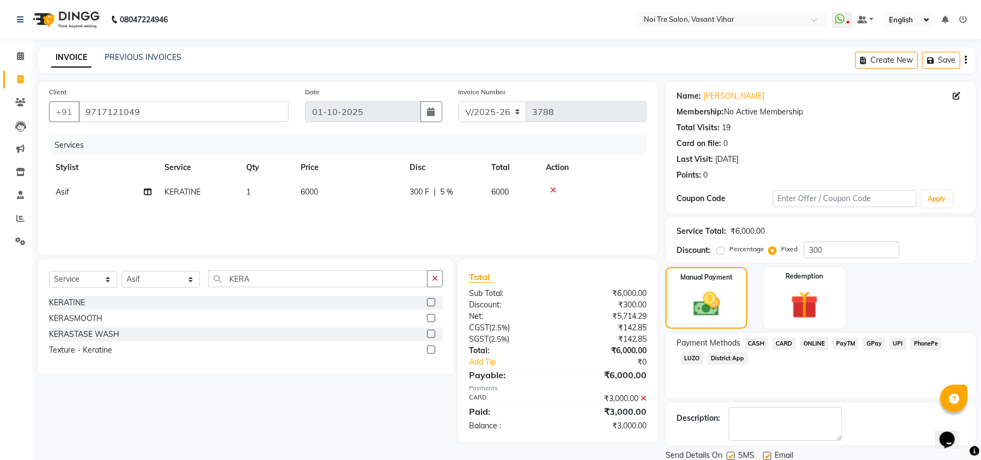
click at [898, 340] on span "UPI" at bounding box center [897, 343] width 17 height 13
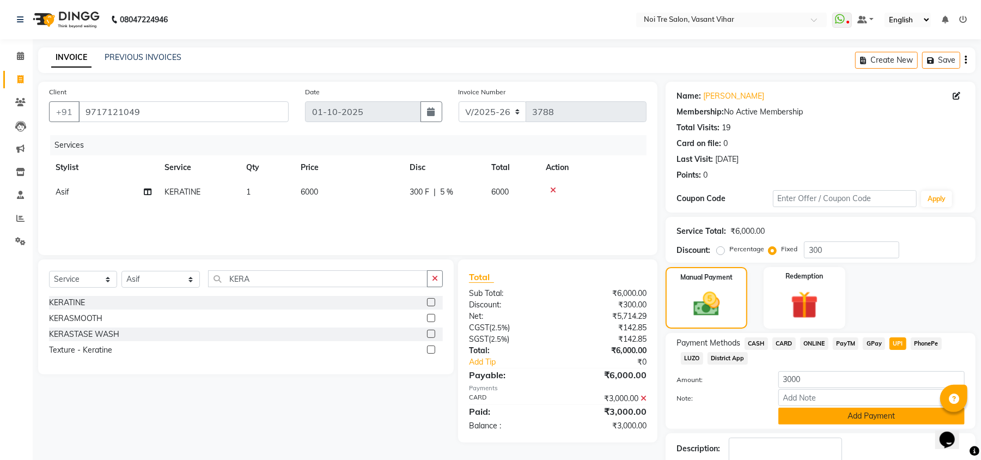
click at [891, 410] on button "Add Payment" at bounding box center [871, 415] width 186 height 17
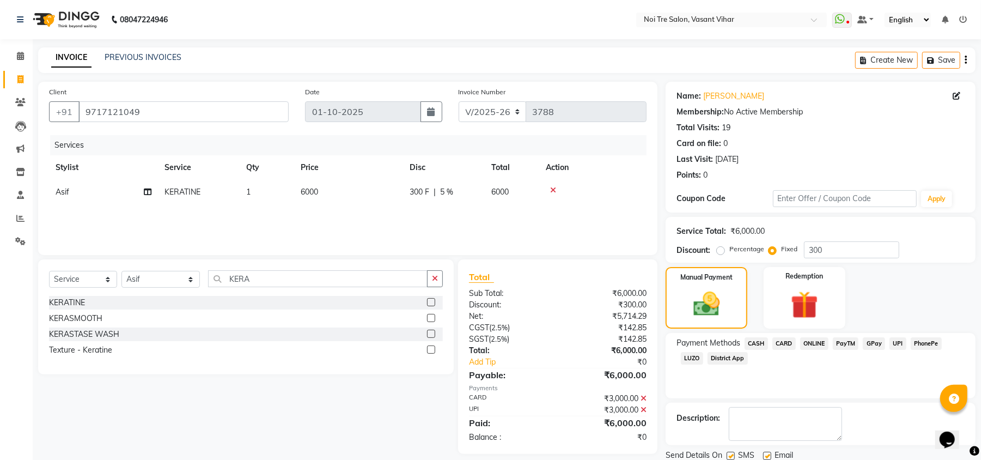
scroll to position [40, 0]
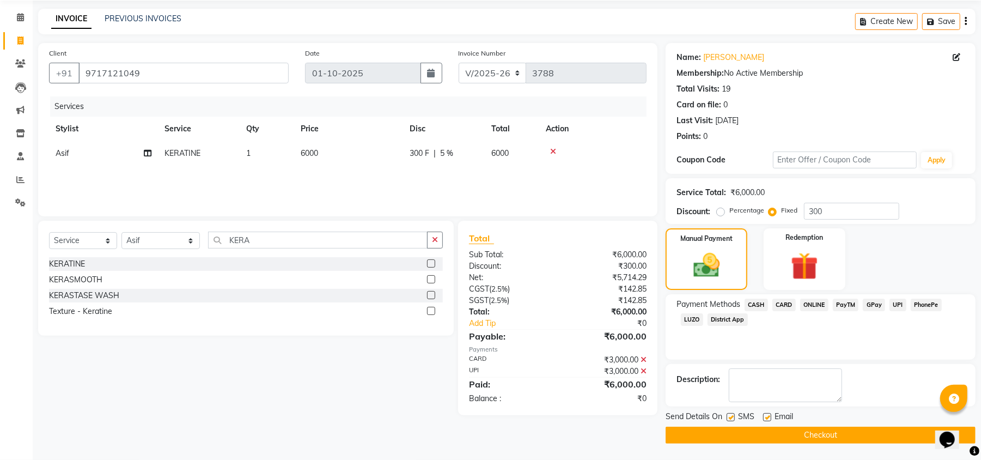
click at [783, 438] on button "Checkout" at bounding box center [820, 434] width 310 height 17
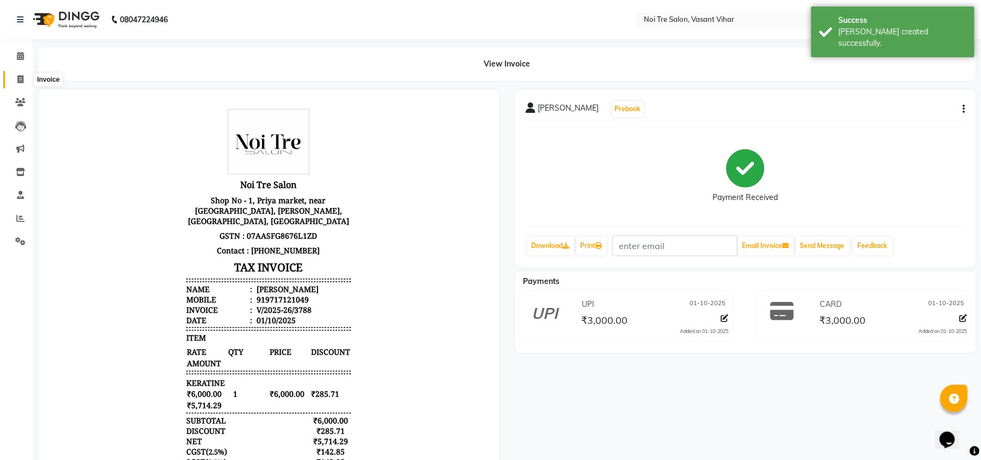
click at [19, 80] on icon at bounding box center [20, 79] width 6 height 8
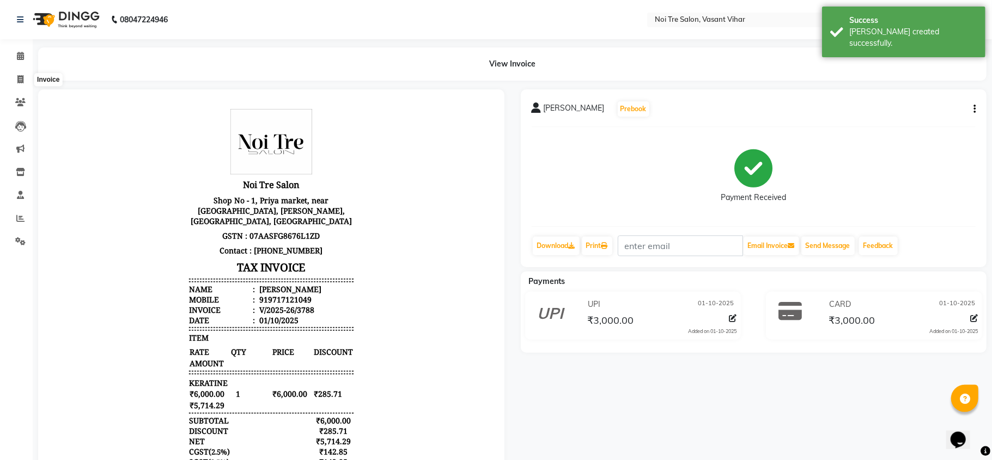
select select "3944"
select select "service"
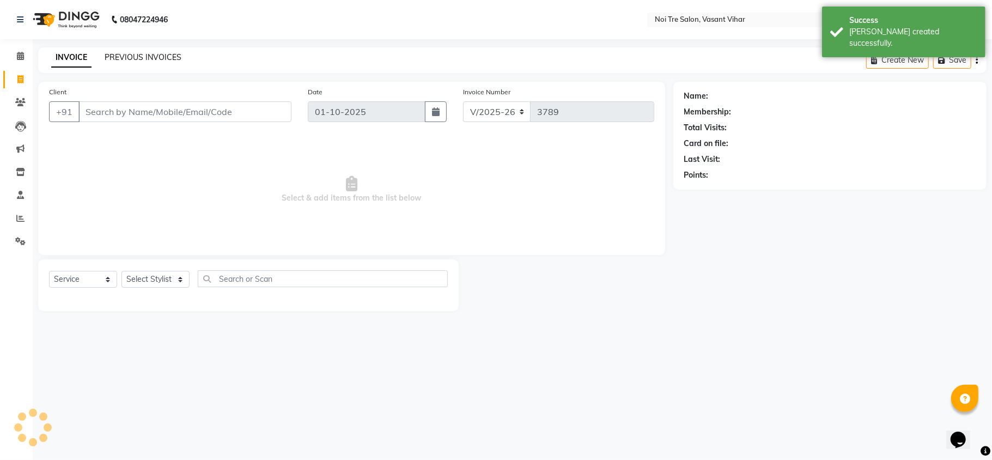
click at [160, 59] on link "PREVIOUS INVOICES" at bounding box center [143, 57] width 77 height 10
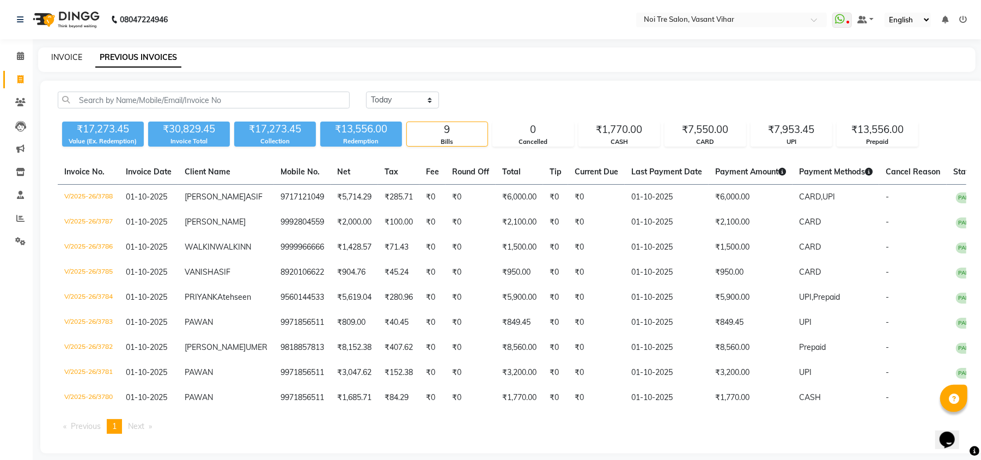
click at [77, 54] on link "INVOICE" at bounding box center [66, 57] width 31 height 10
select select "service"
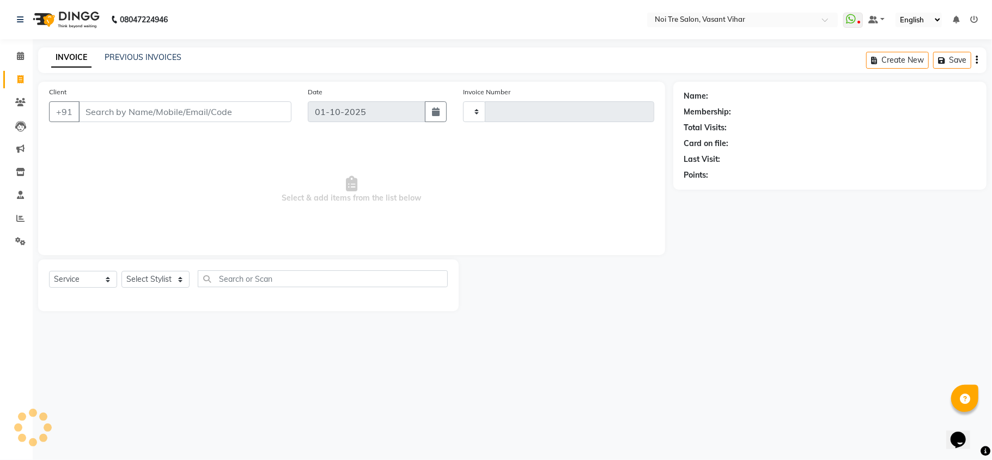
type input "3789"
select select "3944"
click at [123, 116] on input "Client" at bounding box center [184, 111] width 213 height 21
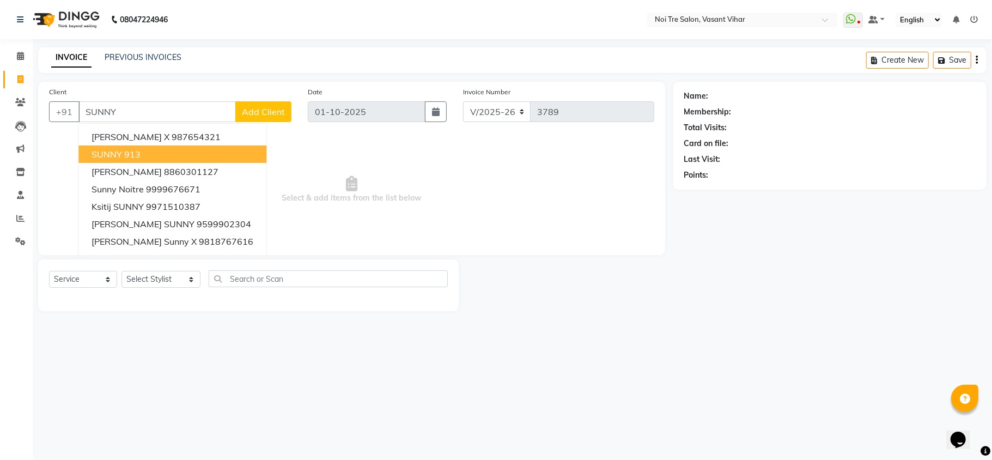
click at [131, 147] on button "SUNNY 913" at bounding box center [172, 153] width 188 height 17
type input "913"
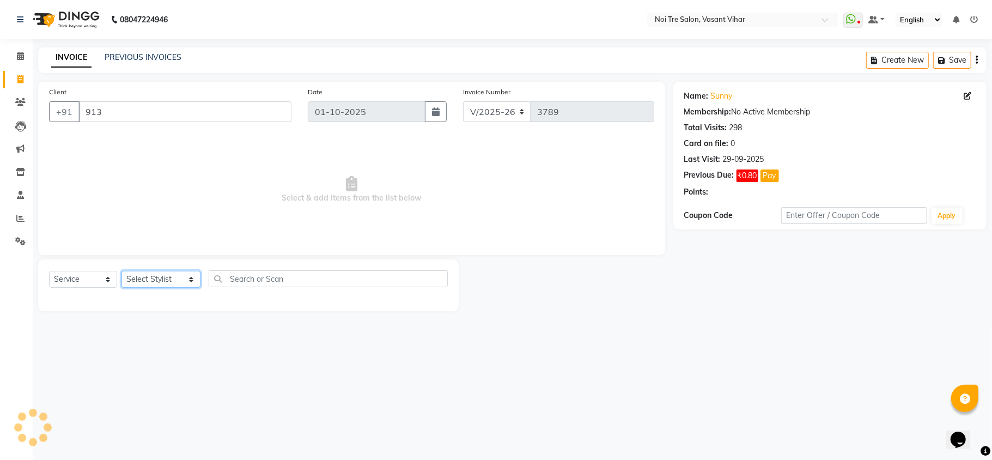
click at [161, 277] on select "Select Stylist Abhishek AMARNATH Asif DANISH(PUNJABI BAGH) DHARAM FAIZAN GEETA …" at bounding box center [160, 279] width 79 height 17
select select "20379"
click at [121, 271] on select "Select Stylist Abhishek AMARNATH Asif DANISH(PUNJABI BAGH) DHARAM FAIZAN GEETA …" at bounding box center [160, 279] width 79 height 17
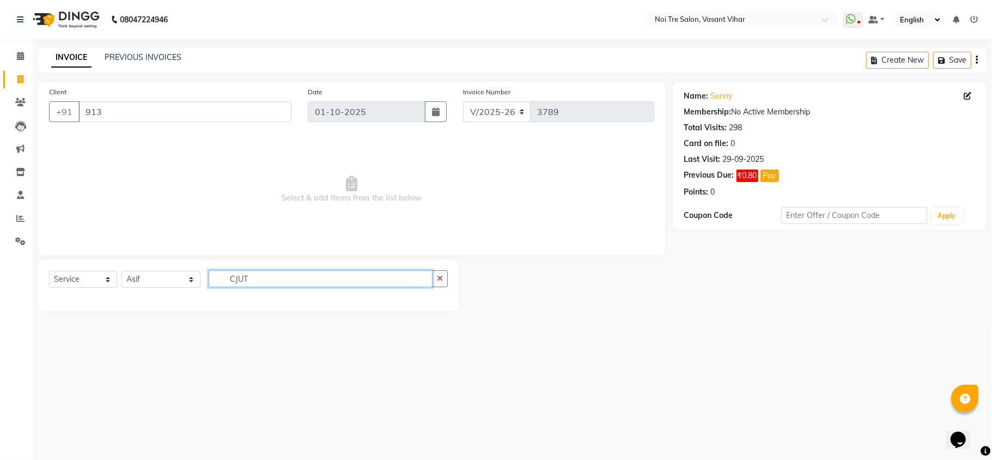
drag, startPoint x: 208, startPoint y: 284, endPoint x: 78, endPoint y: 273, distance: 130.1
click at [94, 275] on div "Select Service Product Membership Package Voucher Prepaid Gift Card Select Styl…" at bounding box center [248, 283] width 399 height 26
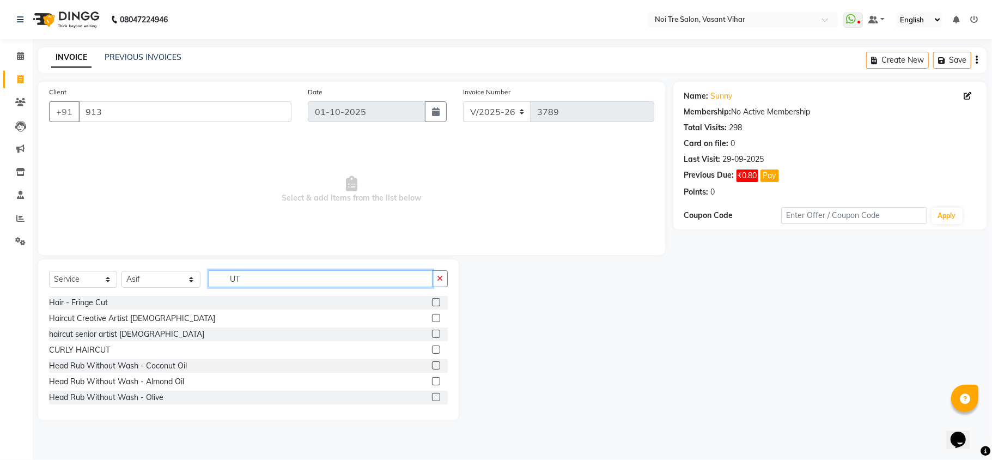
type input "UT"
click at [432, 317] on label at bounding box center [436, 318] width 8 height 8
click at [432, 317] on input "checkbox" at bounding box center [435, 318] width 7 height 7
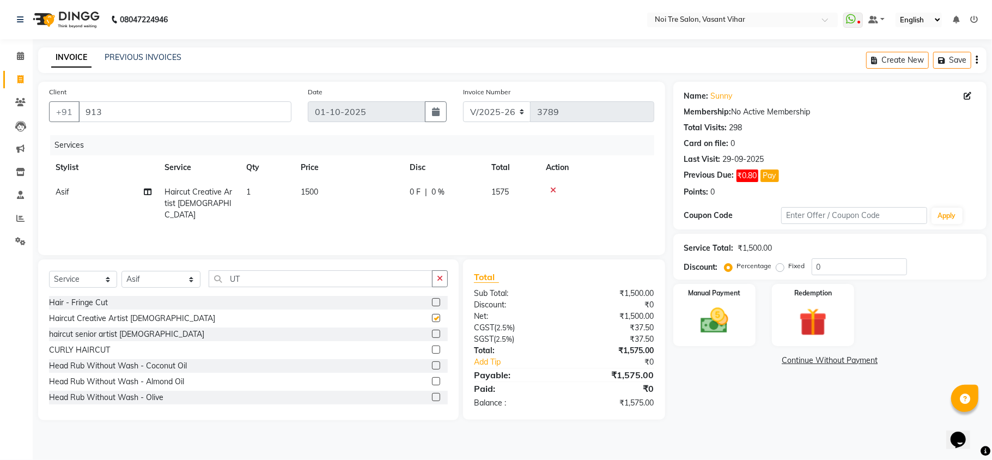
checkbox input "false"
click at [75, 255] on div "Client +91 913 Date 01-10-2025 Invoice Number V/2025 V/2025-26 3789 Services St…" at bounding box center [351, 251] width 643 height 338
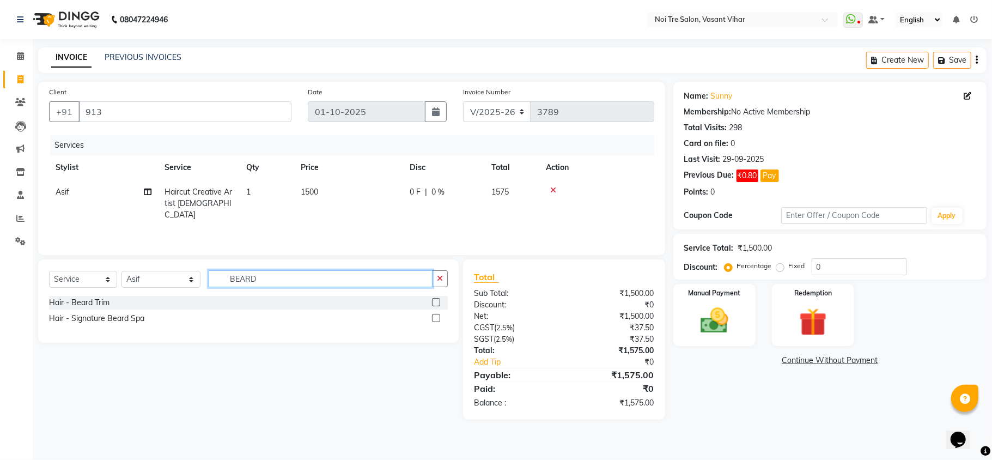
type input "BEARD"
click at [436, 304] on label at bounding box center [436, 302] width 8 height 8
click at [436, 304] on input "checkbox" at bounding box center [435, 302] width 7 height 7
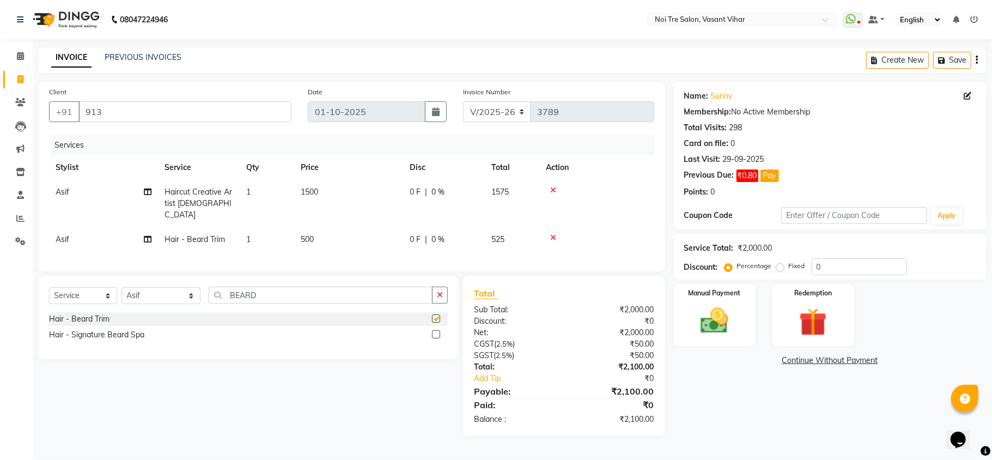
checkbox input "false"
click at [349, 193] on td "1500" at bounding box center [348, 203] width 109 height 47
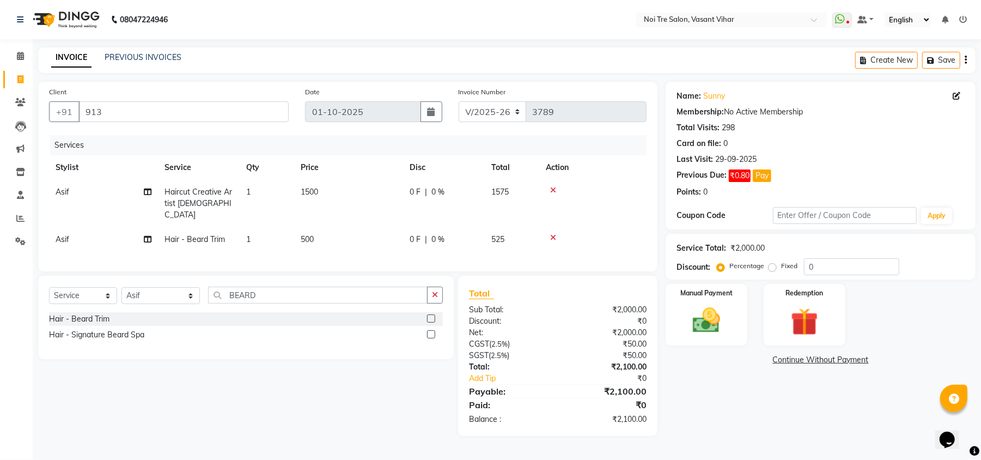
select select "20379"
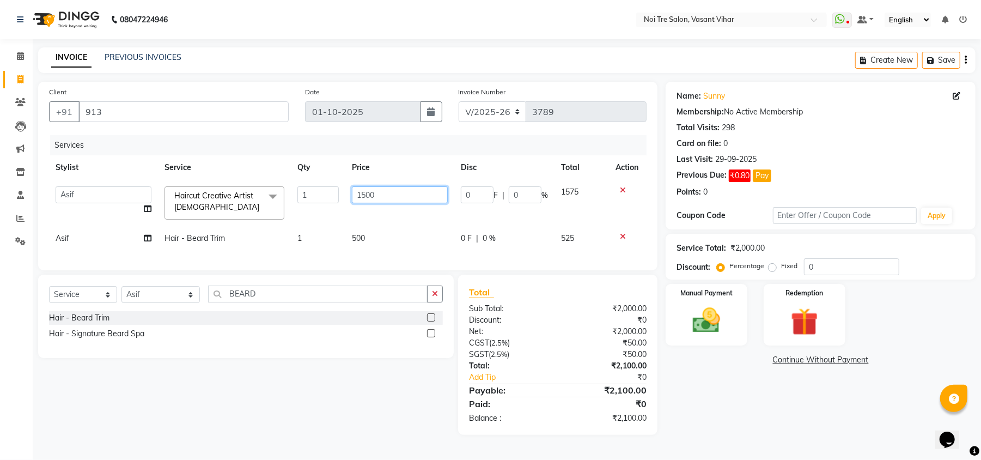
drag, startPoint x: 388, startPoint y: 187, endPoint x: 260, endPoint y: 172, distance: 128.9
click at [261, 172] on table "Stylist Service Qty Price Disc Total Action Abhishek AMARNATH Asif DANISH(PUNJA…" at bounding box center [347, 202] width 597 height 95
type input "1000"
click at [448, 231] on tr "Asif Hair - Beard Trim 1 500 0 F | 0 % 525" at bounding box center [347, 238] width 597 height 25
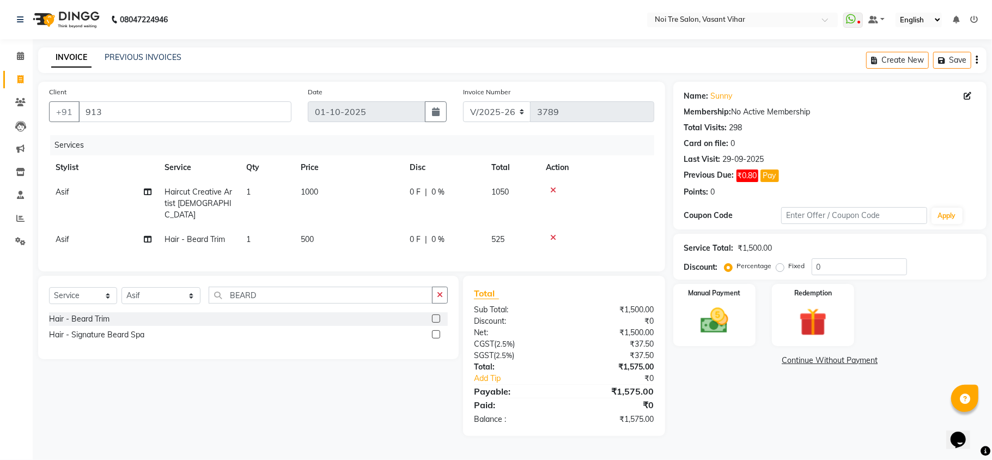
click at [347, 207] on td "1000" at bounding box center [348, 203] width 109 height 47
select select "20379"
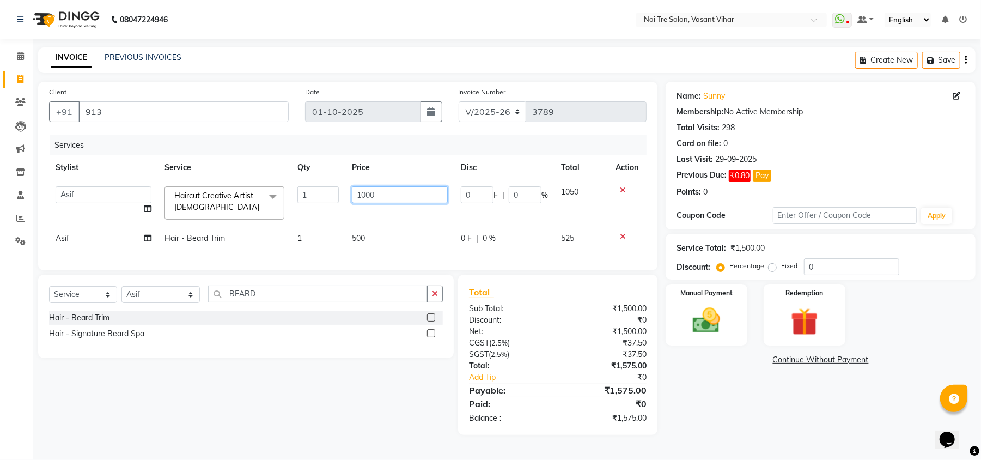
drag, startPoint x: 414, startPoint y: 194, endPoint x: 219, endPoint y: 168, distance: 197.2
click at [221, 168] on table "Stylist Service Qty Price Disc Total Action Abhishek AMARNATH Asif DANISH(PUNJA…" at bounding box center [347, 202] width 597 height 95
type input "11"
type input "1100"
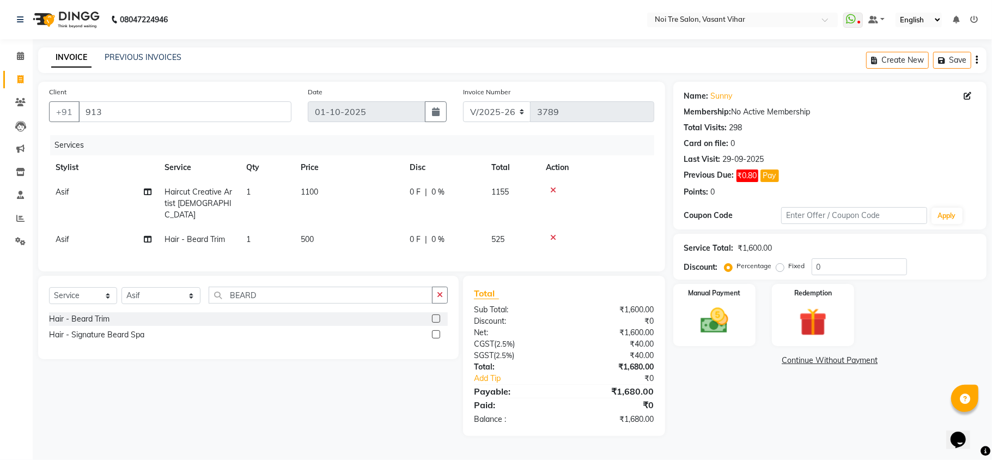
click at [369, 234] on td "500" at bounding box center [348, 239] width 109 height 25
select select "20379"
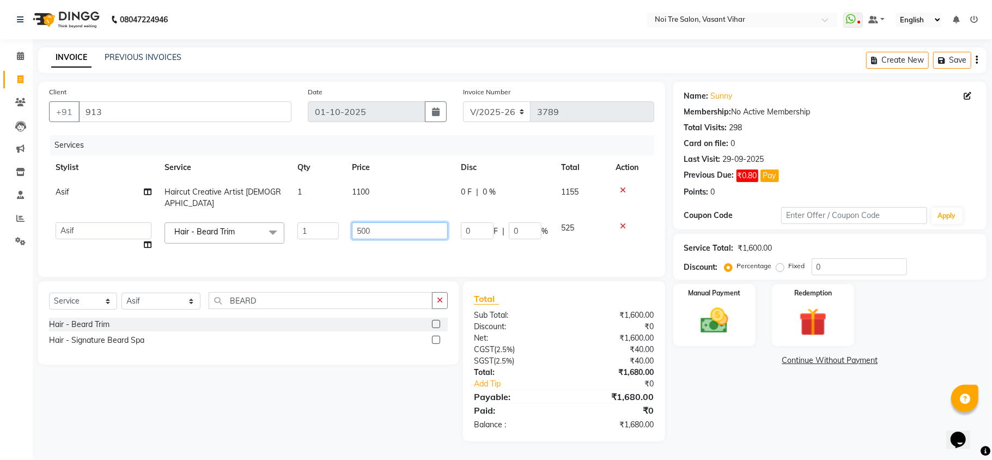
drag, startPoint x: 413, startPoint y: 222, endPoint x: 176, endPoint y: 194, distance: 238.0
click at [176, 194] on tbody "Asif Haircut Creative Artist Male 1 1100 0 F | 0 % 1155 Abhishek AMARNATH Asif …" at bounding box center [351, 218] width 605 height 77
type input "600"
click at [317, 232] on tr "Abhishek AMARNATH Asif DANISH(PUNJABI BAGH) DHARAM FAIZAN GEETA Kamal Karan PDC…" at bounding box center [351, 236] width 605 height 41
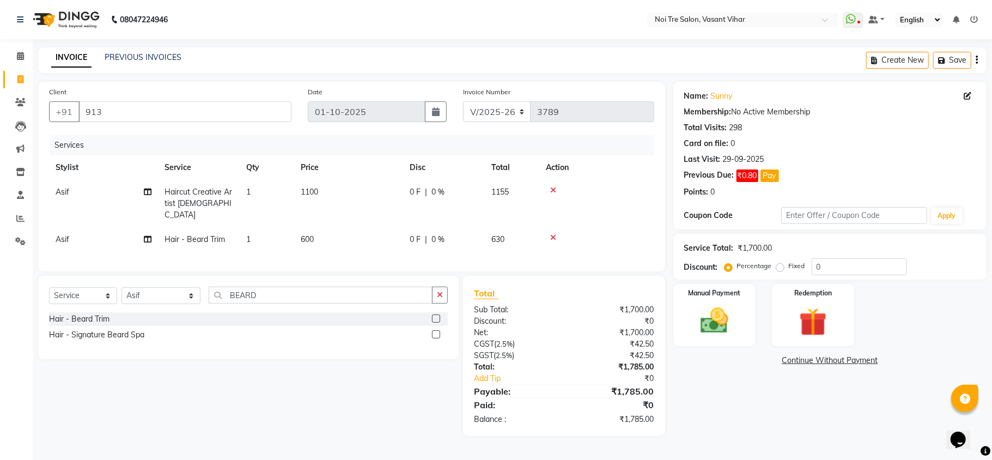
drag, startPoint x: 776, startPoint y: 268, endPoint x: 786, endPoint y: 273, distance: 11.4
click at [789, 269] on label "Fixed" at bounding box center [797, 266] width 16 height 10
click at [778, 269] on input "Fixed" at bounding box center [782, 266] width 8 height 8
radio input "true"
drag, startPoint x: 783, startPoint y: 271, endPoint x: 758, endPoint y: 266, distance: 25.4
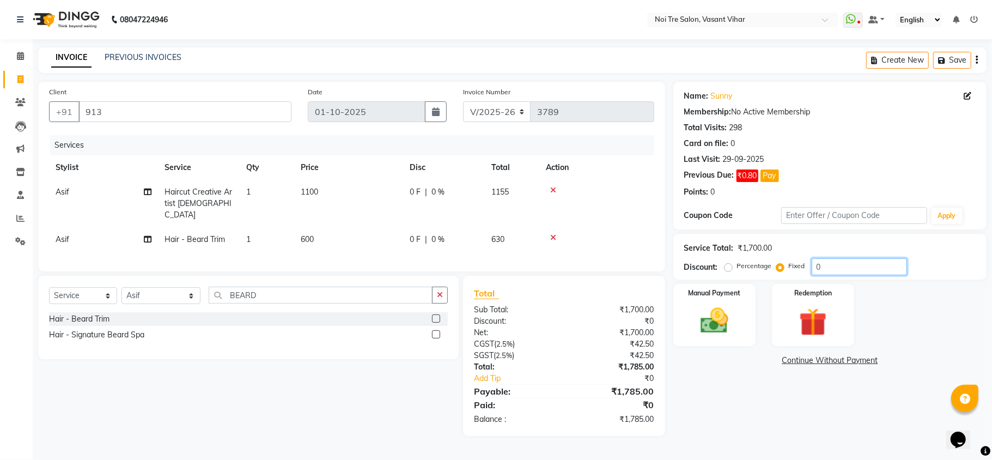
click at [767, 268] on div "Percentage Fixed 0" at bounding box center [816, 266] width 180 height 17
type input "15"
click at [698, 323] on img at bounding box center [713, 321] width 47 height 34
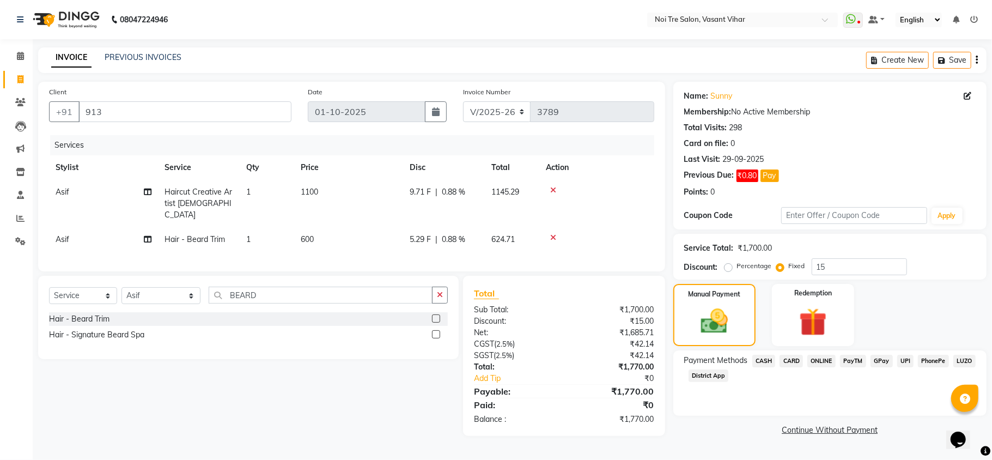
click at [909, 364] on span "UPI" at bounding box center [905, 361] width 17 height 13
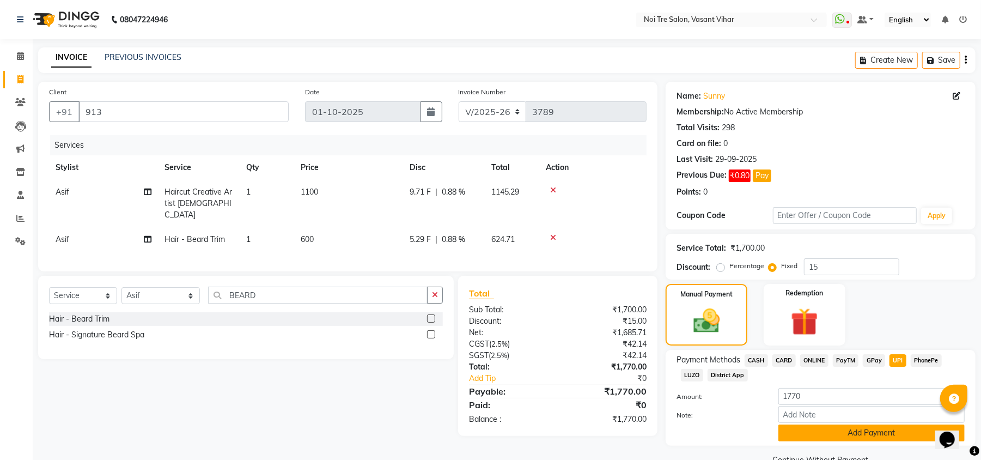
click at [894, 439] on button "Add Payment" at bounding box center [871, 432] width 186 height 17
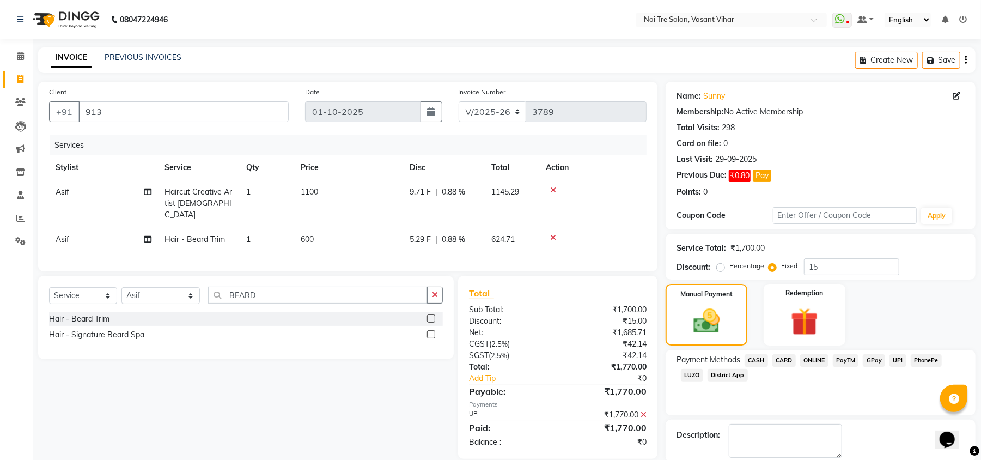
scroll to position [57, 0]
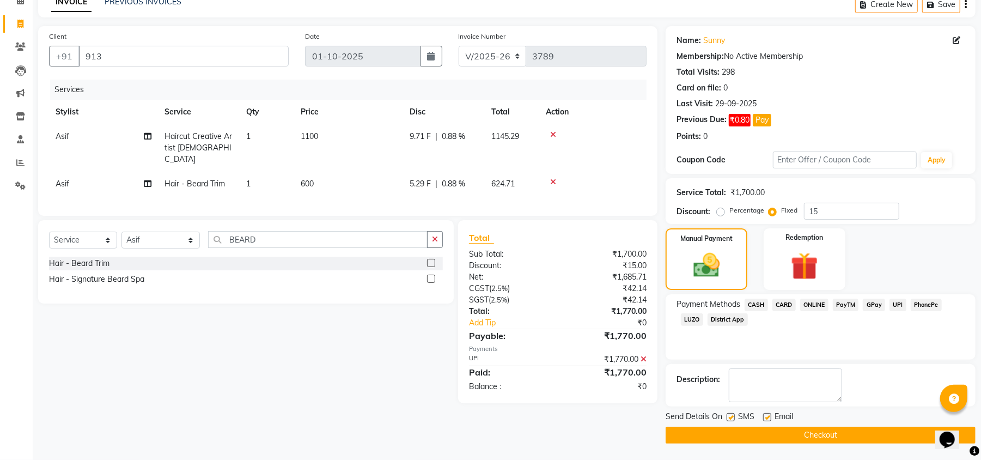
click at [852, 441] on button "Checkout" at bounding box center [820, 434] width 310 height 17
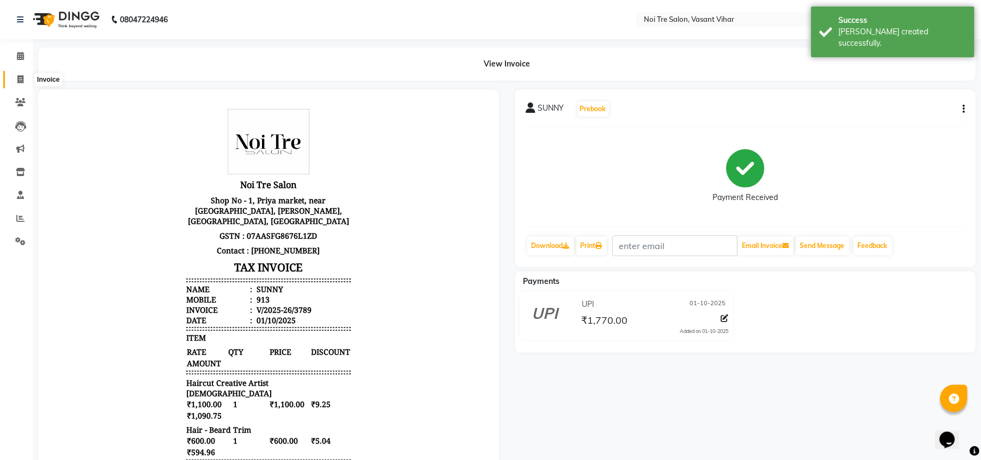
click at [23, 83] on icon at bounding box center [20, 79] width 6 height 8
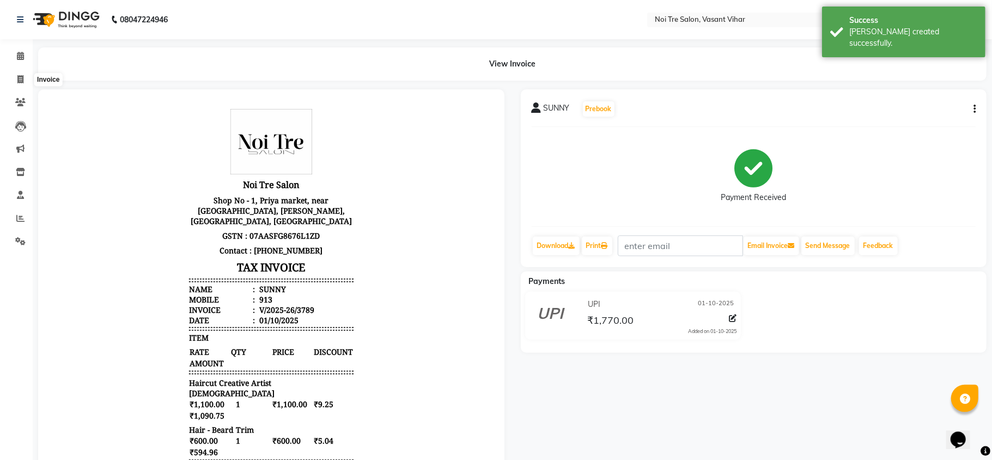
select select "service"
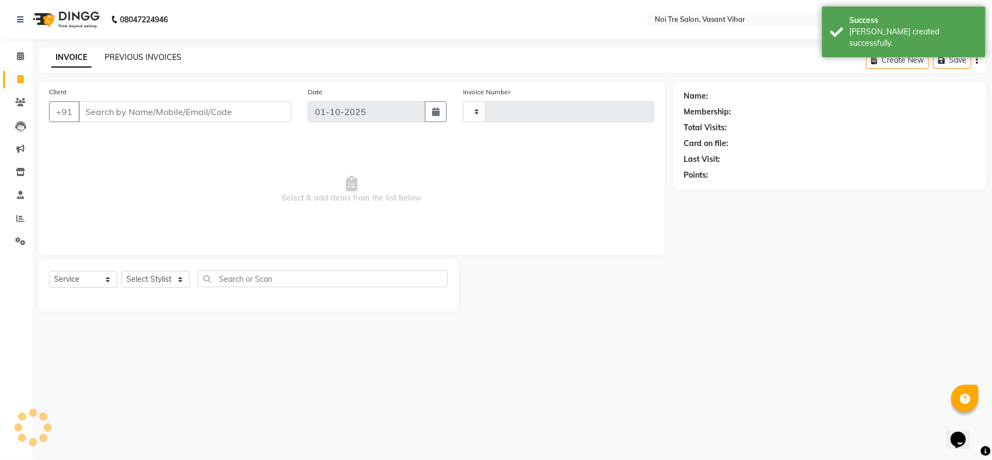
type input "3790"
select select "3944"
click at [136, 58] on link "PREVIOUS INVOICES" at bounding box center [143, 57] width 77 height 10
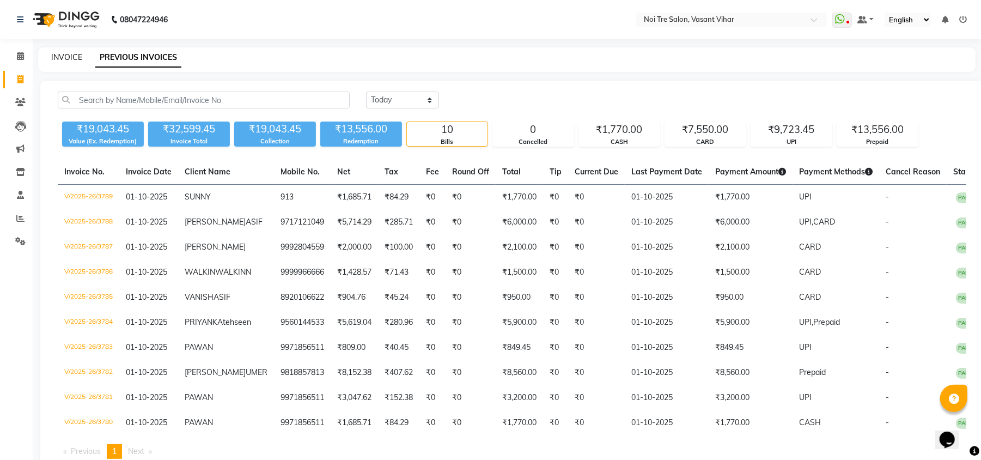
click at [68, 57] on link "INVOICE" at bounding box center [66, 57] width 31 height 10
select select "service"
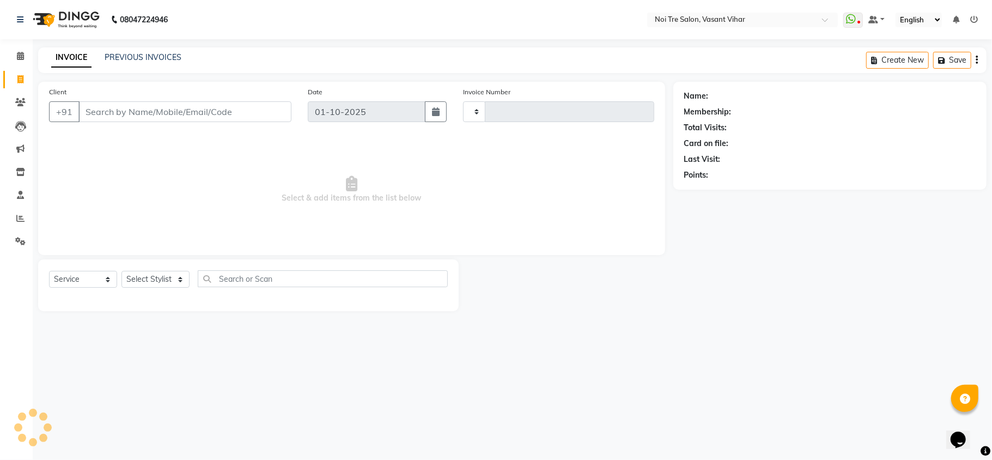
type input "3790"
select select "3944"
click at [169, 112] on input "Client" at bounding box center [184, 111] width 213 height 21
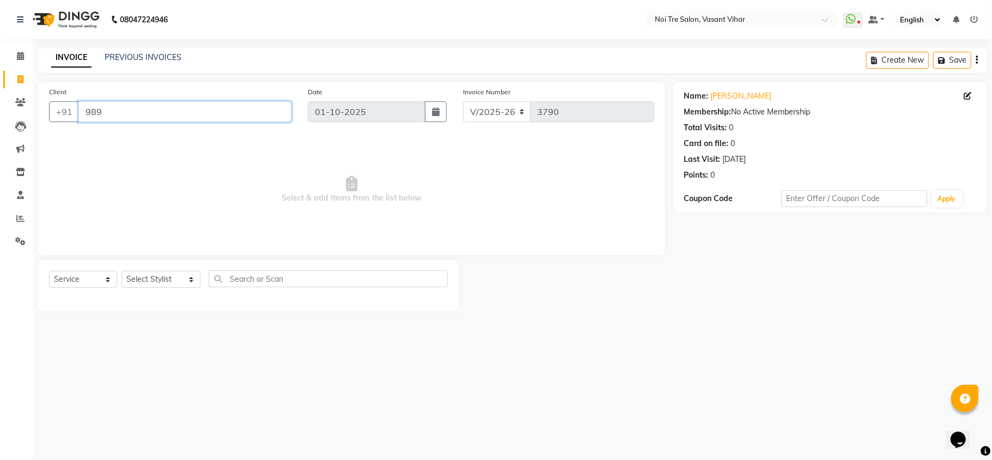
click at [169, 112] on input "989" at bounding box center [184, 111] width 213 height 21
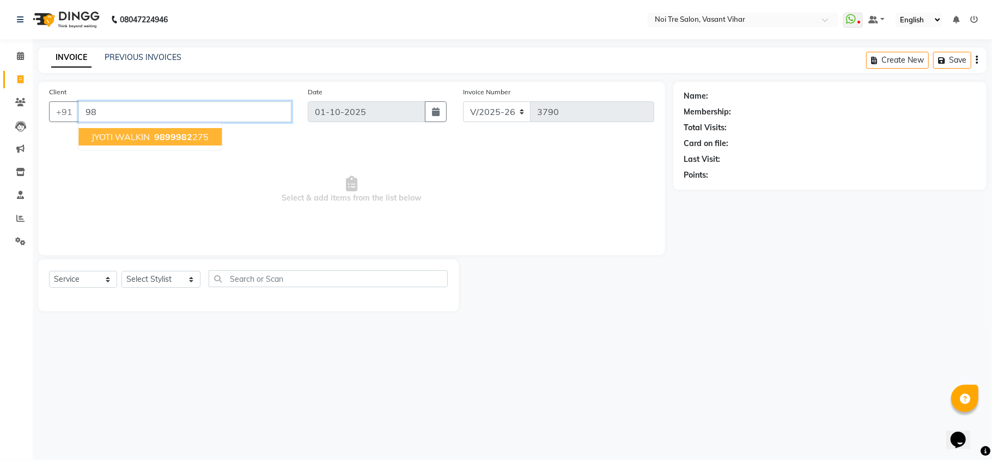
type input "9"
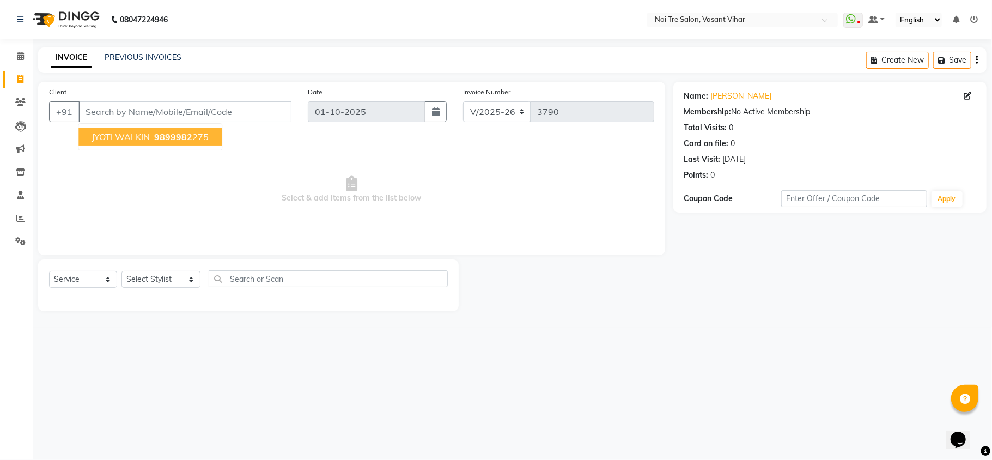
click at [113, 100] on div "Client +91 JYOTI WALKIN 9899982 275" at bounding box center [170, 108] width 259 height 45
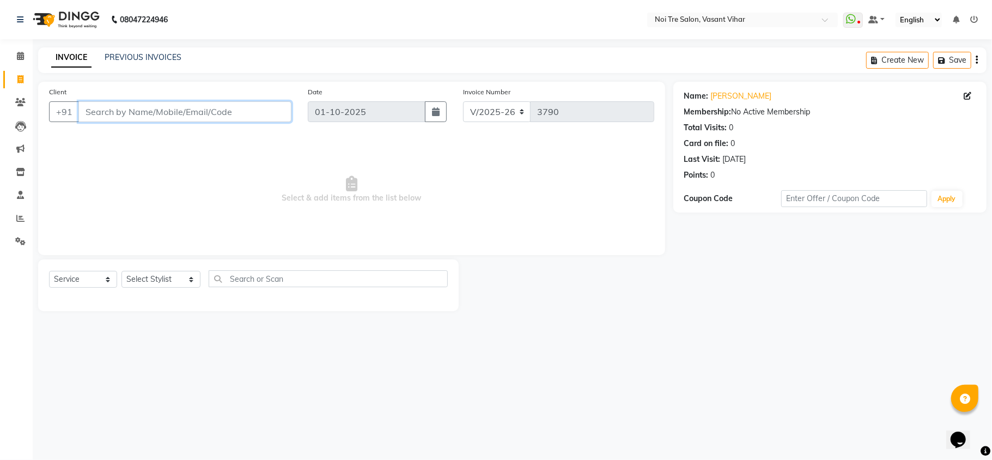
click at [113, 106] on input "Client" at bounding box center [184, 111] width 213 height 21
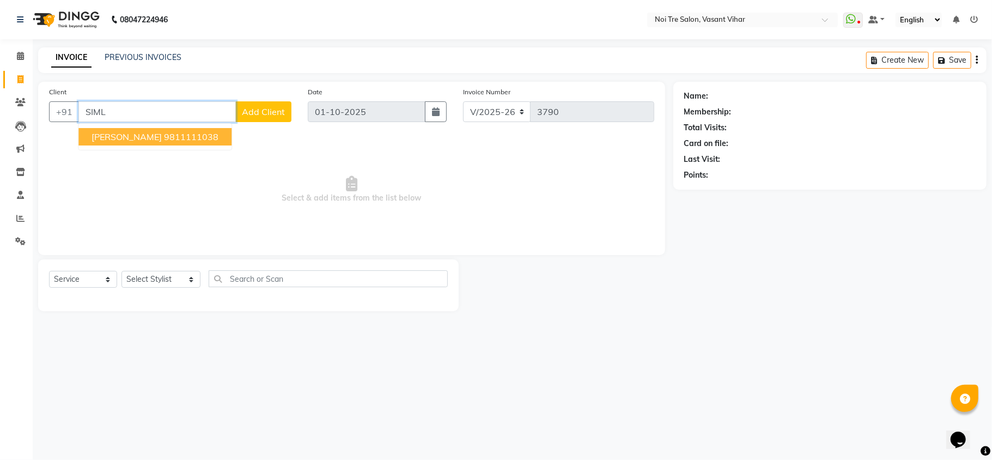
click at [138, 146] on ngb-typeahead-window "simleen X 9811111038" at bounding box center [155, 136] width 154 height 27
click at [164, 137] on ngb-highlight "9811111038" at bounding box center [191, 136] width 54 height 11
type input "9811111038"
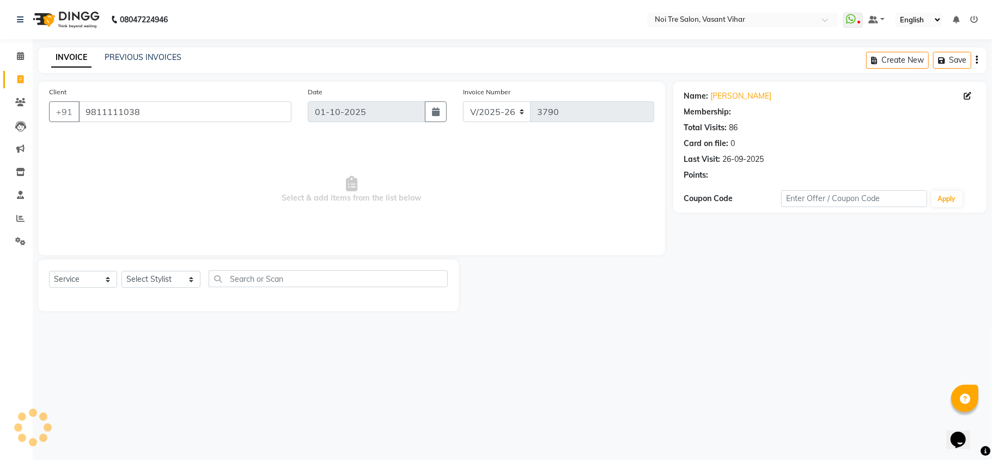
select select "1: Object"
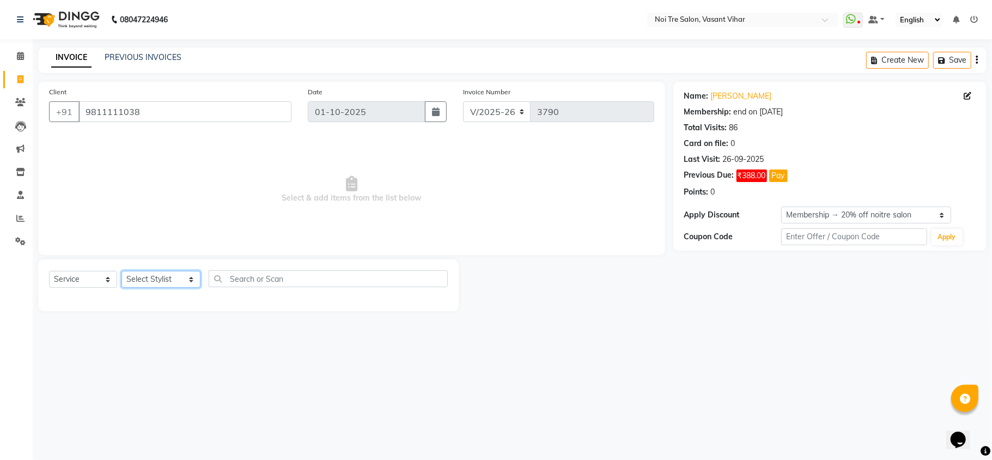
click at [157, 274] on select "Select Stylist Abhishek AMARNATH Asif DANISH(PUNJABI BAGH) DHARAM FAIZAN GEETA …" at bounding box center [160, 279] width 79 height 17
select select "20382"
click at [121, 271] on select "Select Stylist Abhishek AMARNATH Asif DANISH(PUNJABI BAGH) DHARAM FAIZAN GEETA …" at bounding box center [160, 279] width 79 height 17
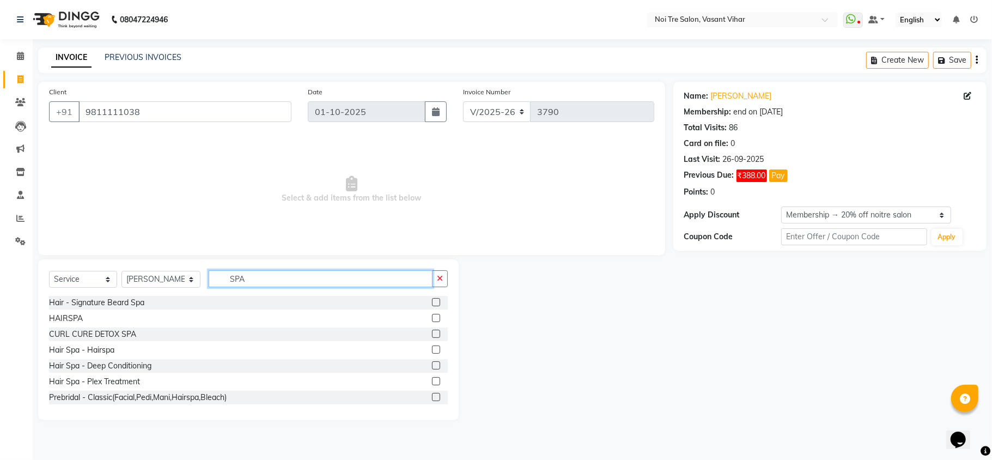
type input "SPA"
click at [432, 316] on label at bounding box center [436, 318] width 8 height 8
click at [432, 316] on input "checkbox" at bounding box center [435, 318] width 7 height 7
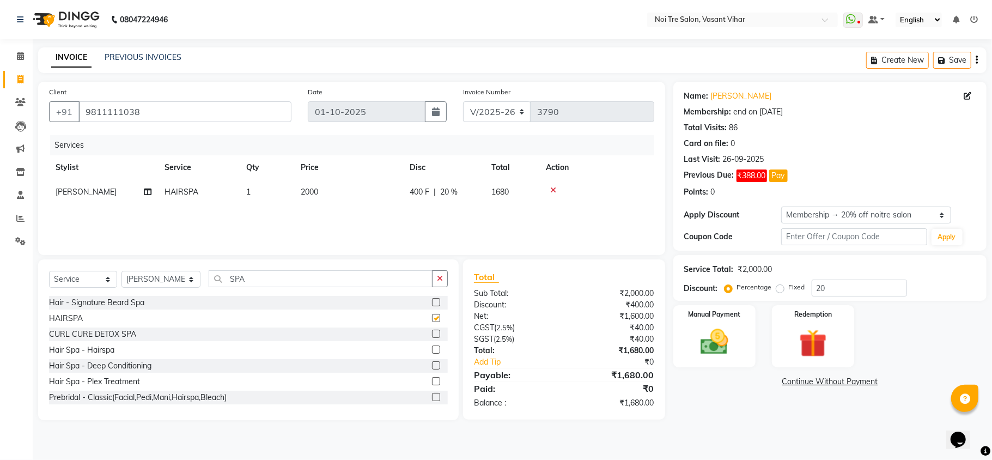
checkbox input "false"
click at [789, 291] on label "Fixed" at bounding box center [797, 287] width 16 height 10
click at [781, 291] on input "Fixed" at bounding box center [782, 287] width 8 height 8
radio input "true"
click at [866, 210] on select "Select Membership → 20% off noitre salon" at bounding box center [866, 214] width 170 height 17
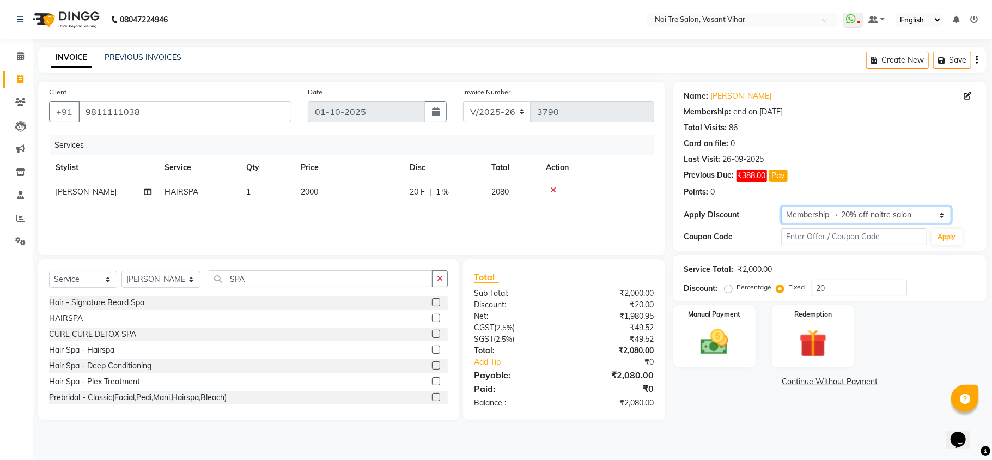
select select "0:"
click at [781, 207] on select "Select Membership → 20% off noitre salon" at bounding box center [866, 214] width 170 height 17
radio input "true"
type input "0"
click at [789, 288] on label "Fixed" at bounding box center [797, 287] width 16 height 10
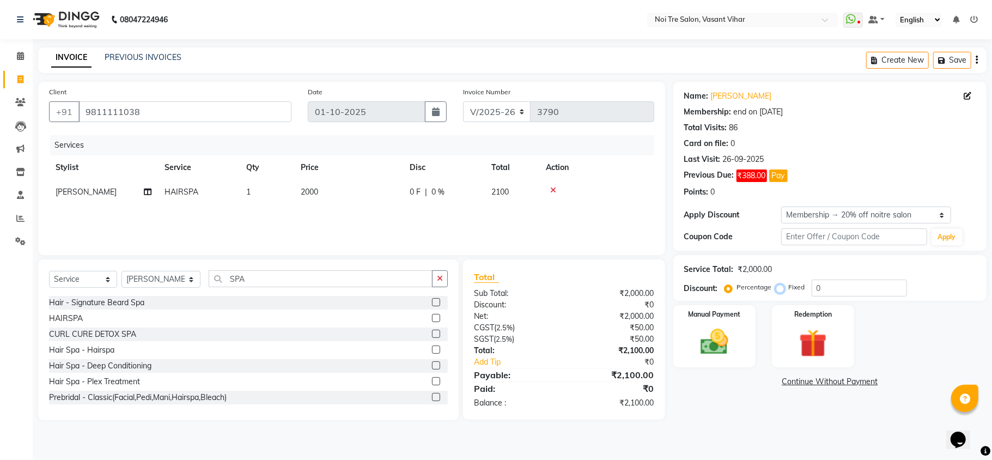
click at [780, 288] on input "Fixed" at bounding box center [782, 287] width 8 height 8
radio input "true"
drag, startPoint x: 828, startPoint y: 284, endPoint x: 715, endPoint y: 264, distance: 114.5
click at [719, 265] on div "Service Total: ₹2,000.00 Discount: Percentage Fixed 0" at bounding box center [829, 277] width 291 height 37
type input "100"
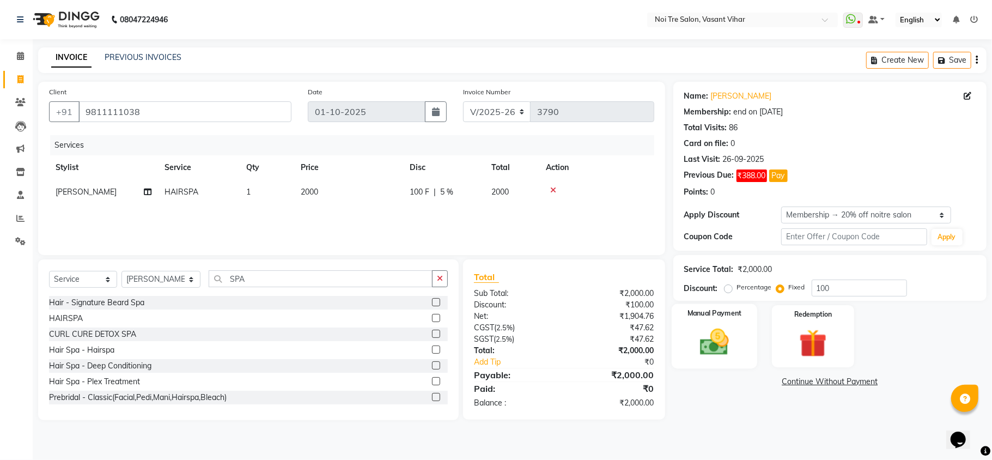
click at [722, 338] on img at bounding box center [713, 342] width 47 height 34
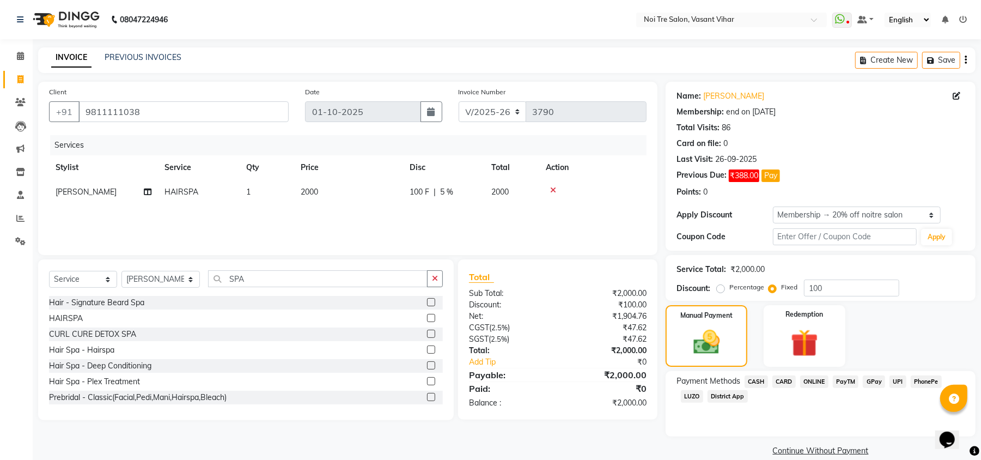
click at [760, 382] on span "CASH" at bounding box center [755, 381] width 23 height 13
click at [907, 456] on button "Add Payment" at bounding box center [871, 453] width 186 height 17
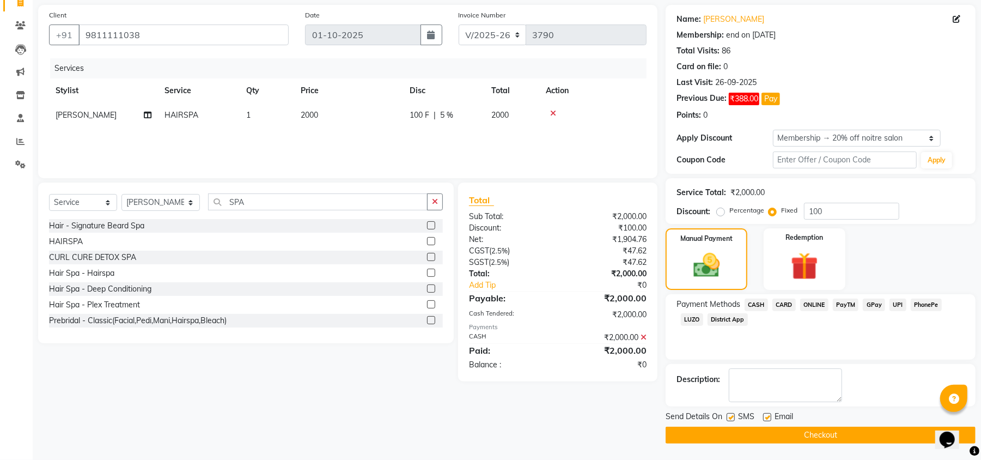
click at [880, 438] on button "Checkout" at bounding box center [820, 434] width 310 height 17
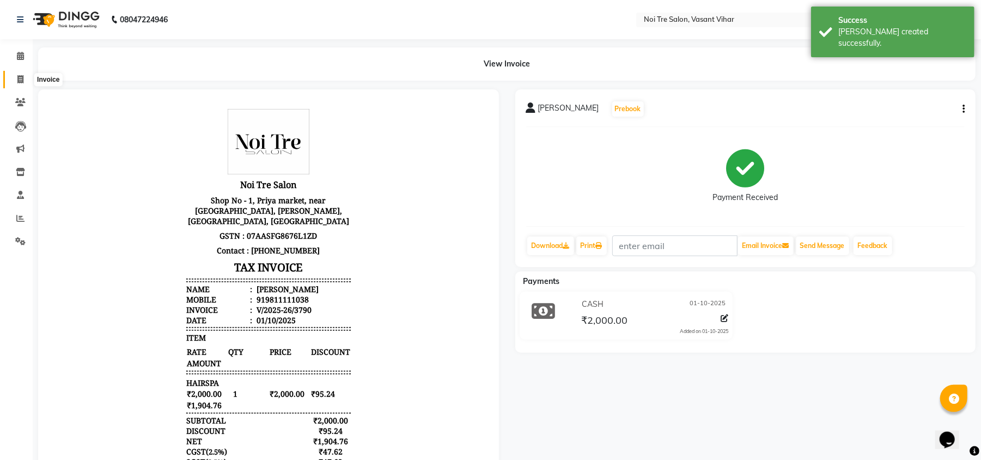
click at [20, 79] on icon at bounding box center [20, 79] width 6 height 8
select select "service"
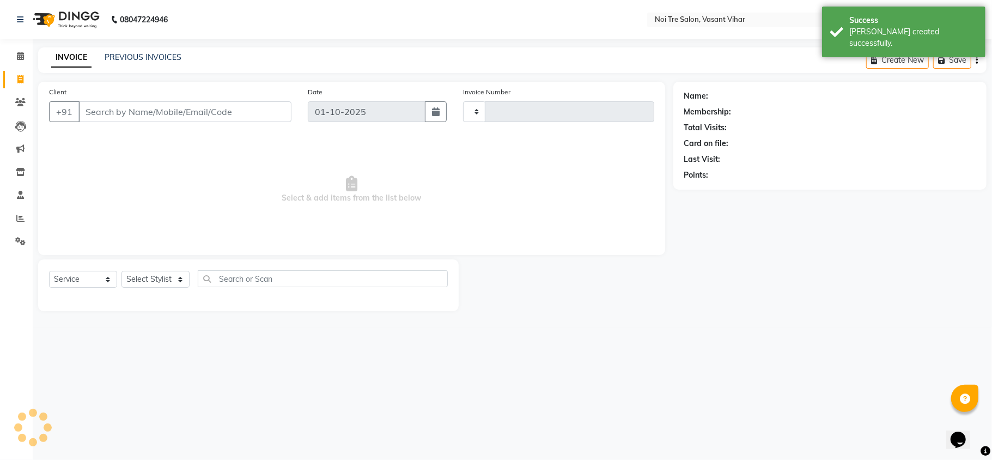
type input "3791"
select select "3944"
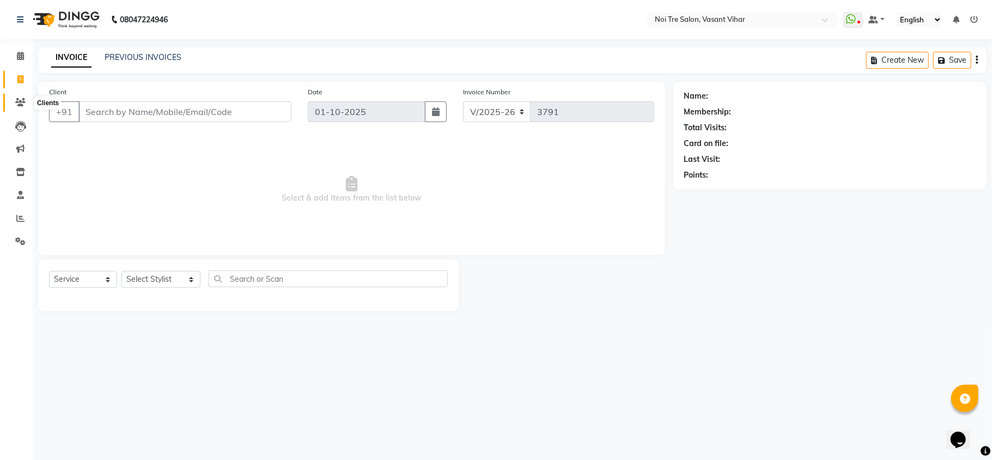
click at [12, 101] on span at bounding box center [20, 102] width 19 height 13
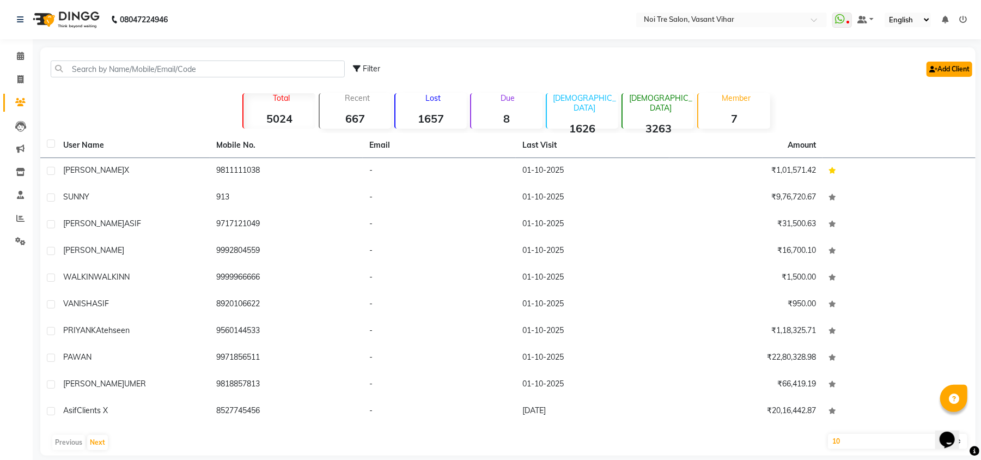
click at [949, 70] on link "Add Client" at bounding box center [949, 69] width 46 height 15
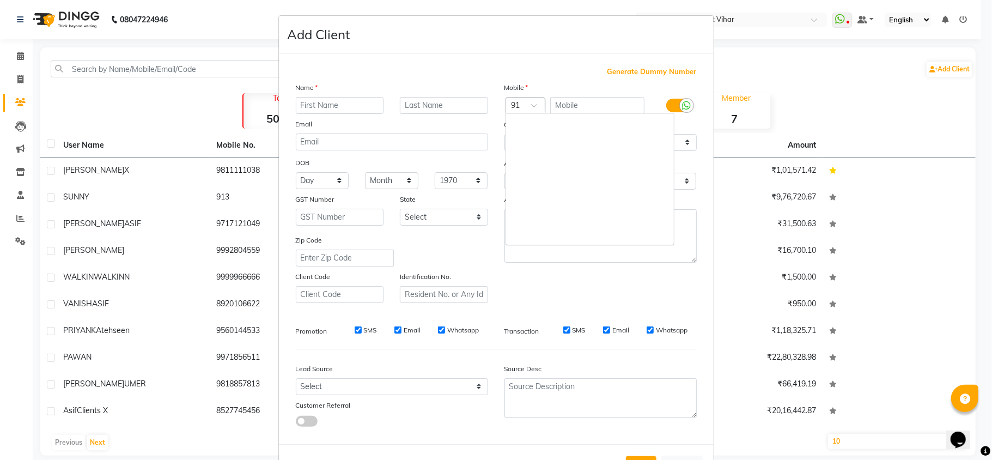
click at [519, 112] on div at bounding box center [525, 106] width 39 height 11
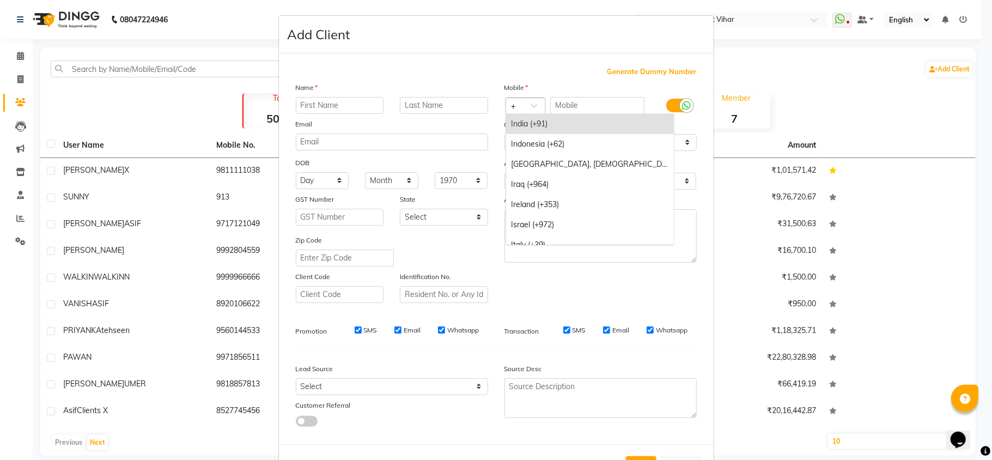
type input "+1"
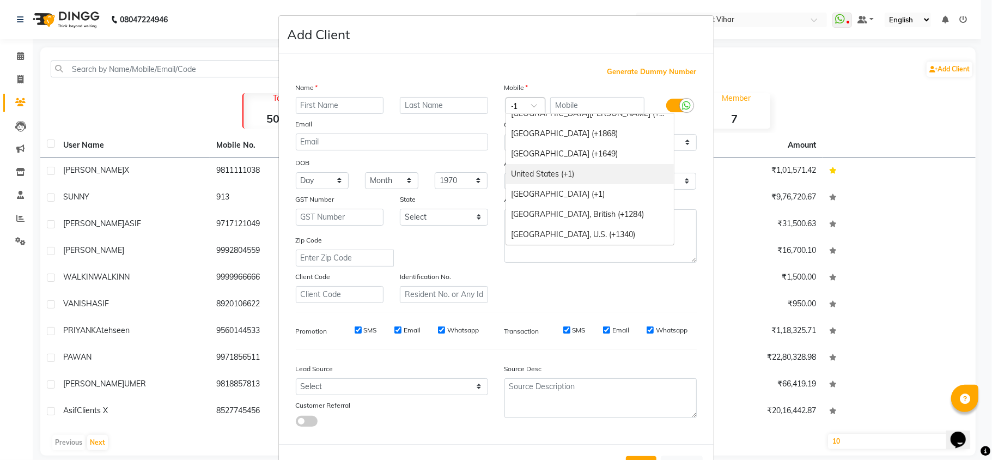
click at [584, 175] on div "United States (+1)" at bounding box center [590, 174] width 168 height 20
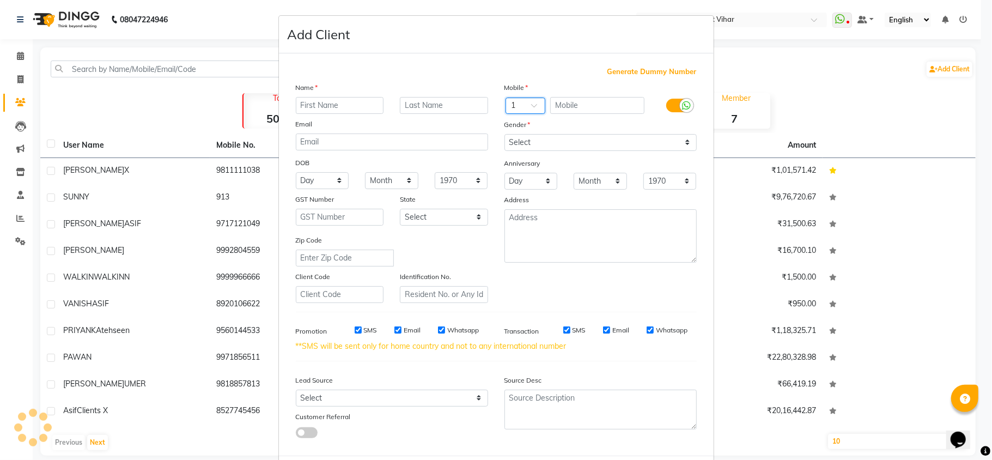
scroll to position [0, 0]
click at [606, 107] on input "text" at bounding box center [597, 105] width 94 height 17
type input "5105797541"
click at [358, 103] on input "text" at bounding box center [340, 105] width 88 height 17
type input "MANGA"
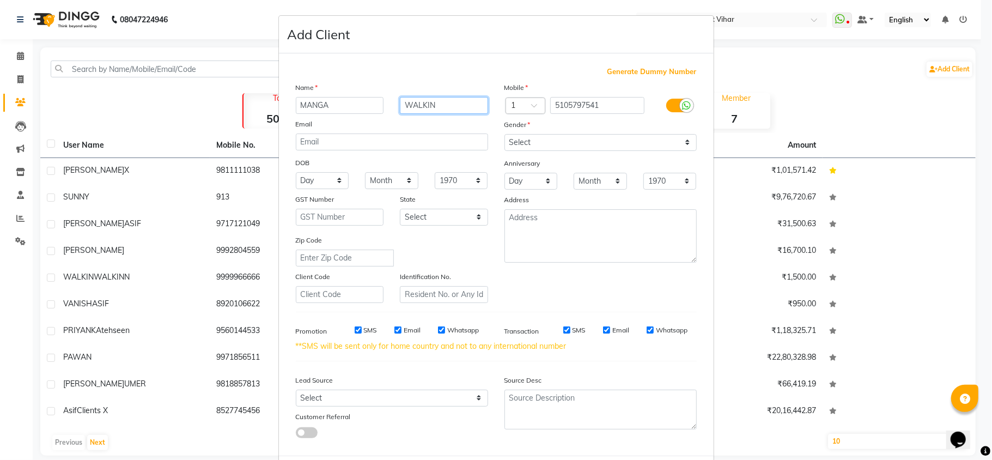
type input "WALKIN"
click at [554, 140] on select "Select Male Female Other Prefer Not To Say" at bounding box center [600, 142] width 192 height 17
select select "female"
click at [504, 134] on select "Select Male Female Other Prefer Not To Say" at bounding box center [600, 142] width 192 height 17
click at [438, 395] on select "Select Walk-in Referral Internet Friend Word of Mouth Advertisement Facebook Ju…" at bounding box center [392, 397] width 192 height 17
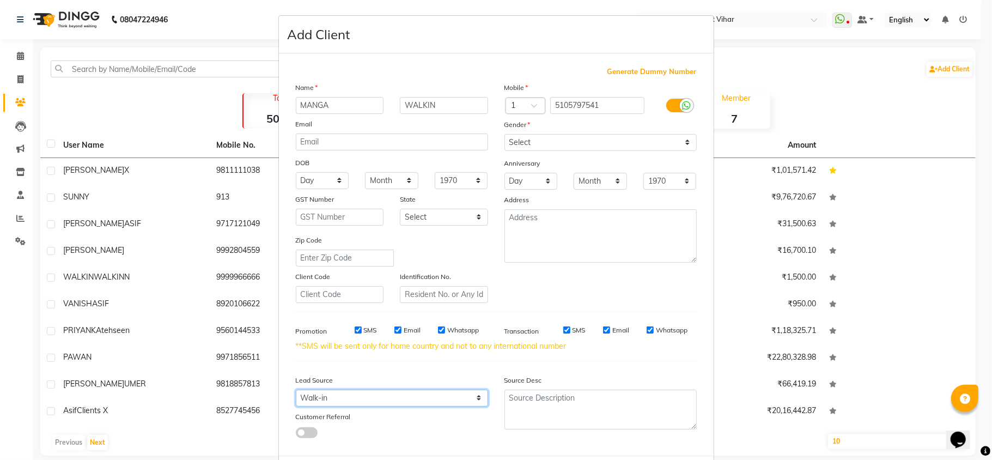
click at [296, 389] on select "Select Walk-in Referral Internet Friend Word of Mouth Advertisement Facebook Ju…" at bounding box center [392, 397] width 192 height 17
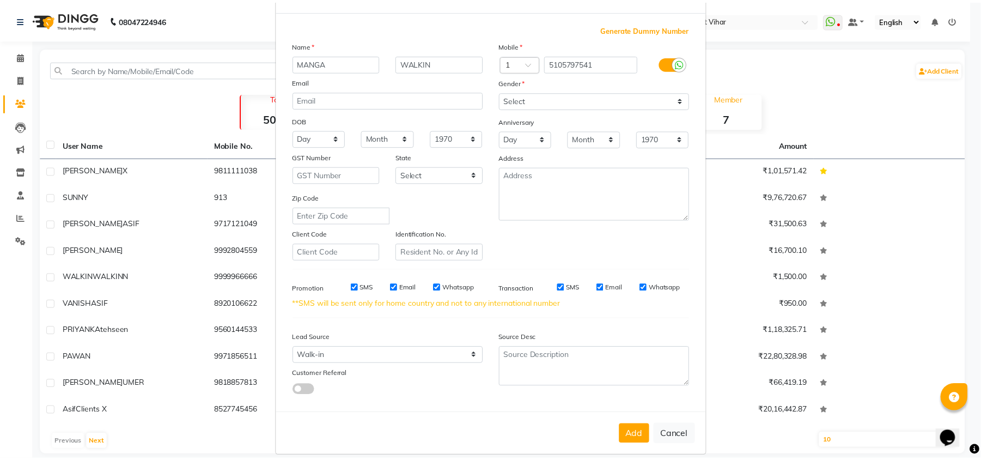
scroll to position [52, 0]
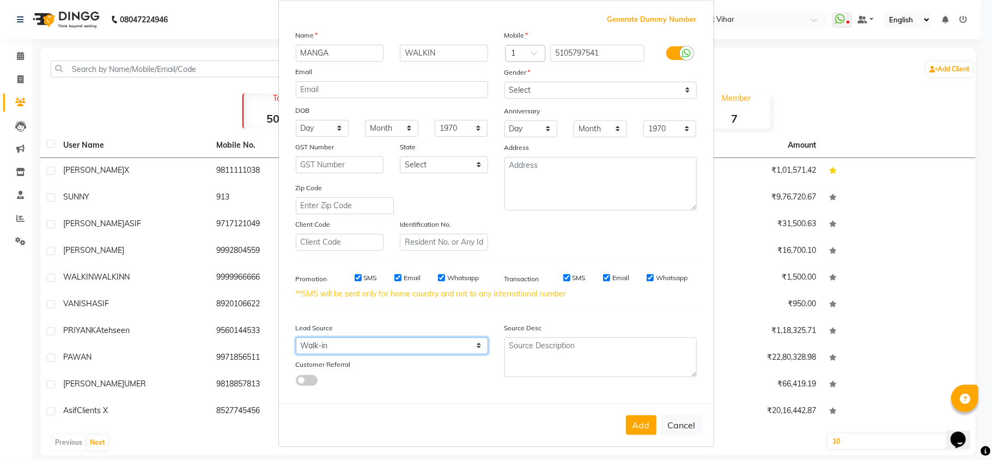
click at [394, 345] on select "Select Walk-in Referral Internet Friend Word of Mouth Advertisement Facebook Ju…" at bounding box center [392, 345] width 192 height 17
select select "28144"
click at [296, 337] on select "Select Walk-in Referral Internet Friend Word of Mouth Advertisement Facebook Ju…" at bounding box center [392, 345] width 192 height 17
click at [643, 427] on button "Add" at bounding box center [641, 425] width 30 height 20
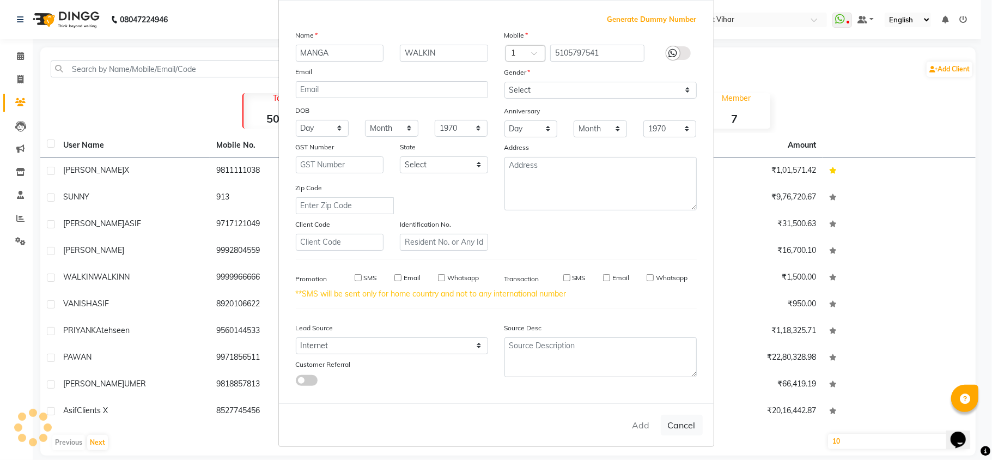
select select
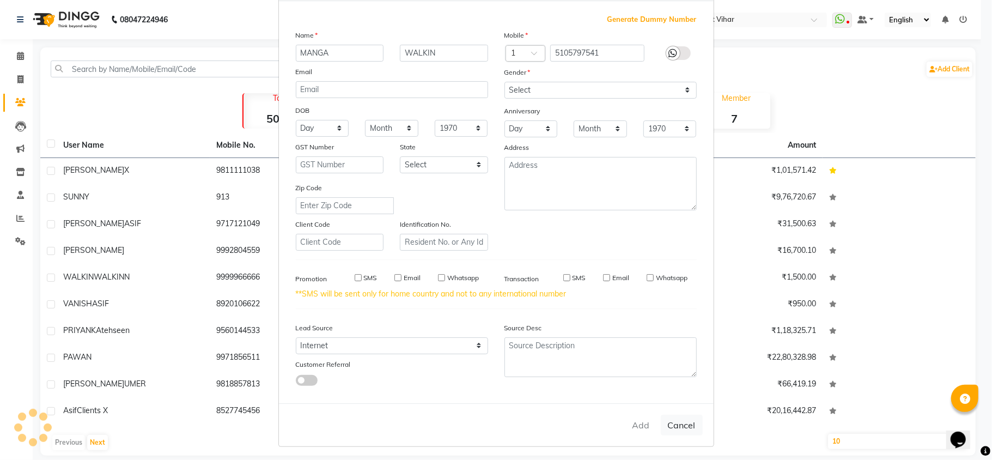
select select
checkbox input "false"
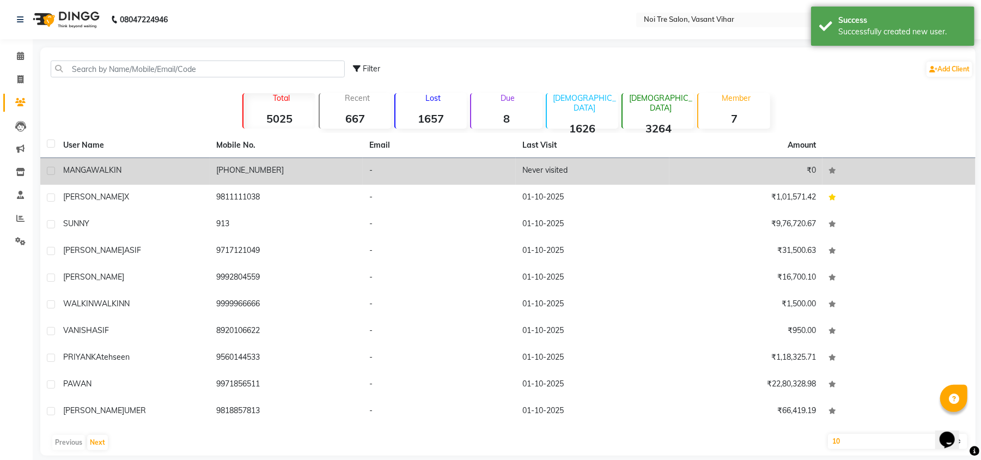
click at [114, 165] on span "WALKIN" at bounding box center [106, 170] width 30 height 10
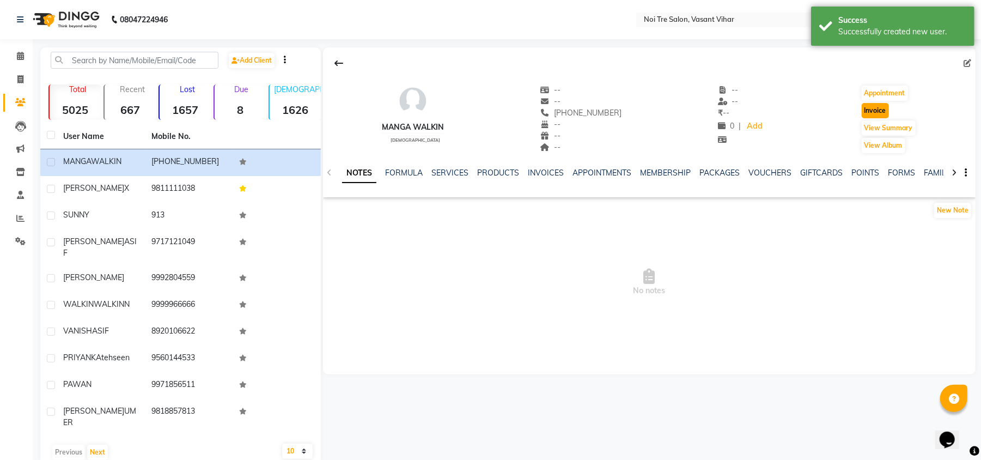
click at [884, 106] on button "Invoice" at bounding box center [874, 110] width 27 height 15
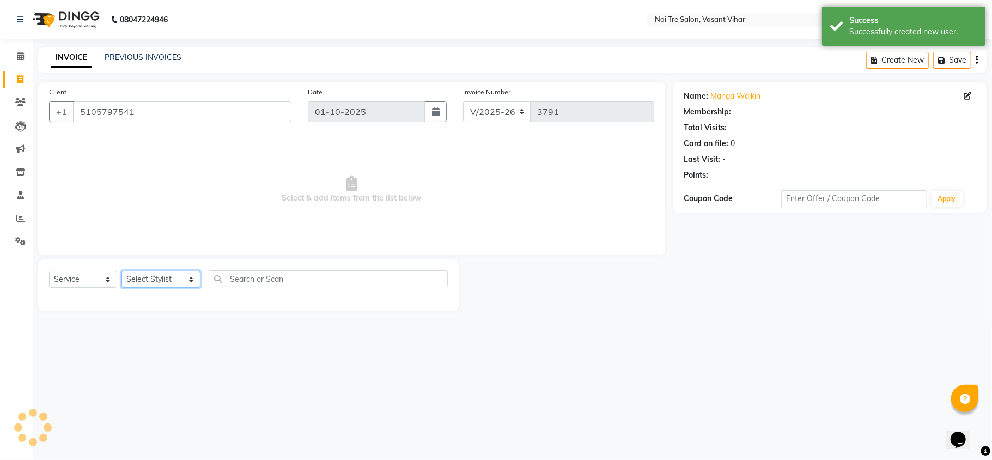
click at [133, 276] on select "Select Stylist Abhishek AMARNATH Asif DANISH(PUNJABI BAGH) DHARAM FAIZAN GEETA …" at bounding box center [160, 279] width 79 height 17
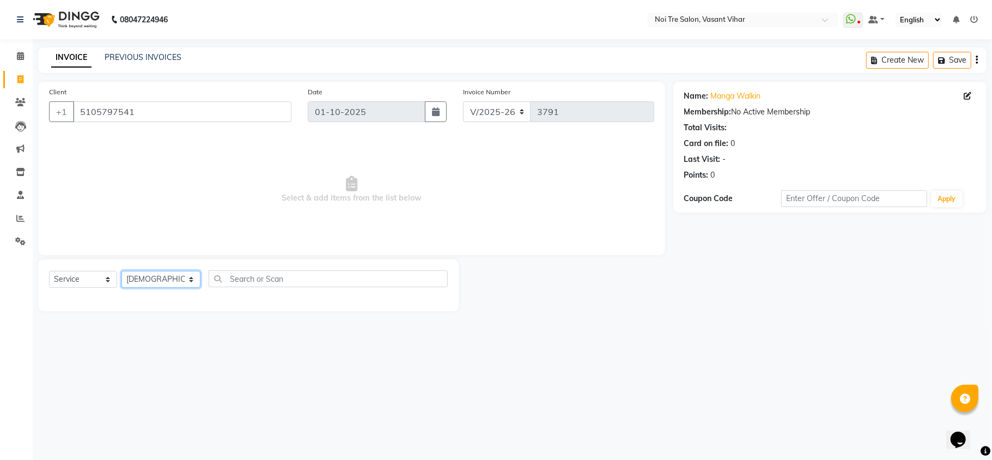
click at [121, 271] on select "Select Stylist Abhishek AMARNATH Asif DANISH(PUNJABI BAGH) DHARAM FAIZAN GEETA …" at bounding box center [160, 279] width 79 height 17
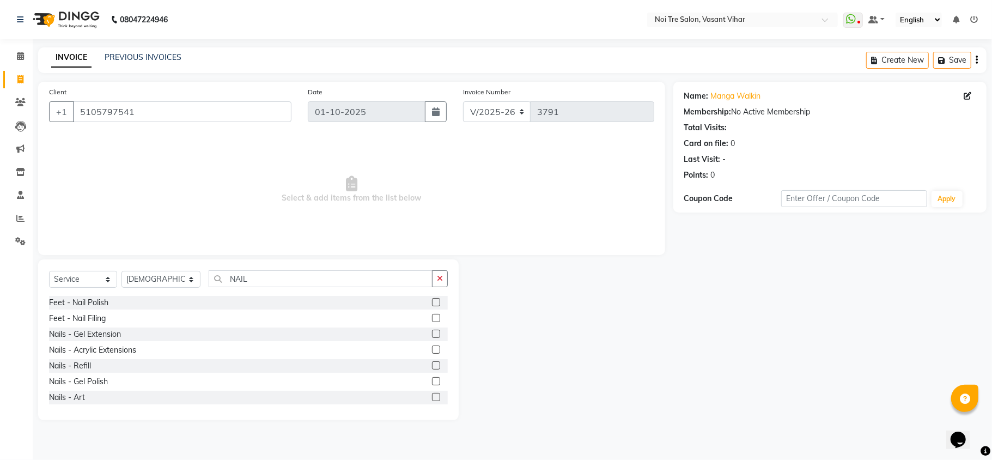
click at [432, 382] on label at bounding box center [436, 381] width 8 height 8
click at [432, 382] on input "checkbox" at bounding box center [435, 381] width 7 height 7
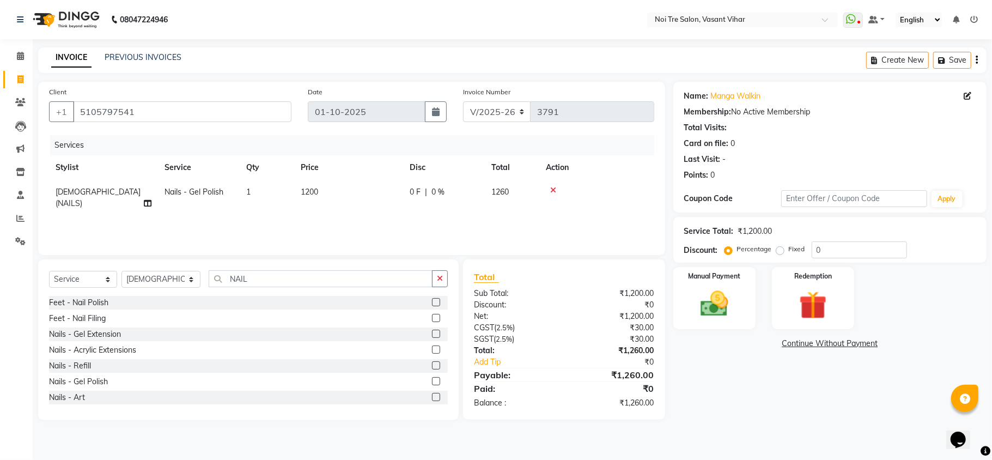
click at [376, 197] on td "1200" at bounding box center [348, 198] width 109 height 36
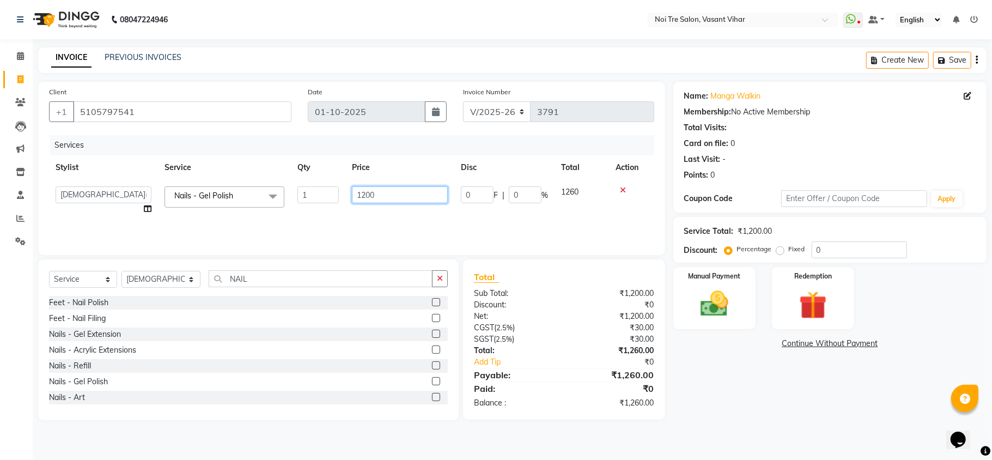
drag, startPoint x: 388, startPoint y: 192, endPoint x: 156, endPoint y: 170, distance: 233.0
click at [166, 174] on table "Stylist Service Qty Price Disc Total Action Abhishek AMARNATH Asif DANISH(PUNJA…" at bounding box center [351, 188] width 605 height 66
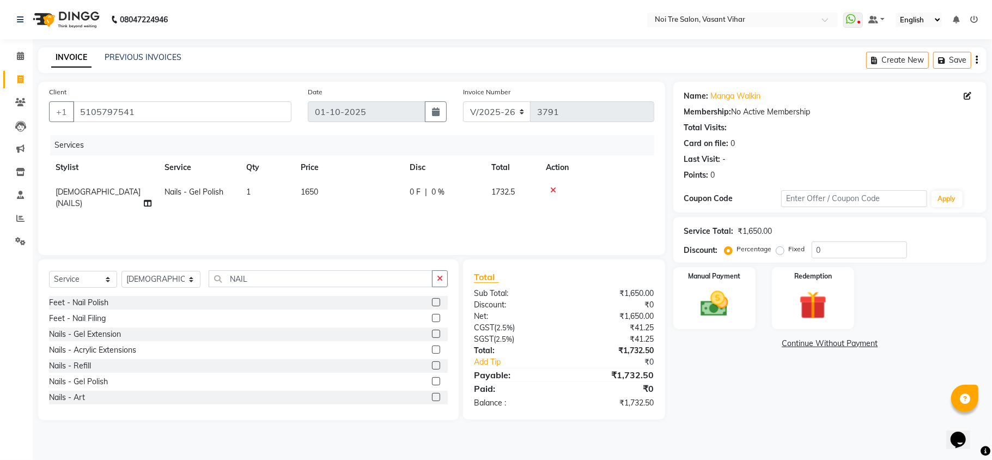
click at [789, 252] on label "Fixed" at bounding box center [797, 249] width 16 height 10
click at [778, 252] on input "Fixed" at bounding box center [782, 249] width 8 height 8
click at [722, 234] on div "Service Total: ₹1,650.00 Discount: Percentage Fixed 0" at bounding box center [829, 239] width 291 height 37
click at [730, 288] on img at bounding box center [713, 304] width 47 height 34
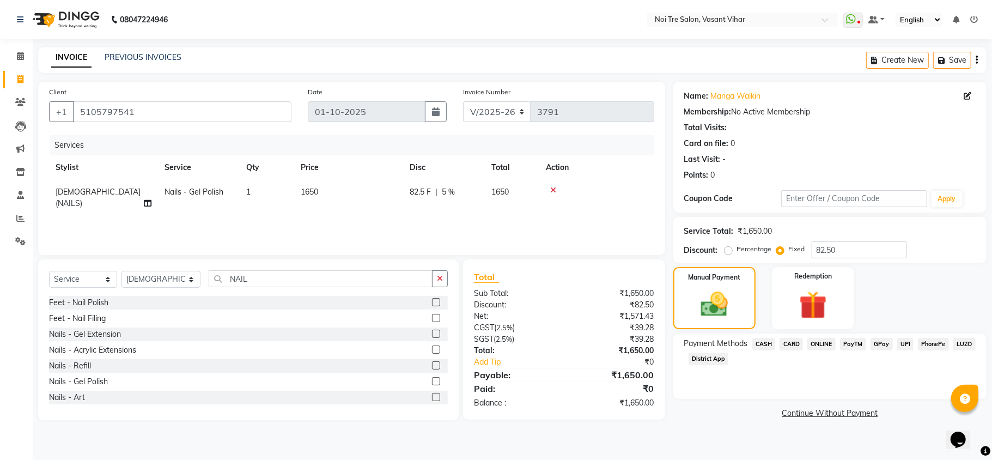
click at [796, 338] on span "CARD" at bounding box center [790, 344] width 23 height 13
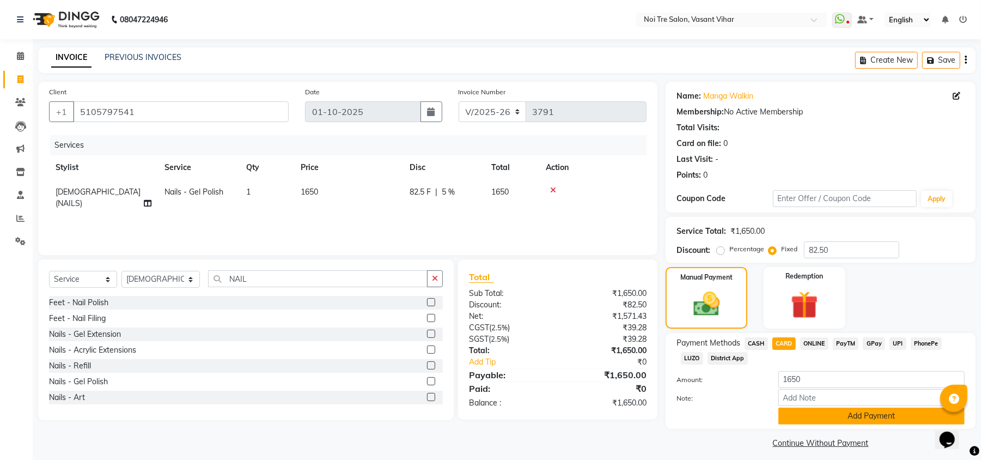
click at [868, 408] on button "Add Payment" at bounding box center [871, 415] width 186 height 17
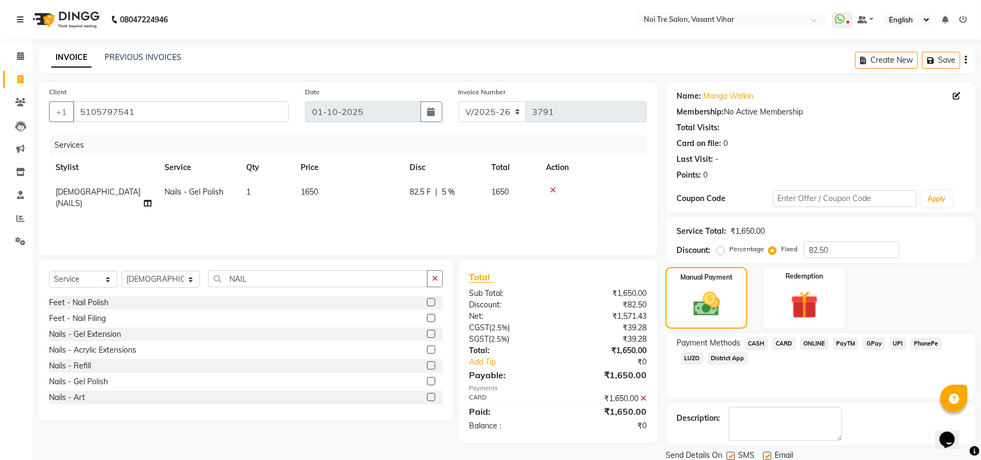
scroll to position [40, 0]
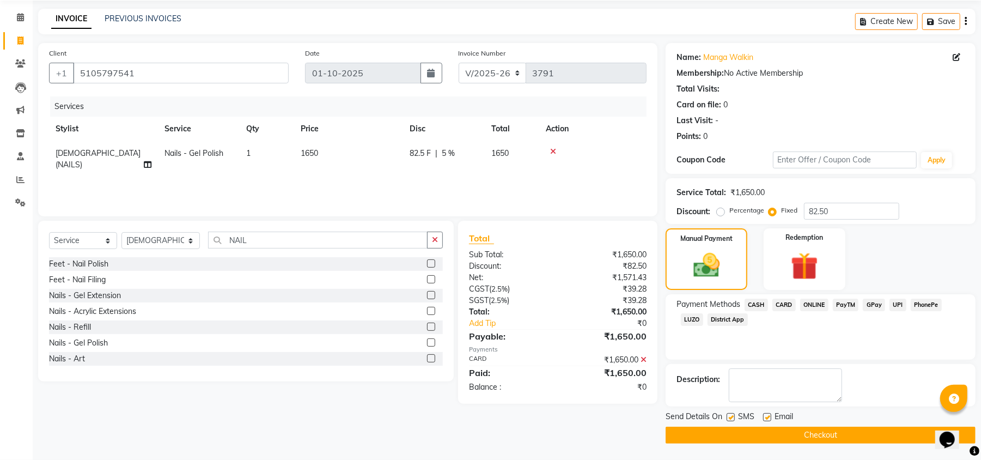
click at [849, 438] on button "Checkout" at bounding box center [820, 434] width 310 height 17
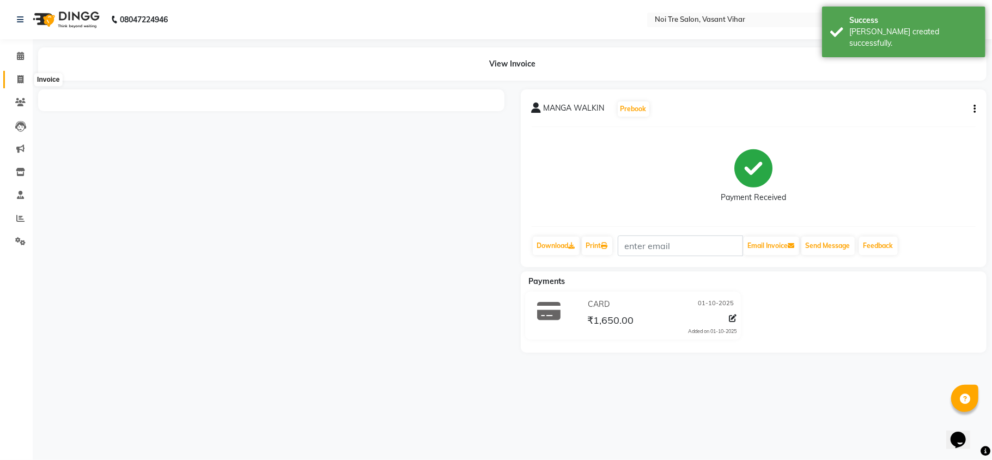
drag, startPoint x: 16, startPoint y: 75, endPoint x: 58, endPoint y: 73, distance: 41.4
click at [17, 75] on icon at bounding box center [20, 79] width 6 height 8
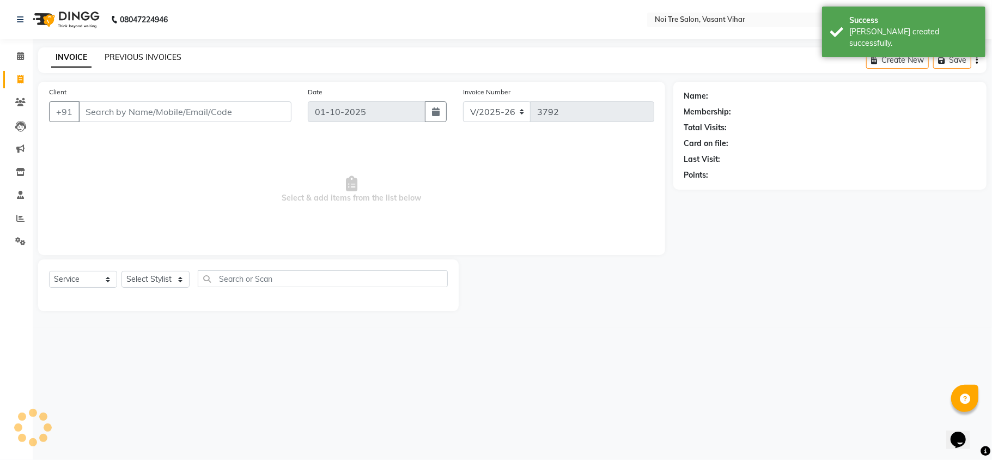
click at [170, 59] on link "PREVIOUS INVOICES" at bounding box center [143, 57] width 77 height 10
